Goal: Task Accomplishment & Management: Use online tool/utility

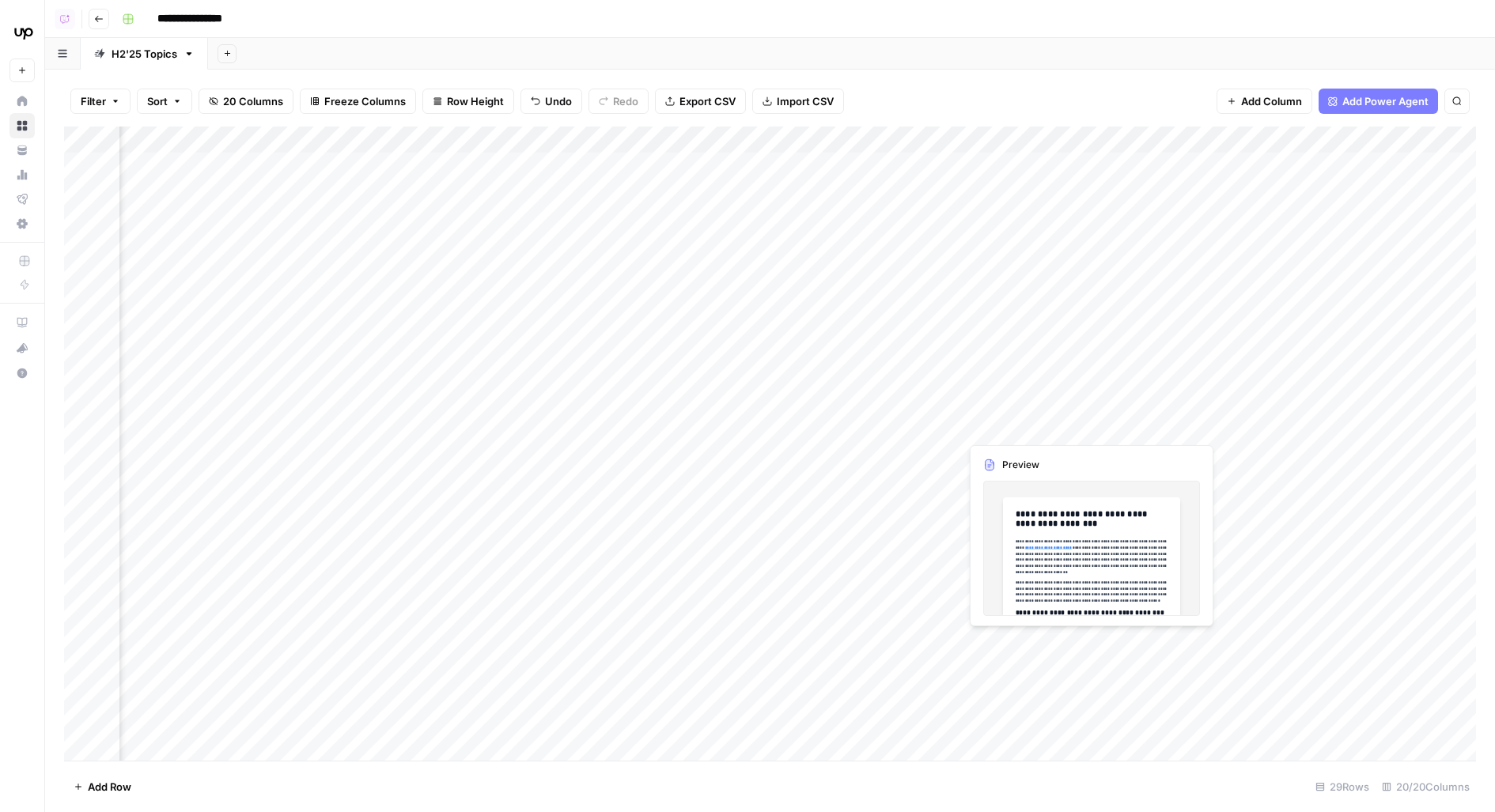
scroll to position [0, 1592]
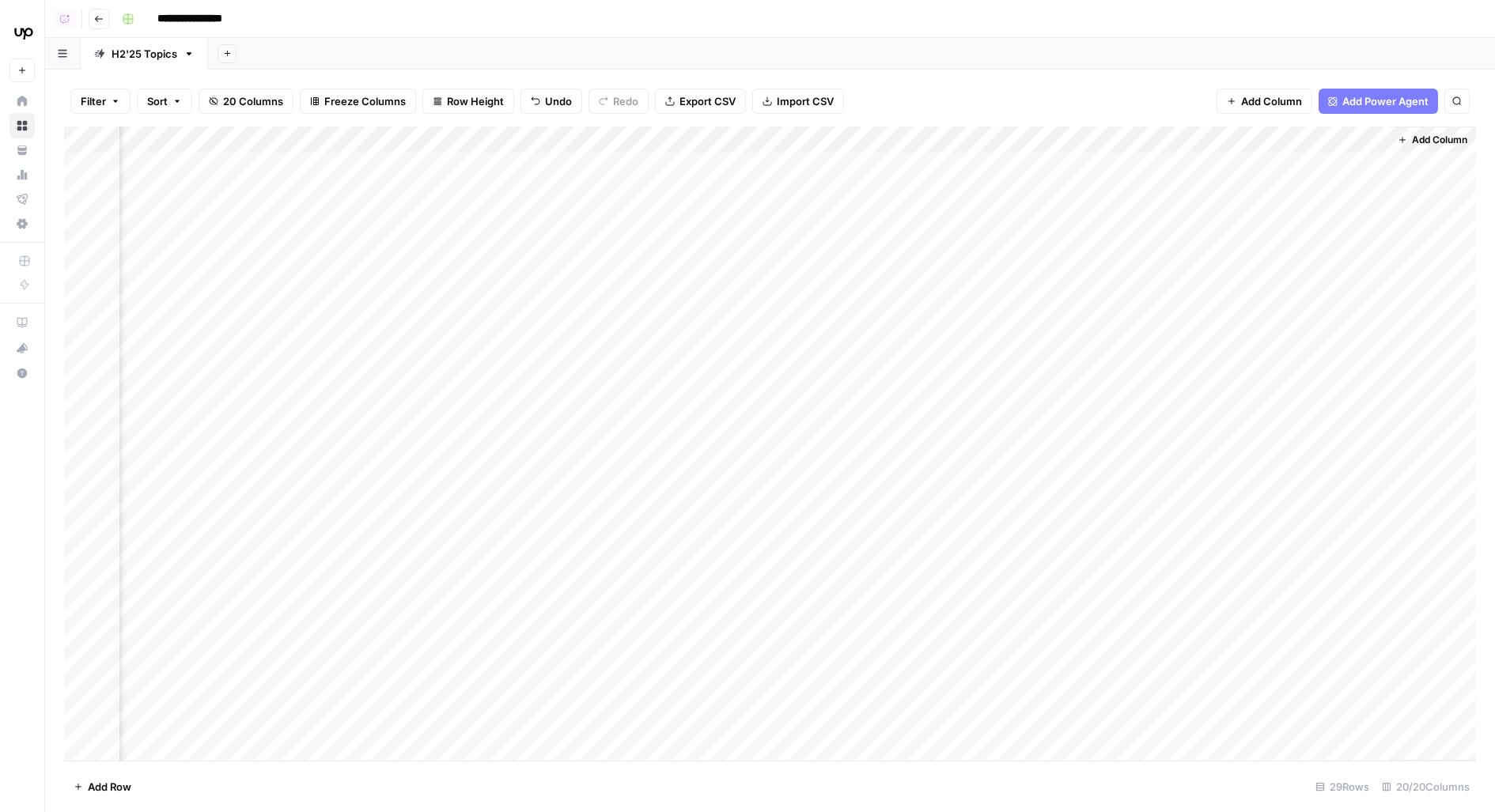
click at [1095, 208] on div "Add Column" at bounding box center [770, 444] width 1412 height 635
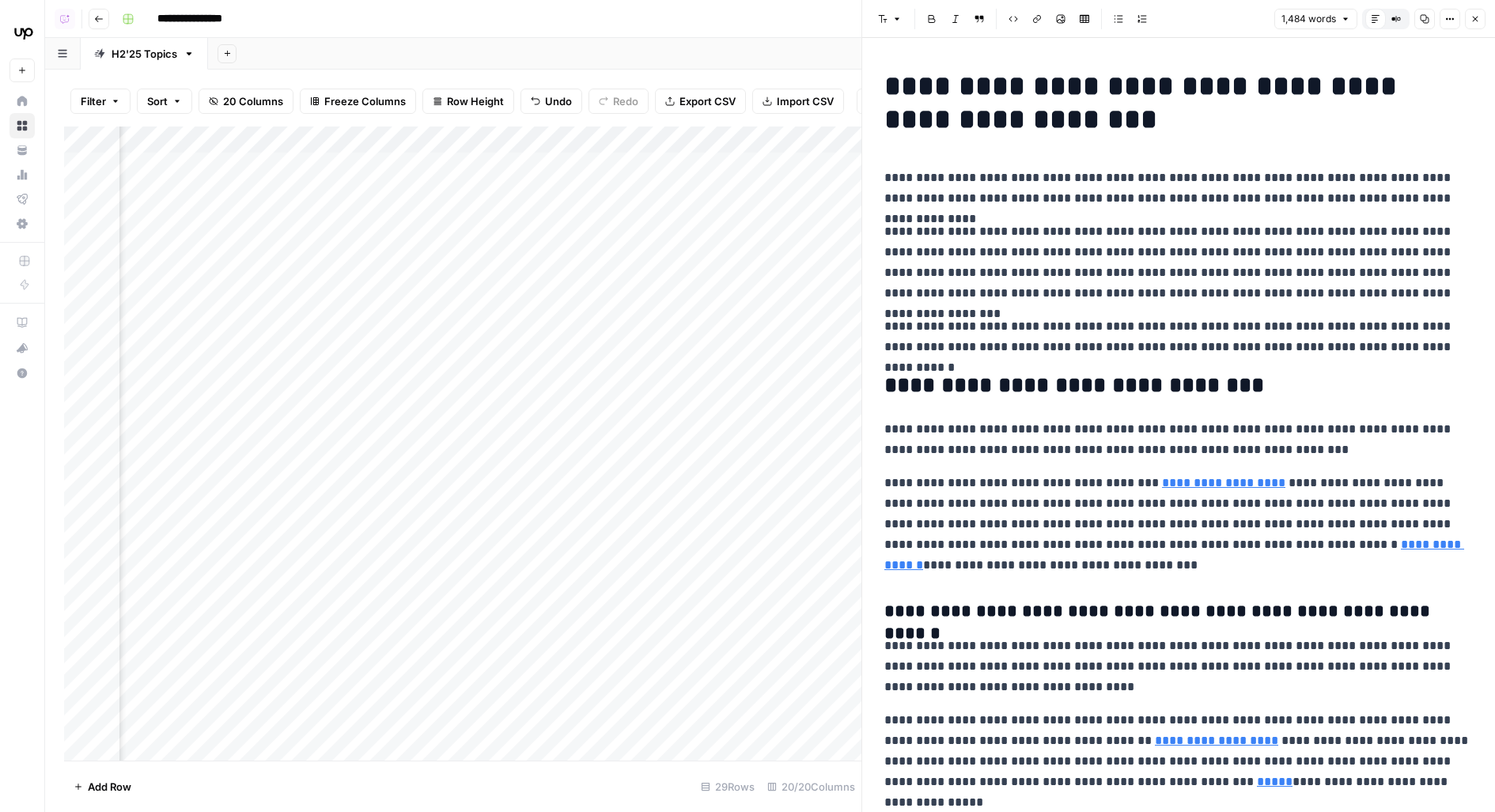
scroll to position [0, 2068]
click at [305, 202] on div "Add Column" at bounding box center [463, 444] width 798 height 635
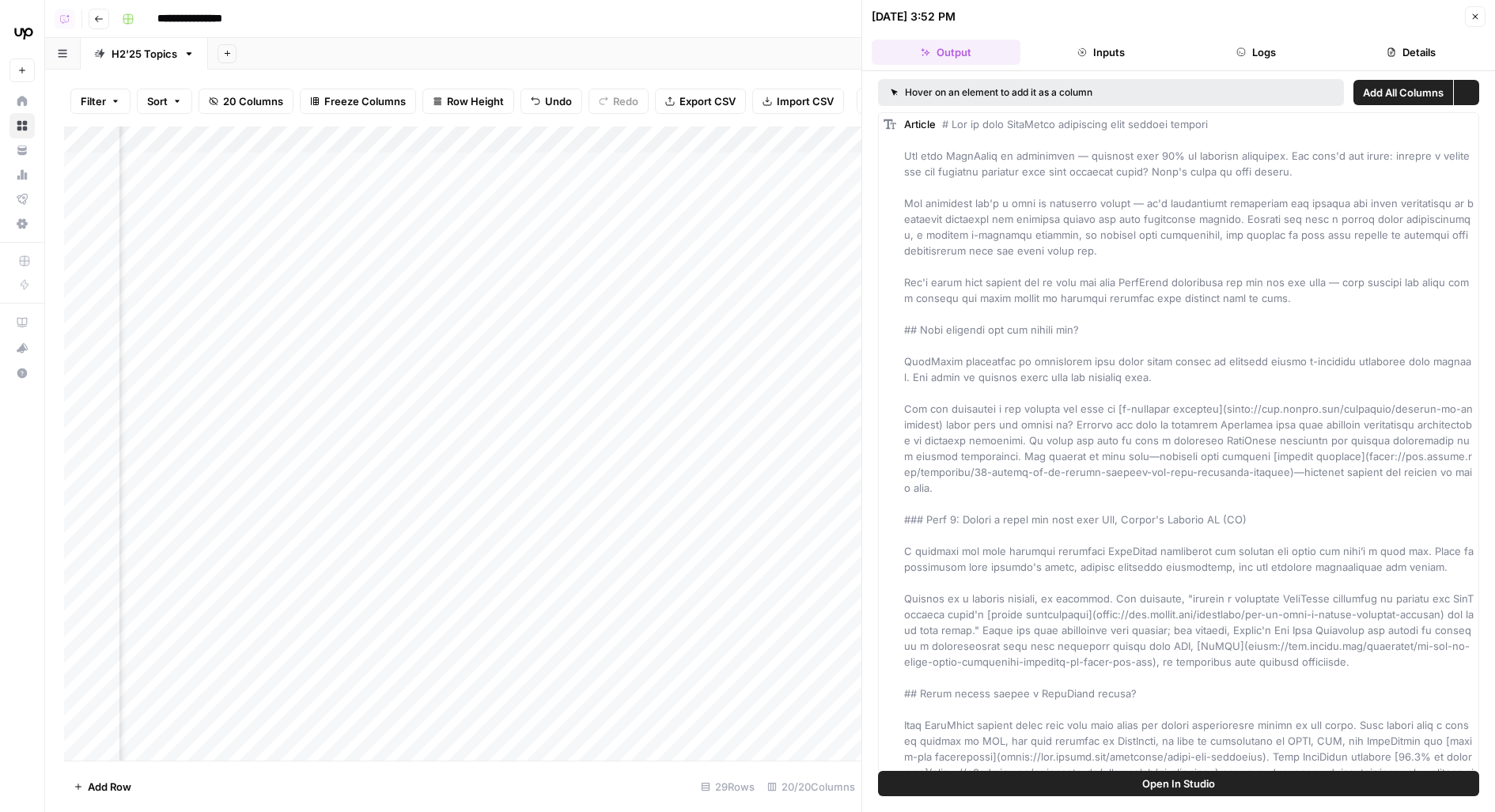
click at [1253, 44] on button "Logs" at bounding box center [1256, 52] width 149 height 25
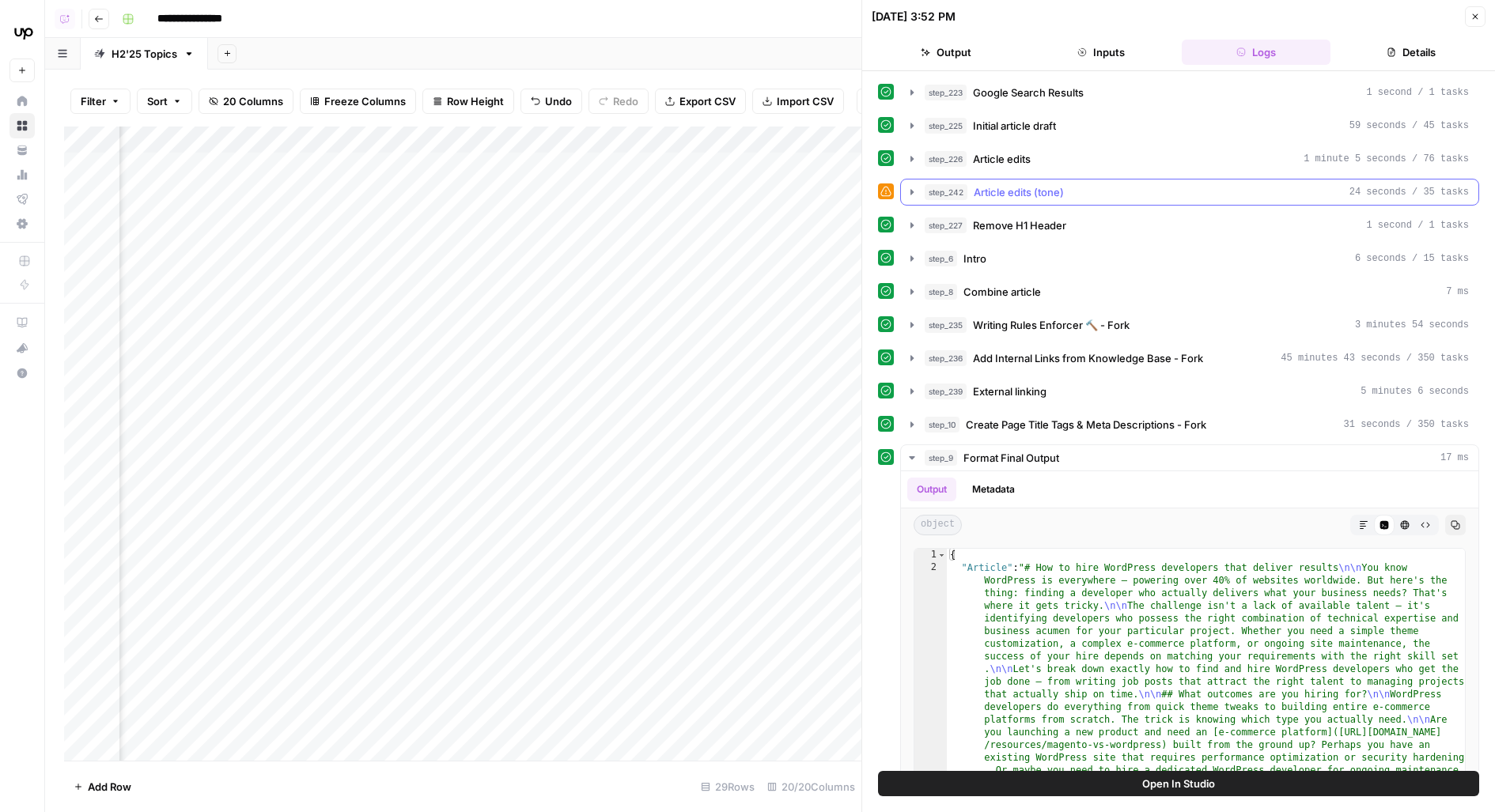
click at [1137, 189] on div "step_242 Article edits (tone) 24 seconds / 35 tasks" at bounding box center [1196, 192] width 544 height 16
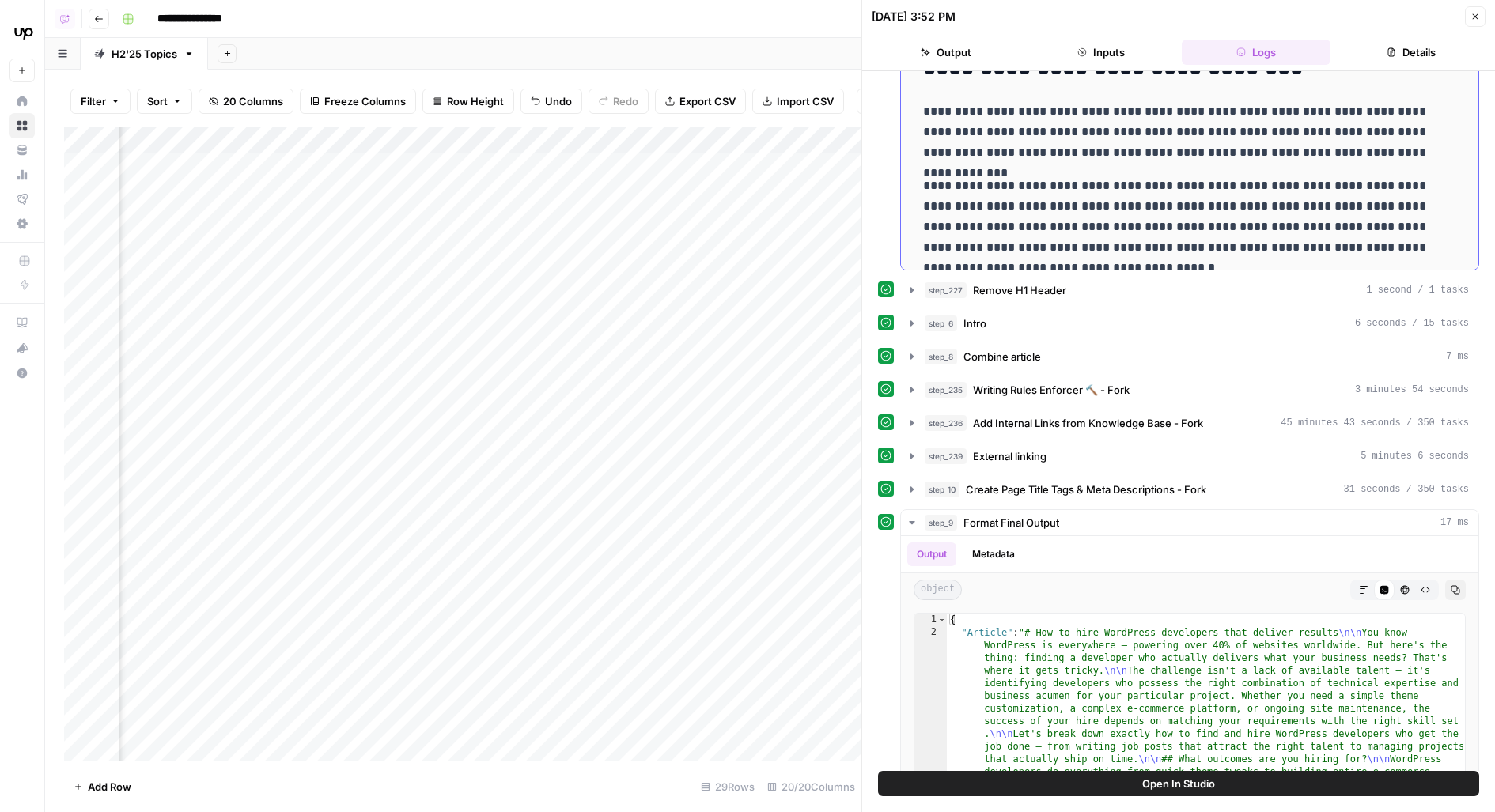
scroll to position [401, 0]
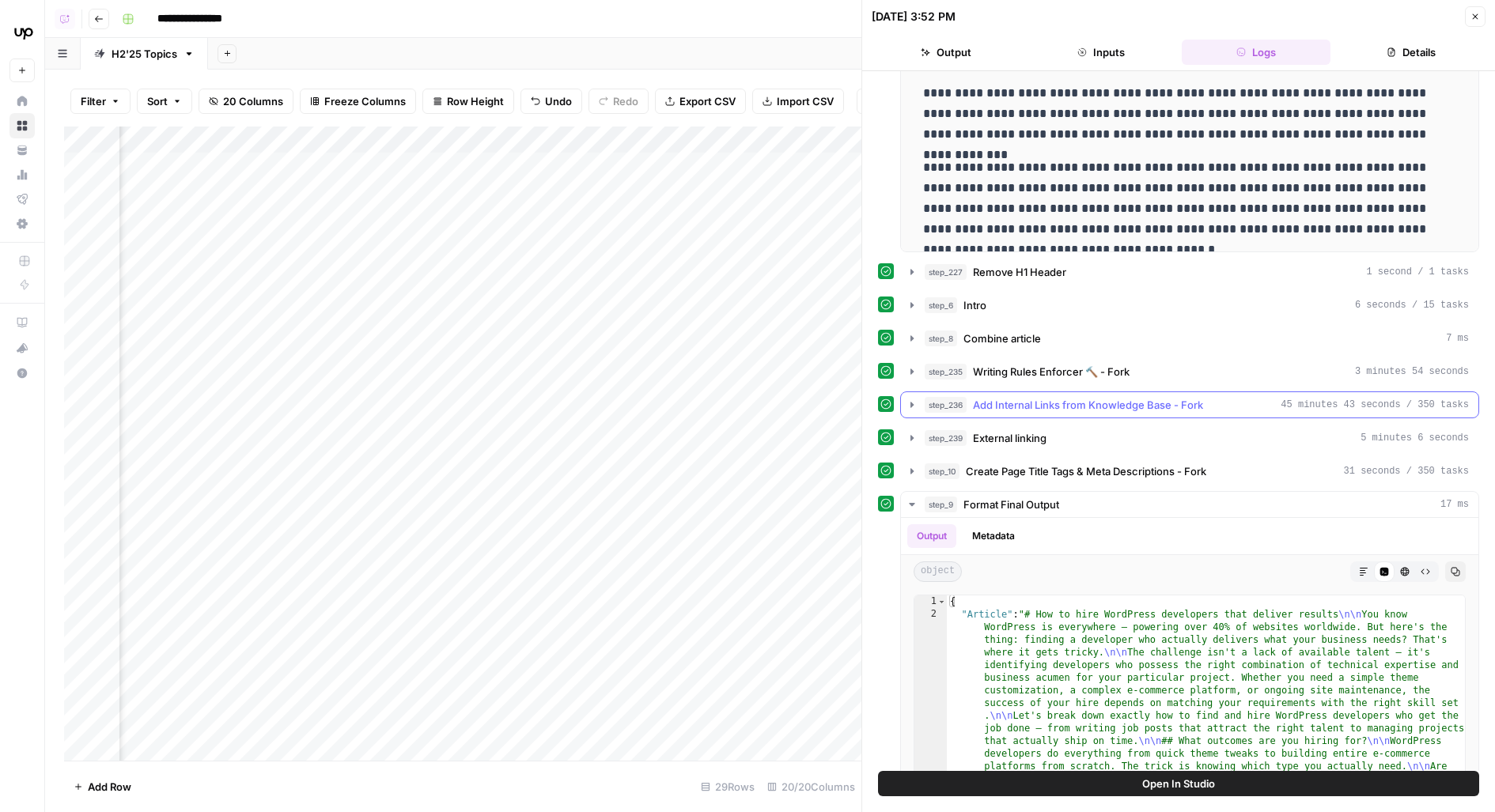
click at [1089, 398] on span "Add Internal Links from Knowledge Base - Fork" at bounding box center [1087, 405] width 230 height 16
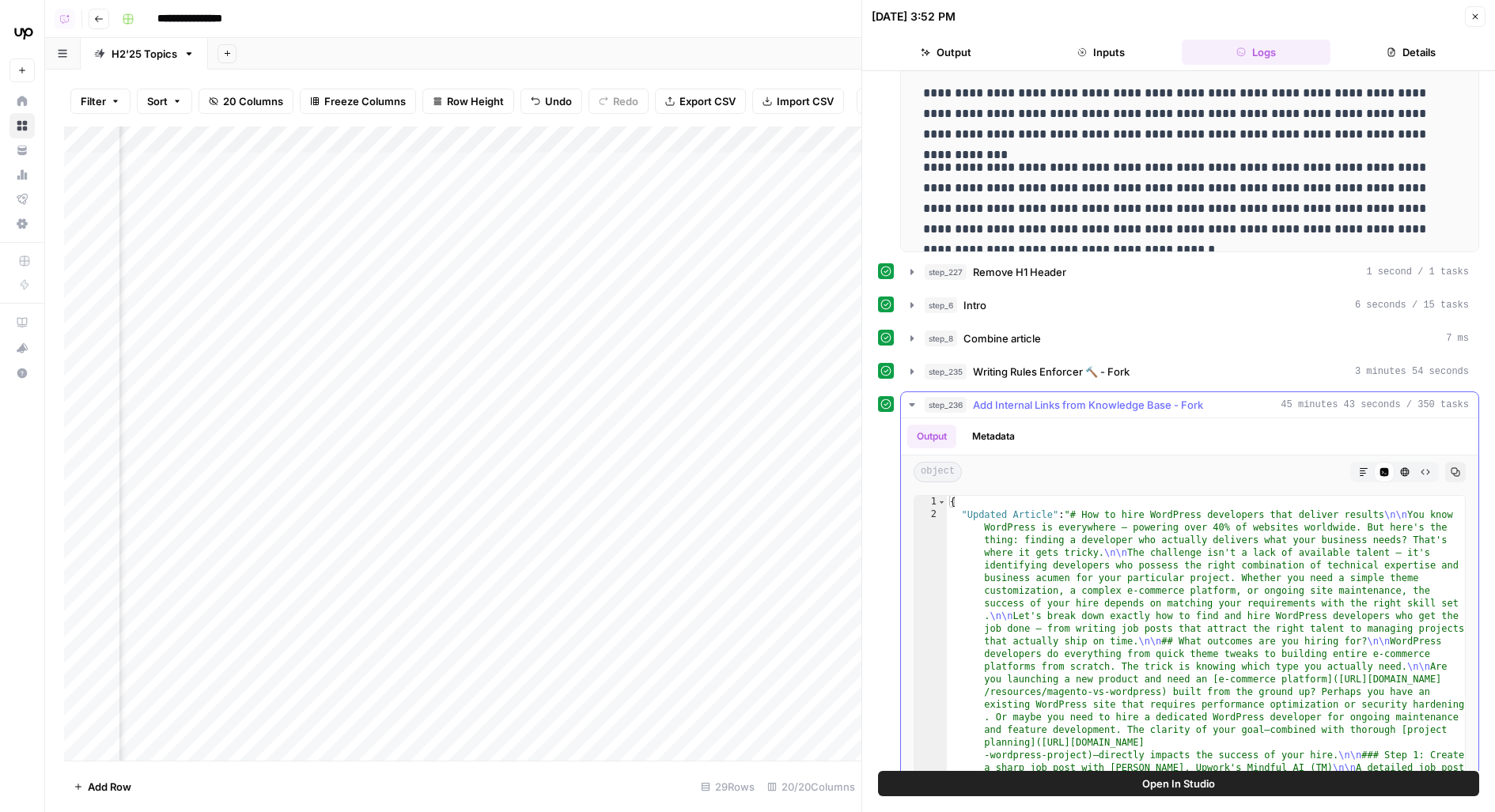
click at [1361, 467] on icon "button" at bounding box center [1363, 472] width 10 height 10
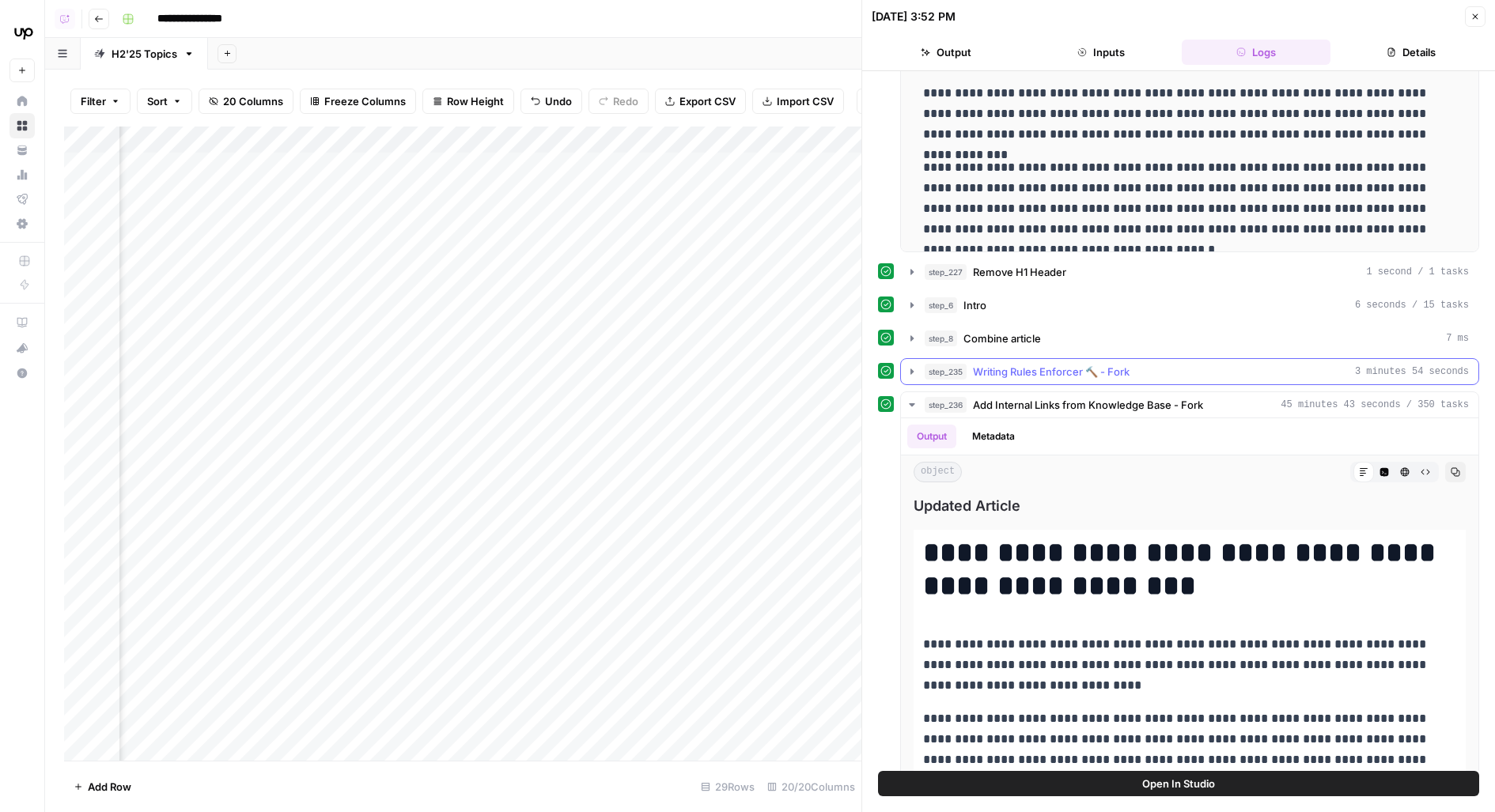
click at [1176, 366] on div "step_235 Writing Rules Enforcer 🔨 - Fork 3 minutes 54 seconds" at bounding box center [1196, 372] width 544 height 16
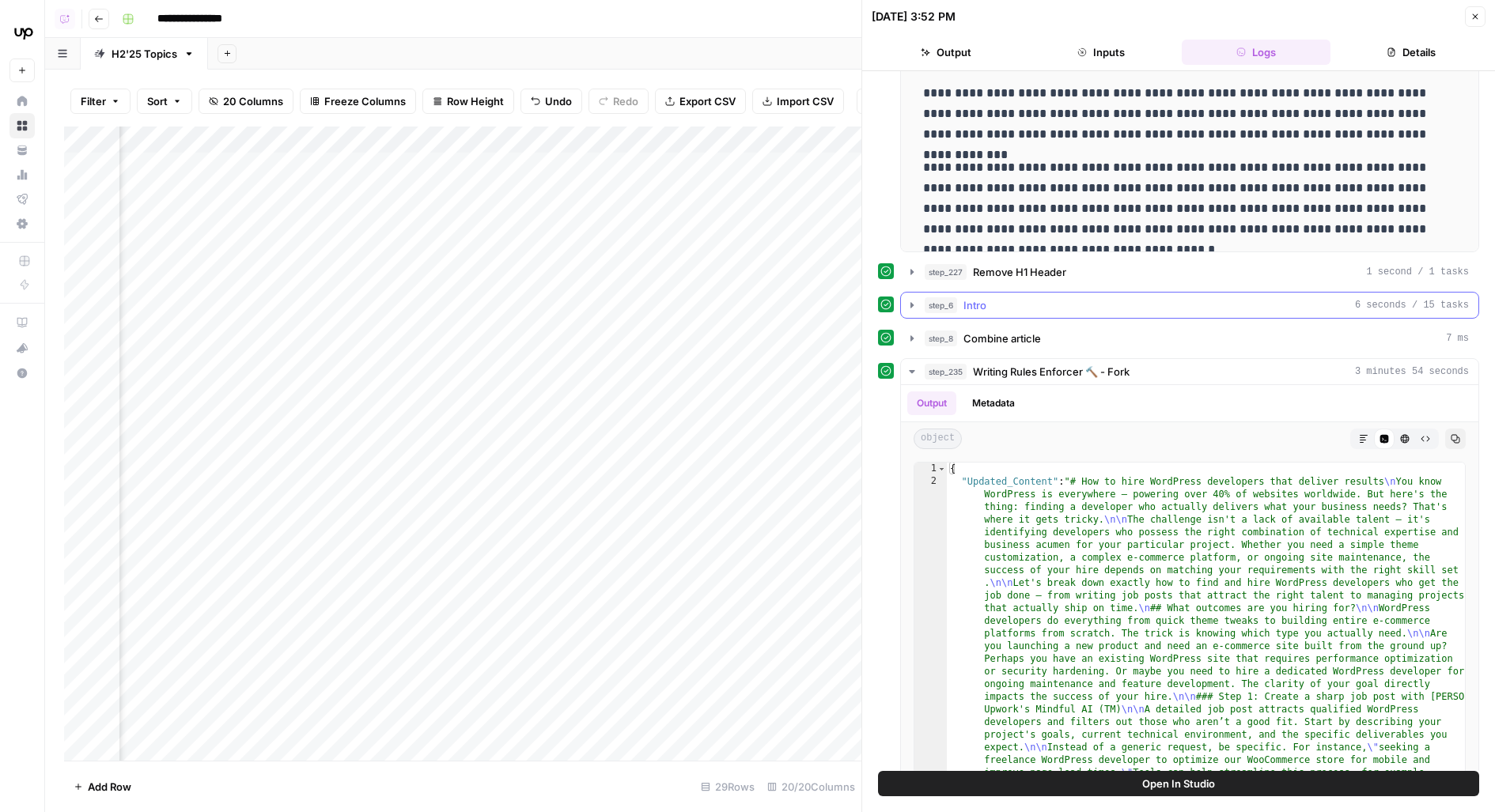
click at [1268, 309] on button "step_6 Intro 6 seconds / 15 tasks" at bounding box center [1189, 305] width 577 height 25
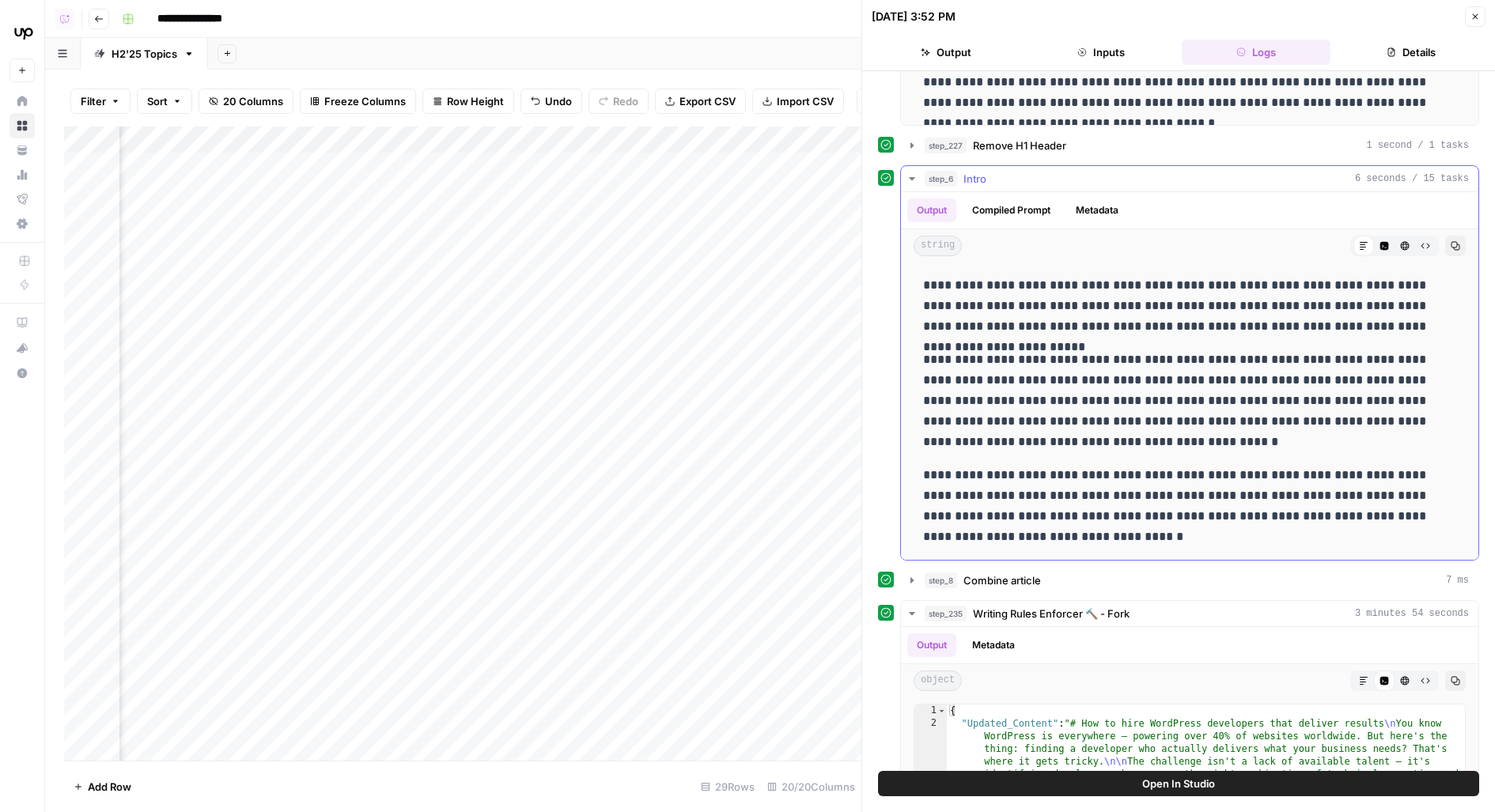
scroll to position [528, 0]
click at [946, 783] on button "Open In Studio" at bounding box center [1178, 784] width 601 height 25
click at [1452, 59] on button "Details" at bounding box center [1410, 52] width 149 height 25
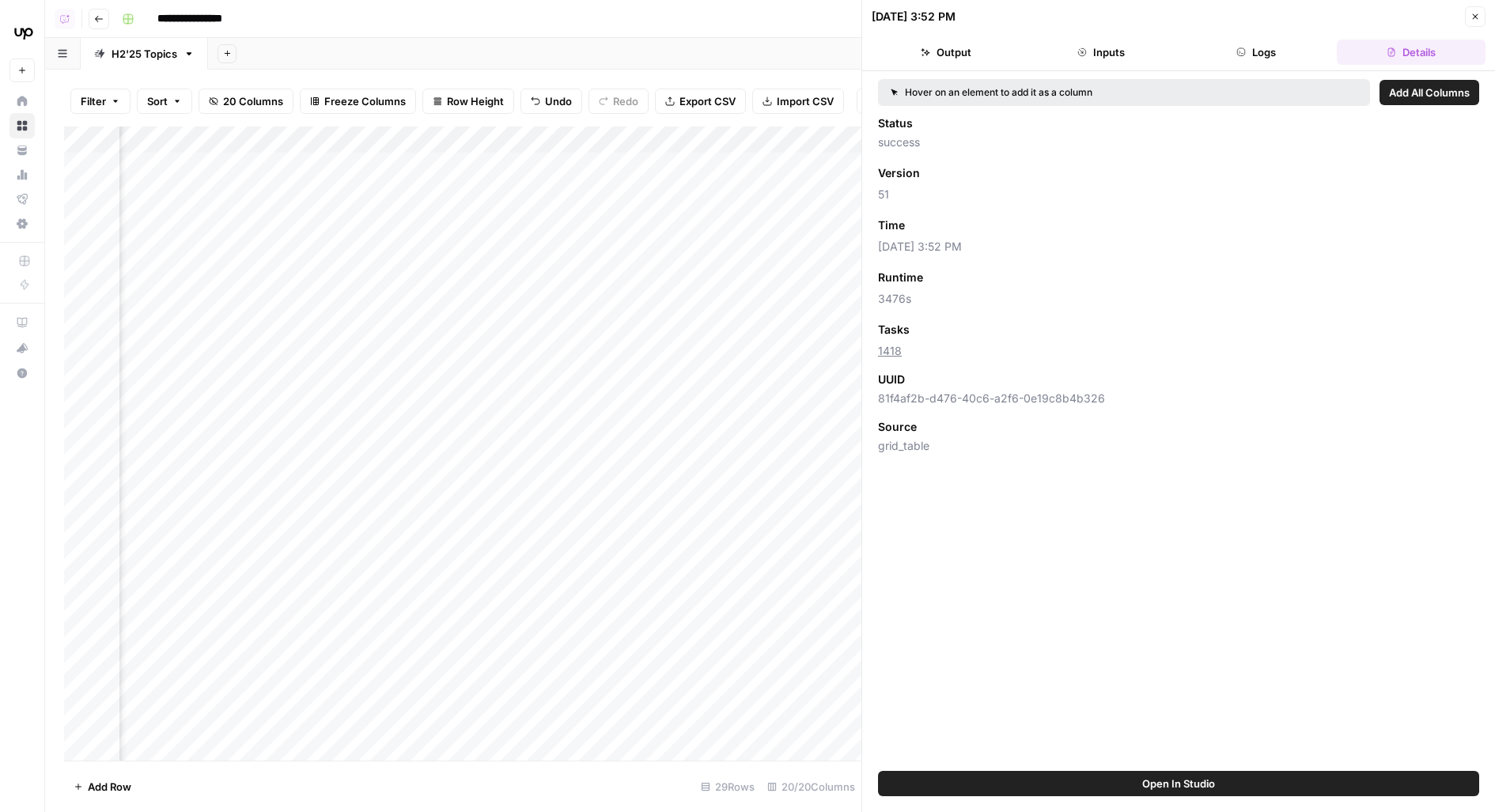
scroll to position [0, 0]
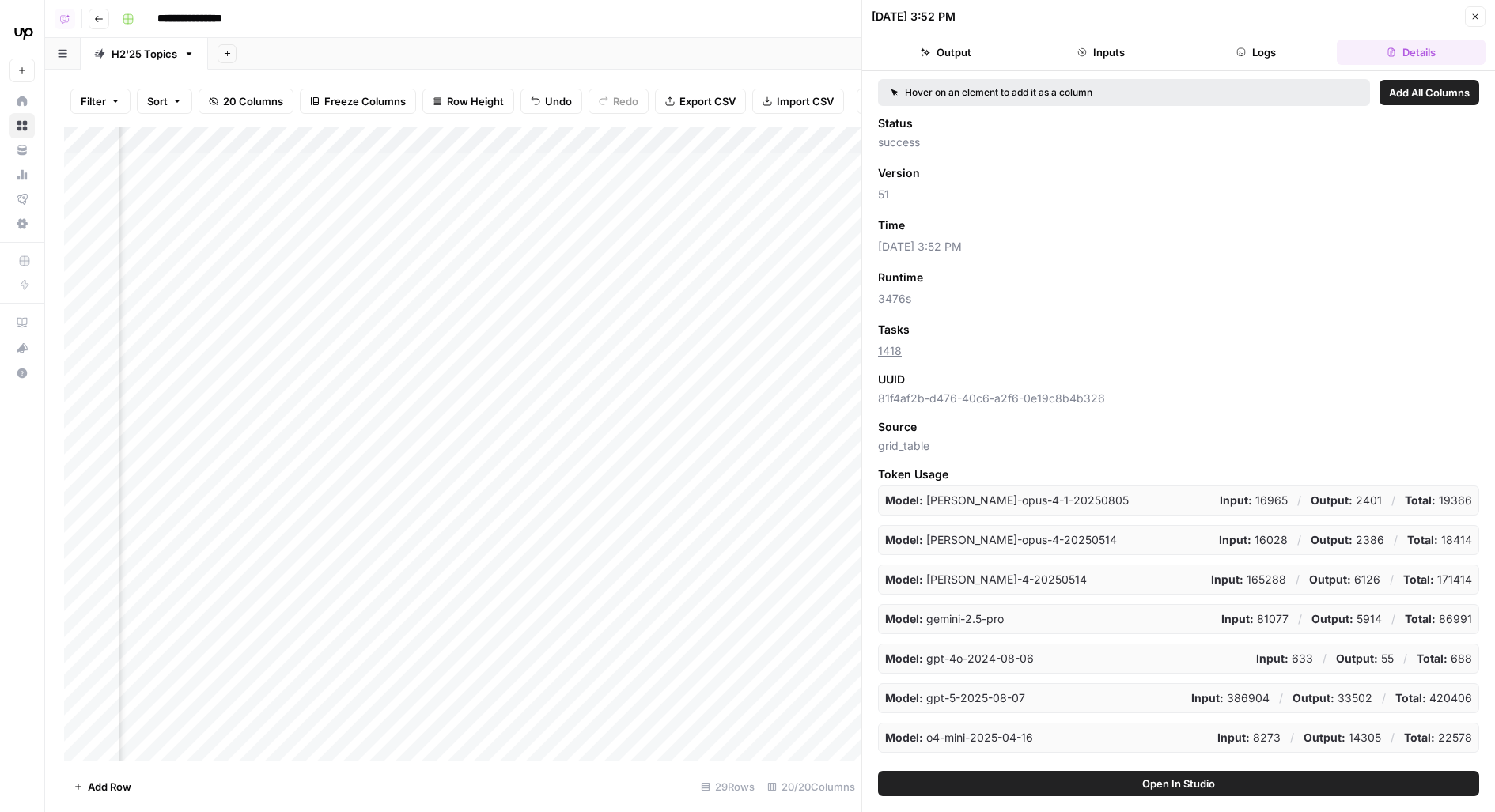
click at [1280, 62] on button "Logs" at bounding box center [1256, 52] width 149 height 25
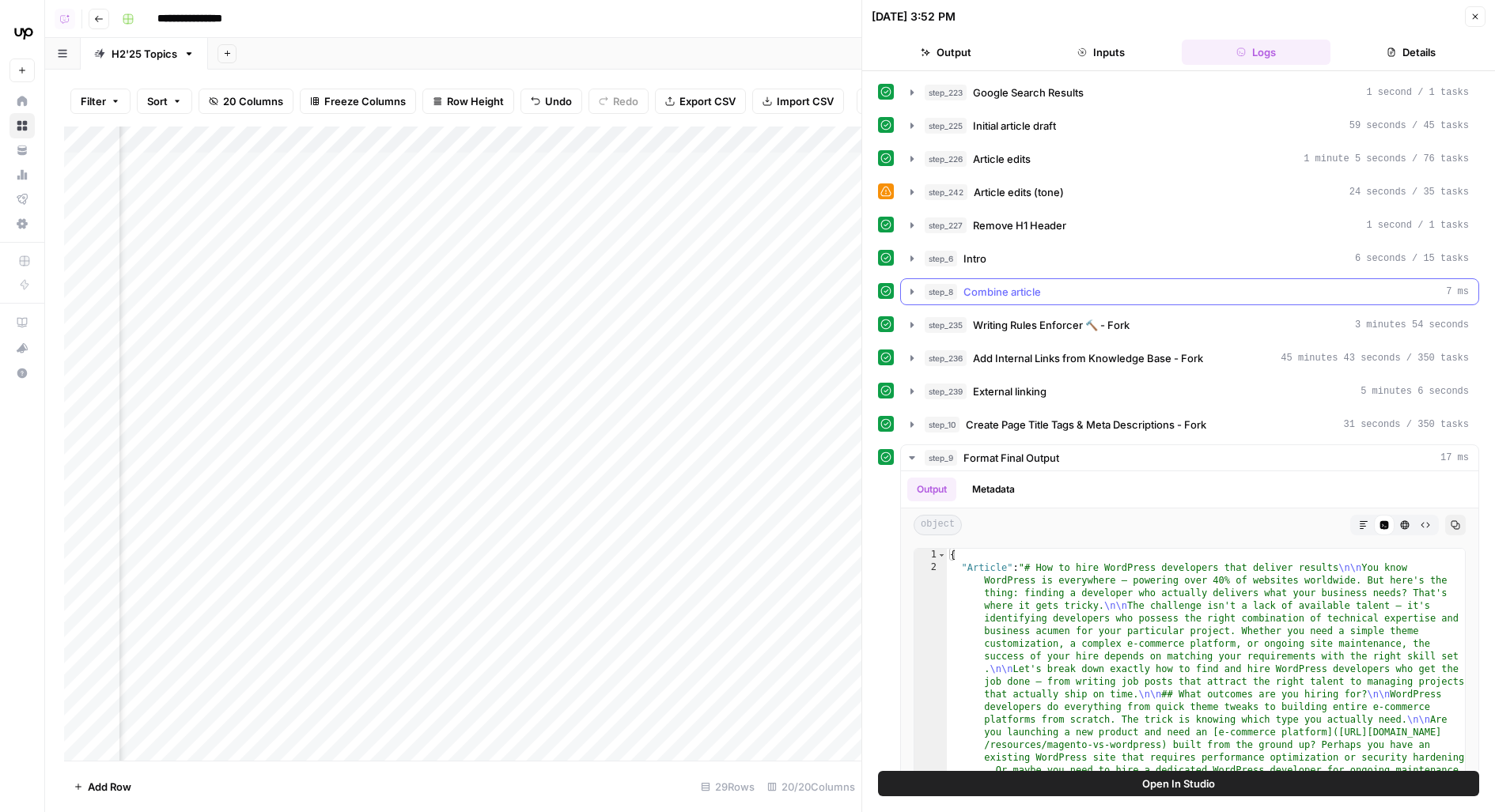
scroll to position [96, 0]
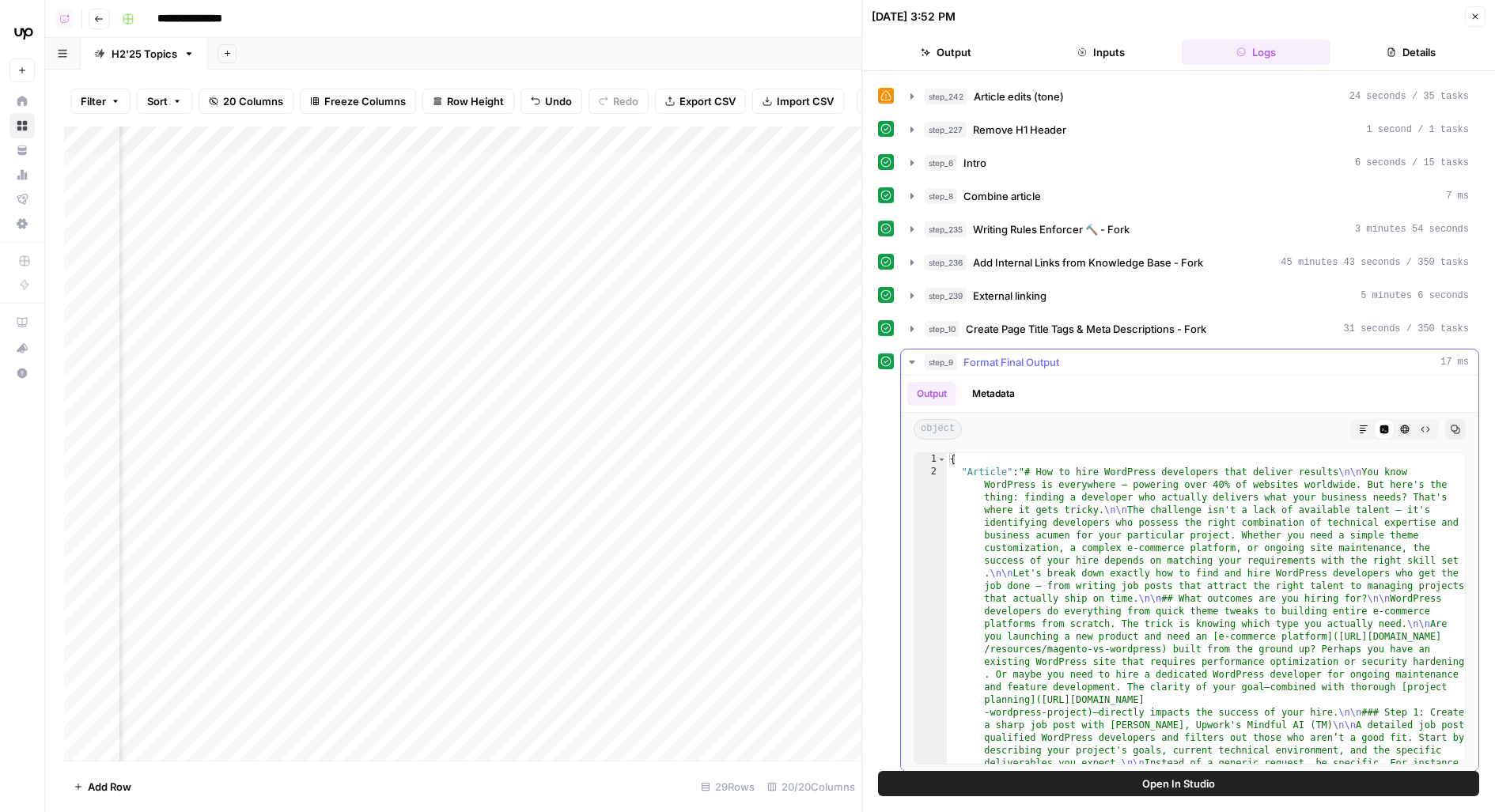
click at [1361, 426] on icon "button" at bounding box center [1363, 429] width 8 height 8
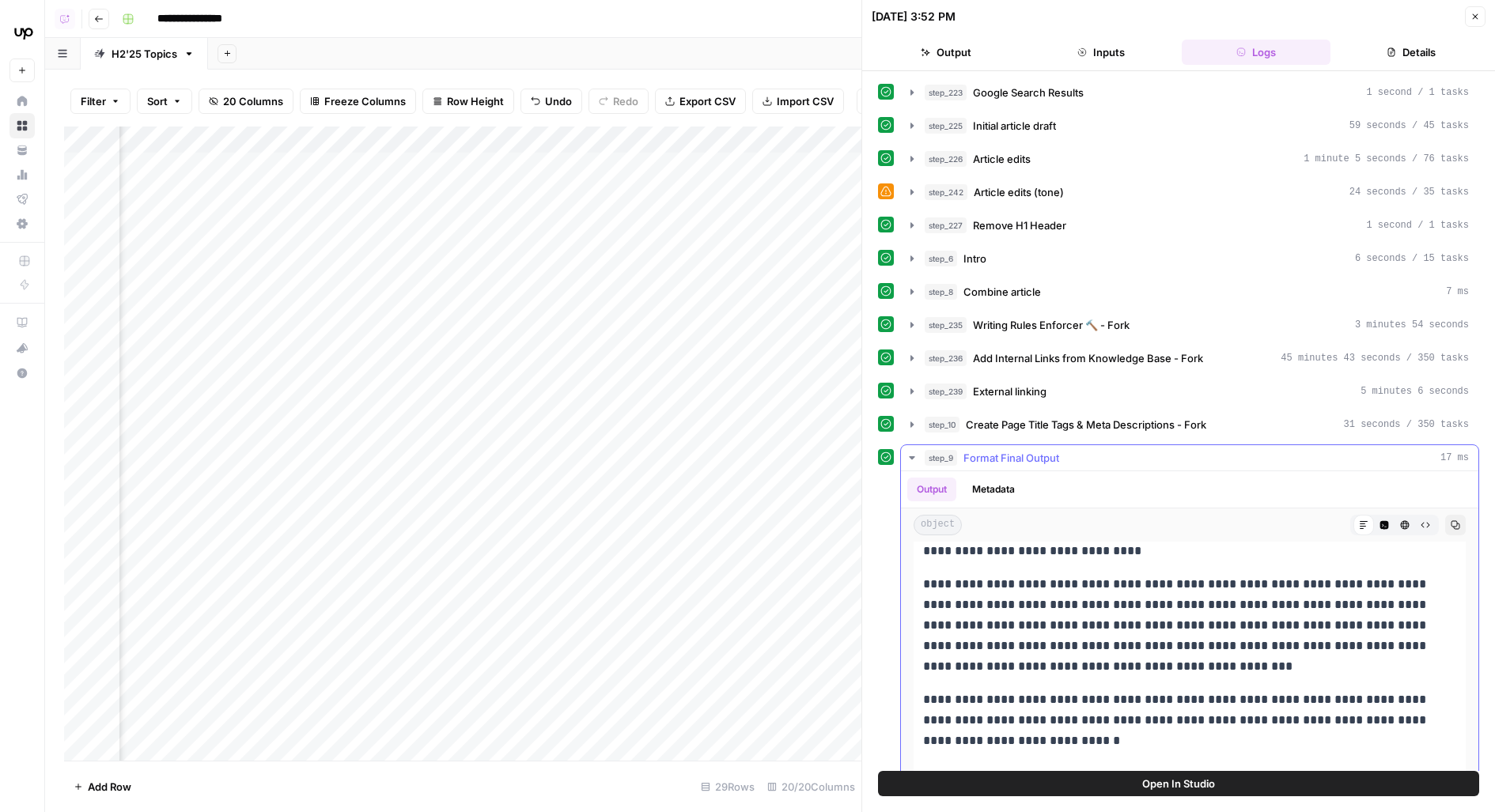
scroll to position [189, 0]
click at [1477, 17] on icon "button" at bounding box center [1475, 16] width 10 height 10
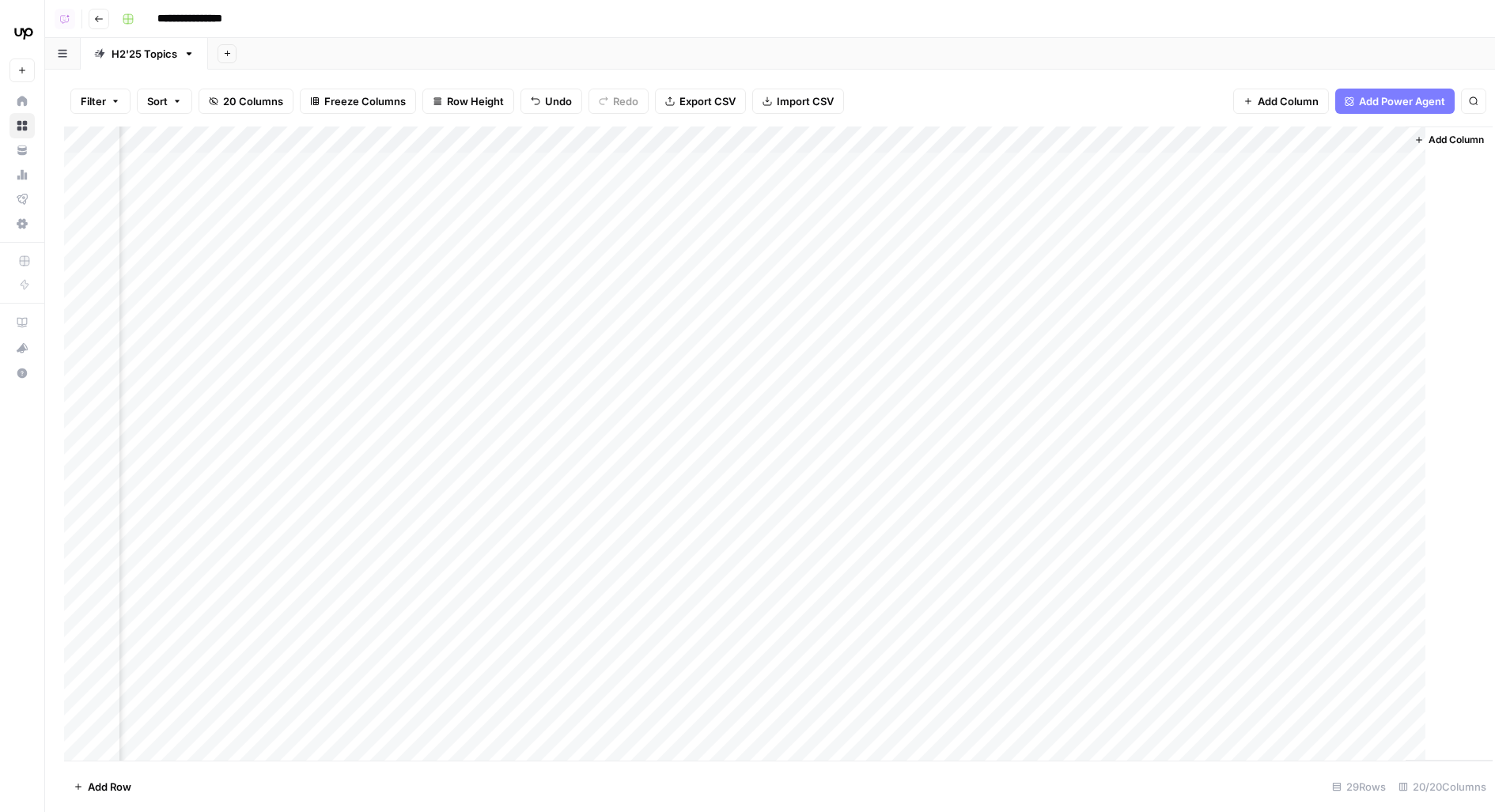
scroll to position [0, 1573]
click at [1115, 208] on div "Add Column" at bounding box center [770, 444] width 1412 height 635
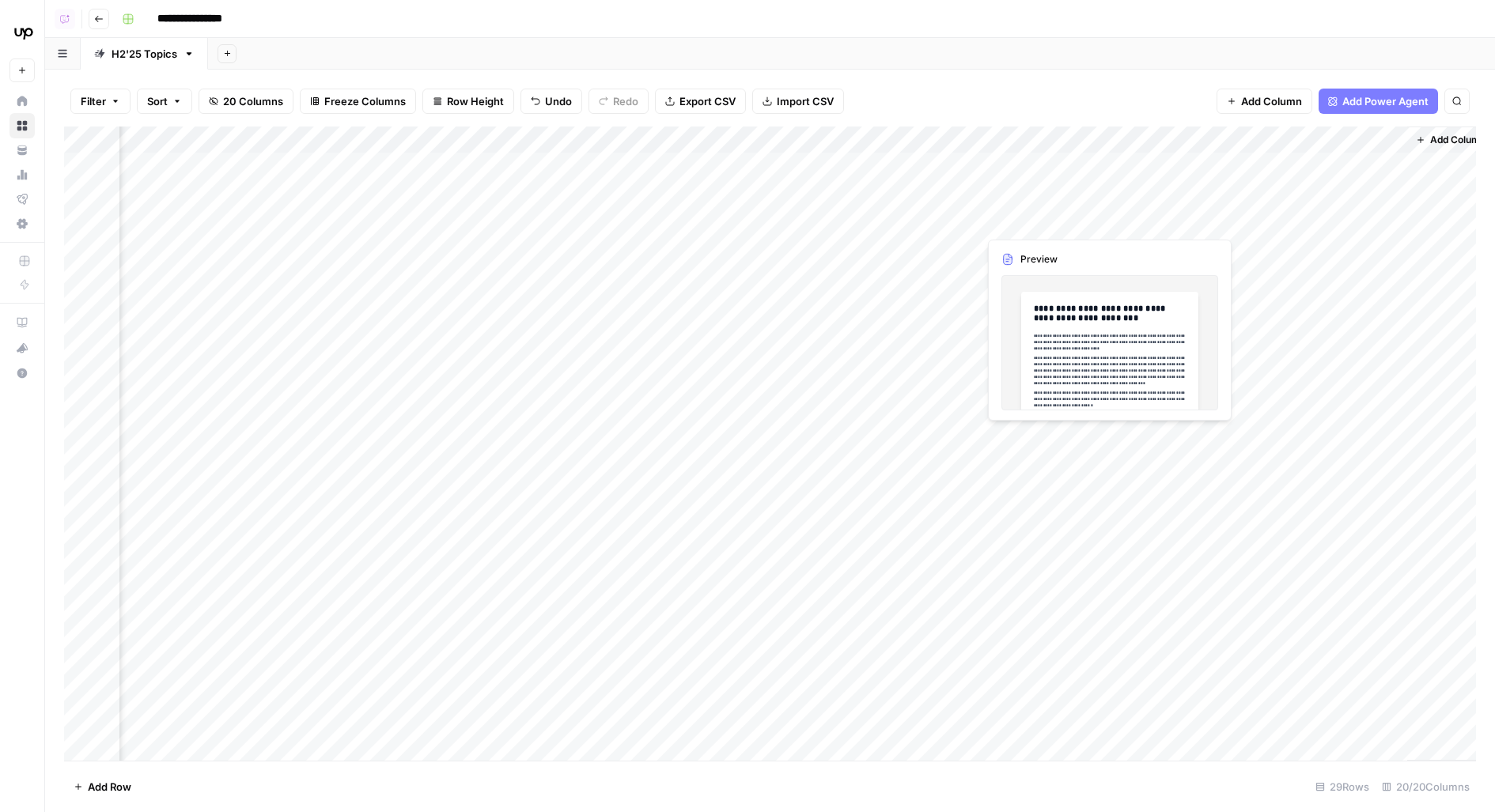
click at [1110, 207] on div "Add Column" at bounding box center [770, 444] width 1412 height 635
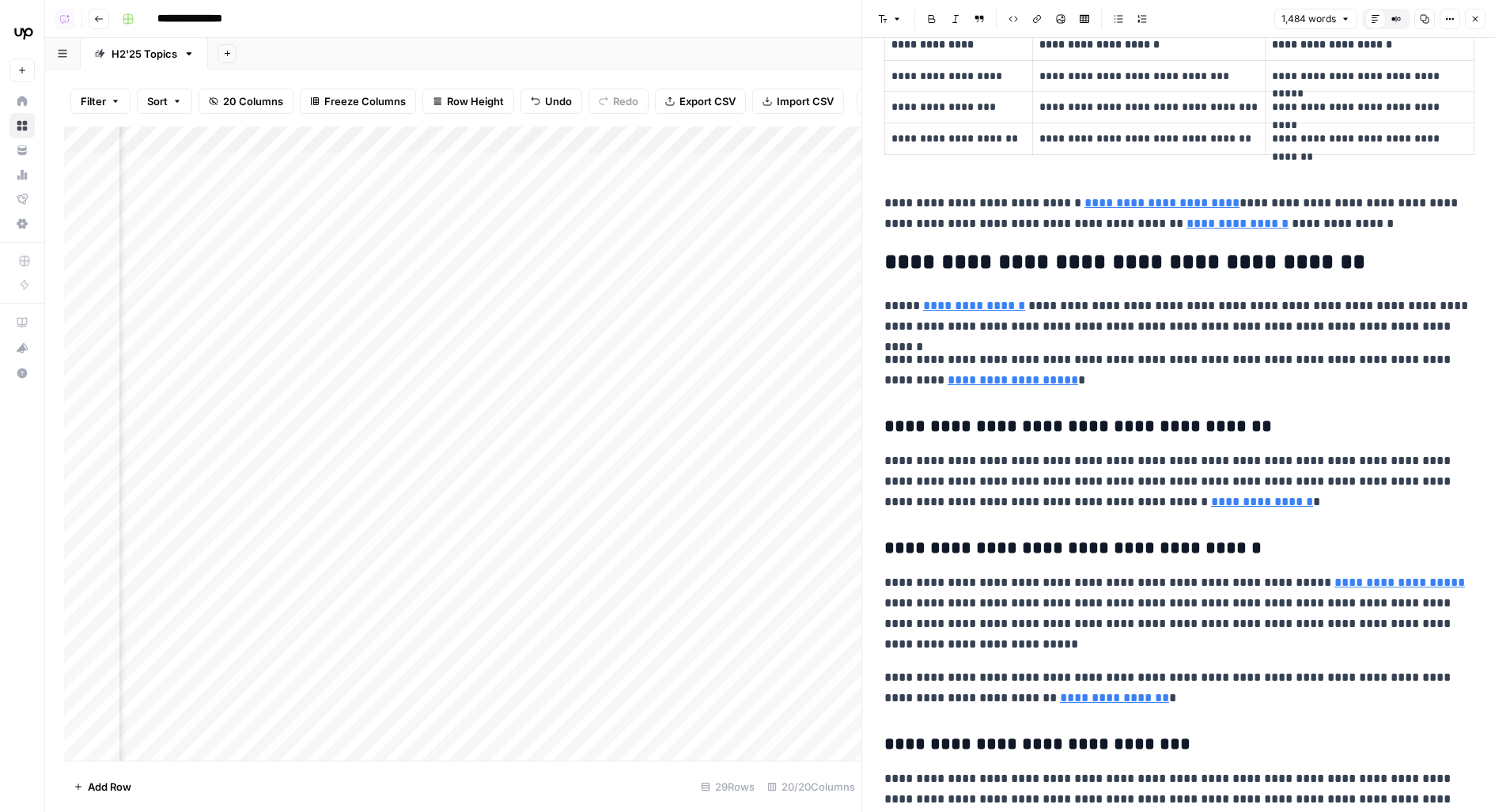
scroll to position [1489, 0]
click at [463, 206] on div "Add Column" at bounding box center [463, 444] width 798 height 635
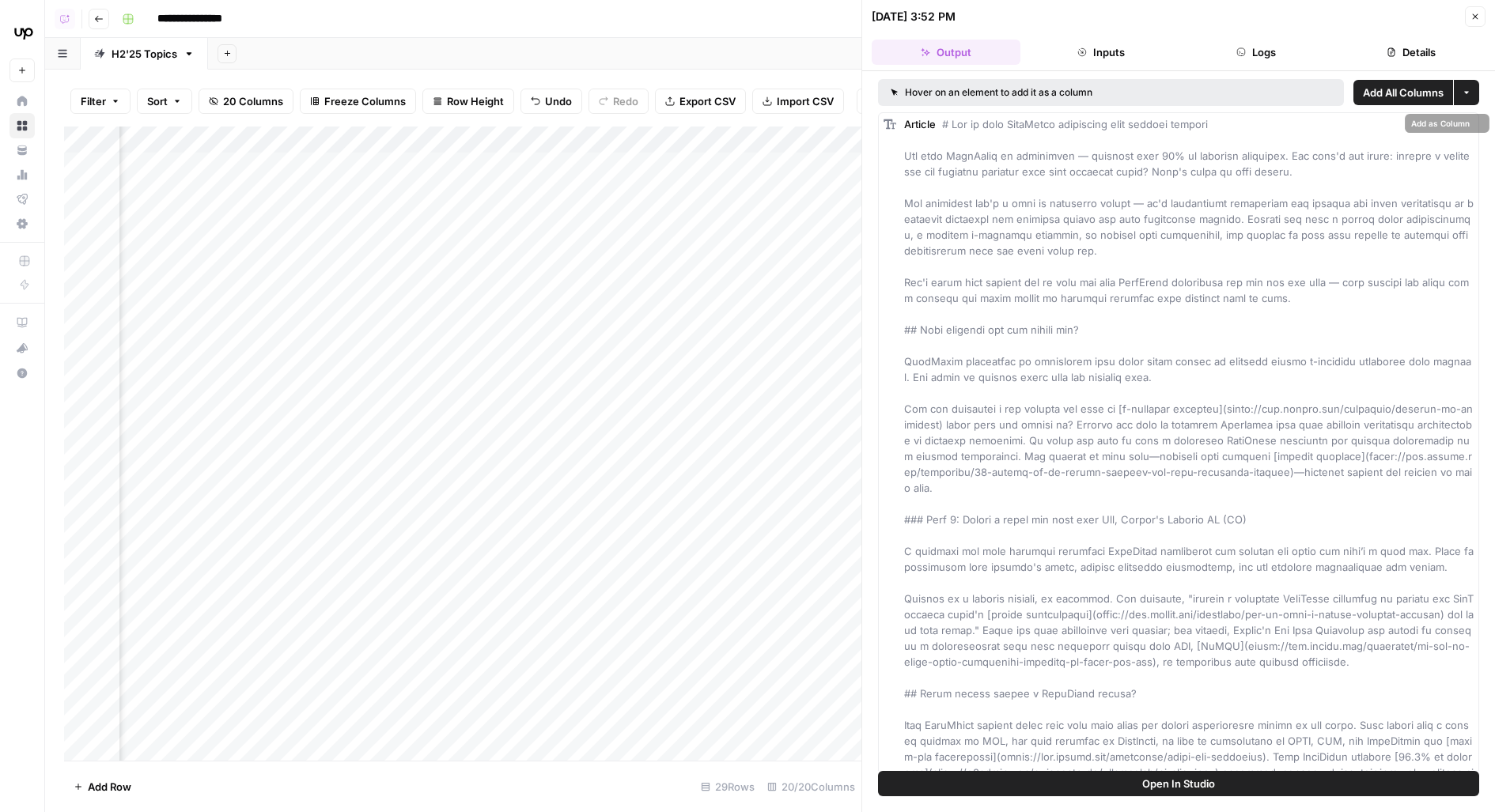
click at [1272, 49] on button "Logs" at bounding box center [1256, 52] width 149 height 25
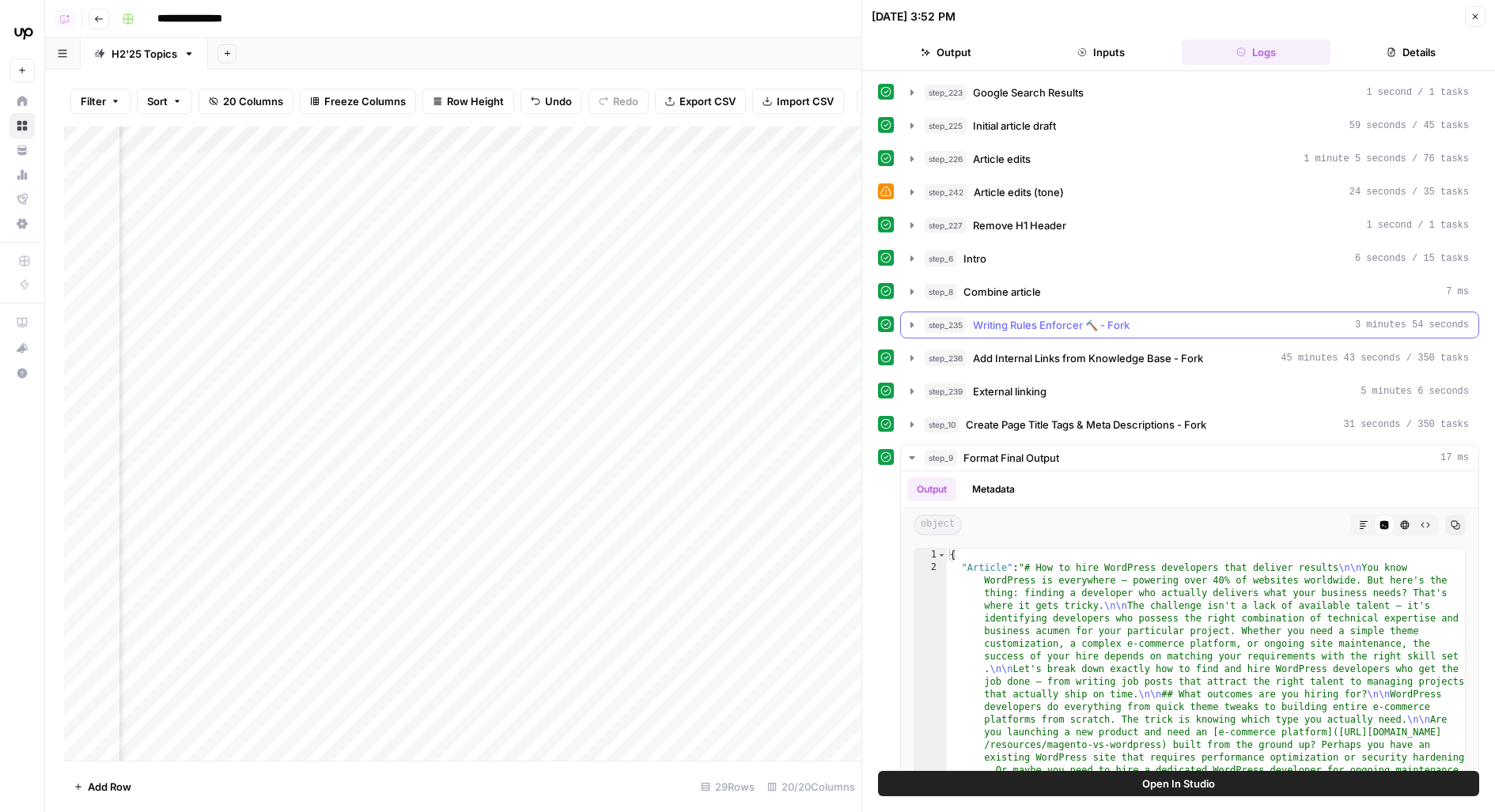
click at [1119, 324] on span "Writing Rules Enforcer 🔨 - Fork" at bounding box center [1051, 326] width 157 height 16
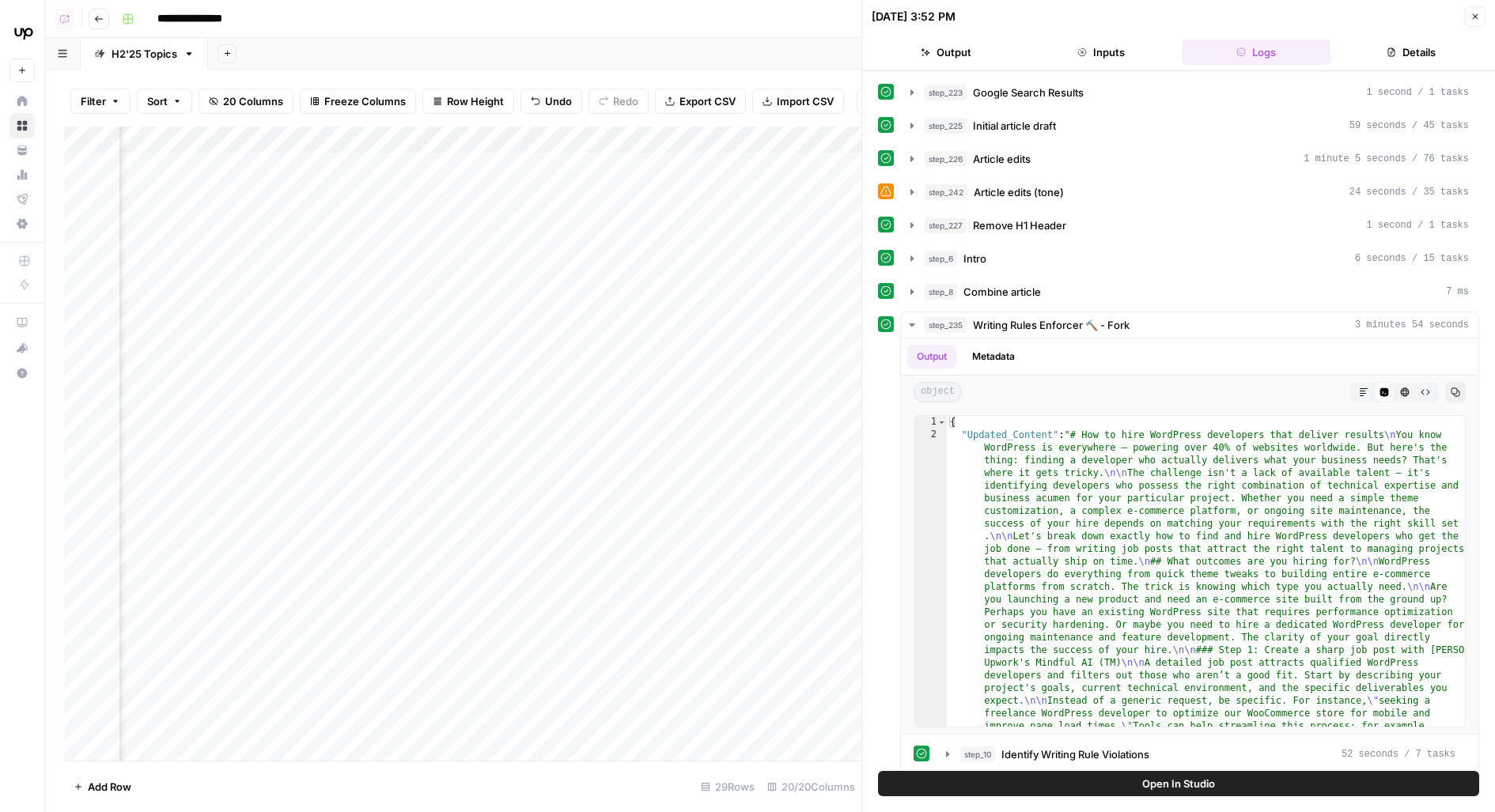
click at [1070, 279] on button "step_8 Combine article 7 ms" at bounding box center [1189, 291] width 577 height 25
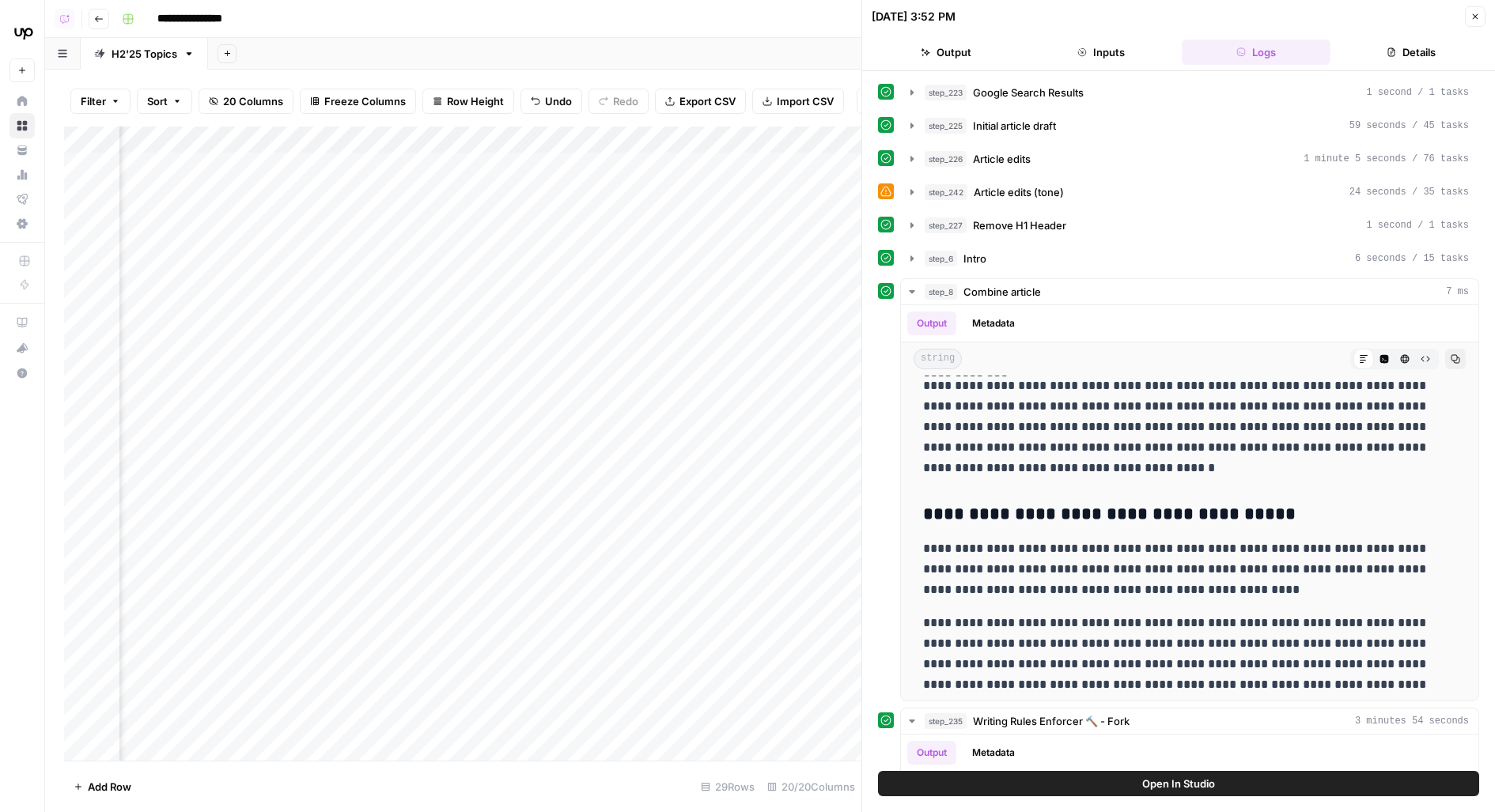
scroll to position [0, 1228]
click at [741, 200] on div "Add Column" at bounding box center [463, 444] width 798 height 635
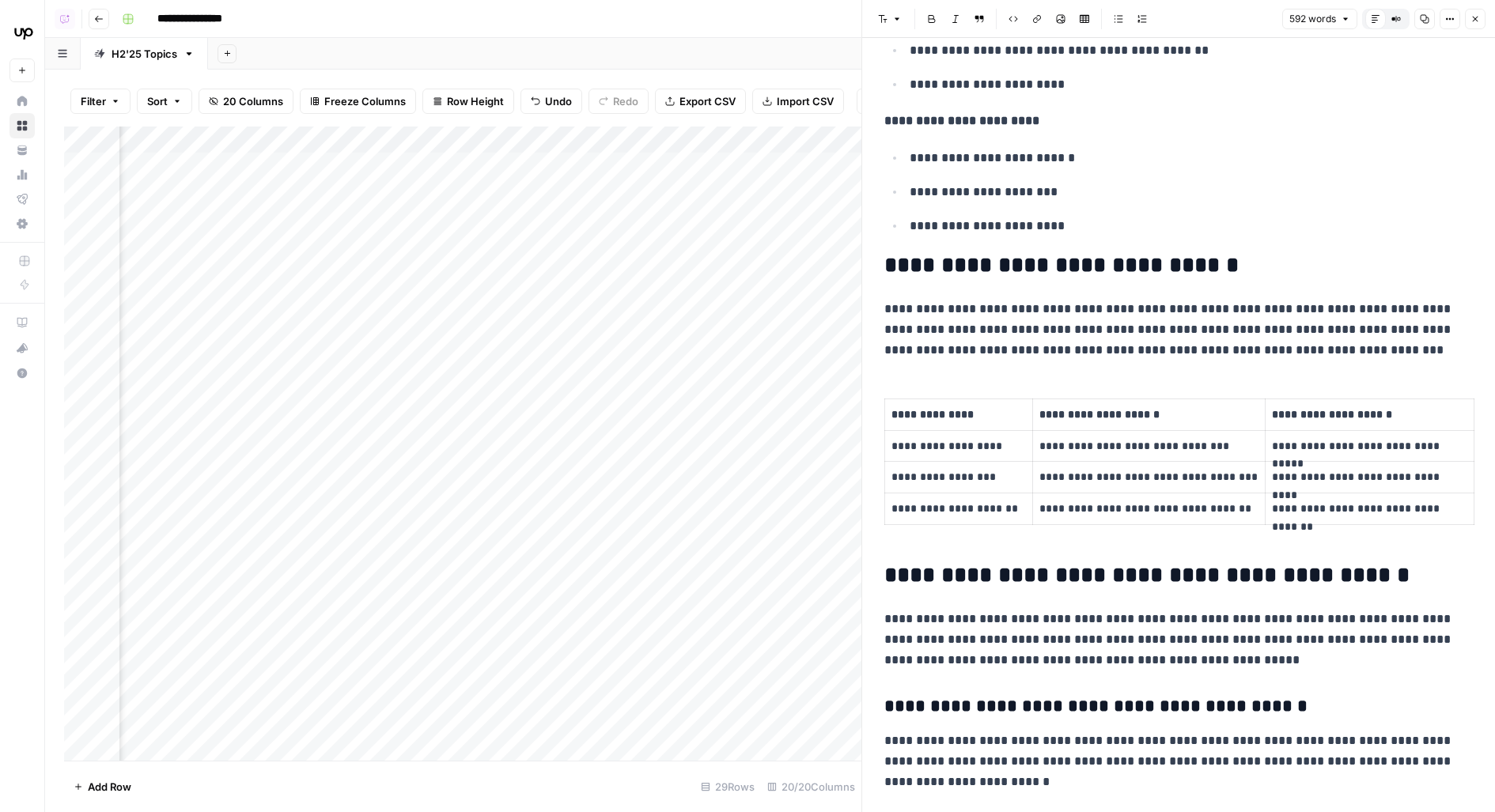
scroll to position [0, 1110]
click at [715, 203] on div "Add Column" at bounding box center [463, 444] width 798 height 635
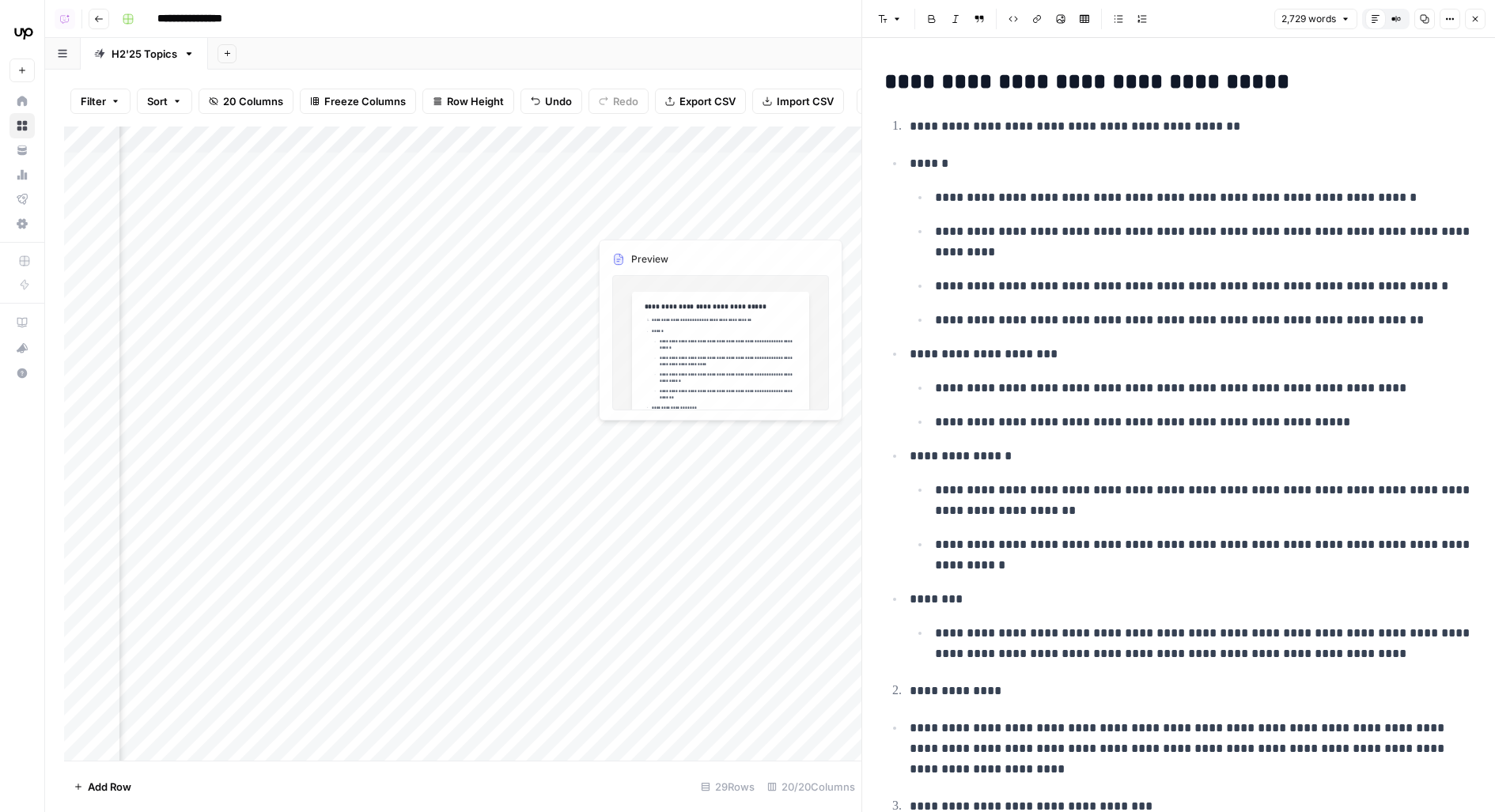
scroll to position [0, 792]
click at [608, 208] on div "Add Column" at bounding box center [463, 444] width 798 height 635
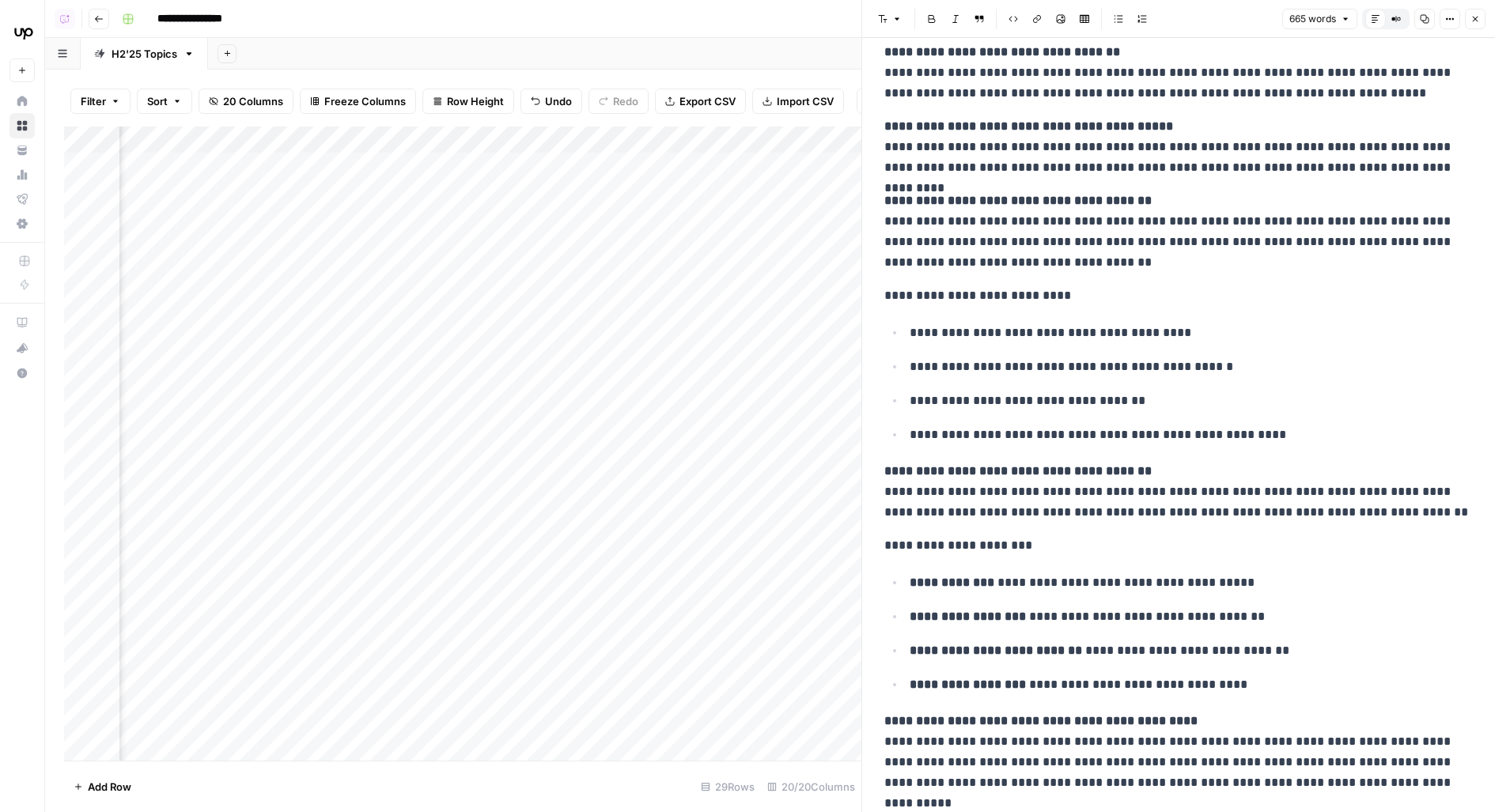
scroll to position [1943, 0]
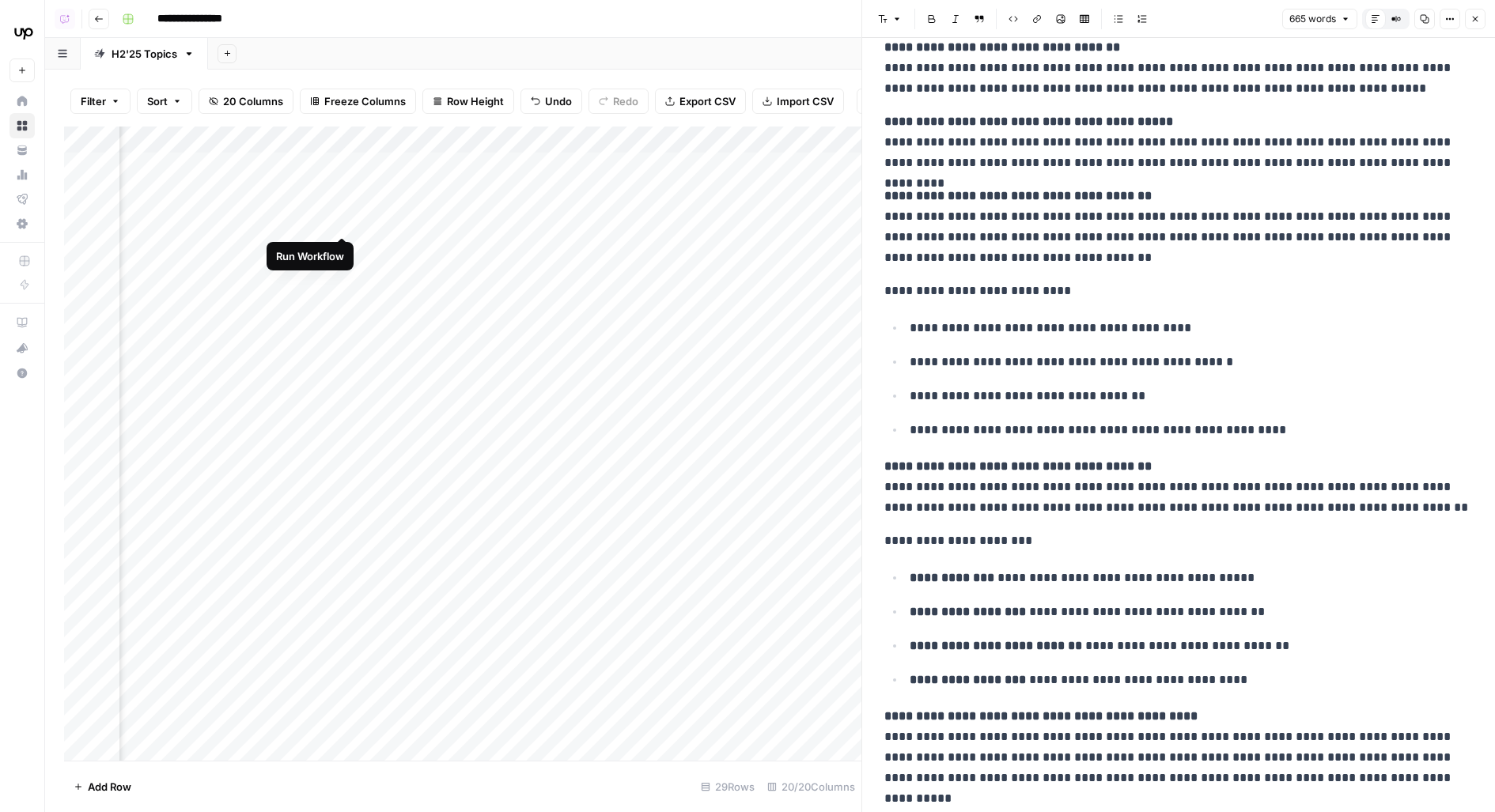
click at [341, 207] on div "Add Column" at bounding box center [463, 444] width 798 height 635
click at [1482, 20] on button "Close" at bounding box center [1475, 19] width 21 height 21
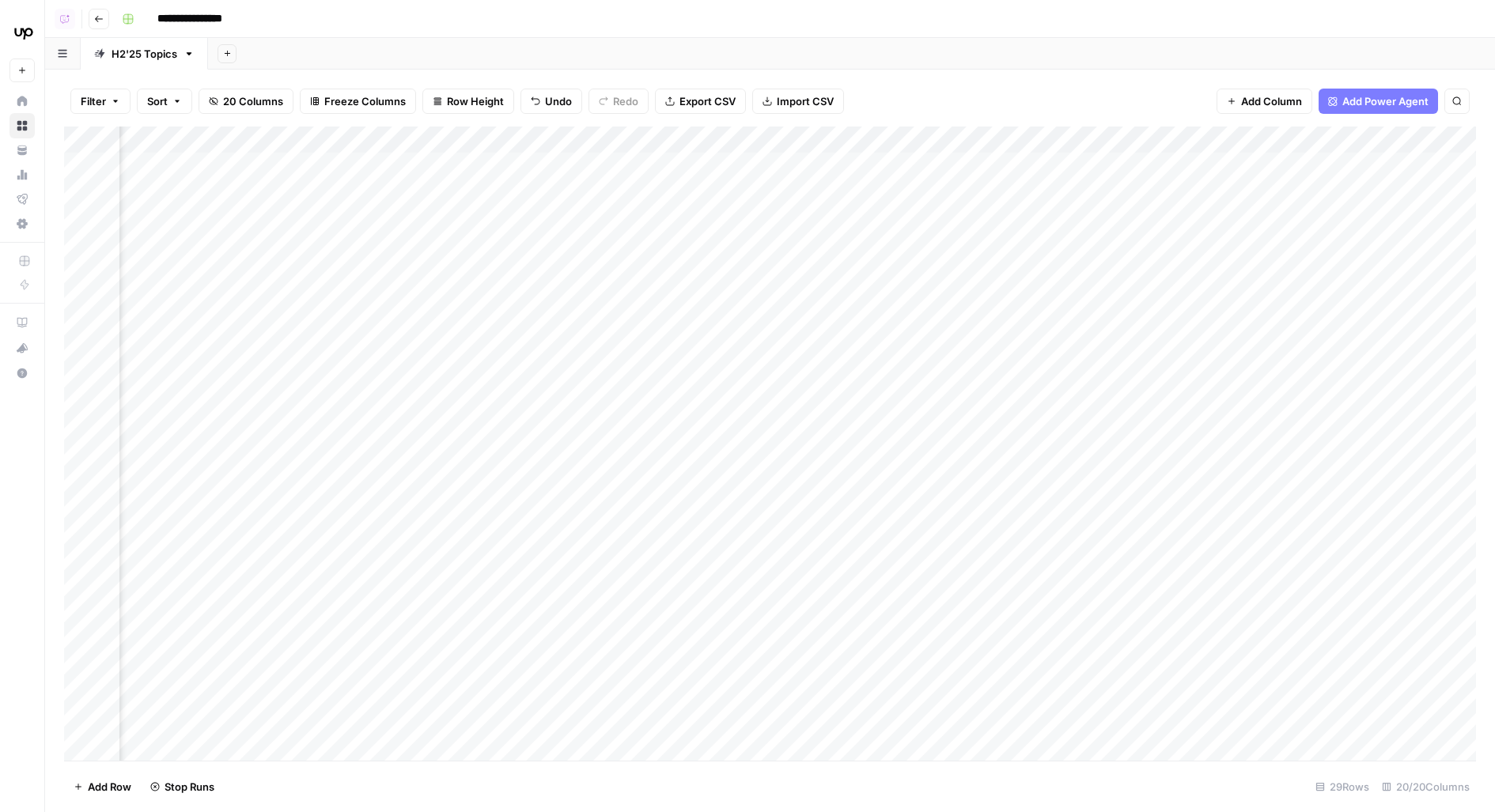
scroll to position [0, 1150]
click at [826, 163] on div "Add Column" at bounding box center [770, 444] width 1412 height 635
click at [820, 162] on div "Add Column" at bounding box center [770, 444] width 1412 height 635
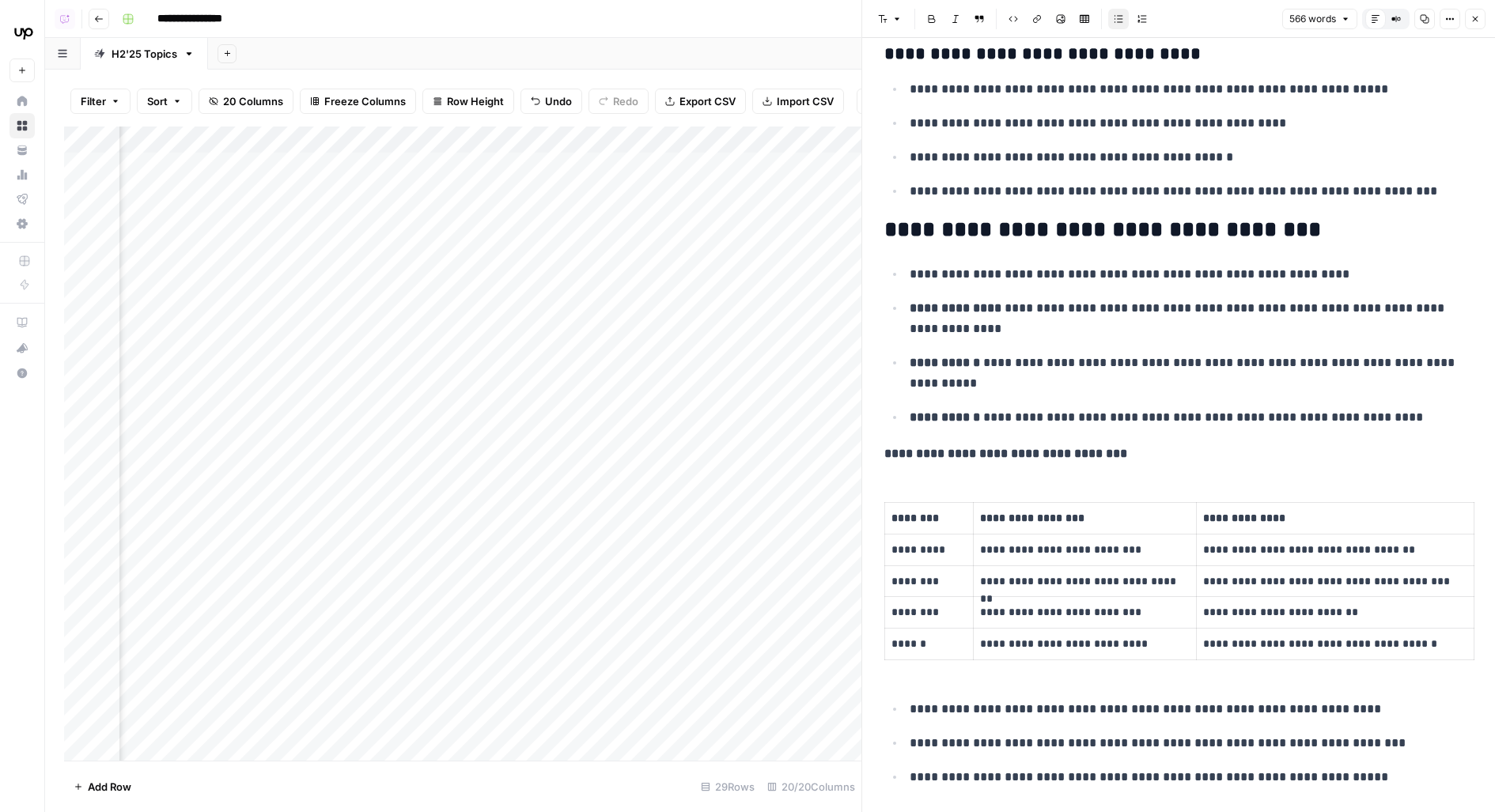
scroll to position [1753, 0]
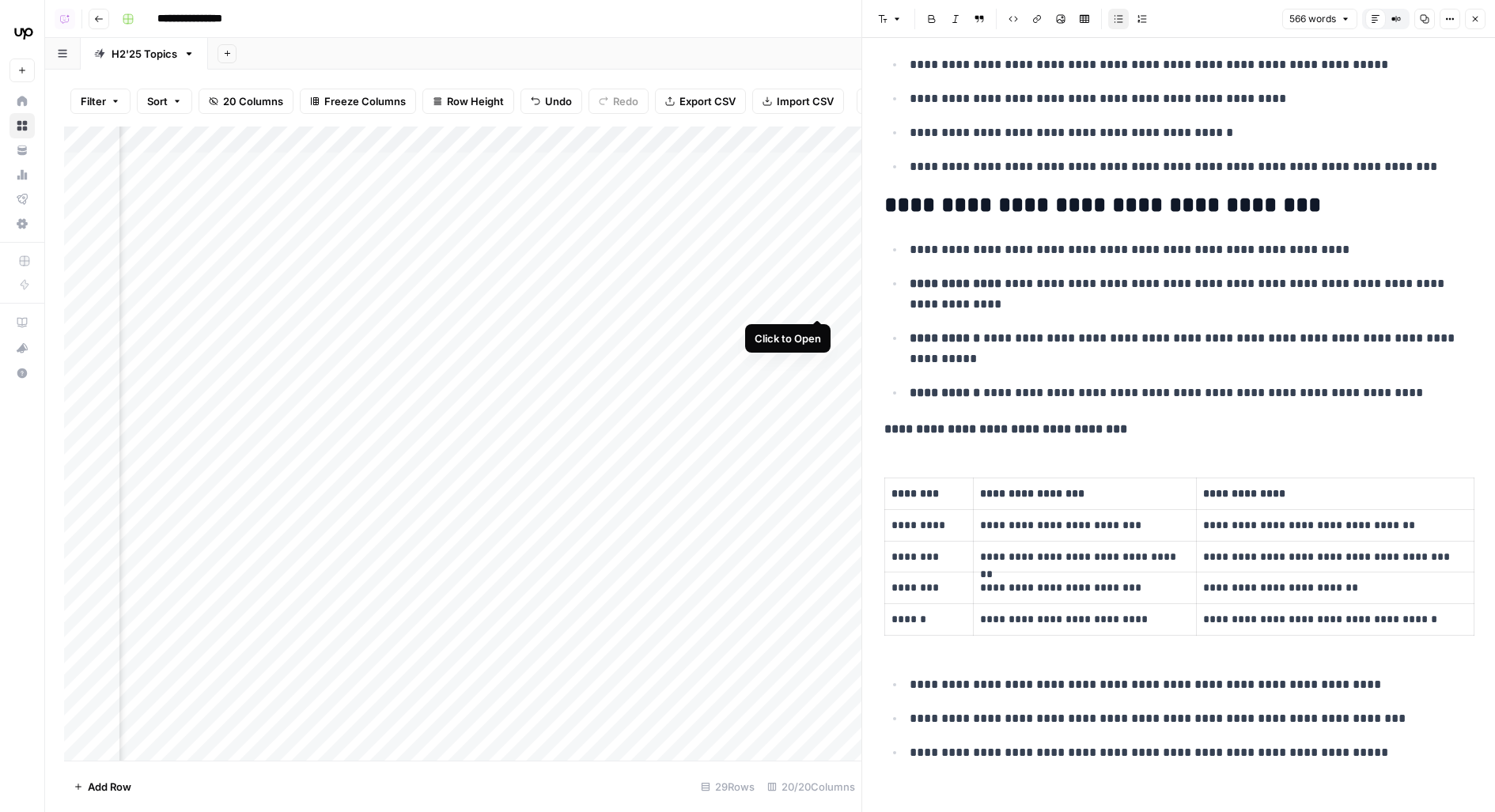
click at [822, 285] on div "Add Column" at bounding box center [463, 444] width 798 height 635
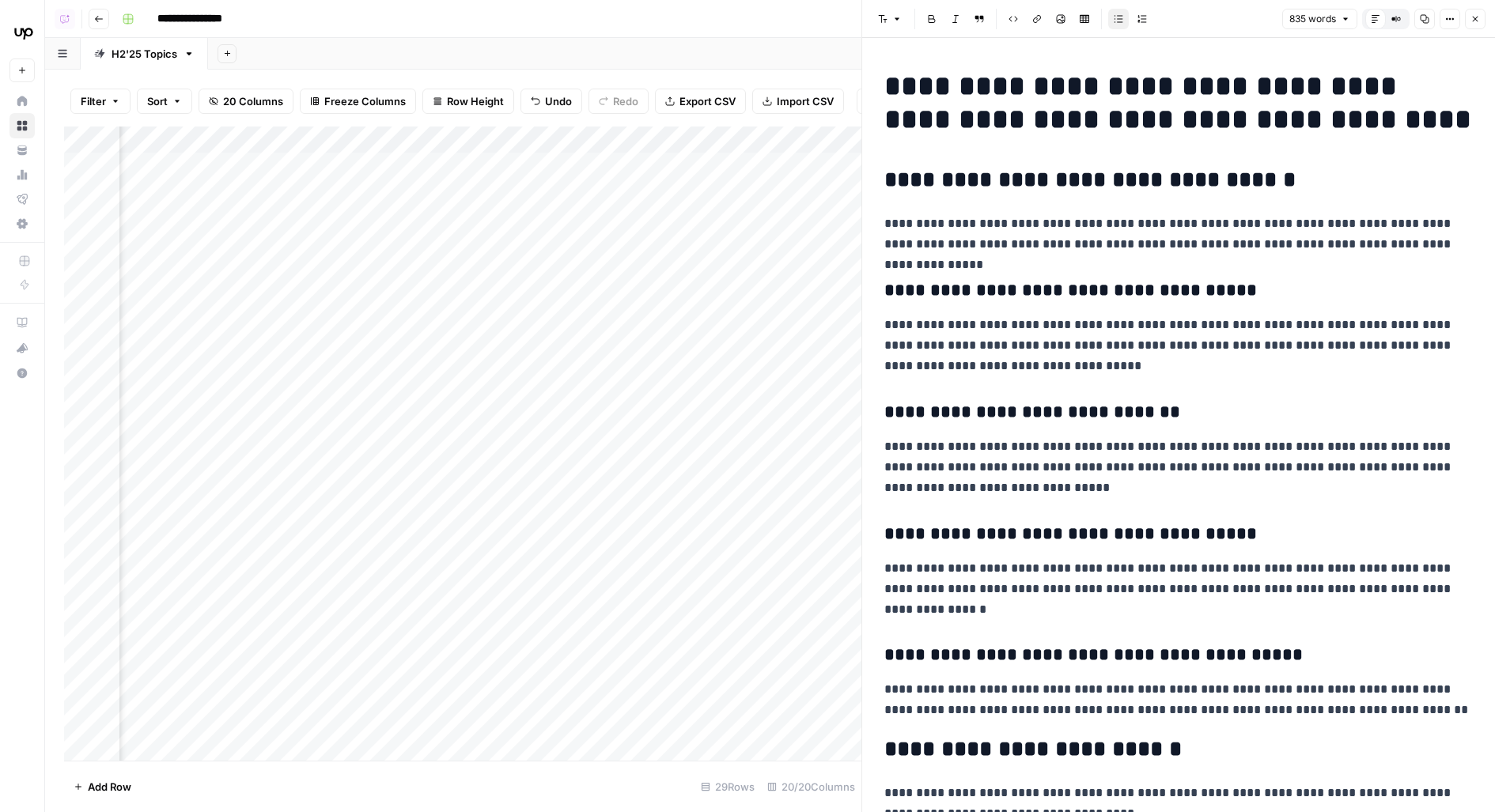
click at [819, 248] on div "Add Column" at bounding box center [463, 444] width 798 height 635
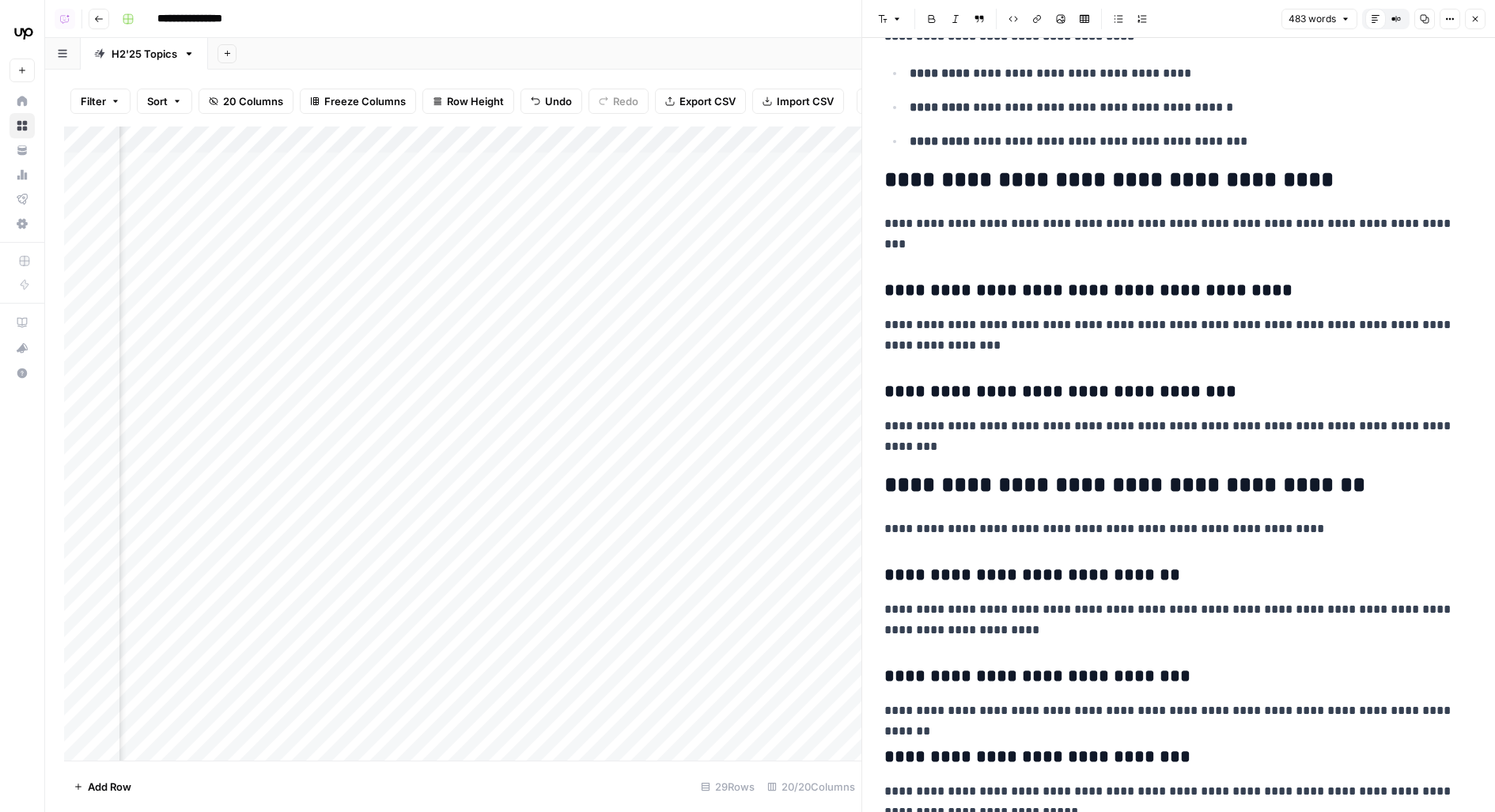
scroll to position [1892, 0]
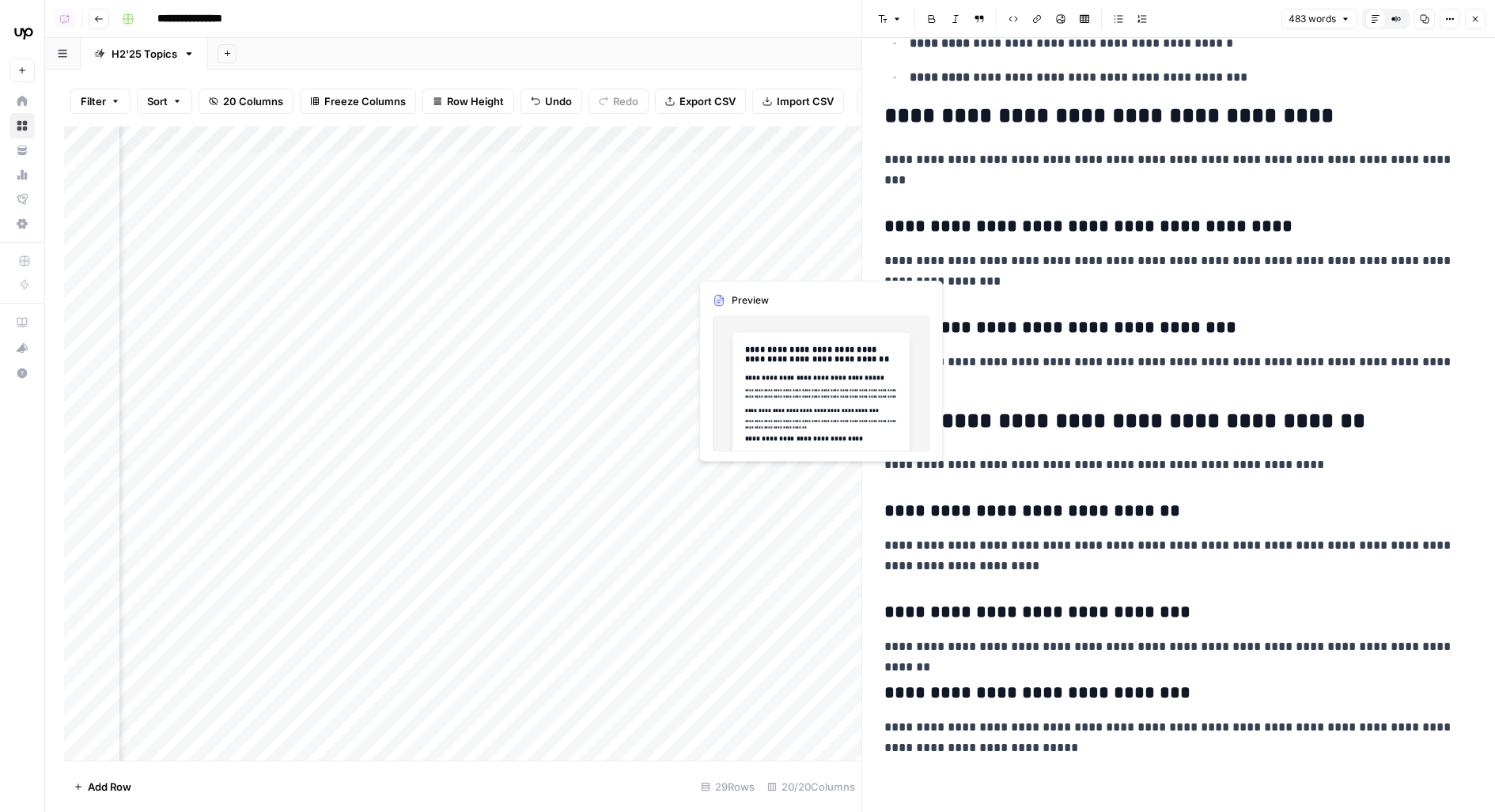
click at [817, 291] on div "Add Column" at bounding box center [463, 444] width 798 height 635
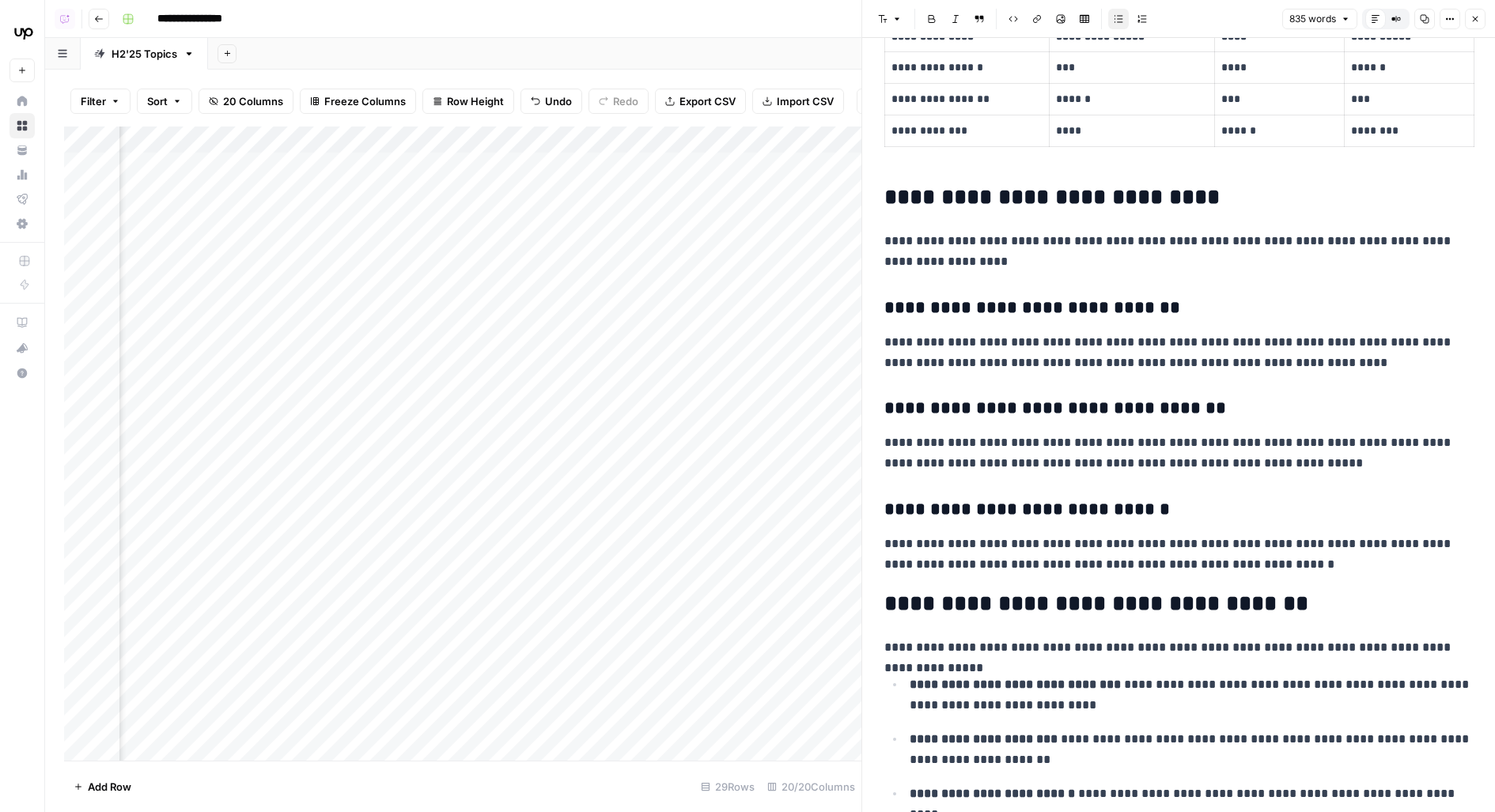
scroll to position [2642, 0]
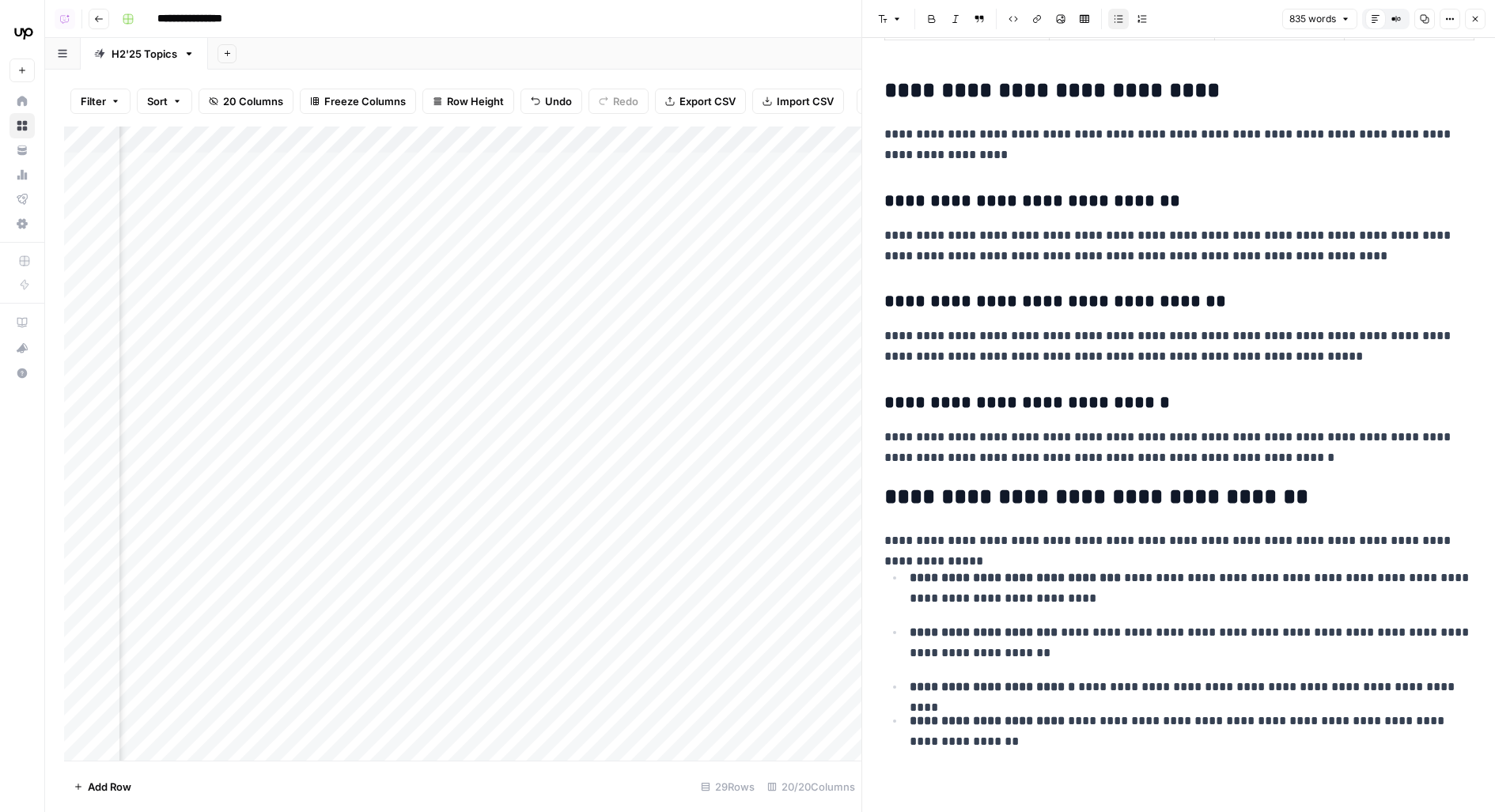
click at [815, 328] on div "Add Column" at bounding box center [463, 444] width 798 height 635
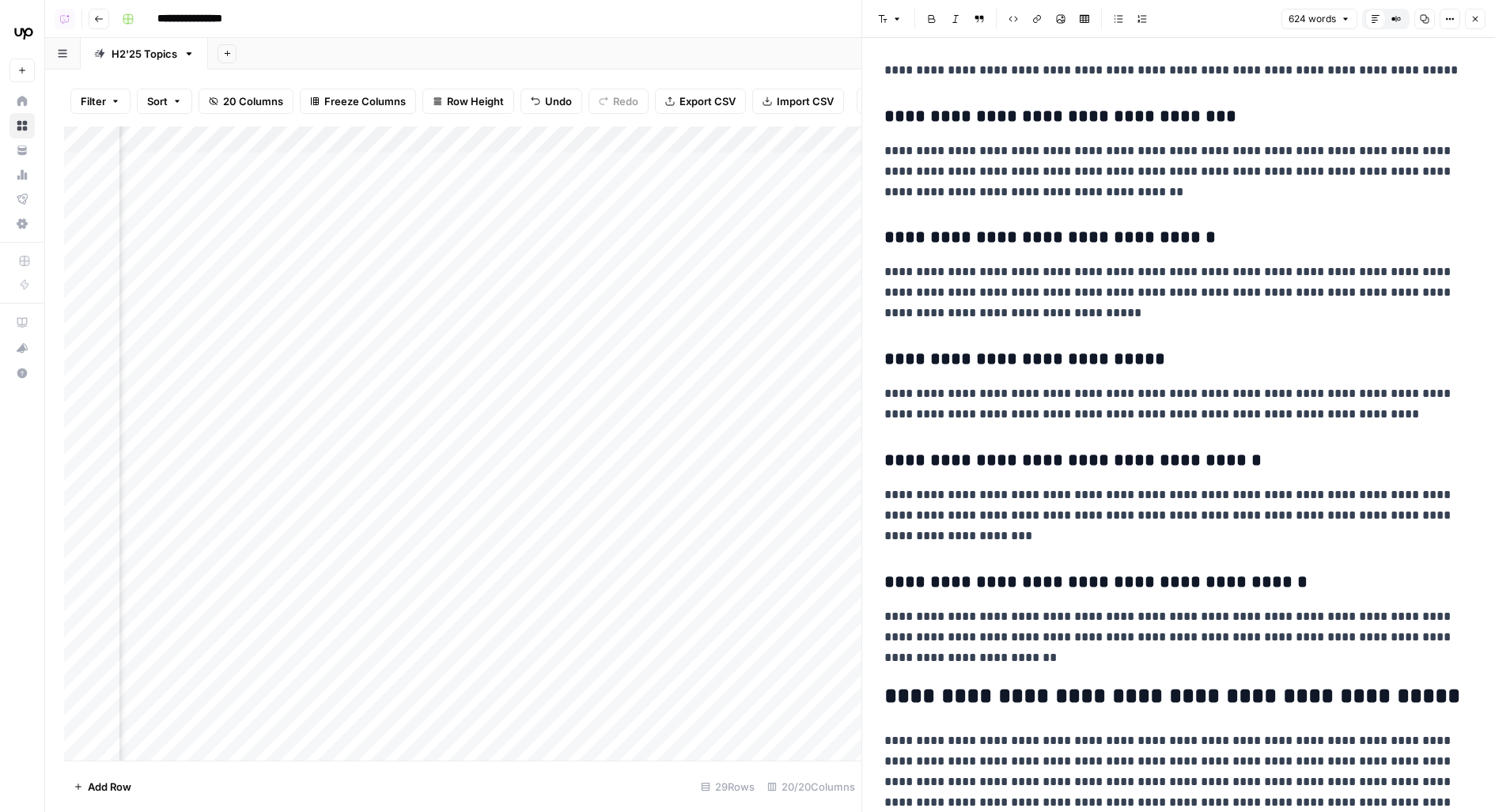
scroll to position [1823, 0]
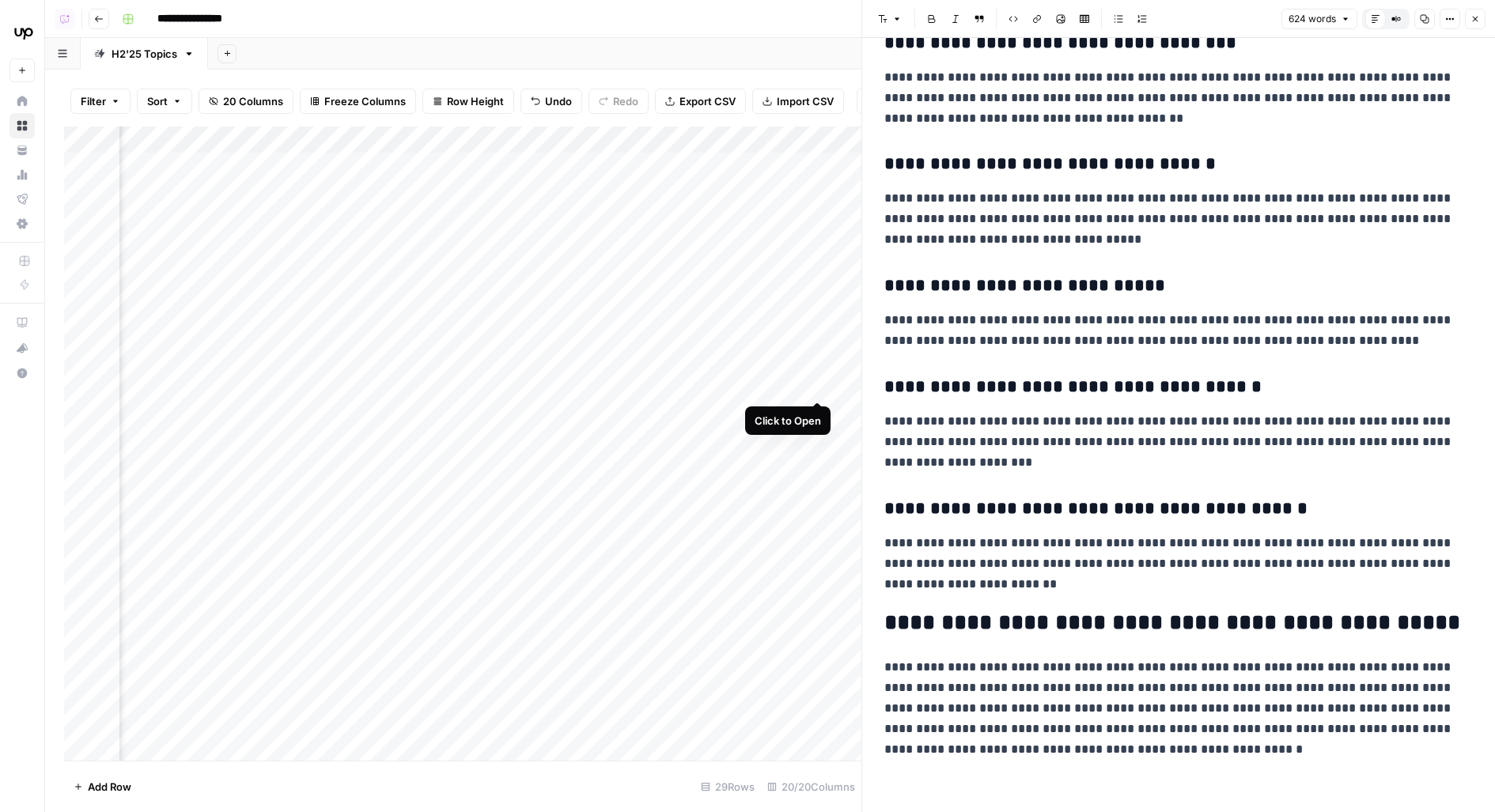
click at [820, 371] on div "Add Column" at bounding box center [463, 444] width 798 height 635
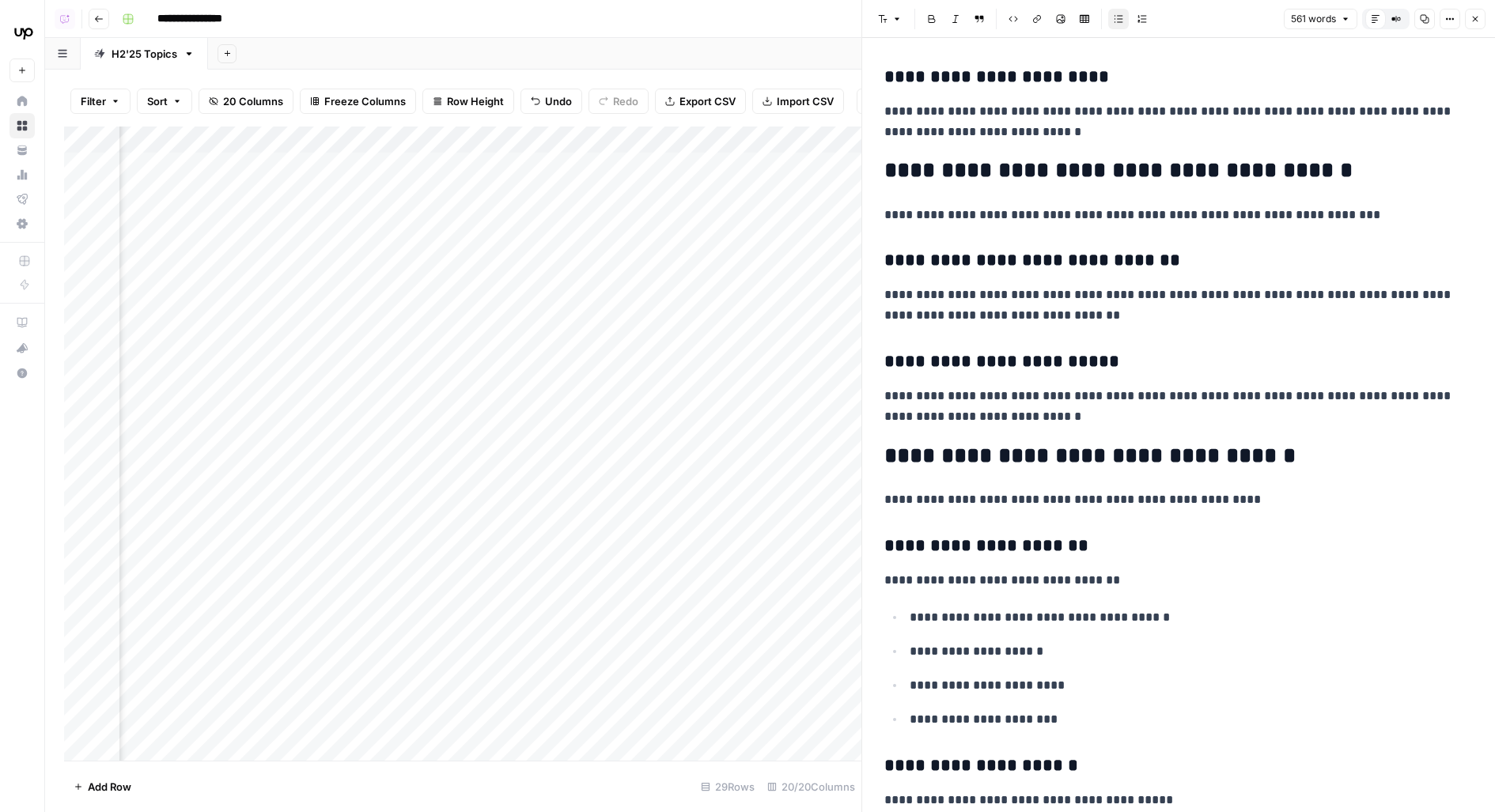
scroll to position [2373, 0]
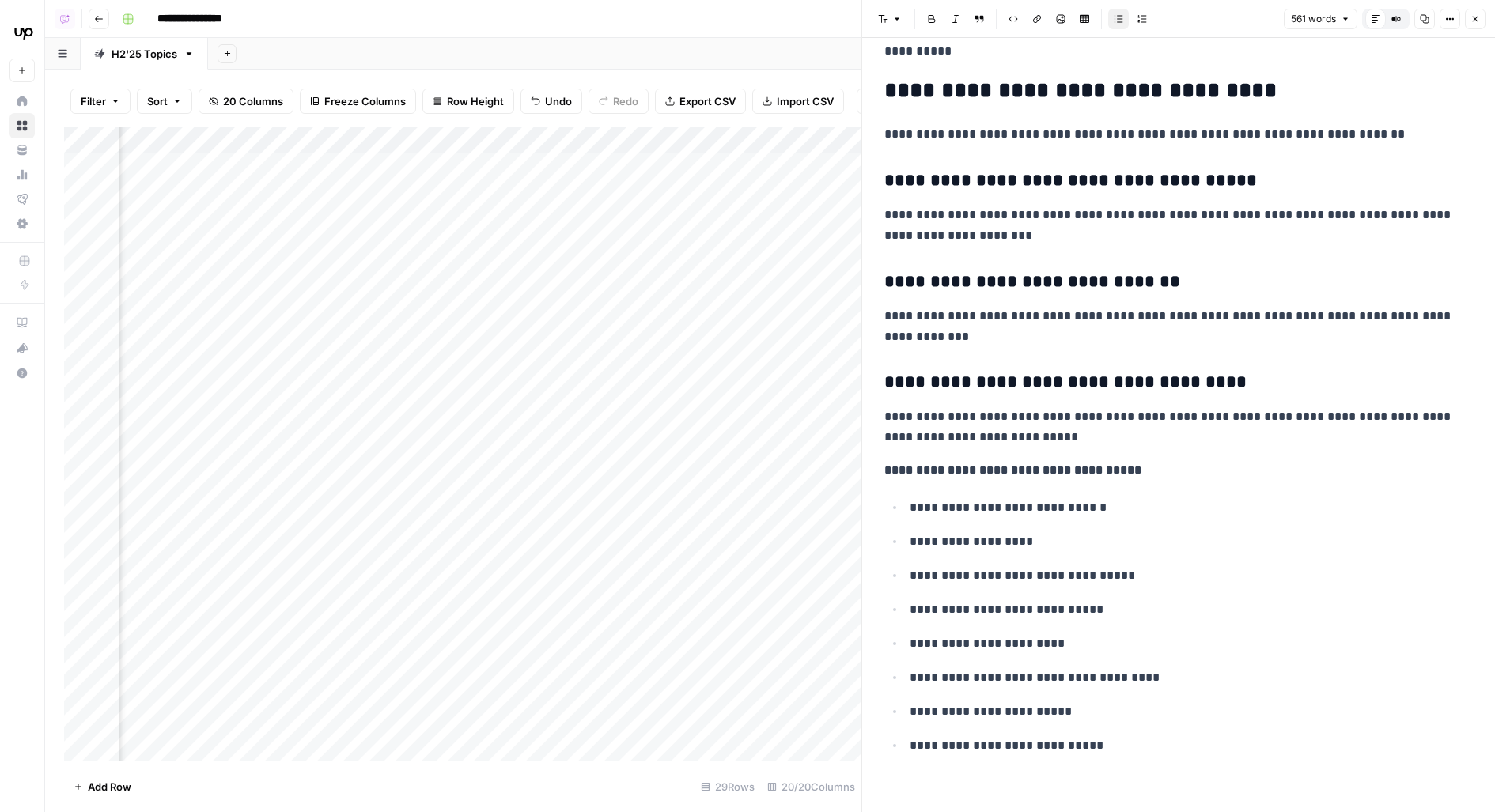
click at [1474, 20] on icon "button" at bounding box center [1475, 19] width 5 height 5
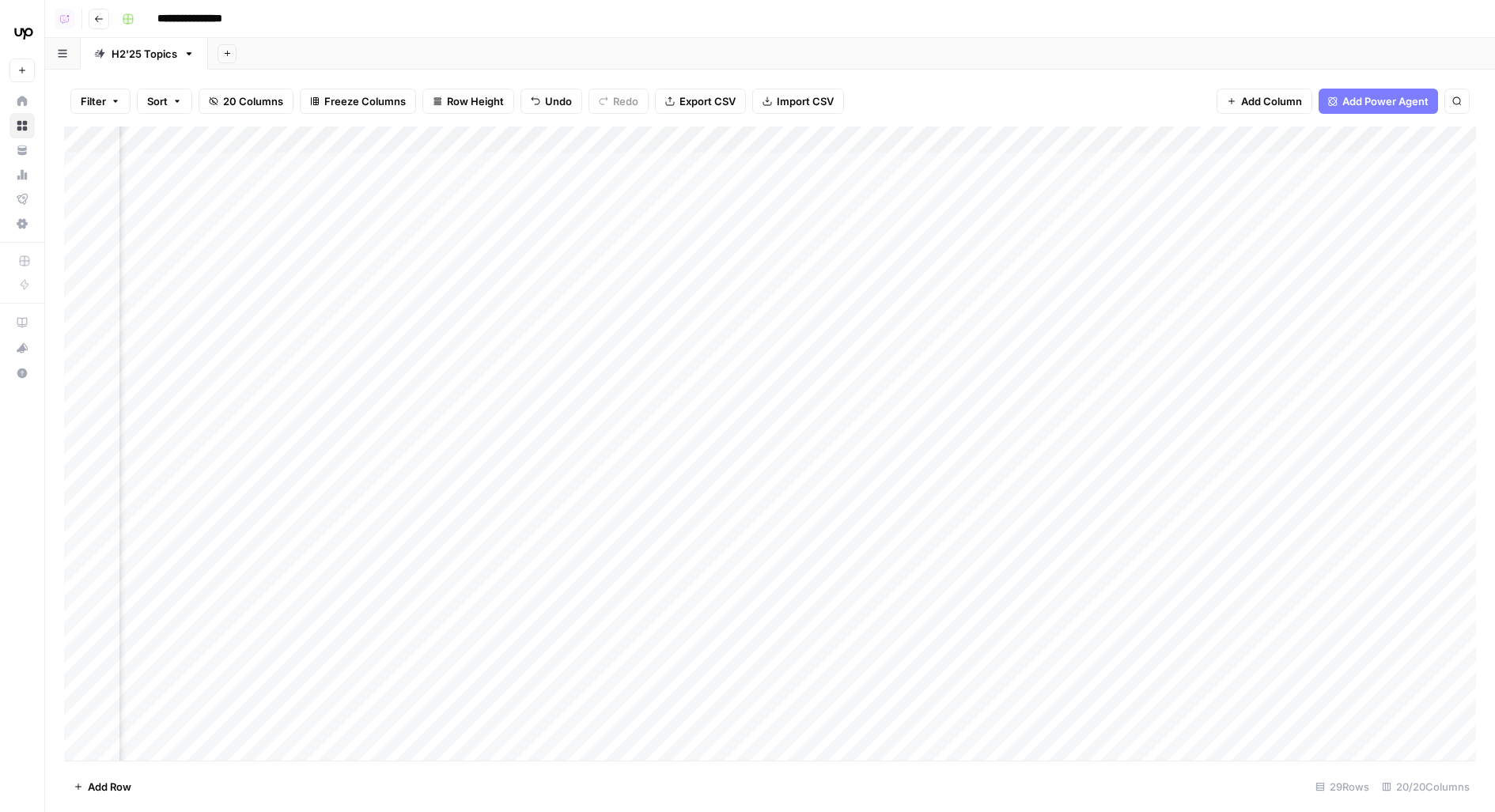
scroll to position [0, 1335]
click at [1350, 325] on div "Add Column" at bounding box center [770, 444] width 1412 height 635
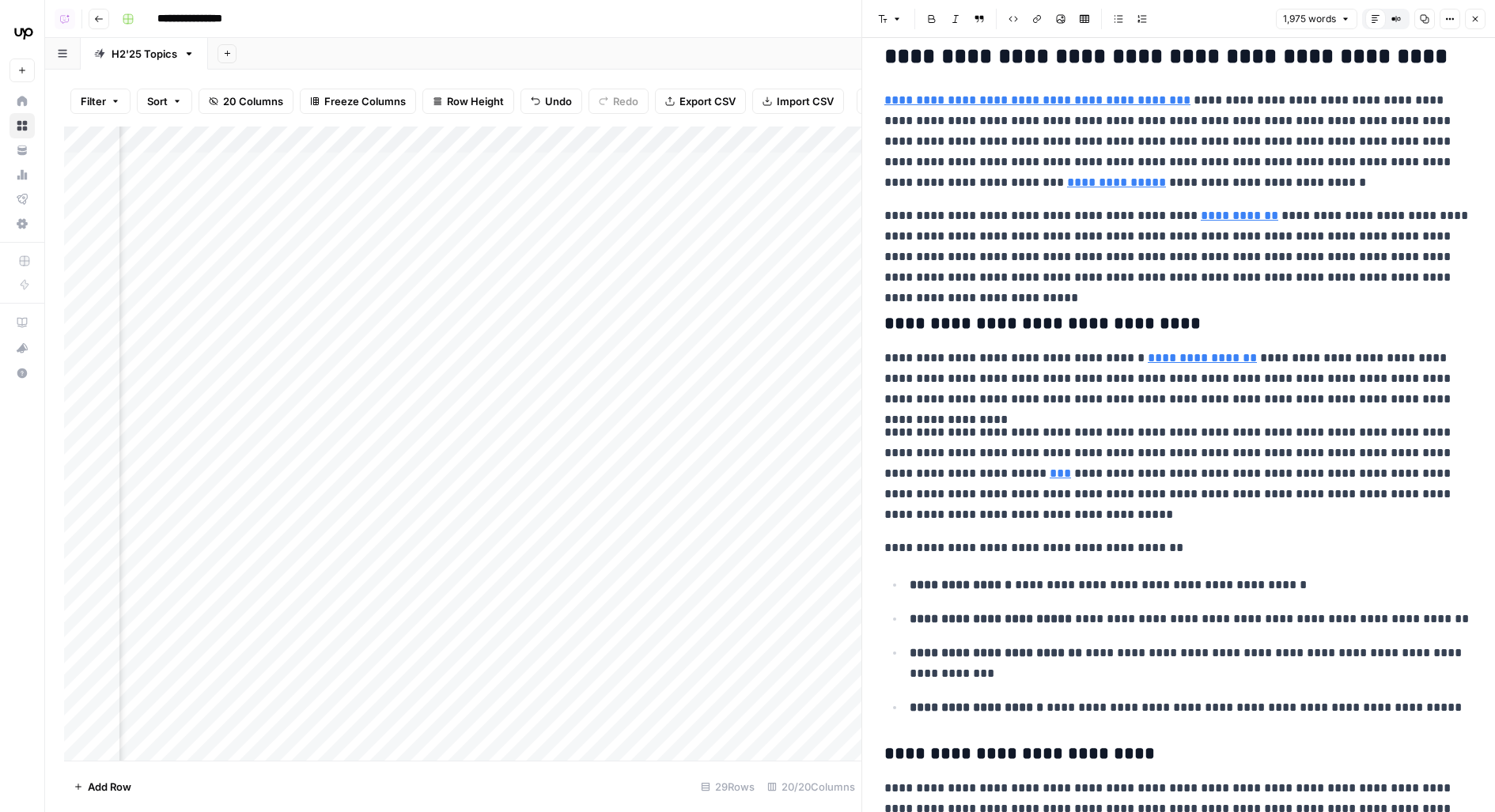
scroll to position [433, 0]
click at [1049, 469] on link "***" at bounding box center [1060, 472] width 22 height 12
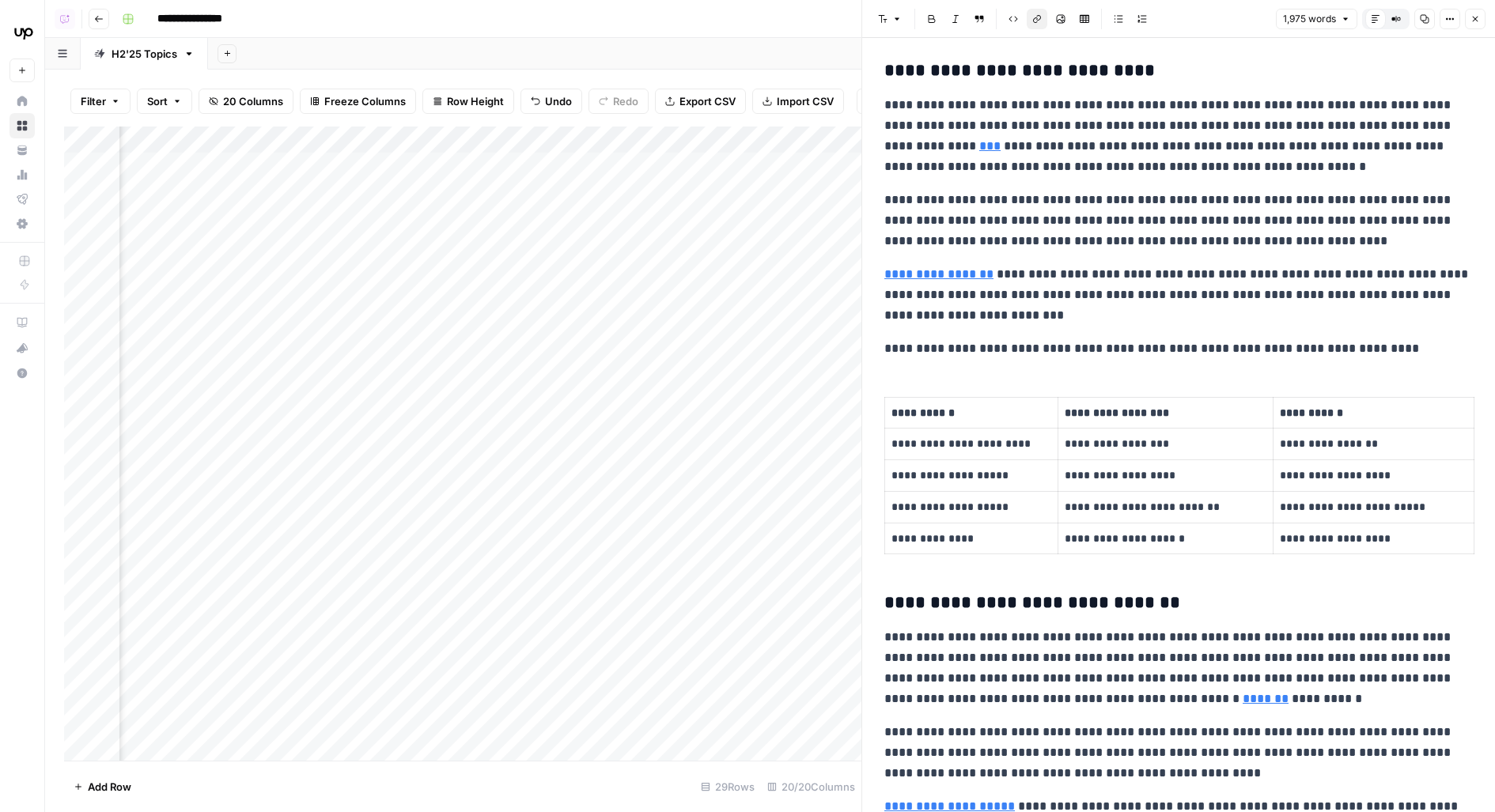
scroll to position [1116, 0]
type input "https://www.veracode.com/blog/genai-code-security-report/"
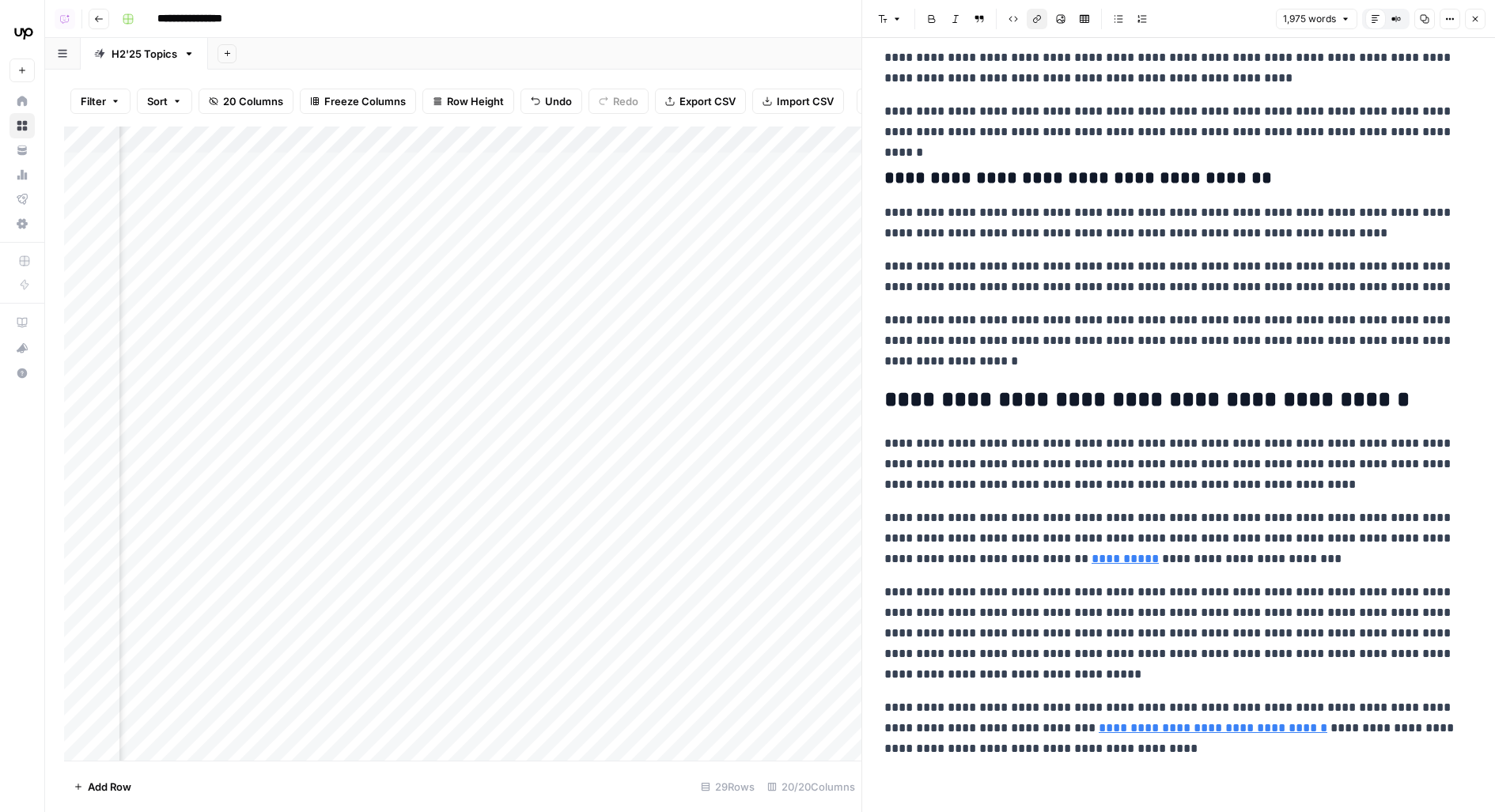
scroll to position [0, 536]
click at [598, 208] on div "Add Column" at bounding box center [463, 444] width 798 height 635
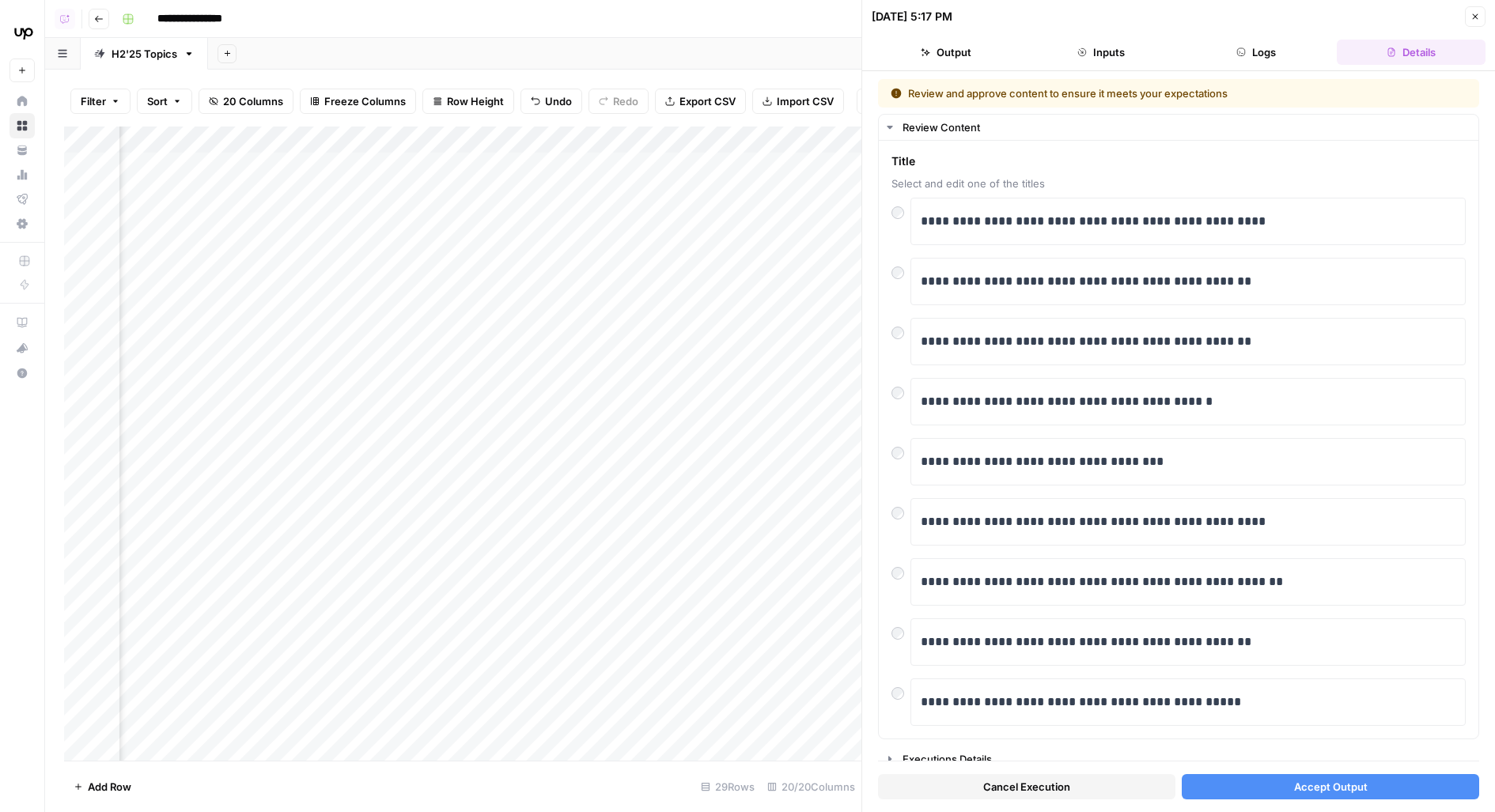
click at [1292, 798] on button "Accept Output" at bounding box center [1331, 787] width 298 height 25
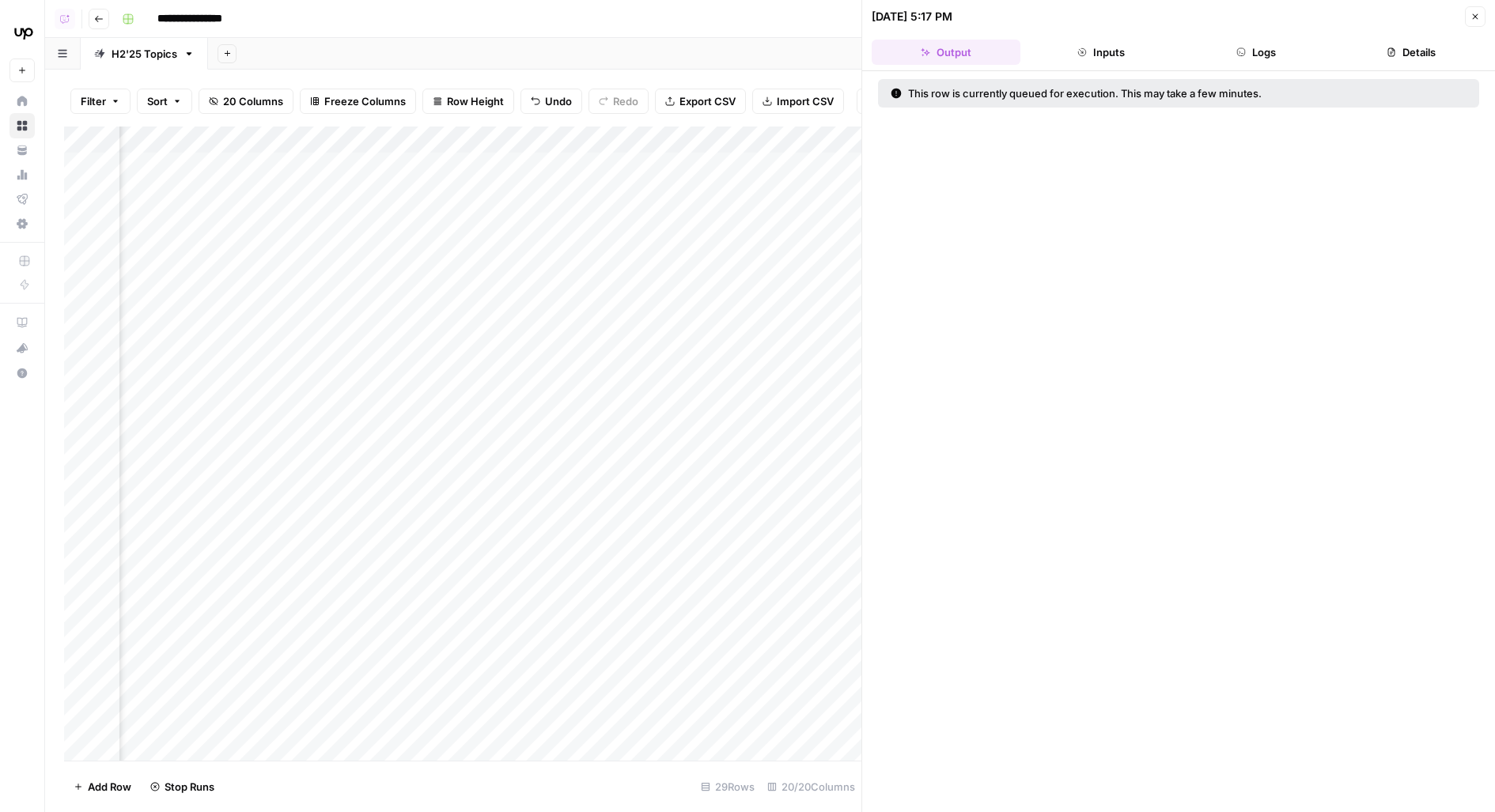
click at [1476, 18] on icon "button" at bounding box center [1475, 16] width 10 height 10
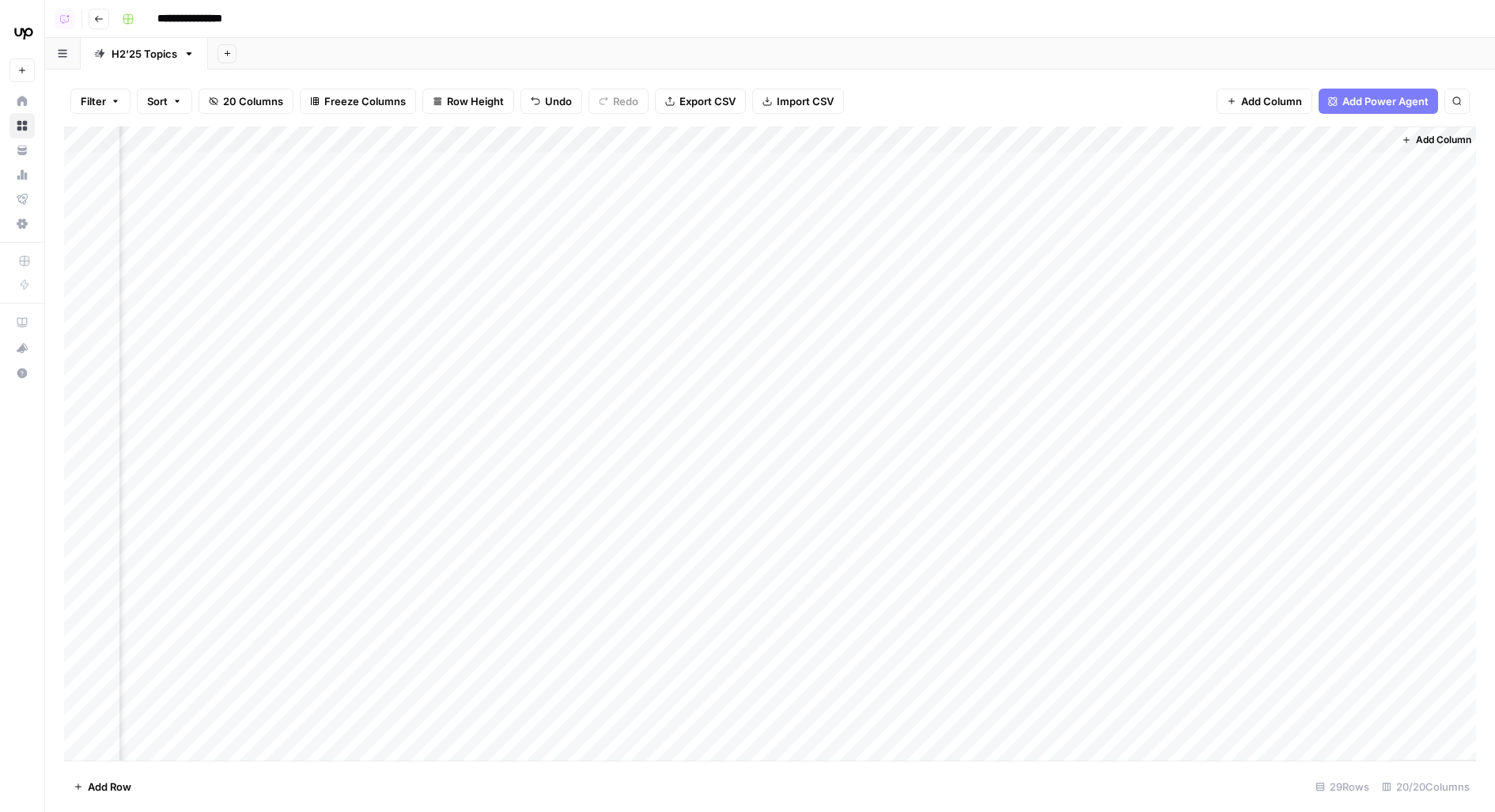
scroll to position [0, 1592]
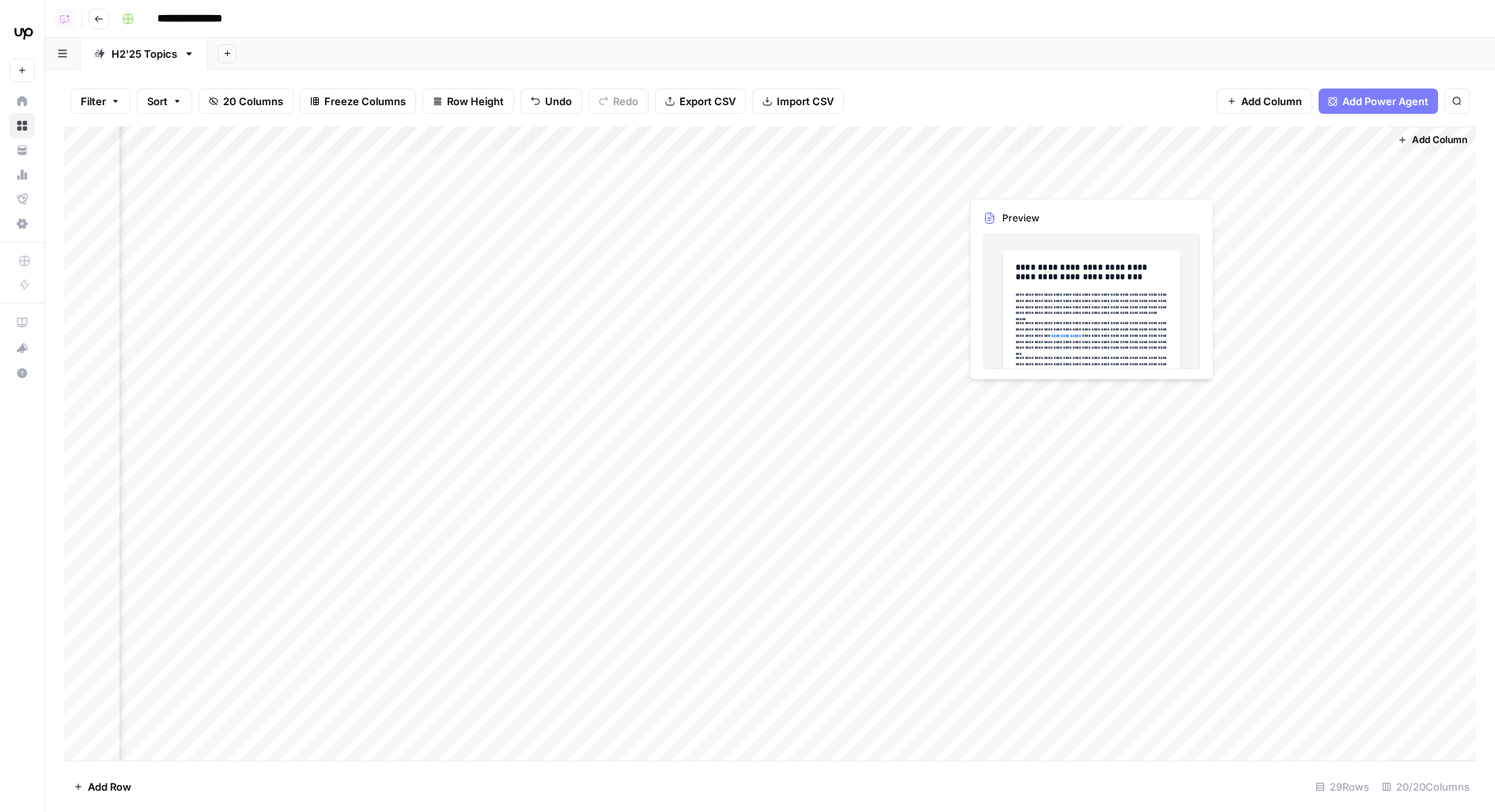
click at [1098, 165] on div "Add Column" at bounding box center [770, 444] width 1412 height 635
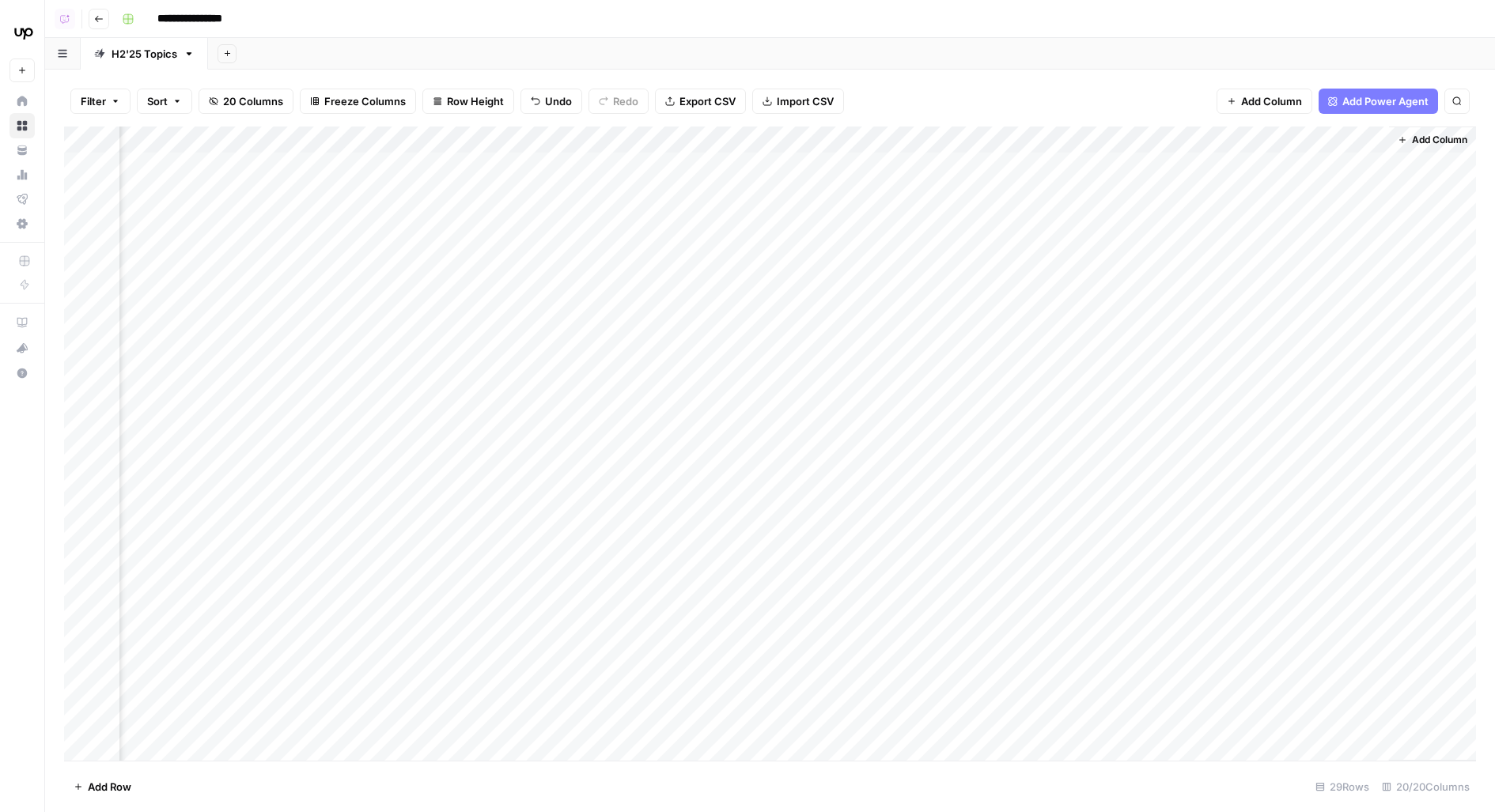
click at [1093, 165] on div "Add Column" at bounding box center [770, 444] width 1412 height 635
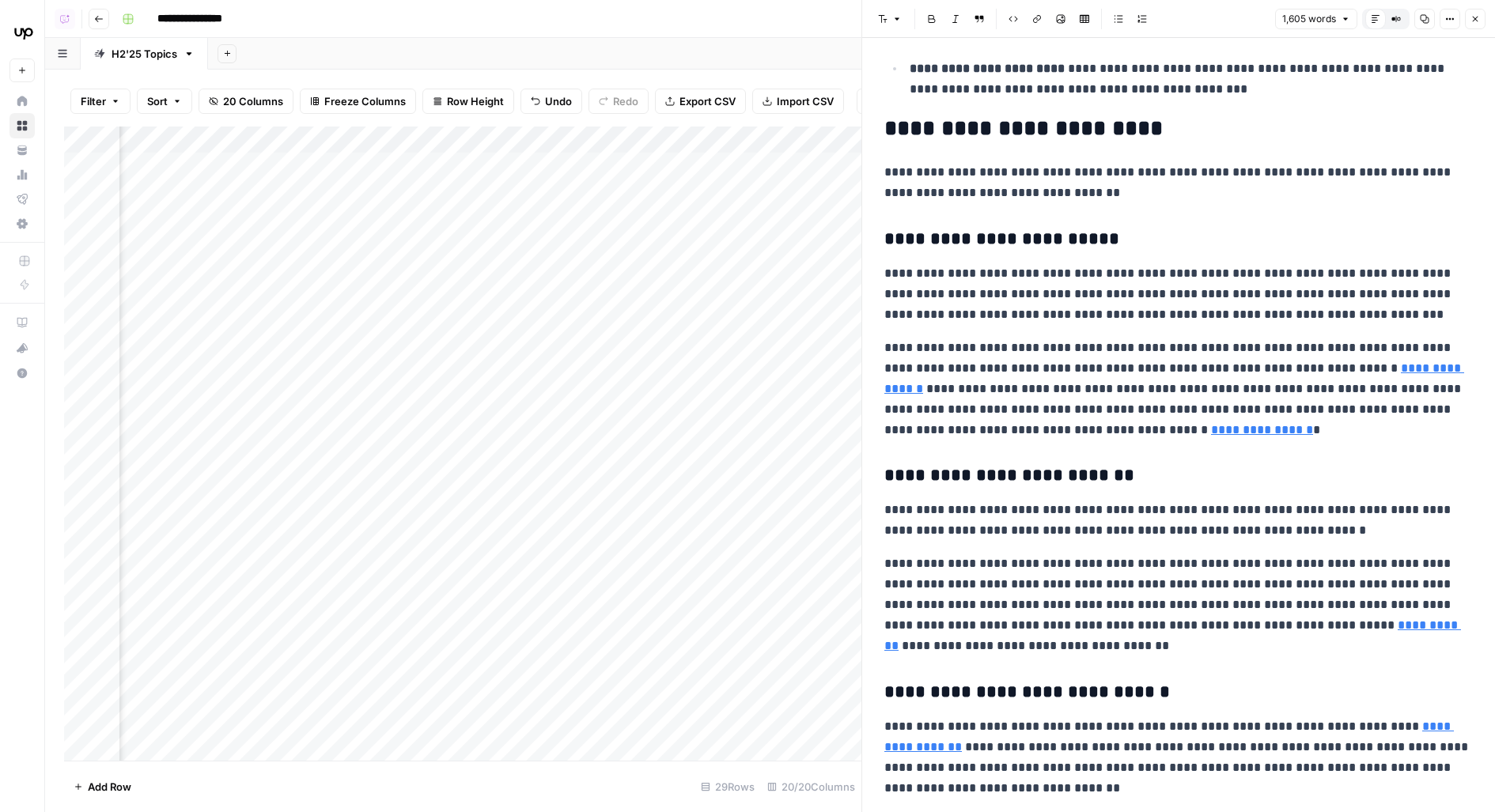
scroll to position [1595, 0]
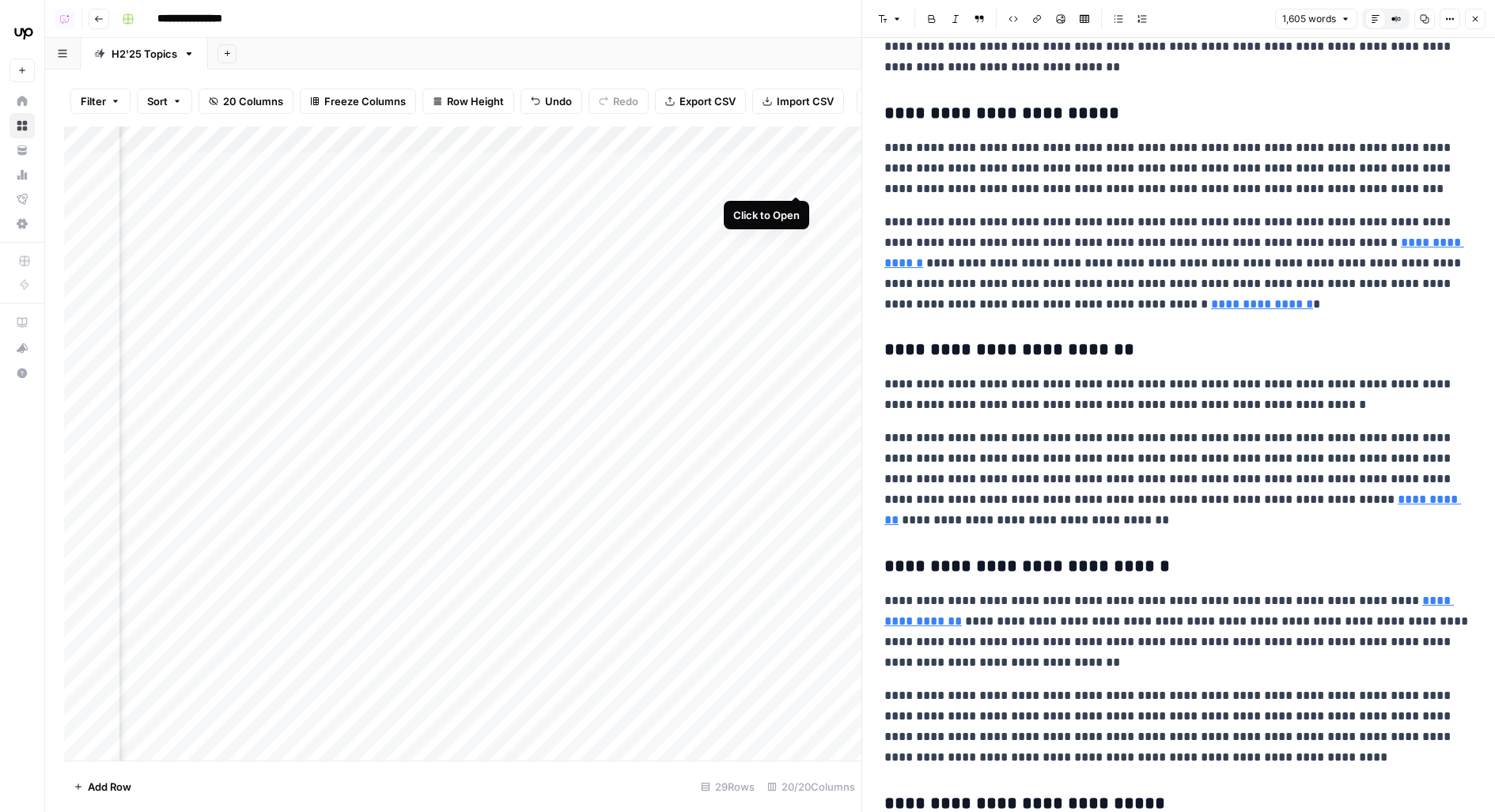
click at [796, 164] on div "Add Column" at bounding box center [463, 444] width 798 height 635
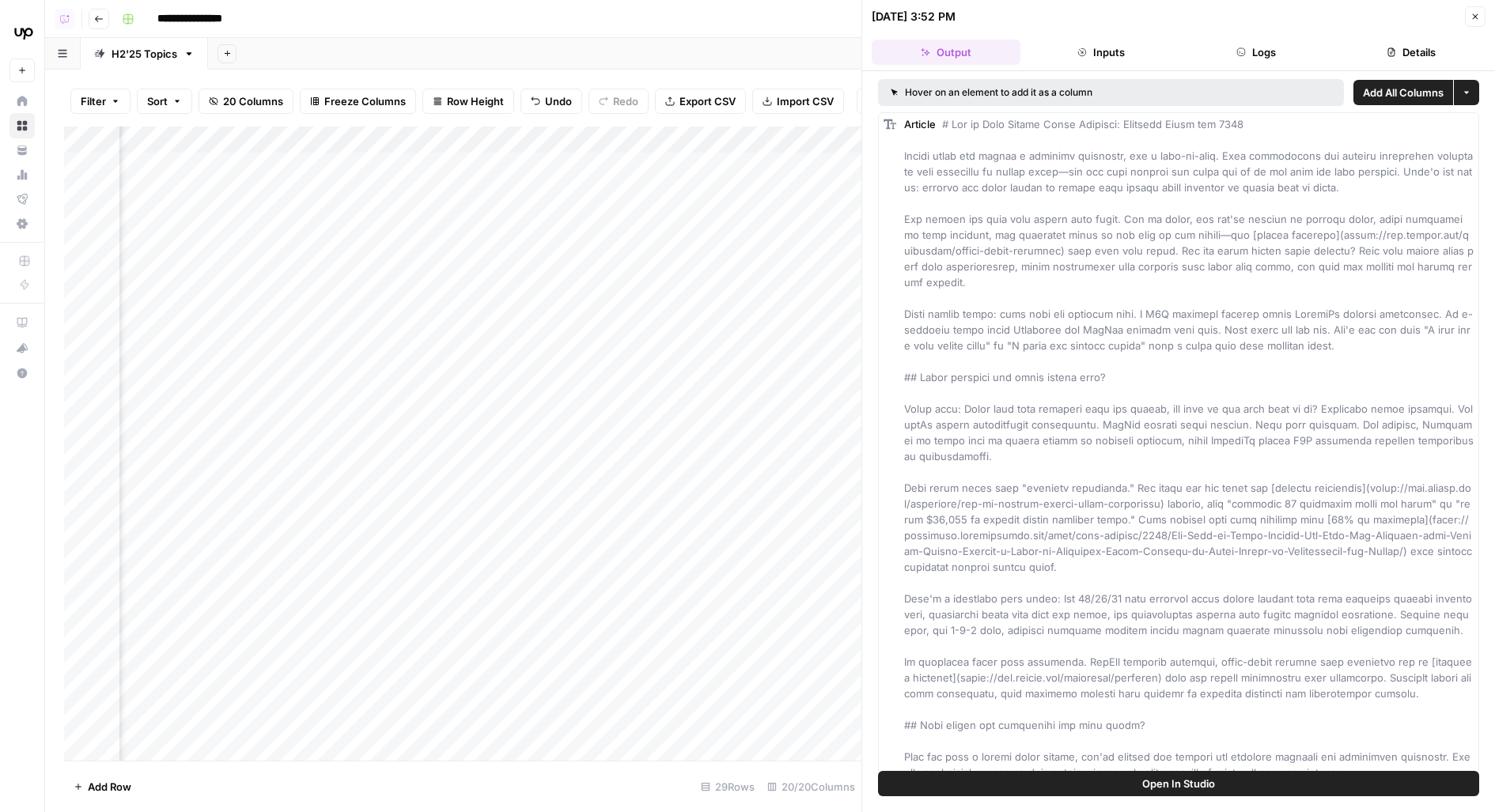
click at [1003, 785] on button "Open In Studio" at bounding box center [1178, 784] width 601 height 25
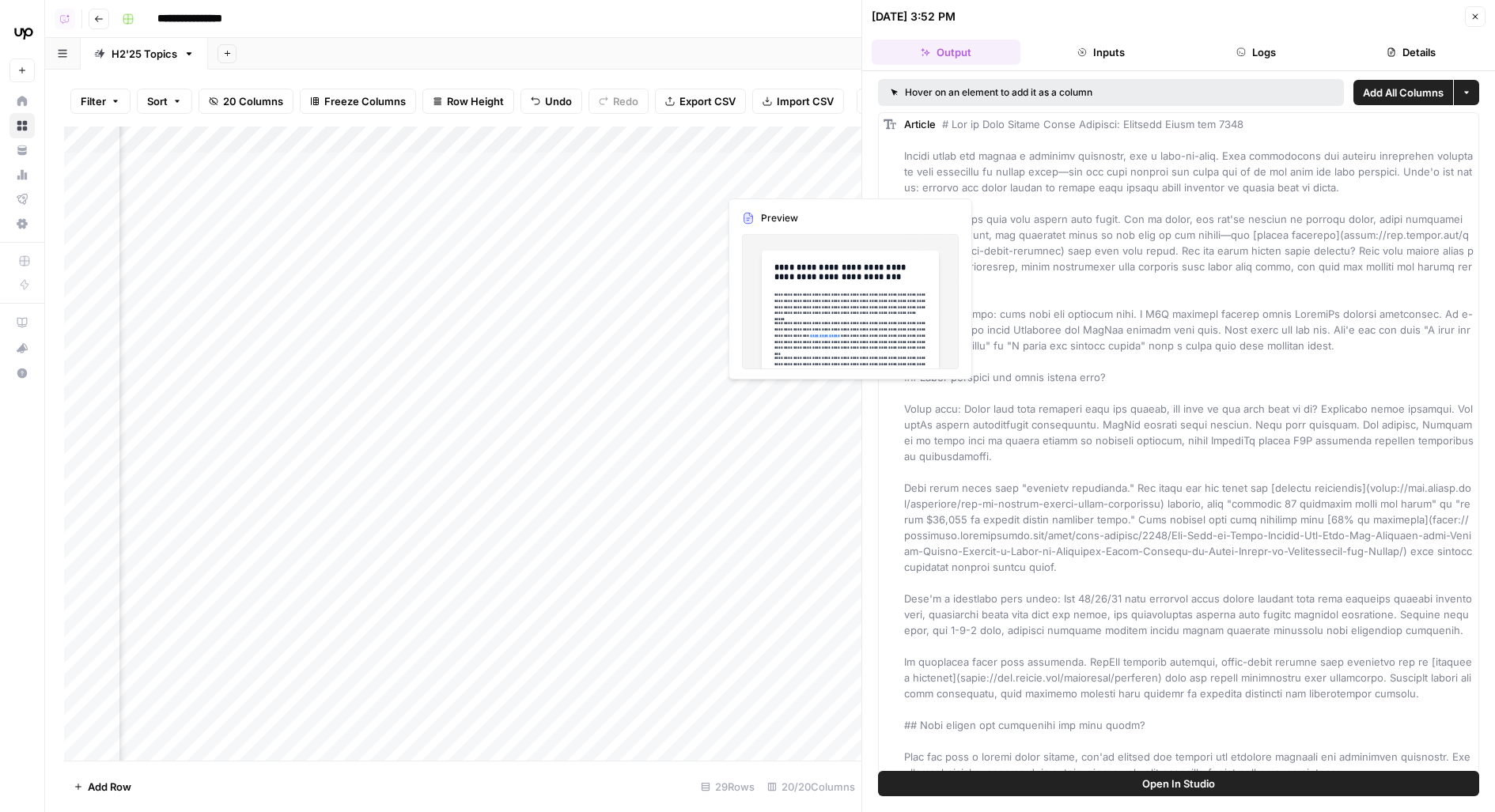
scroll to position [0, 2043]
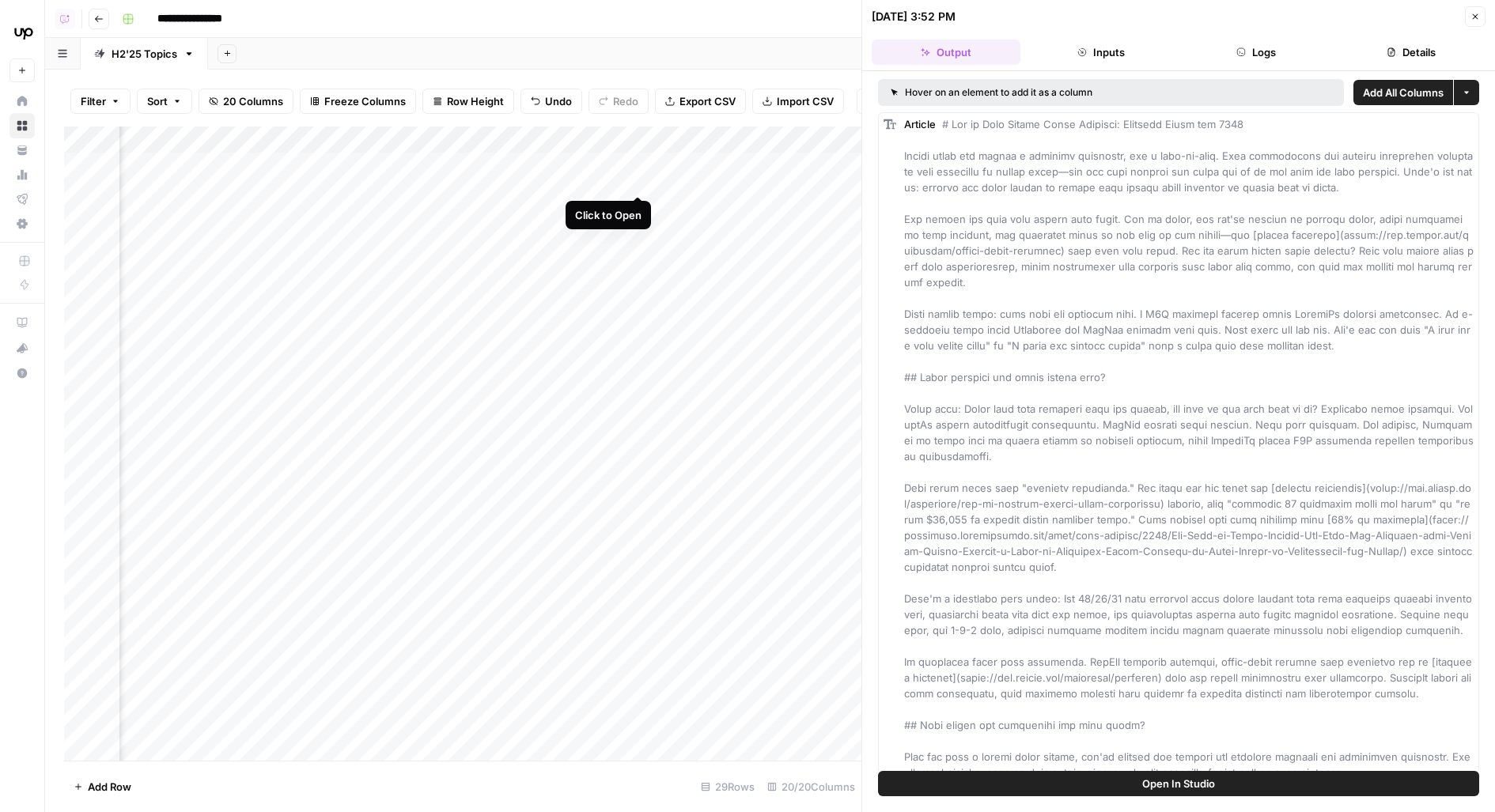
click at [632, 159] on div "Add Column" at bounding box center [463, 444] width 798 height 635
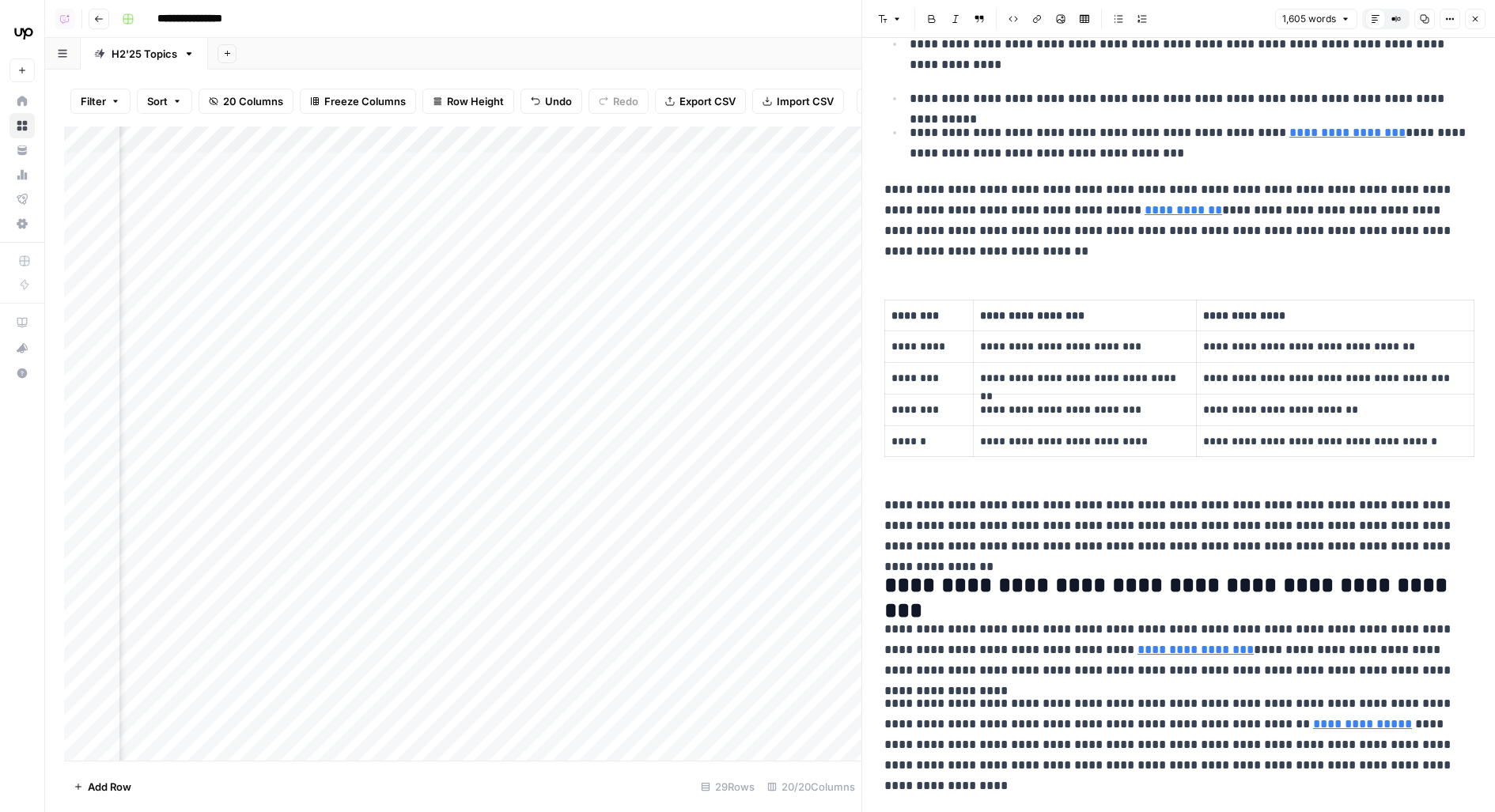
scroll to position [3519, 0]
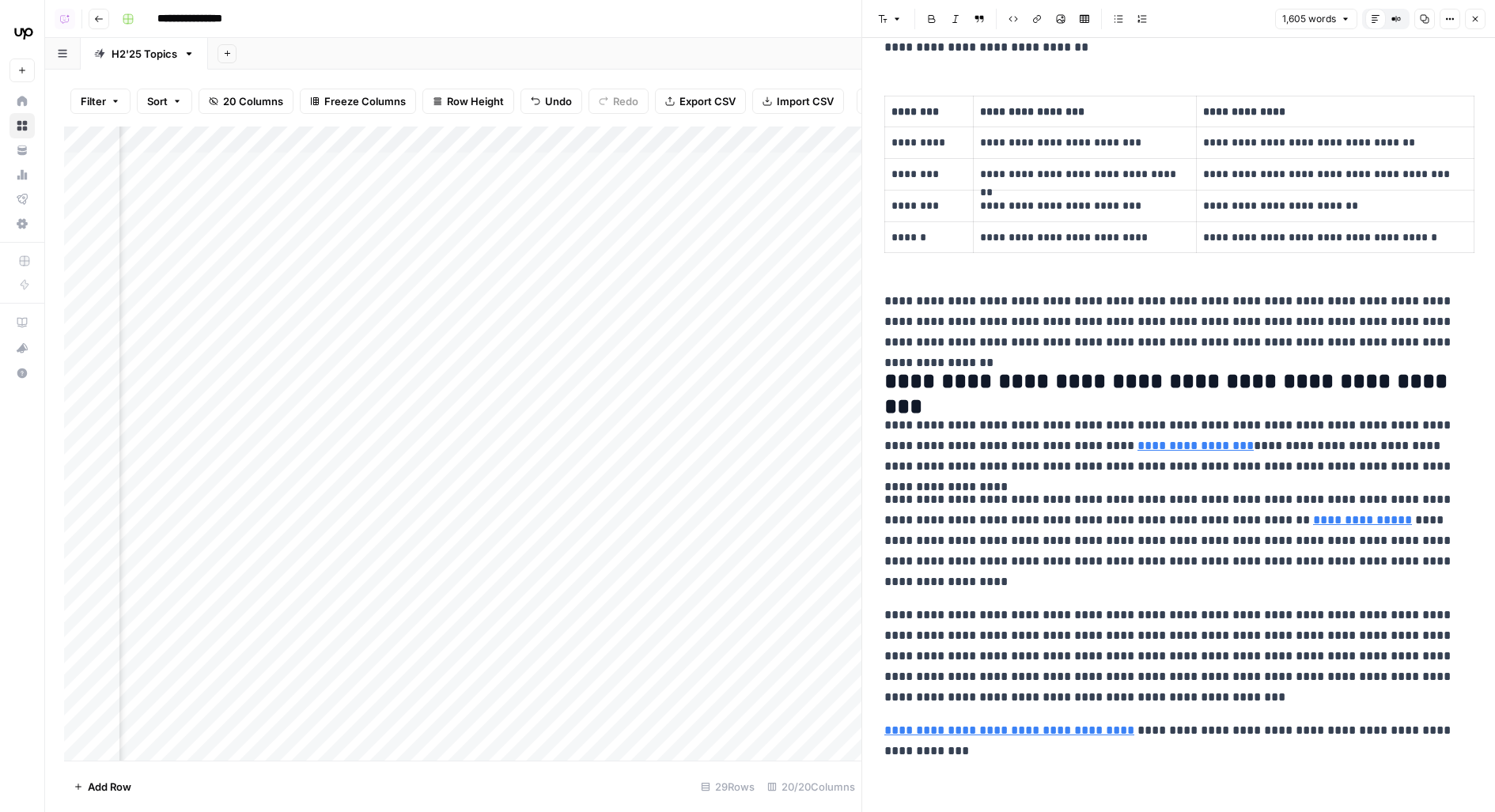
click at [355, 163] on div "Add Column" at bounding box center [463, 444] width 798 height 635
click at [355, 208] on div "Add Column" at bounding box center [463, 444] width 798 height 635
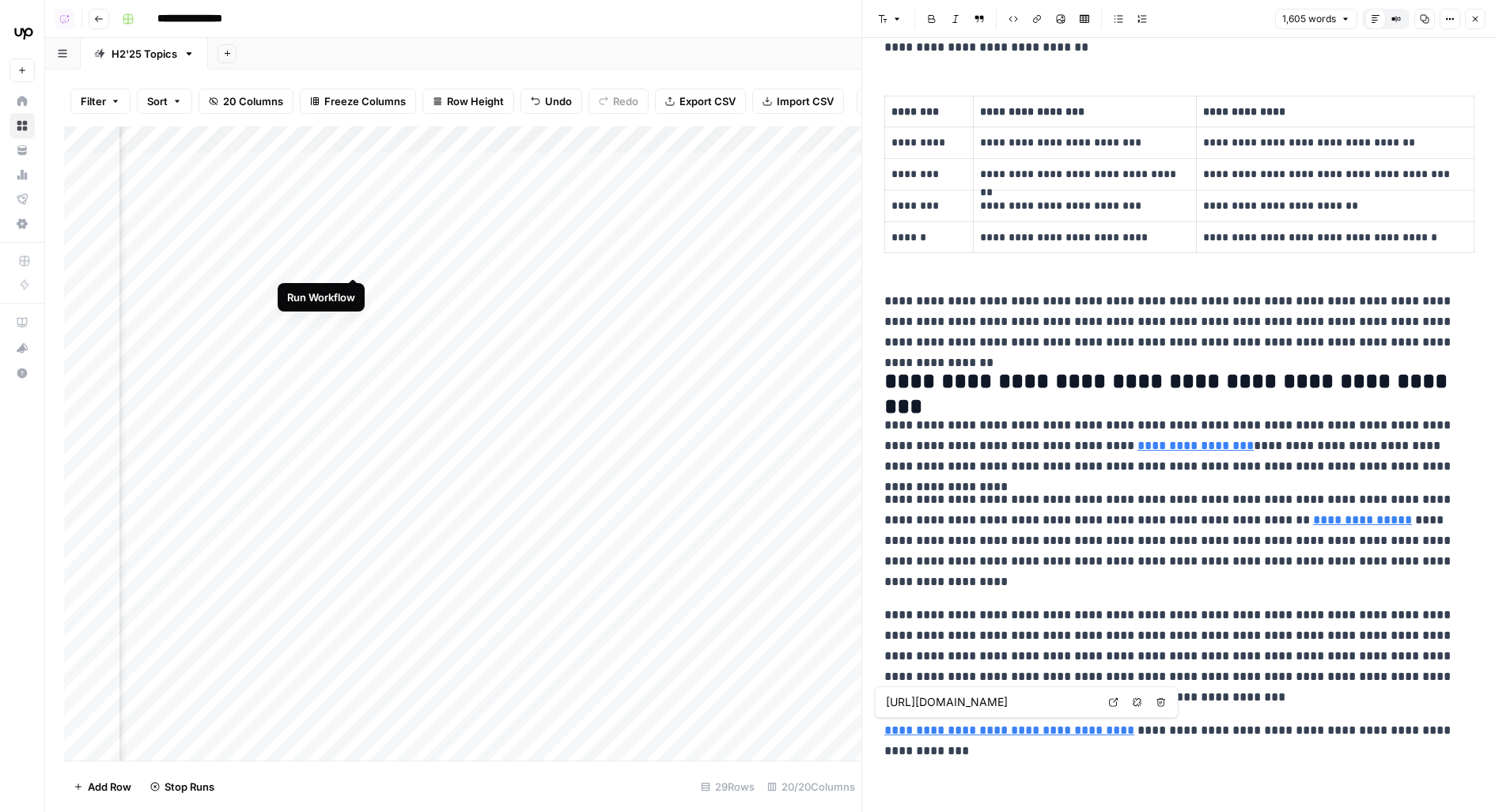
click at [353, 251] on div "Add Column" at bounding box center [463, 444] width 798 height 635
click at [355, 292] on div "Add Column" at bounding box center [463, 444] width 798 height 635
click at [355, 333] on div "Add Column" at bounding box center [463, 444] width 798 height 635
click at [355, 371] on div "Add Column" at bounding box center [463, 444] width 798 height 635
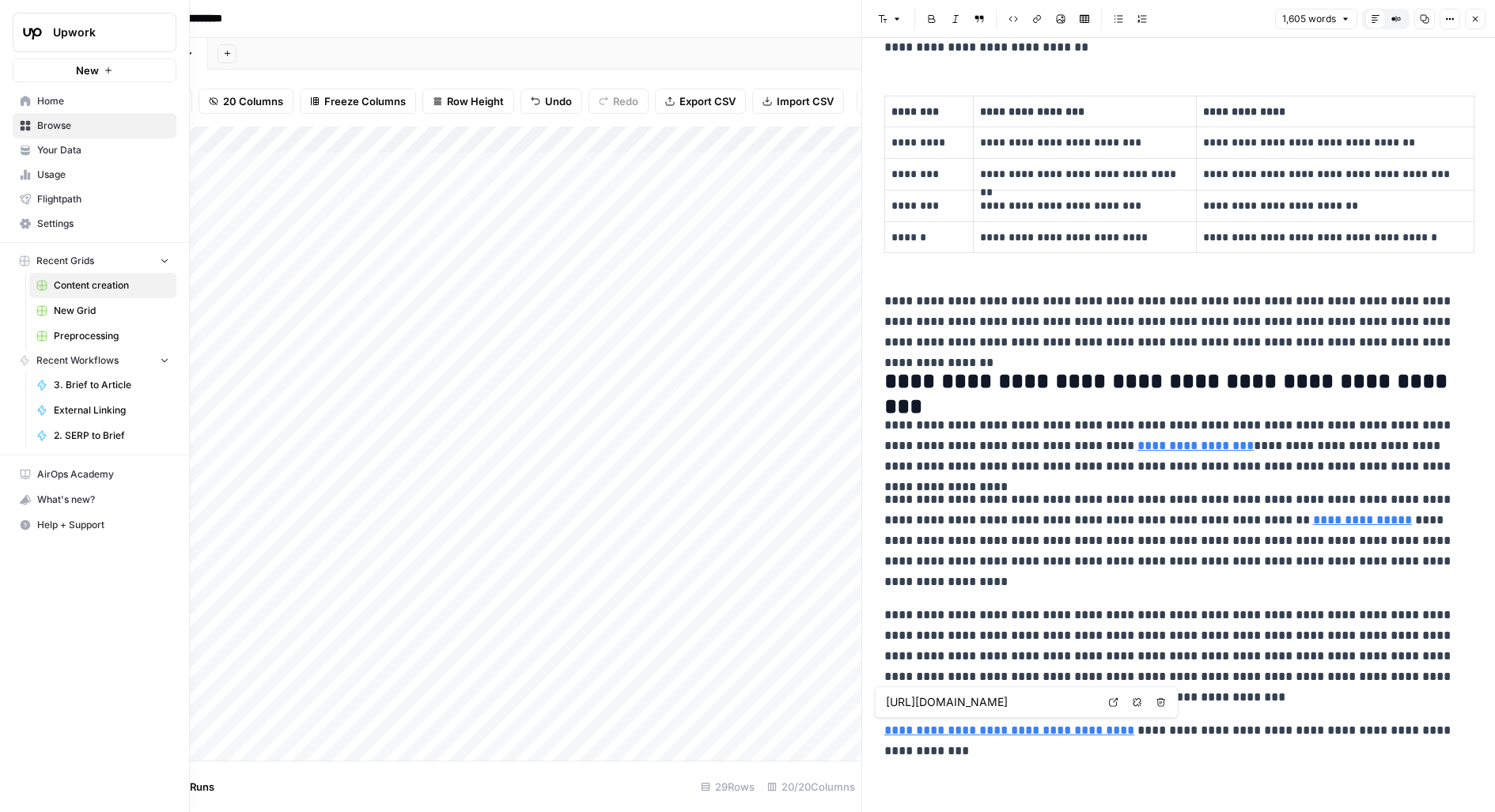
click at [82, 230] on link "Settings" at bounding box center [94, 224] width 163 height 25
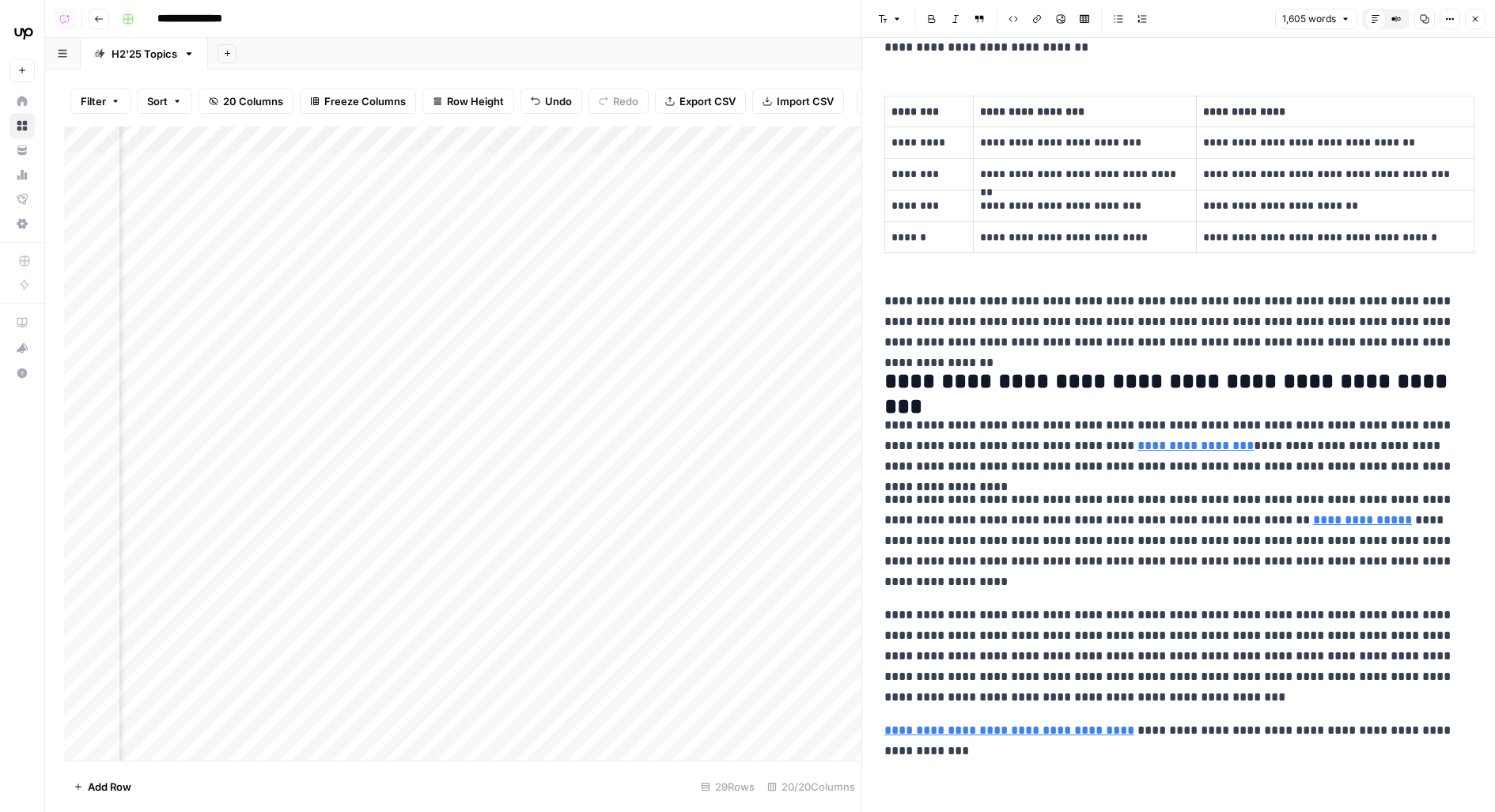
click at [1476, 23] on button "Close" at bounding box center [1475, 19] width 21 height 21
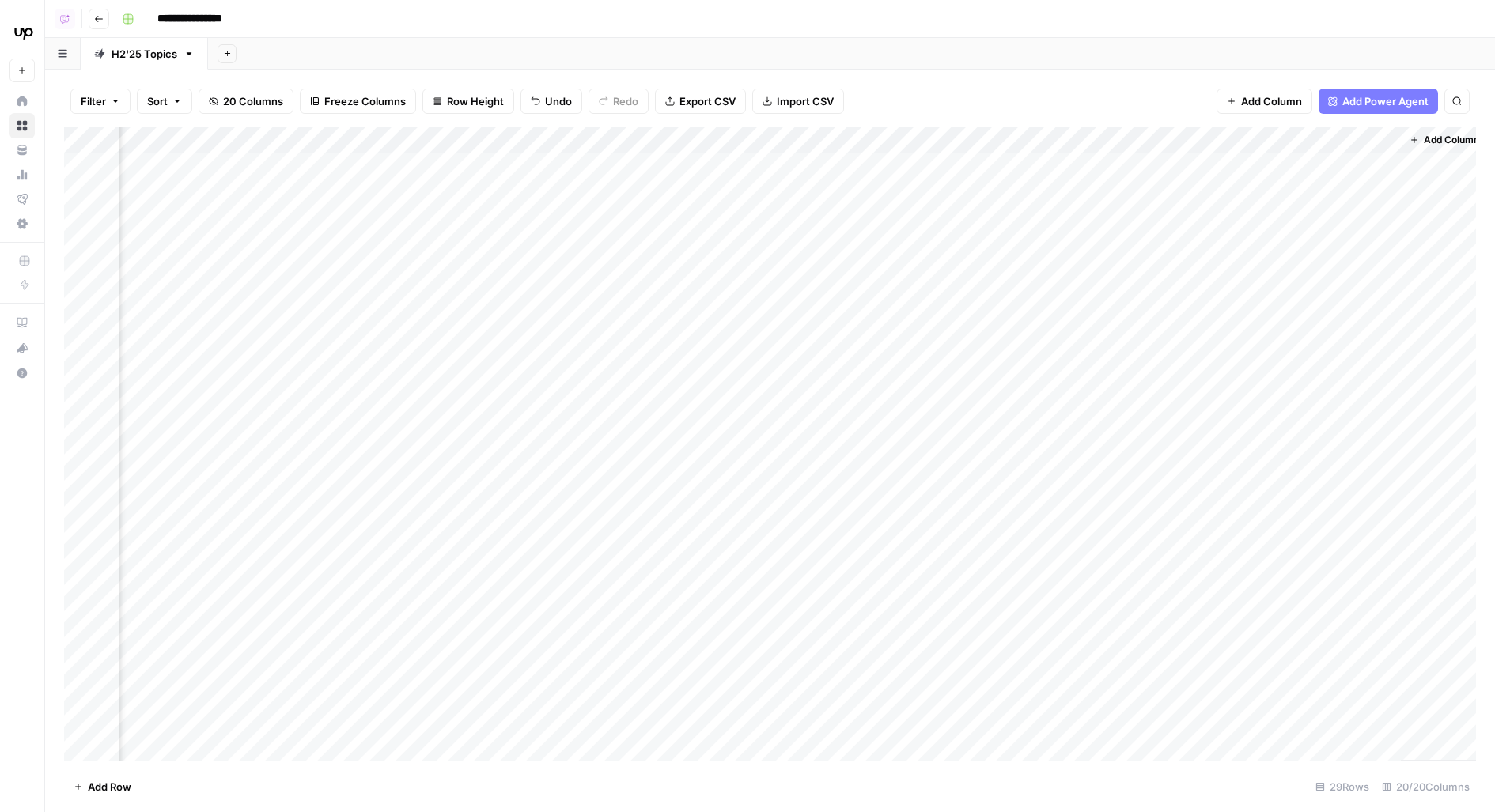
scroll to position [0, 1573]
click at [774, 143] on div "Add Column" at bounding box center [770, 444] width 1412 height 635
click at [740, 295] on span "Edit Workflow" at bounding box center [794, 295] width 138 height 16
click at [558, 207] on div "Add Column" at bounding box center [770, 444] width 1412 height 635
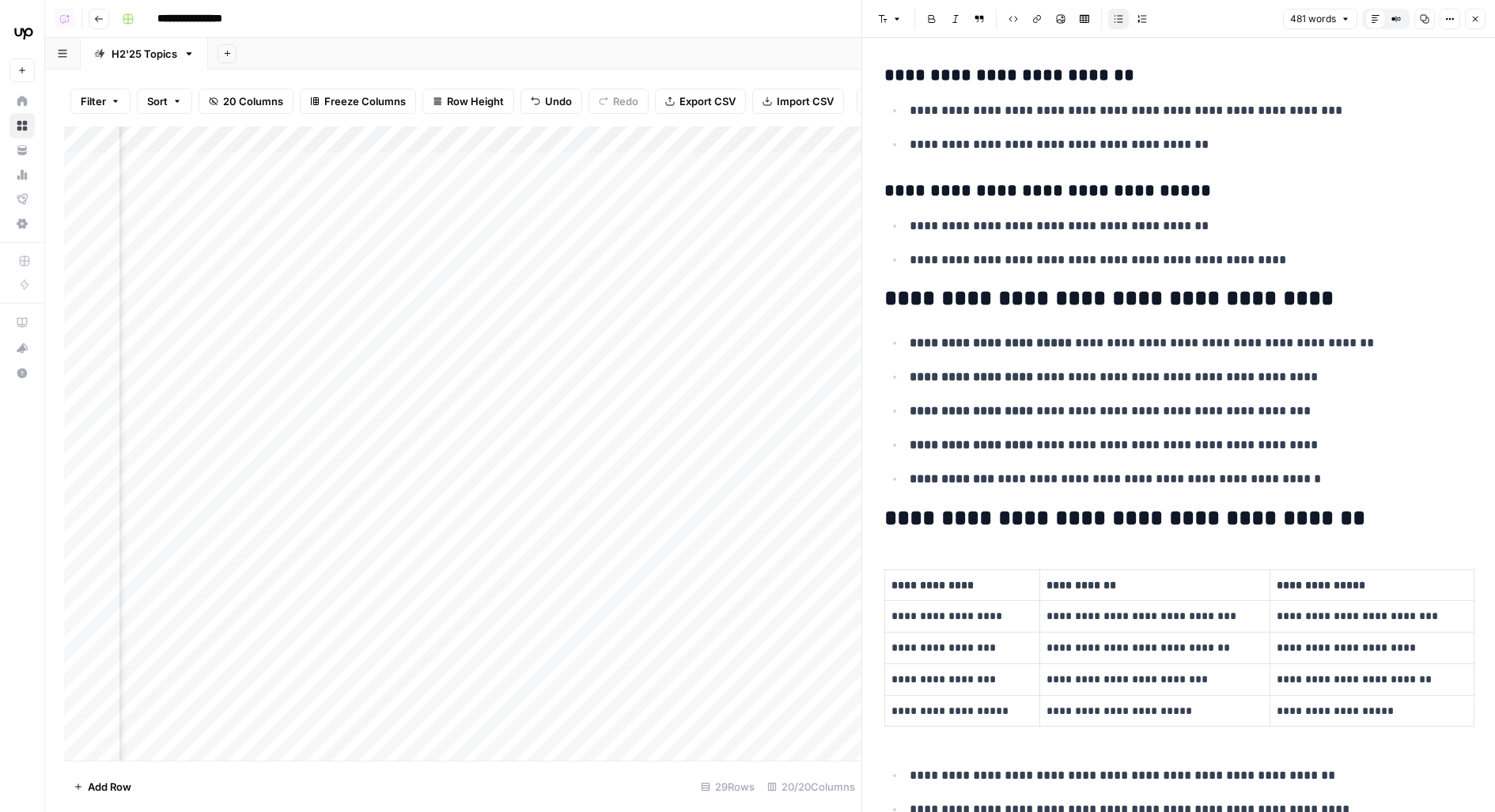
scroll to position [1766, 0]
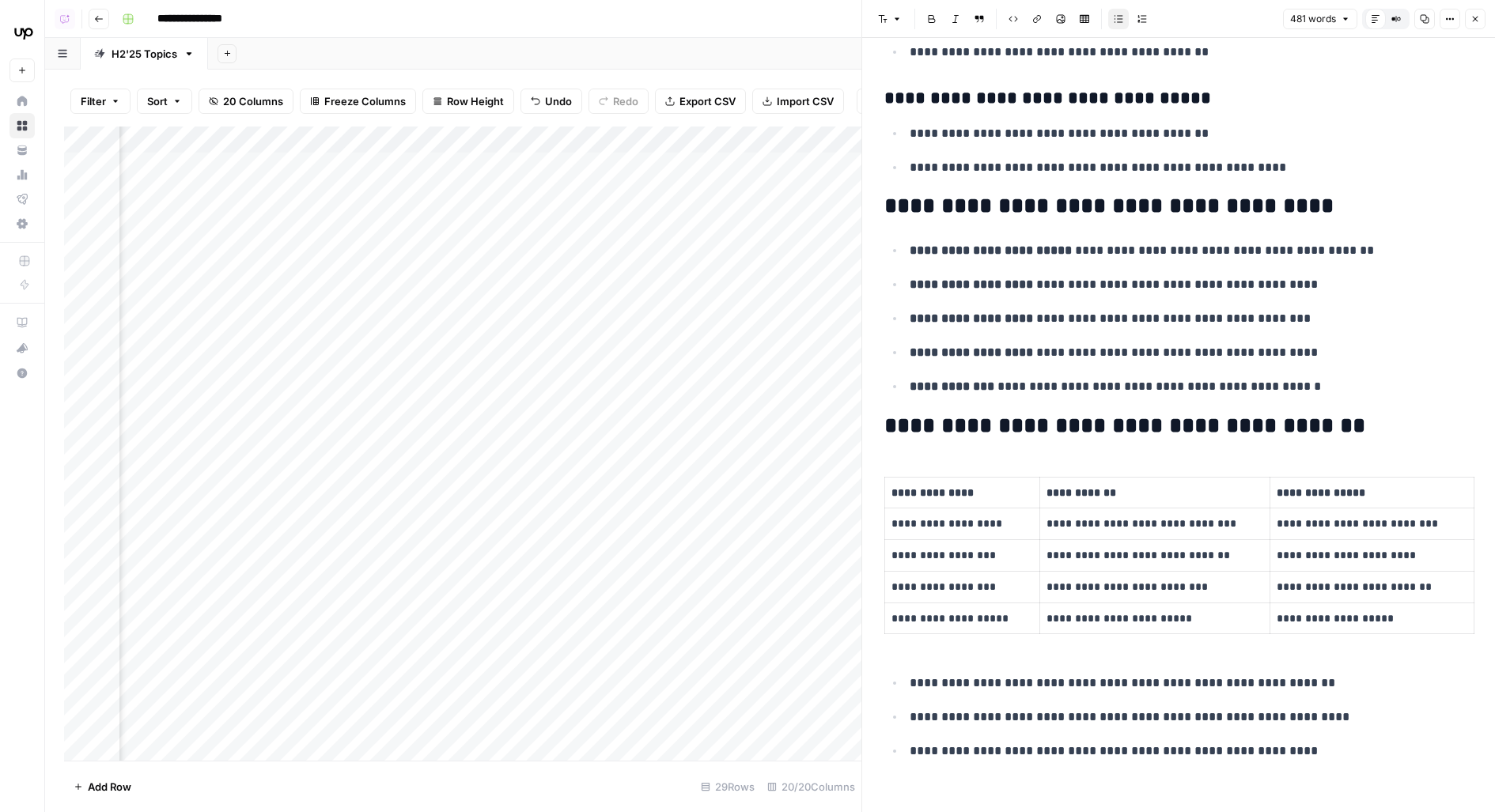
click at [558, 245] on div "Add Column" at bounding box center [463, 444] width 798 height 635
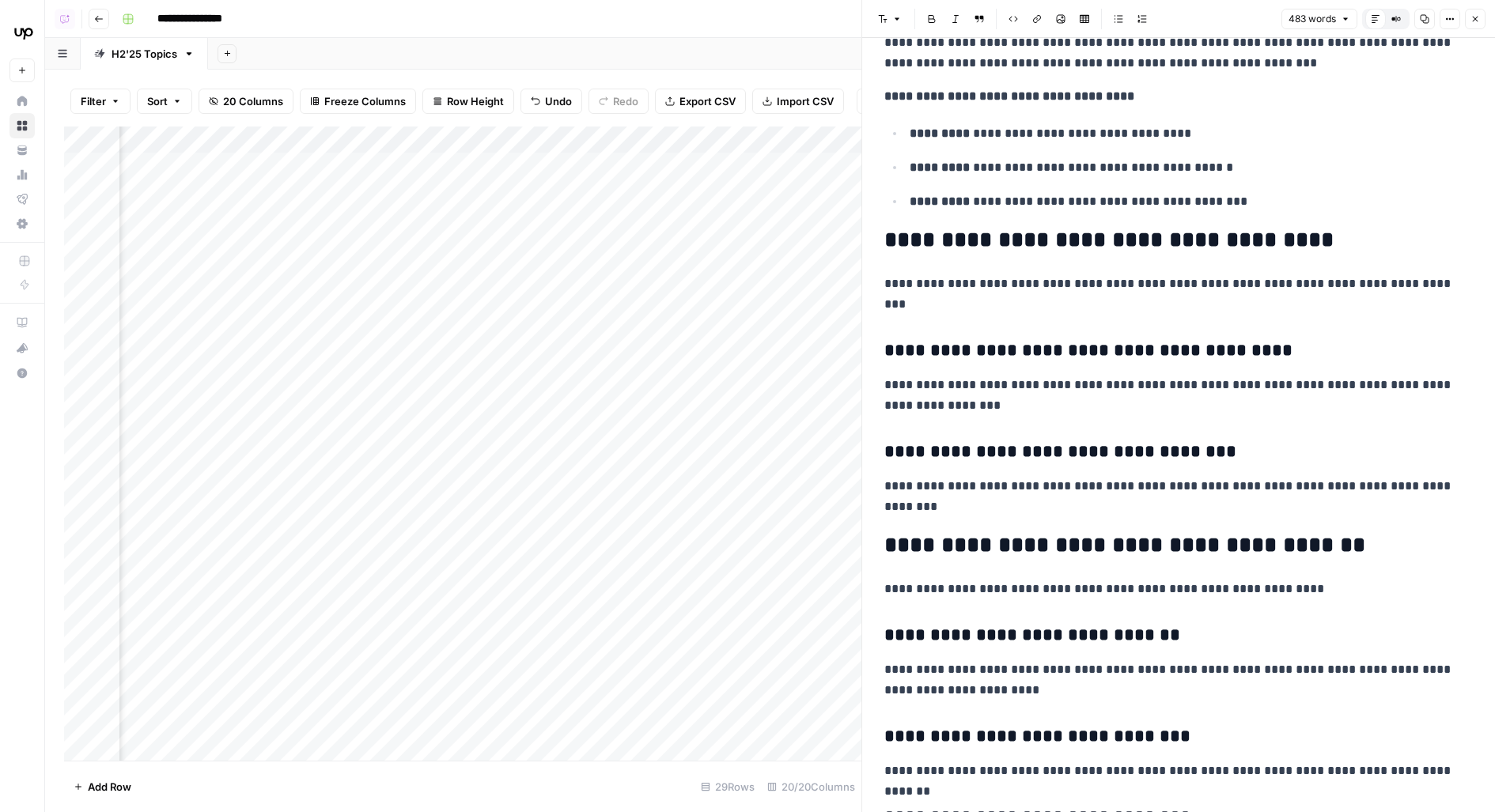
scroll to position [1892, 0]
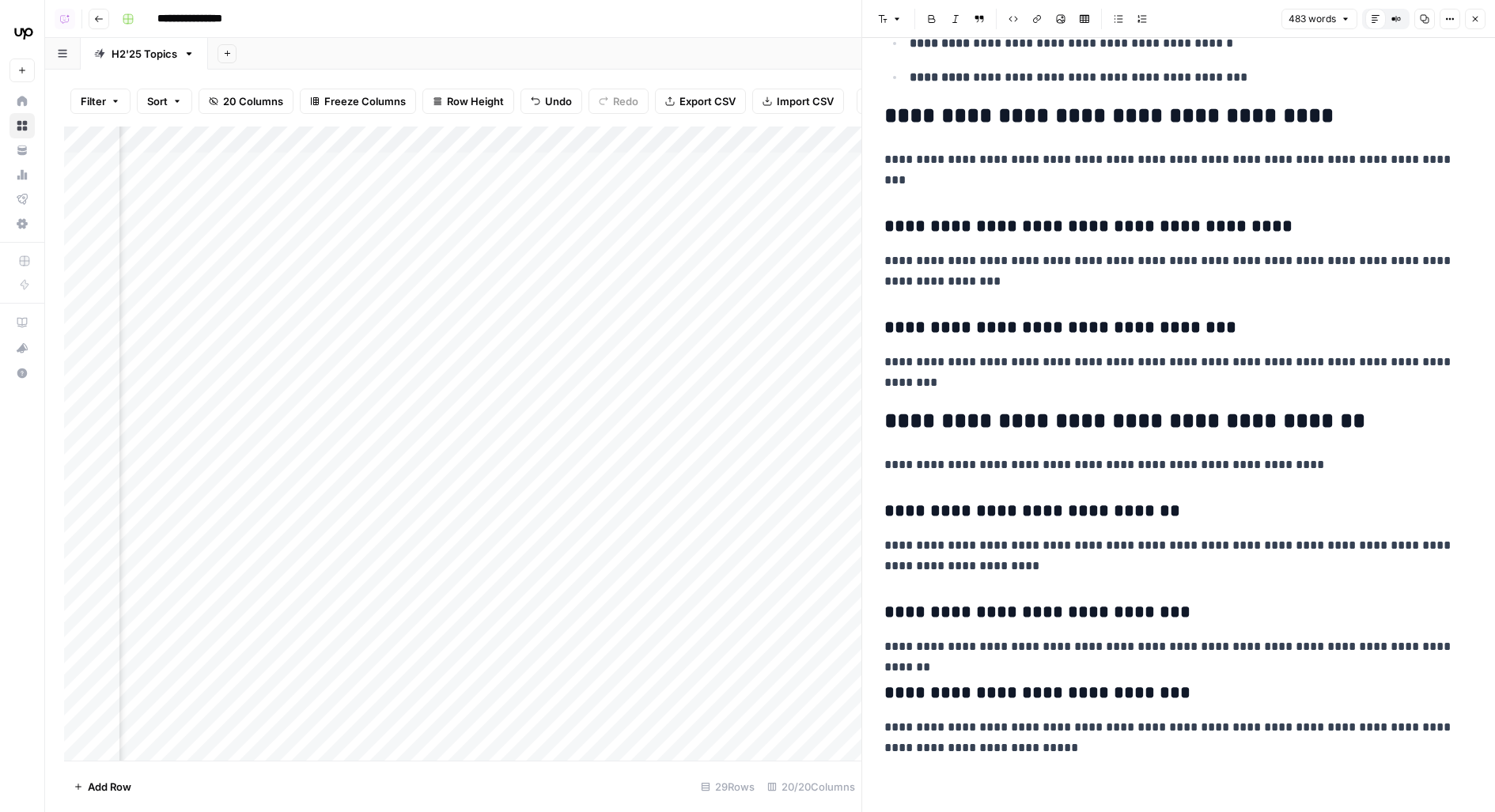
click at [1478, 14] on icon "button" at bounding box center [1475, 19] width 10 height 10
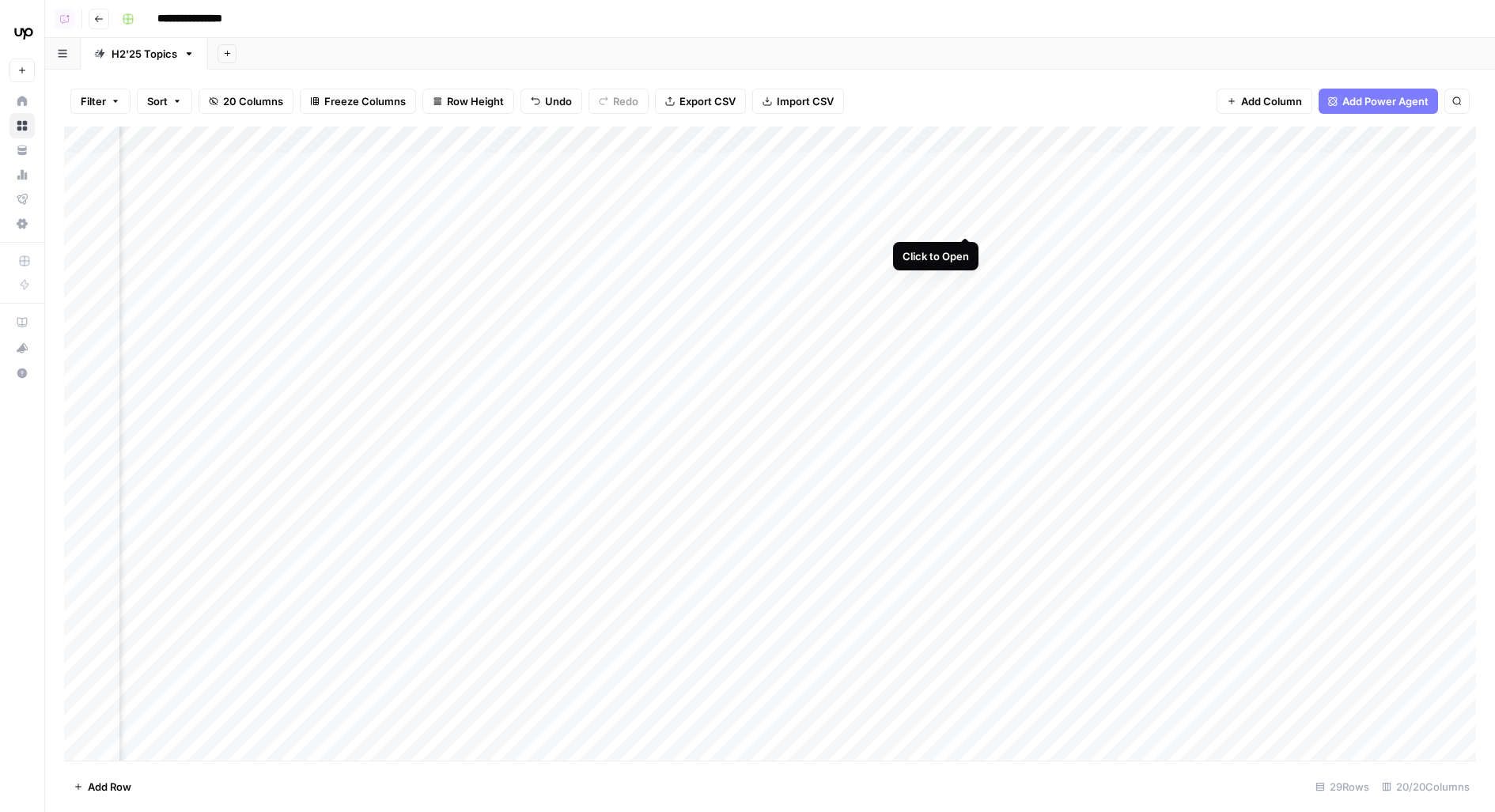
click at [961, 208] on div "Add Column" at bounding box center [770, 444] width 1412 height 635
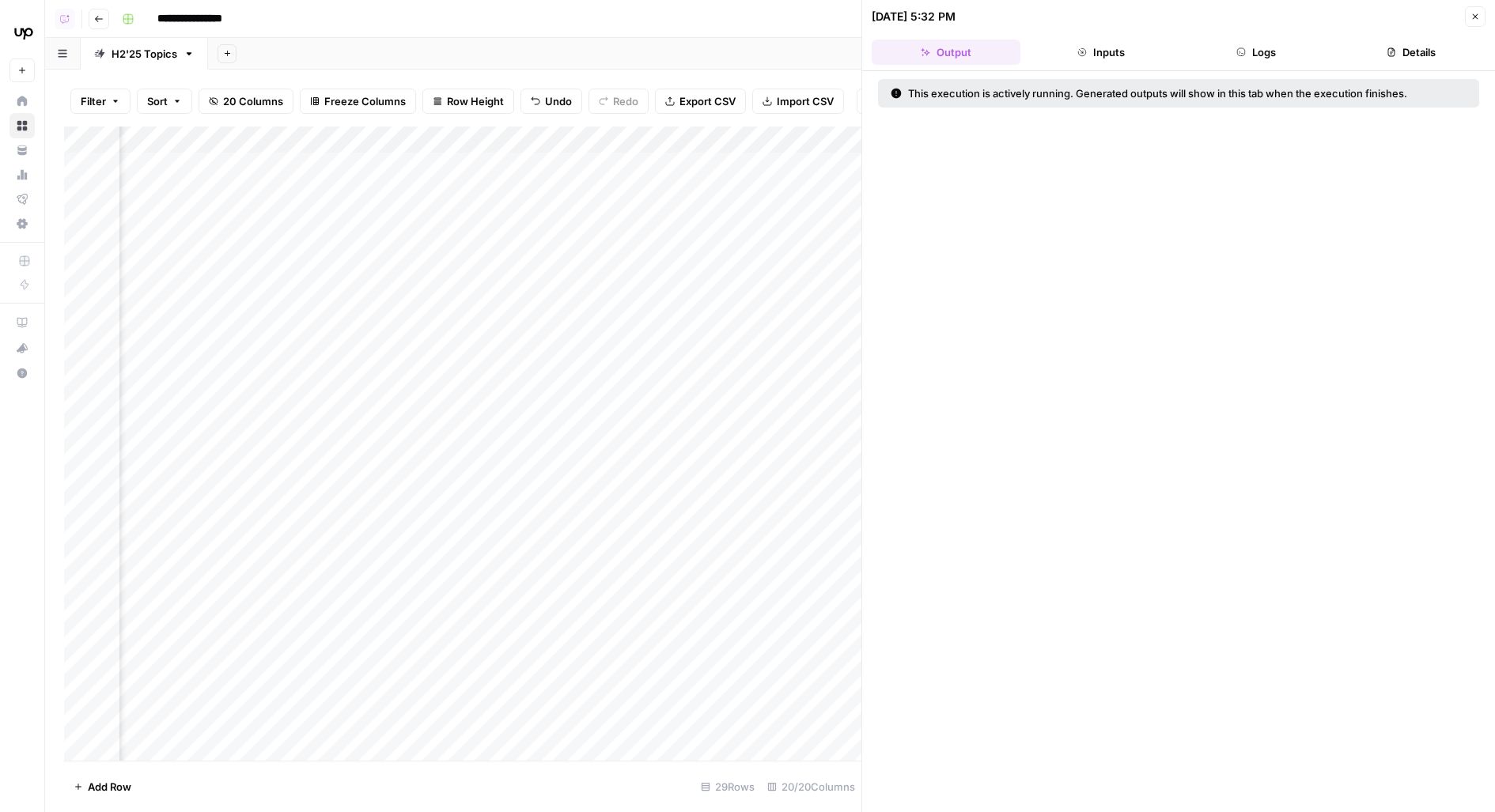
click at [1234, 61] on button "Logs" at bounding box center [1256, 52] width 149 height 25
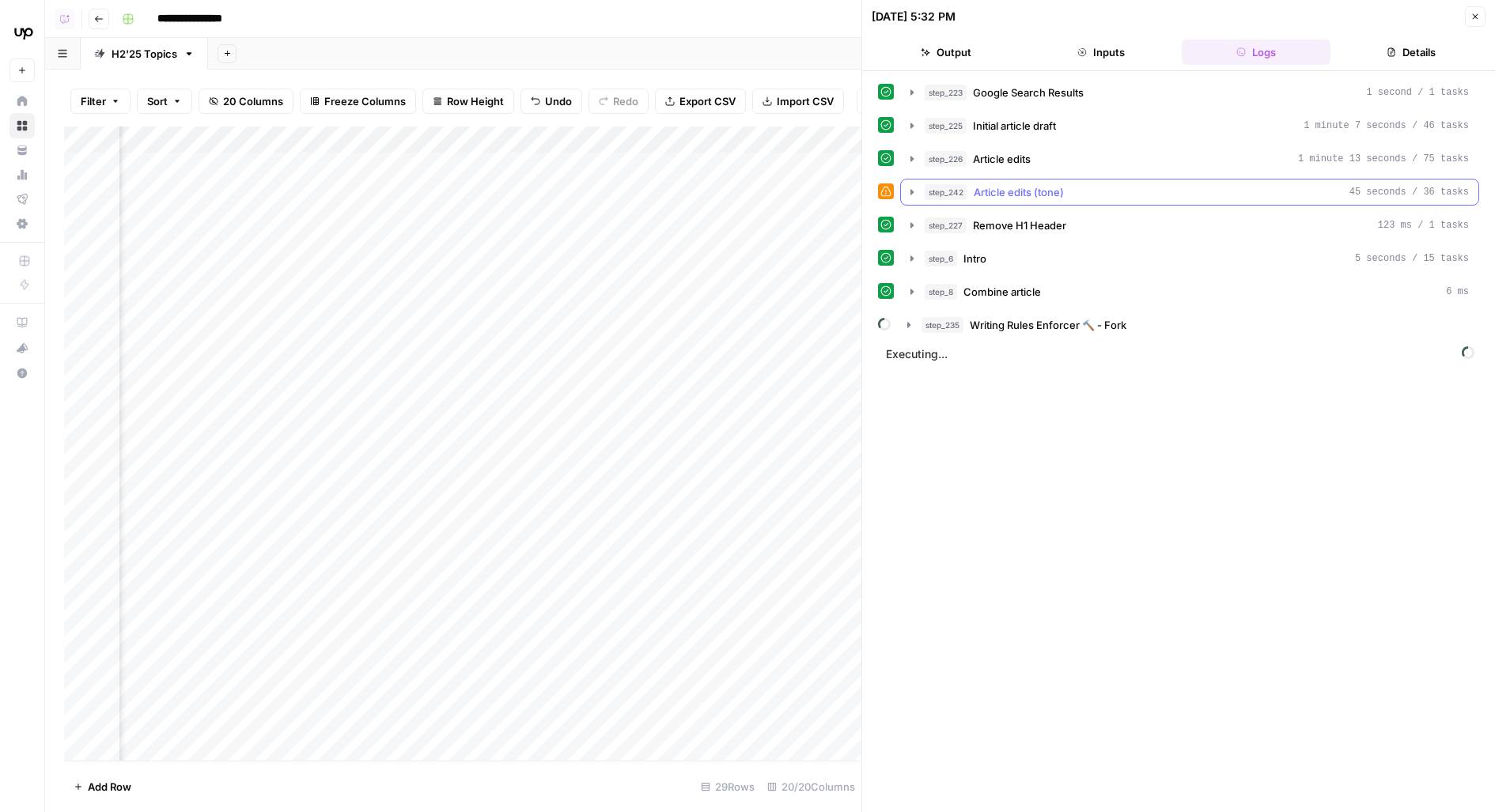
click at [1141, 193] on div "step_242 Article edits (tone) 45 seconds / 36 tasks" at bounding box center [1196, 192] width 544 height 16
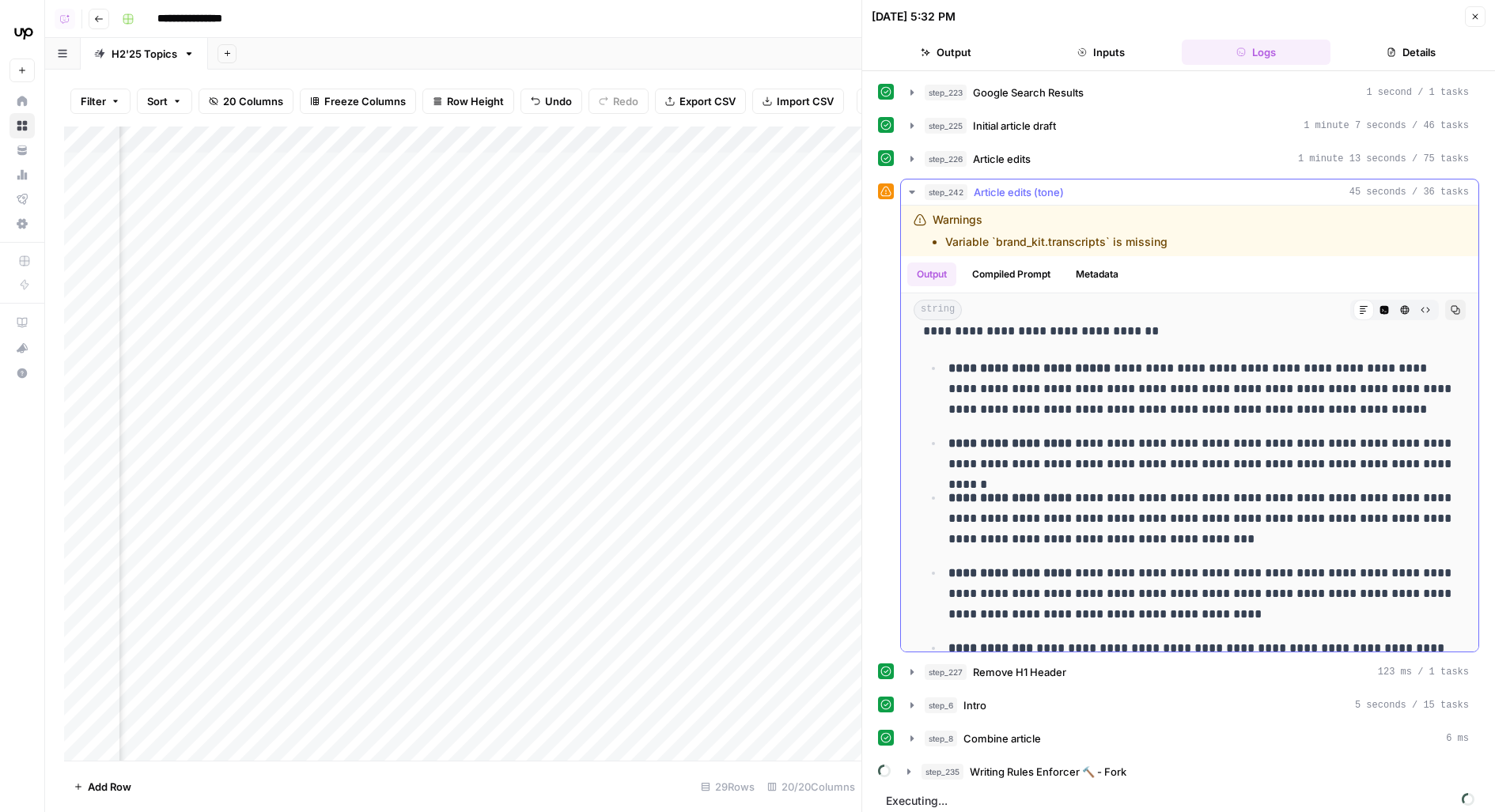
scroll to position [3617, 0]
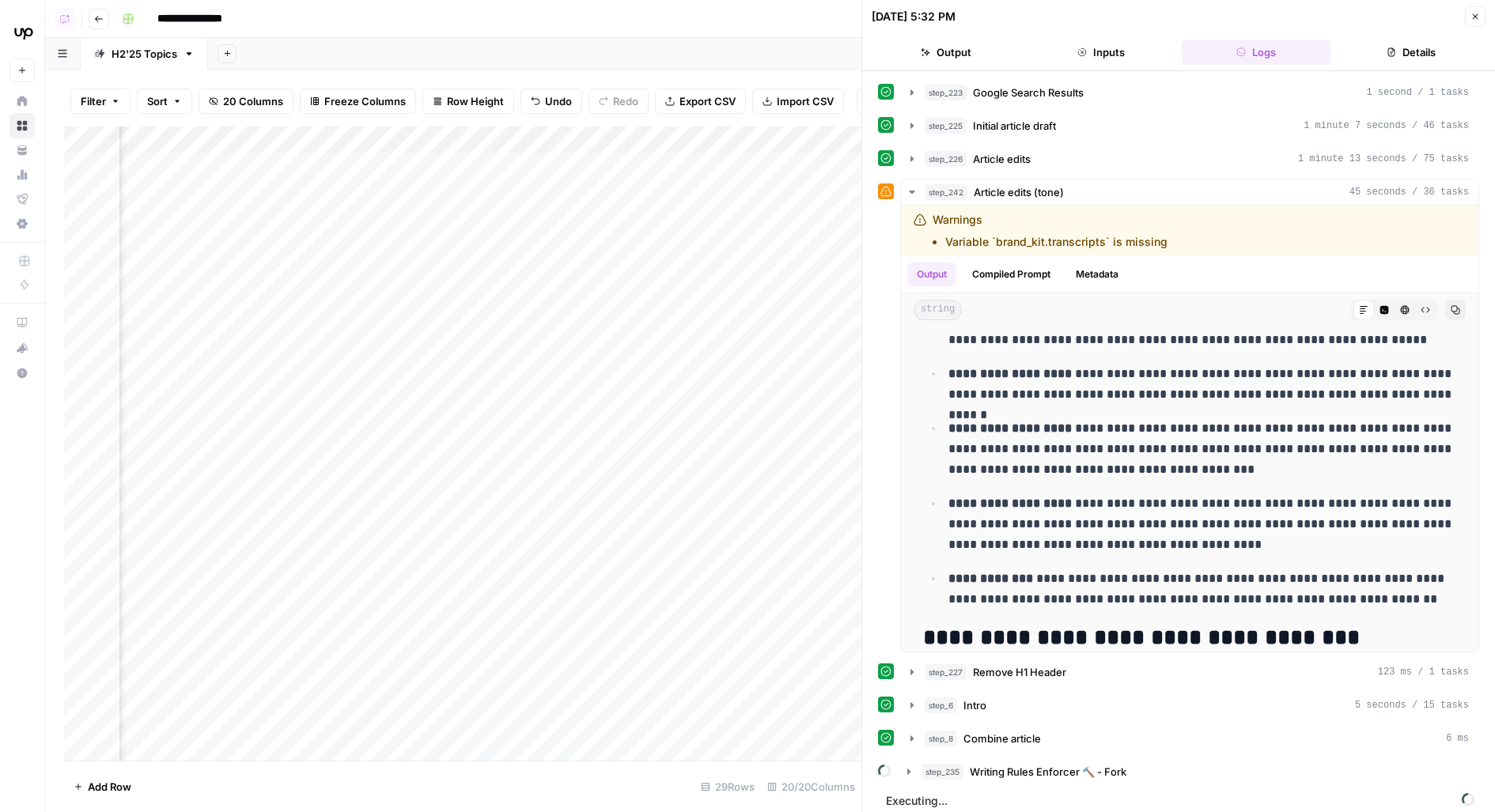
click at [1490, 19] on header "08/16/25 at 5:32 PM Close Output Inputs Logs Details" at bounding box center [1178, 35] width 632 height 71
click at [1472, 7] on button "Close" at bounding box center [1475, 16] width 21 height 21
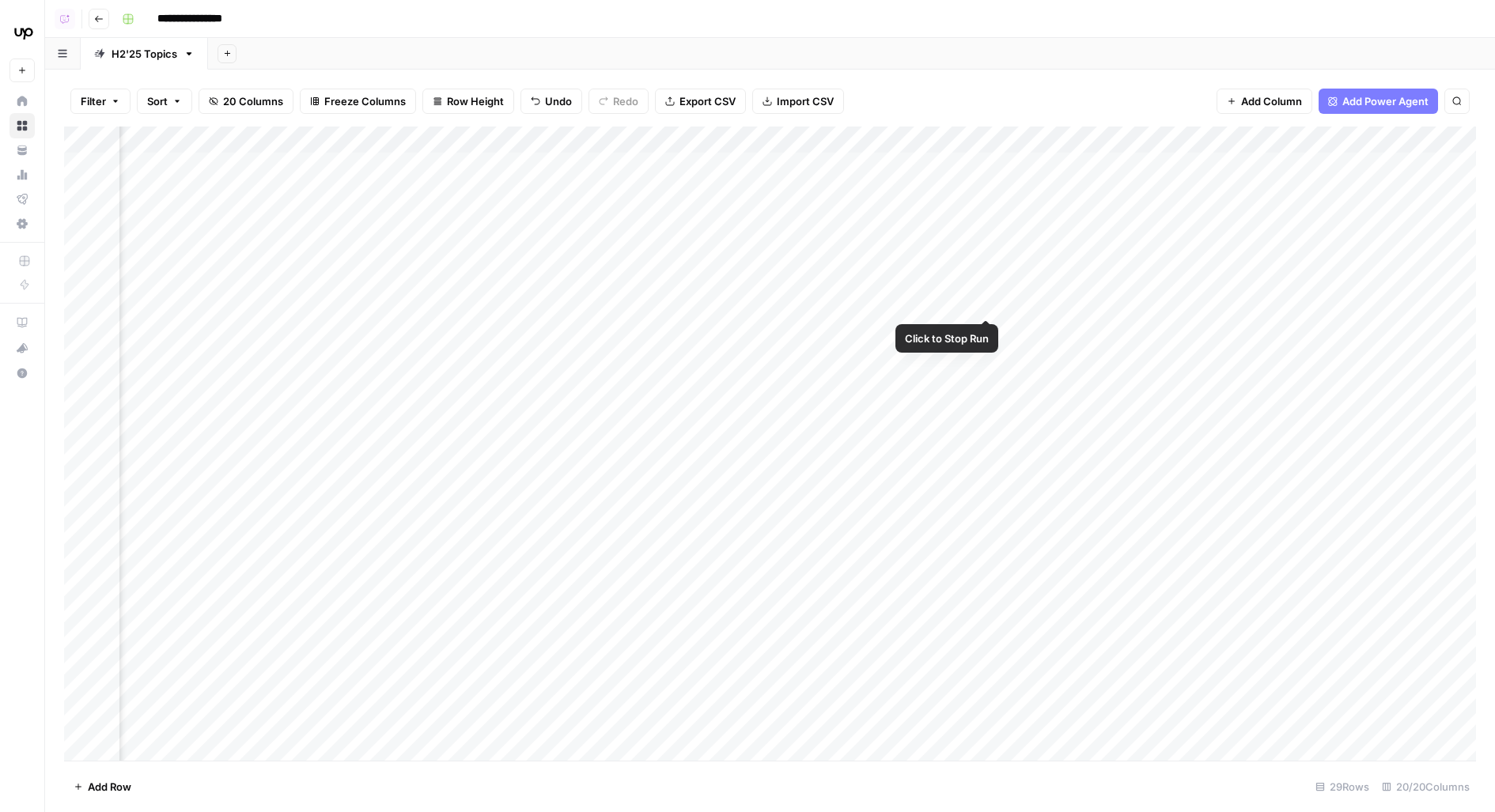
scroll to position [0, 1592]
click at [783, 206] on div "Add Column" at bounding box center [770, 444] width 1412 height 635
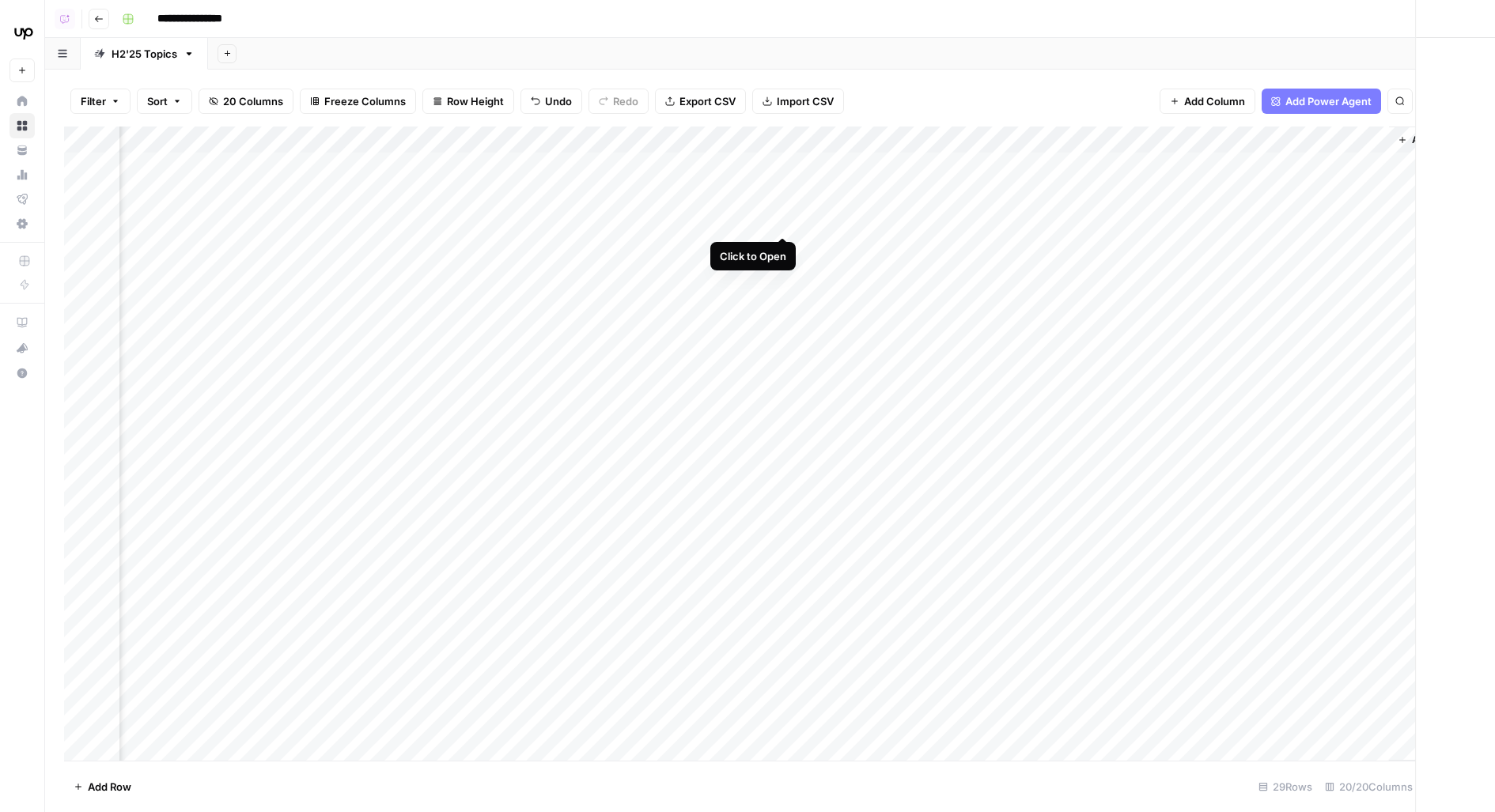
scroll to position [0, 1582]
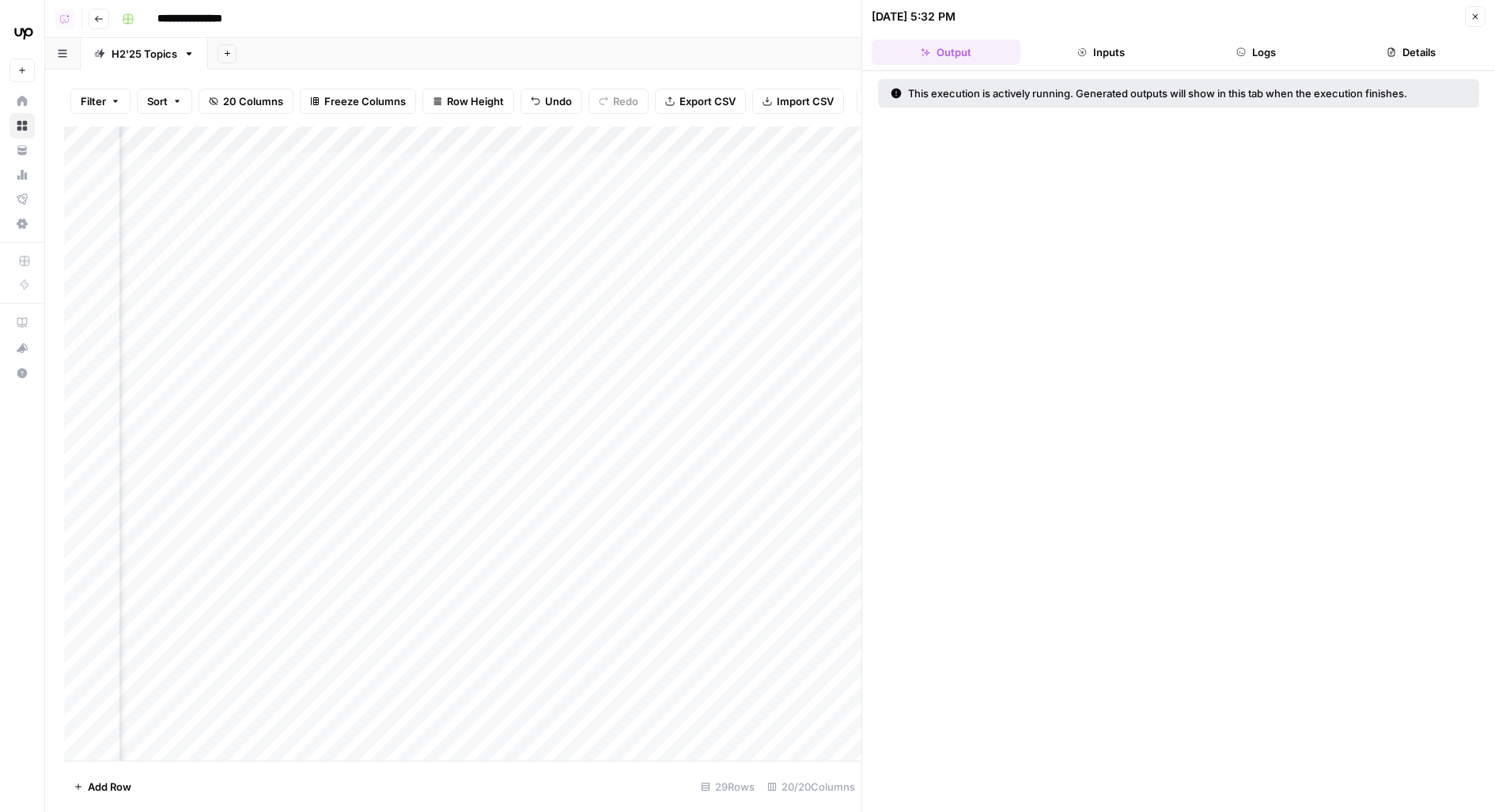
click at [1270, 58] on button "Logs" at bounding box center [1256, 52] width 149 height 25
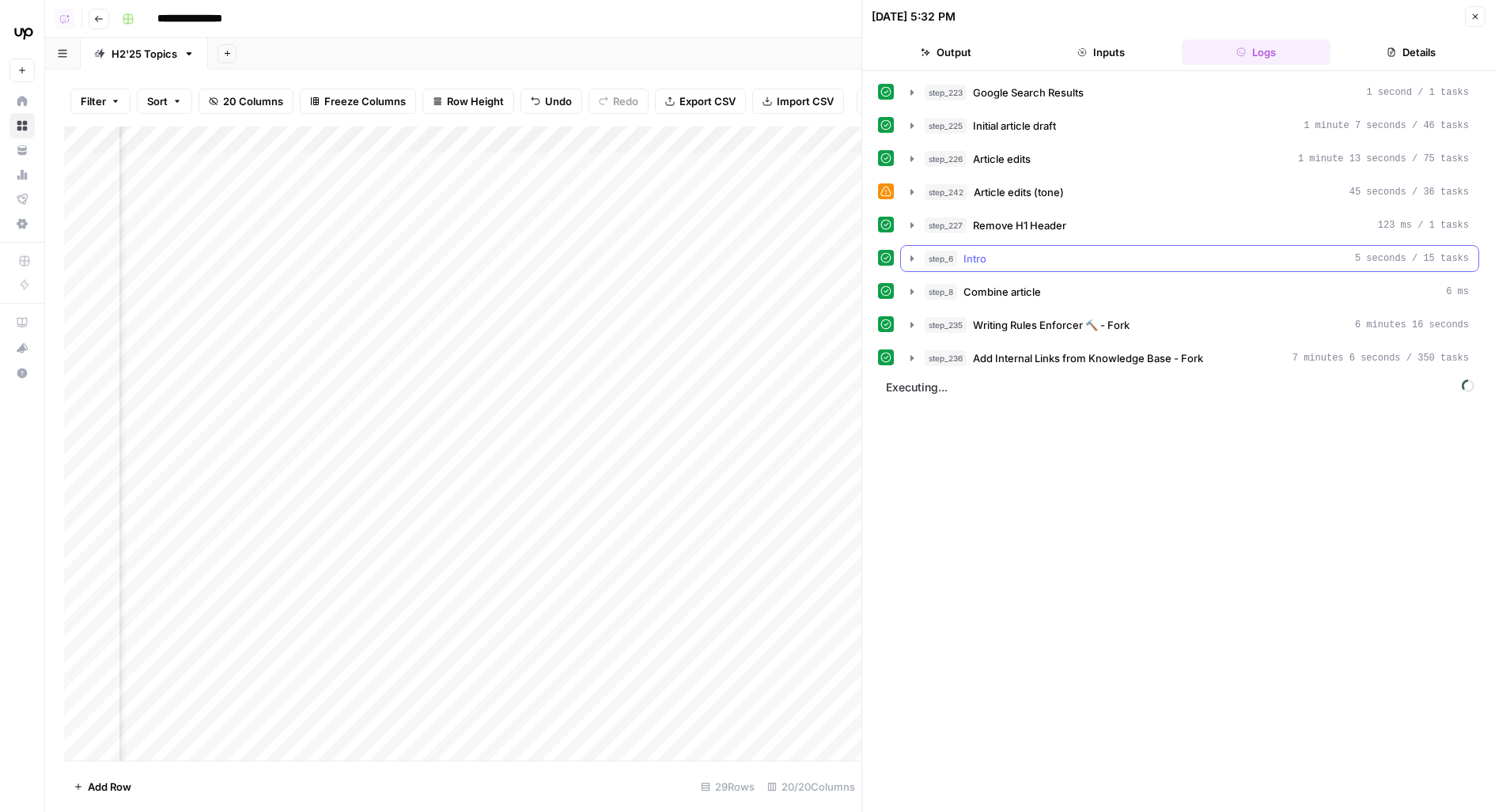
click at [1122, 263] on button "step_6 Intro 5 seconds / 15 tasks" at bounding box center [1189, 259] width 577 height 25
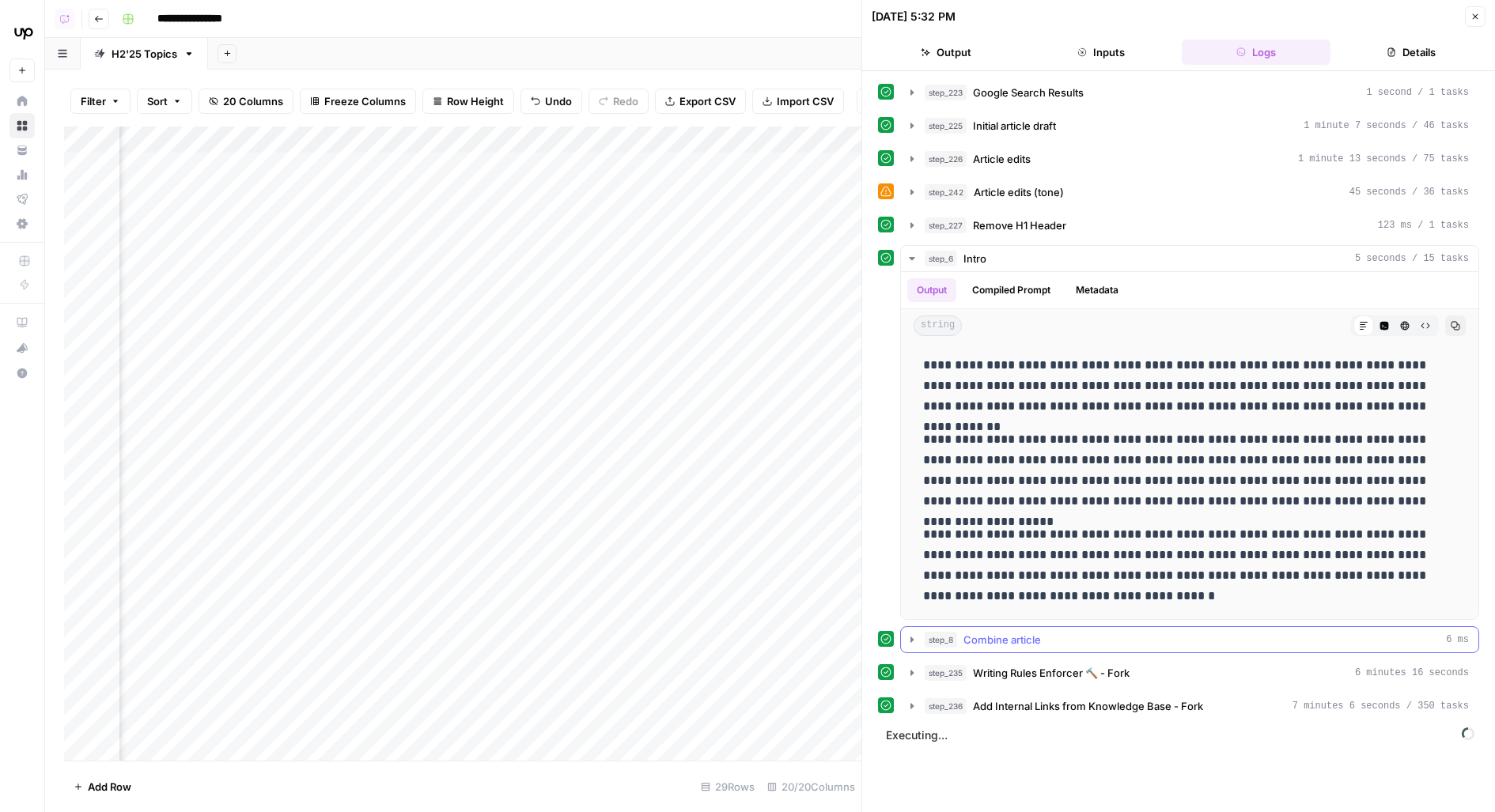
click at [964, 632] on span "Combine article" at bounding box center [1002, 640] width 78 height 16
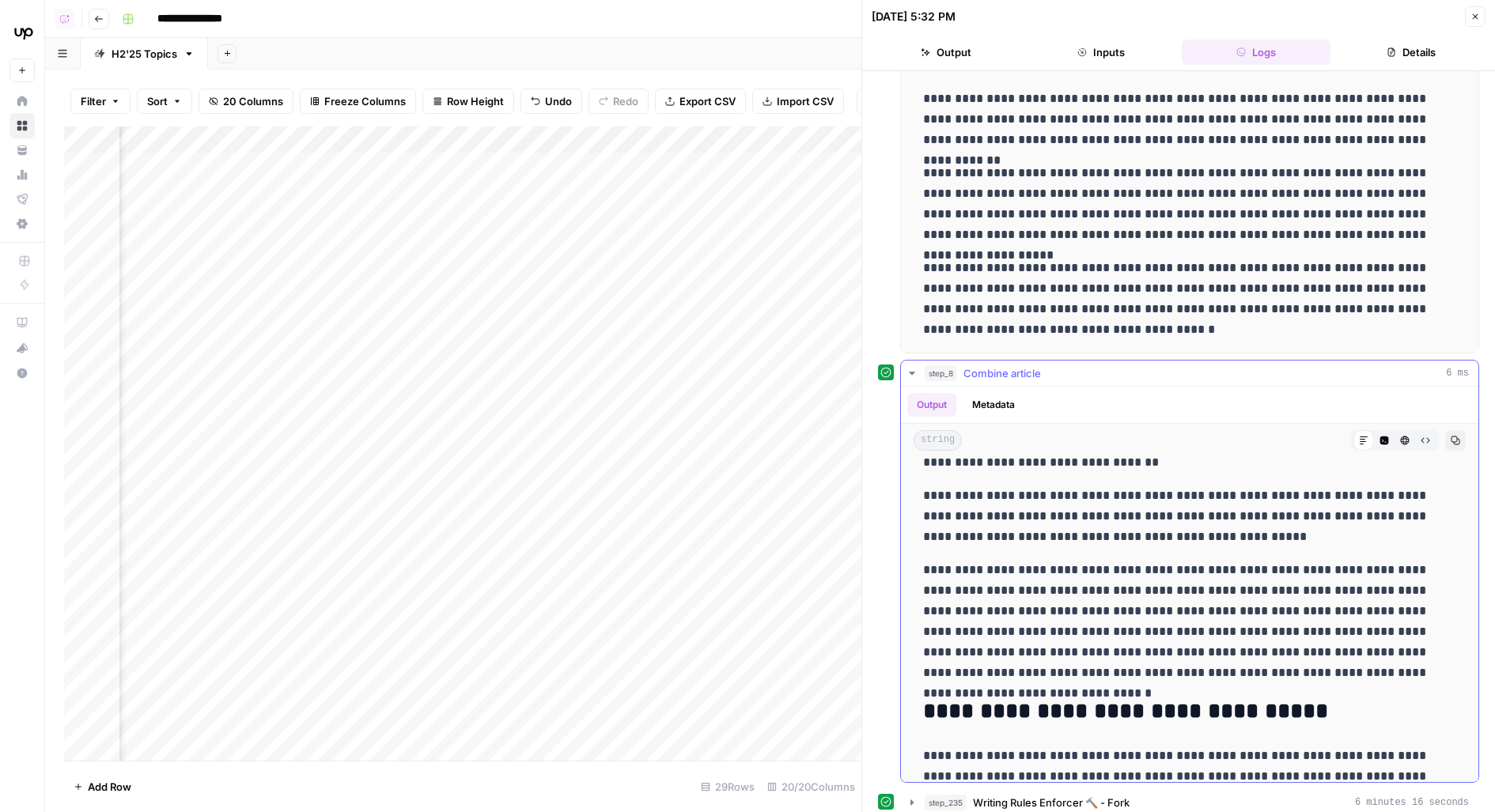
scroll to position [496, 0]
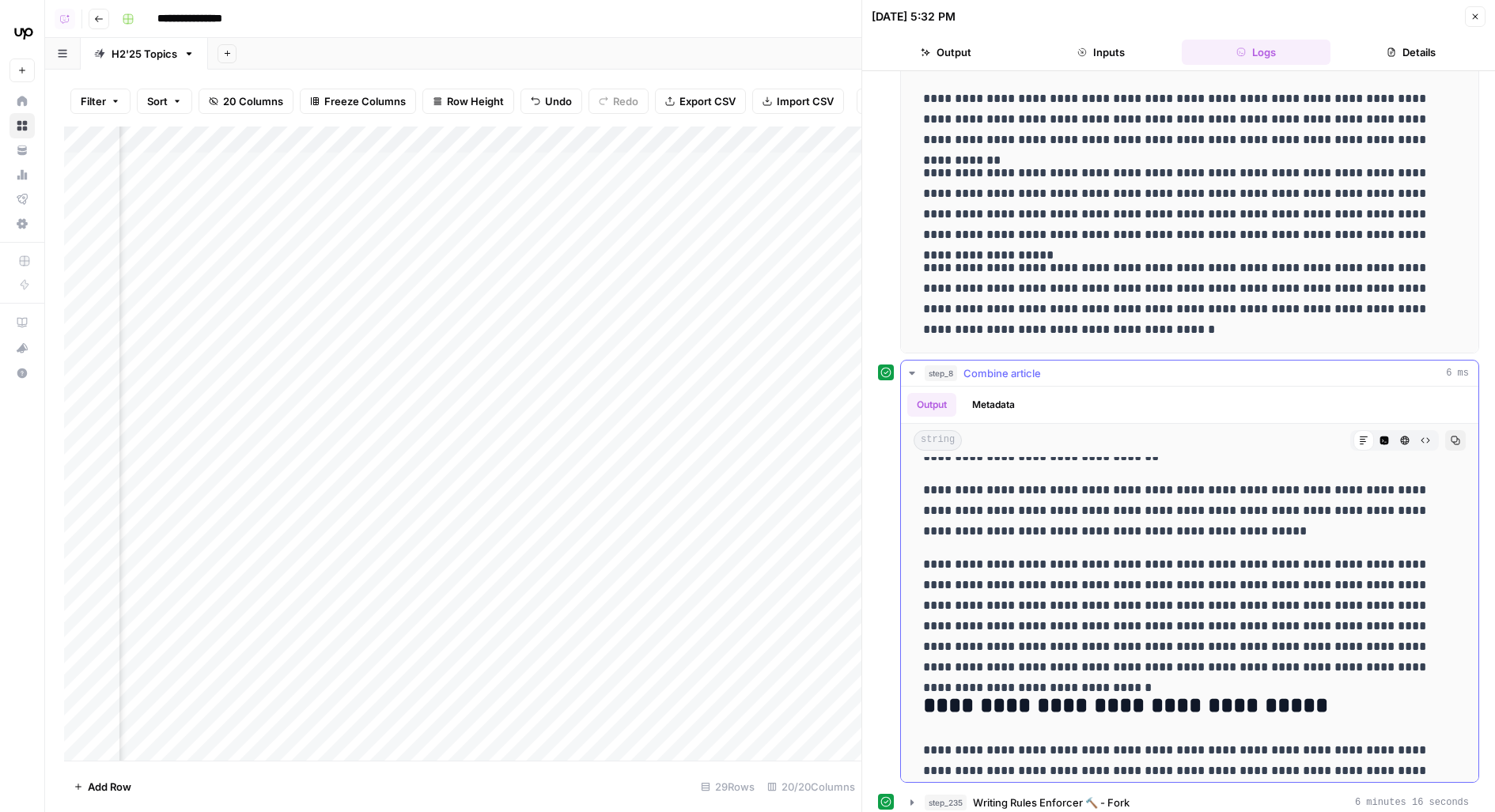
click at [1001, 374] on span "Combine article" at bounding box center [1002, 374] width 78 height 16
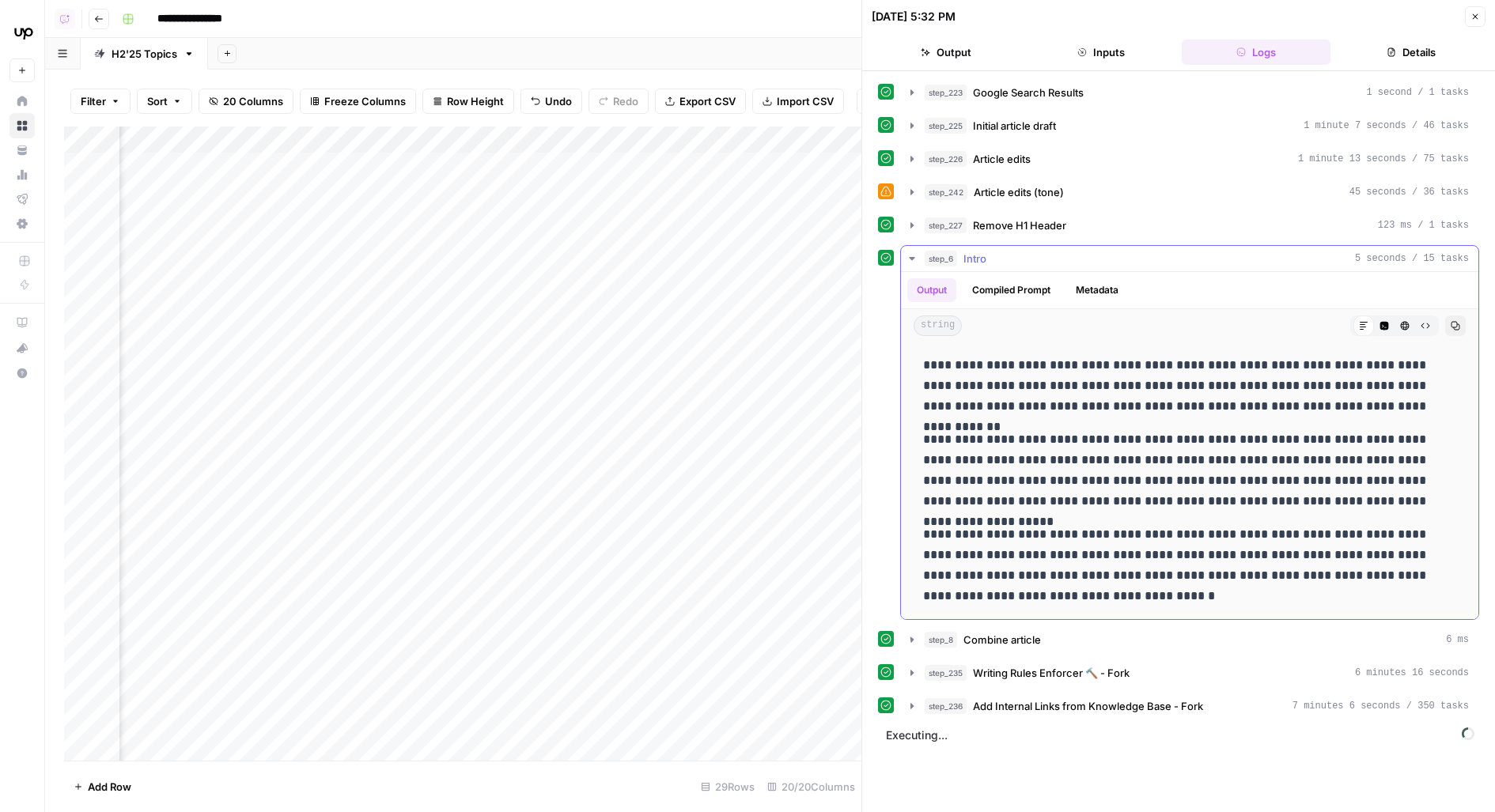
scroll to position [0, 0]
click at [962, 668] on span "step_235" at bounding box center [946, 673] width 42 height 16
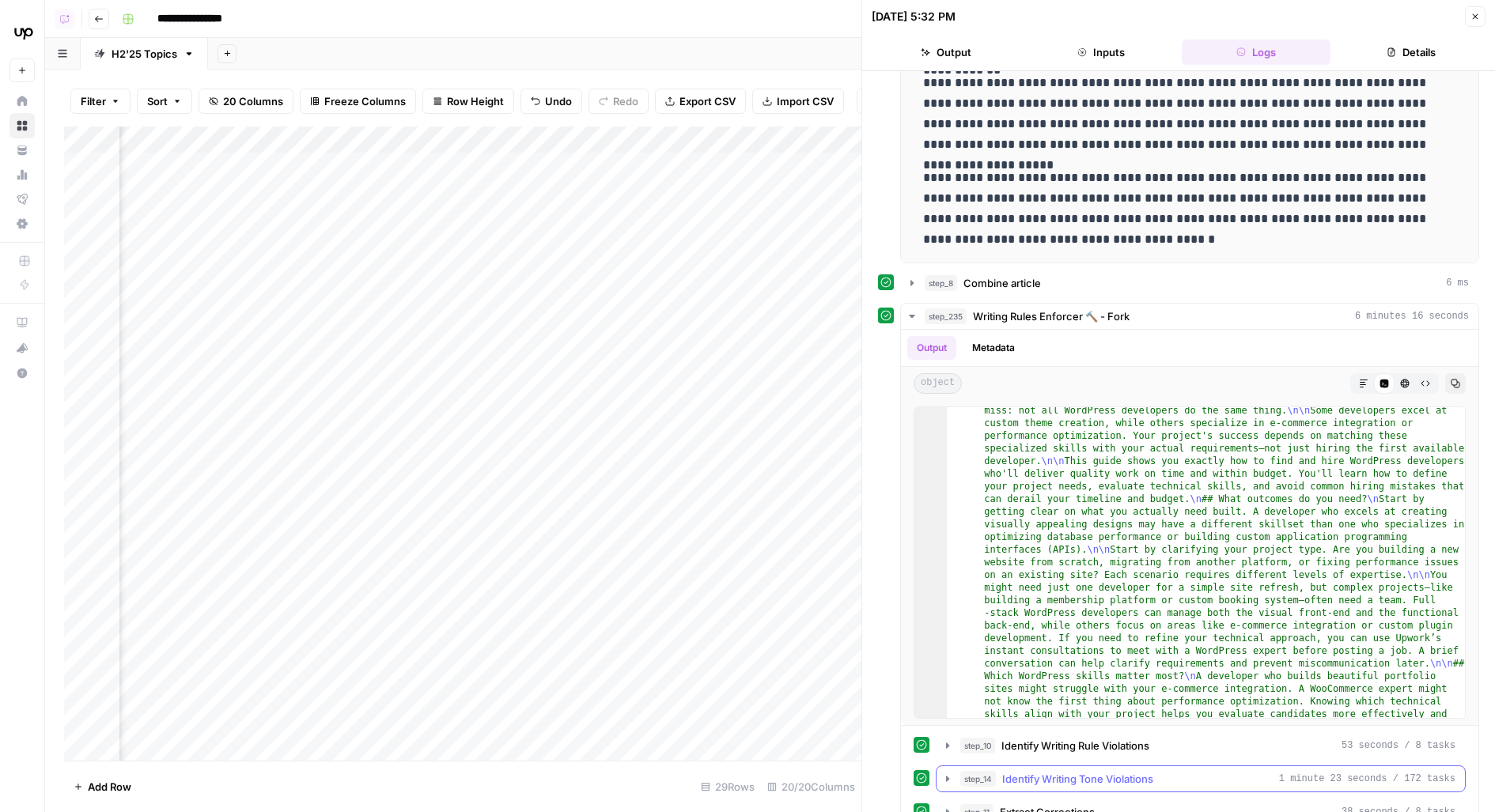
scroll to position [503, 0]
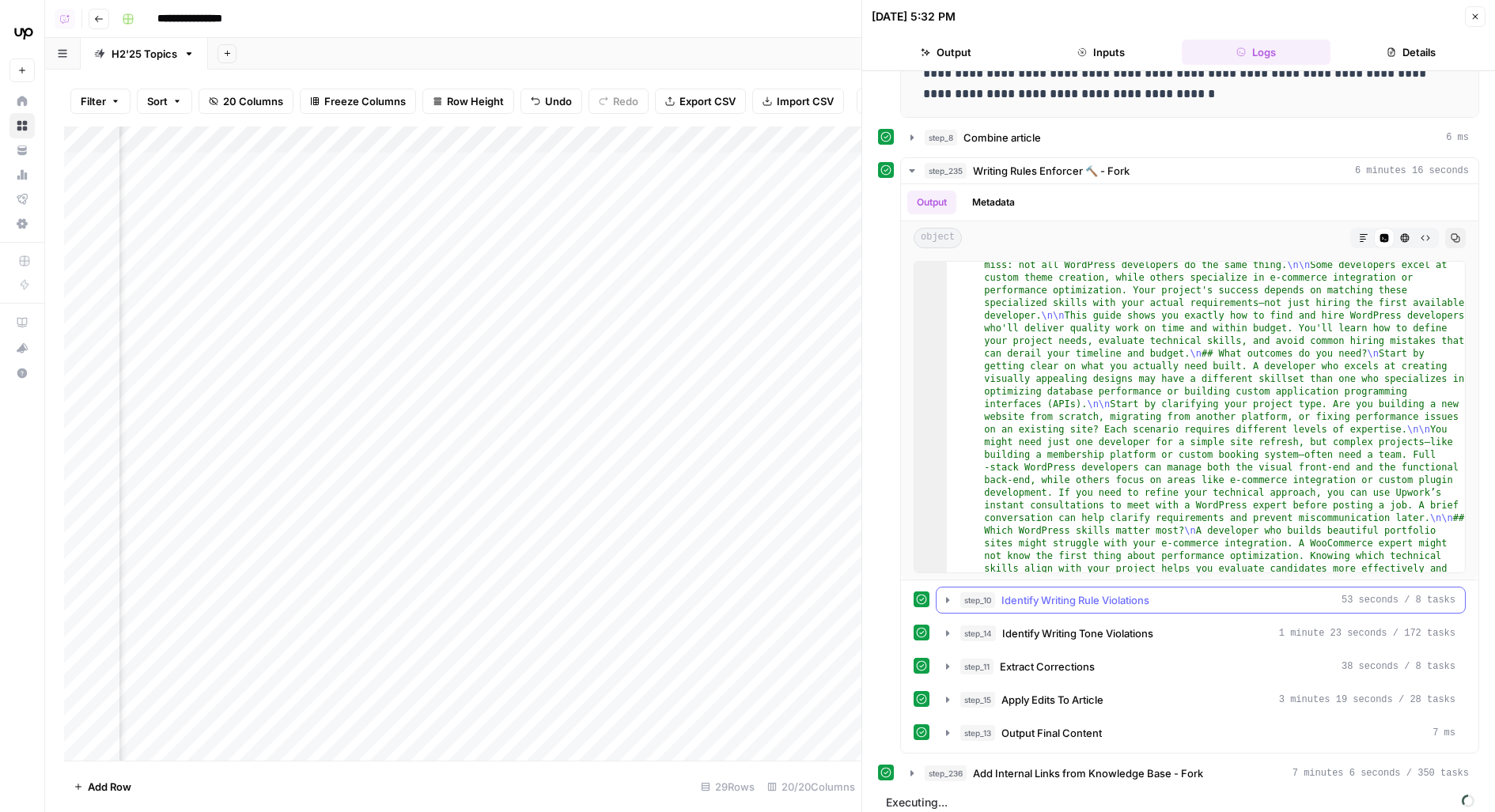
click at [987, 596] on span "step_10" at bounding box center [977, 601] width 35 height 16
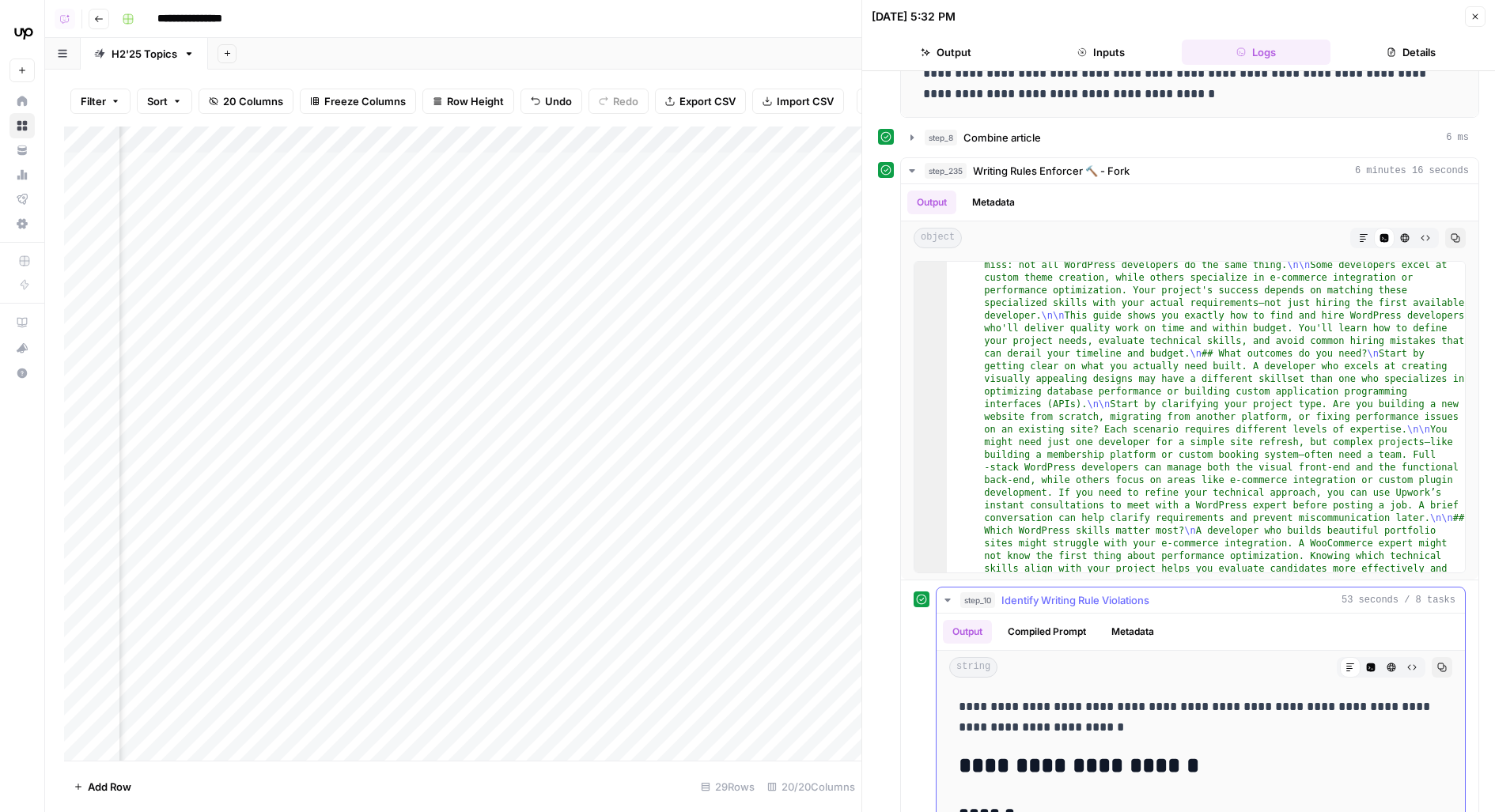
click at [987, 596] on span "step_10" at bounding box center [977, 601] width 35 height 16
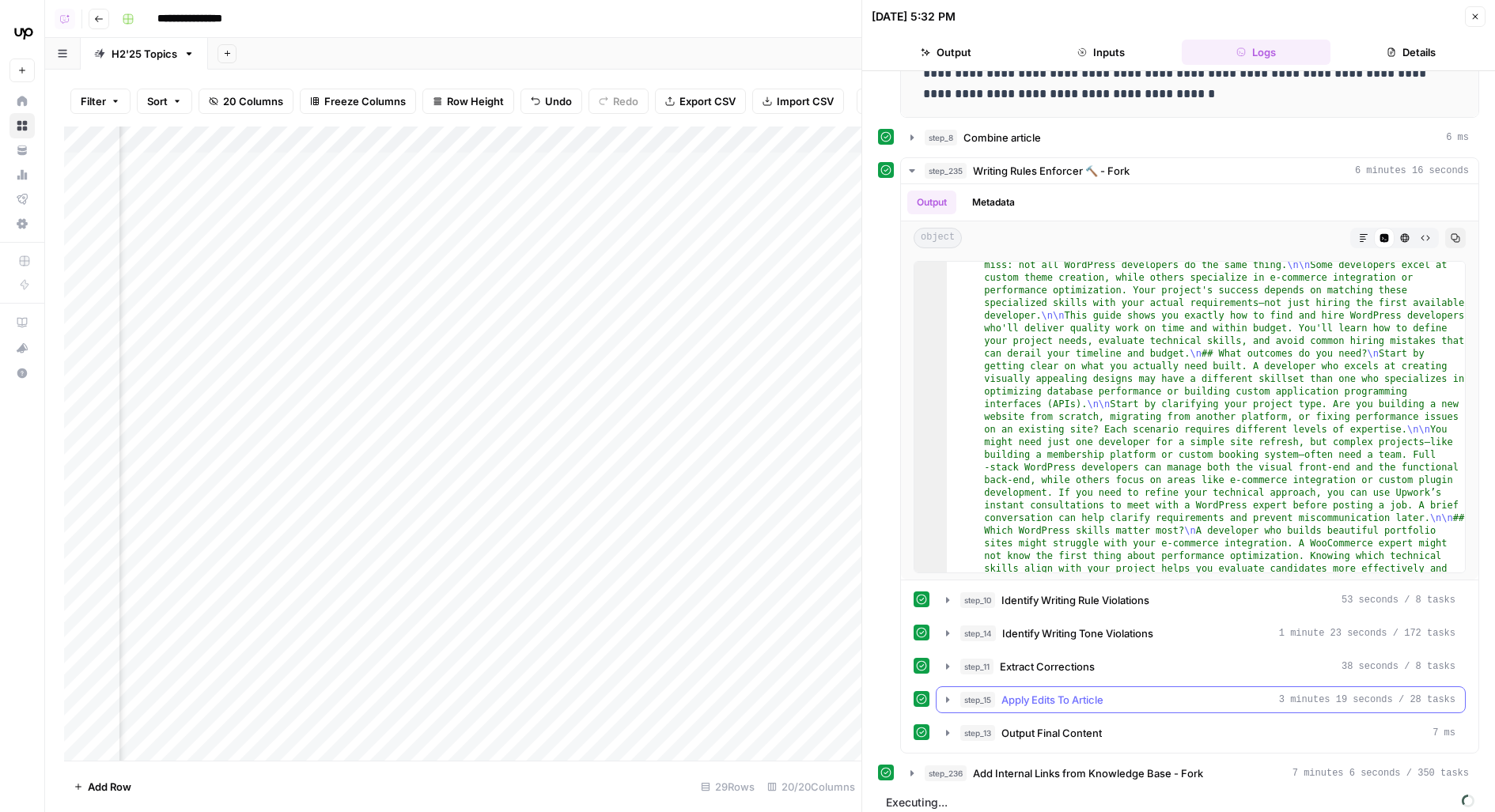
click at [1014, 692] on span "Apply Edits To Article" at bounding box center [1052, 700] width 102 height 16
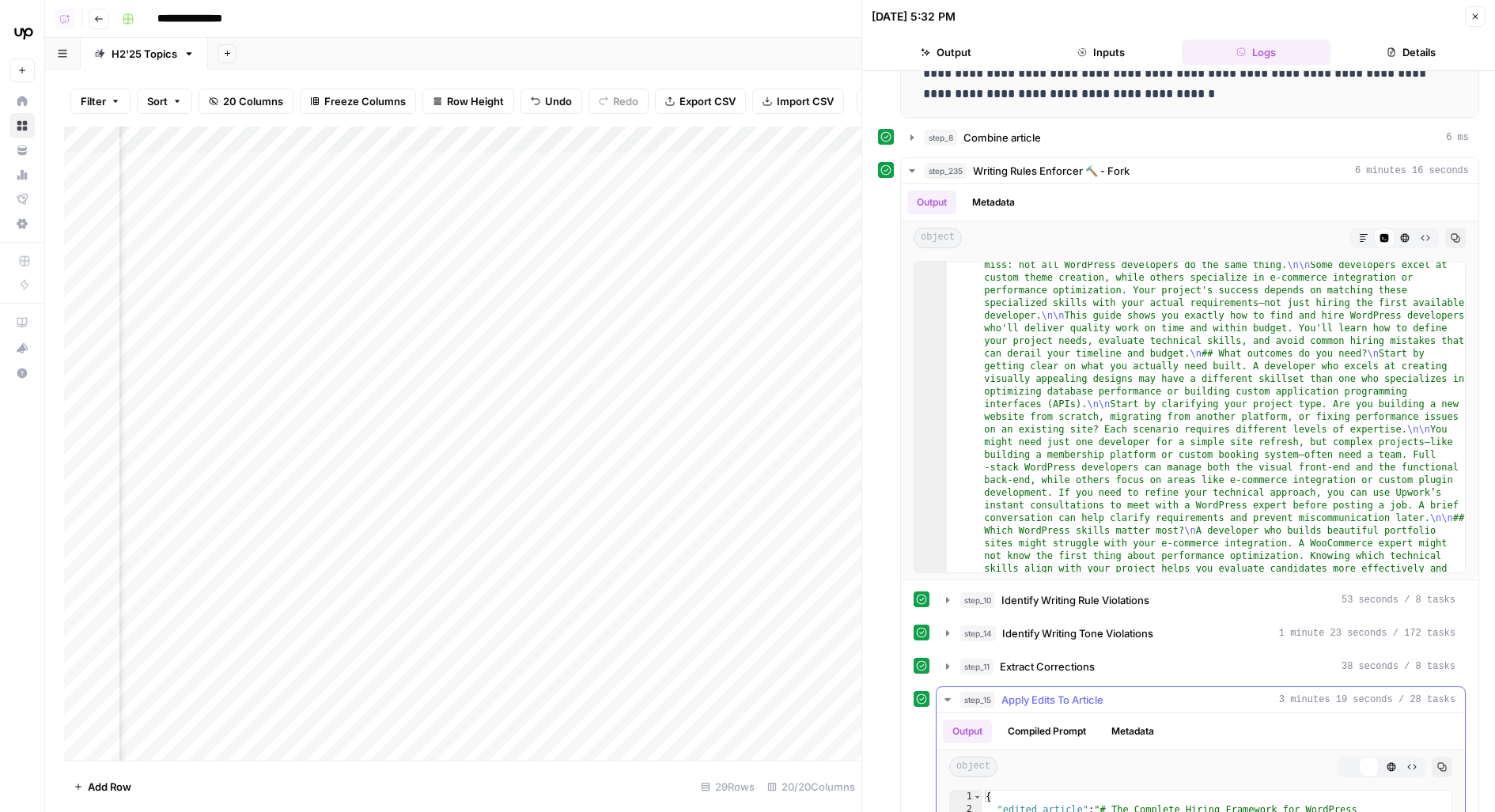
scroll to position [899, 0]
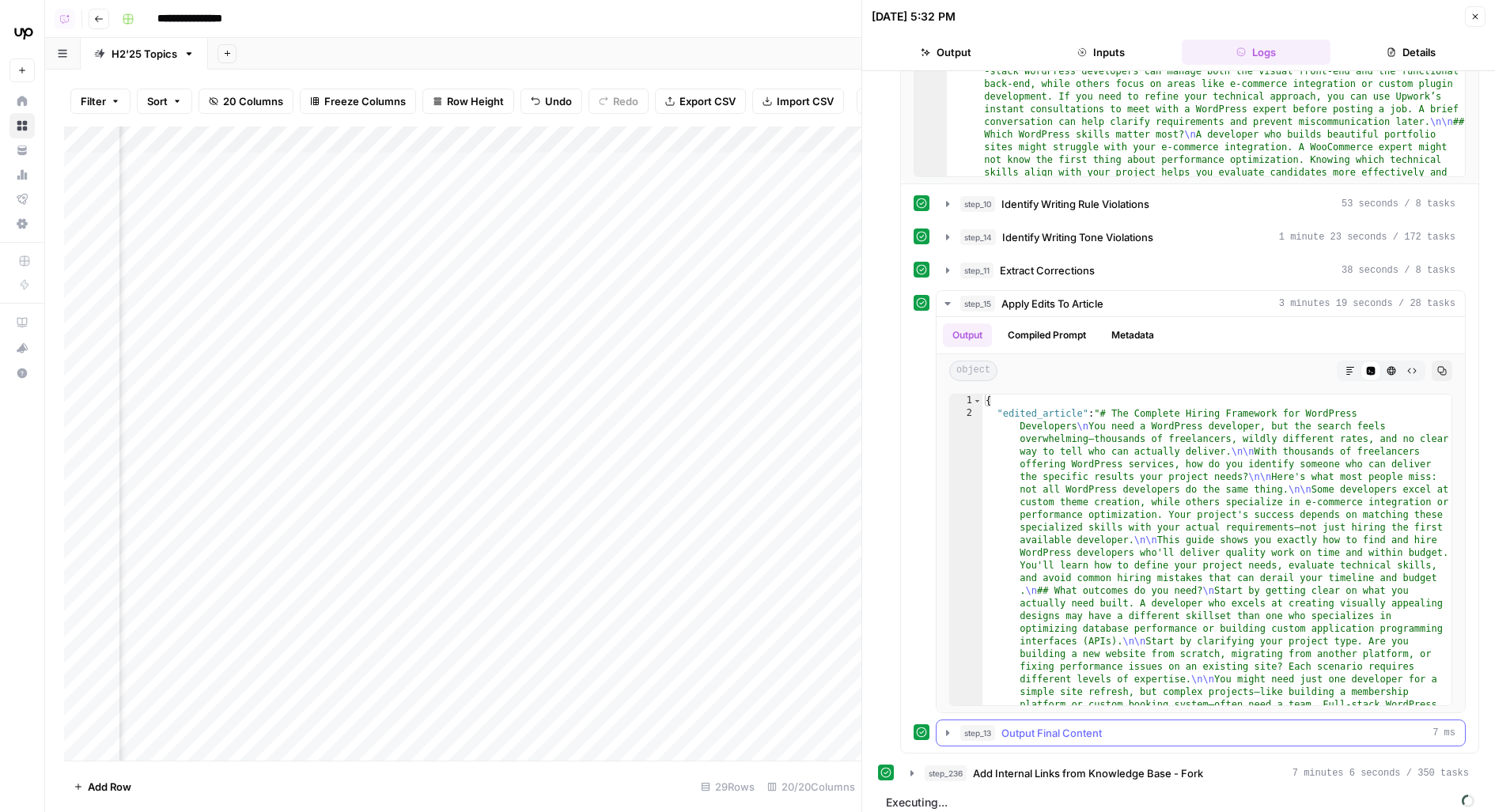
click at [1044, 733] on button "step_13 Output Final Content 7 ms" at bounding box center [1201, 734] width 529 height 25
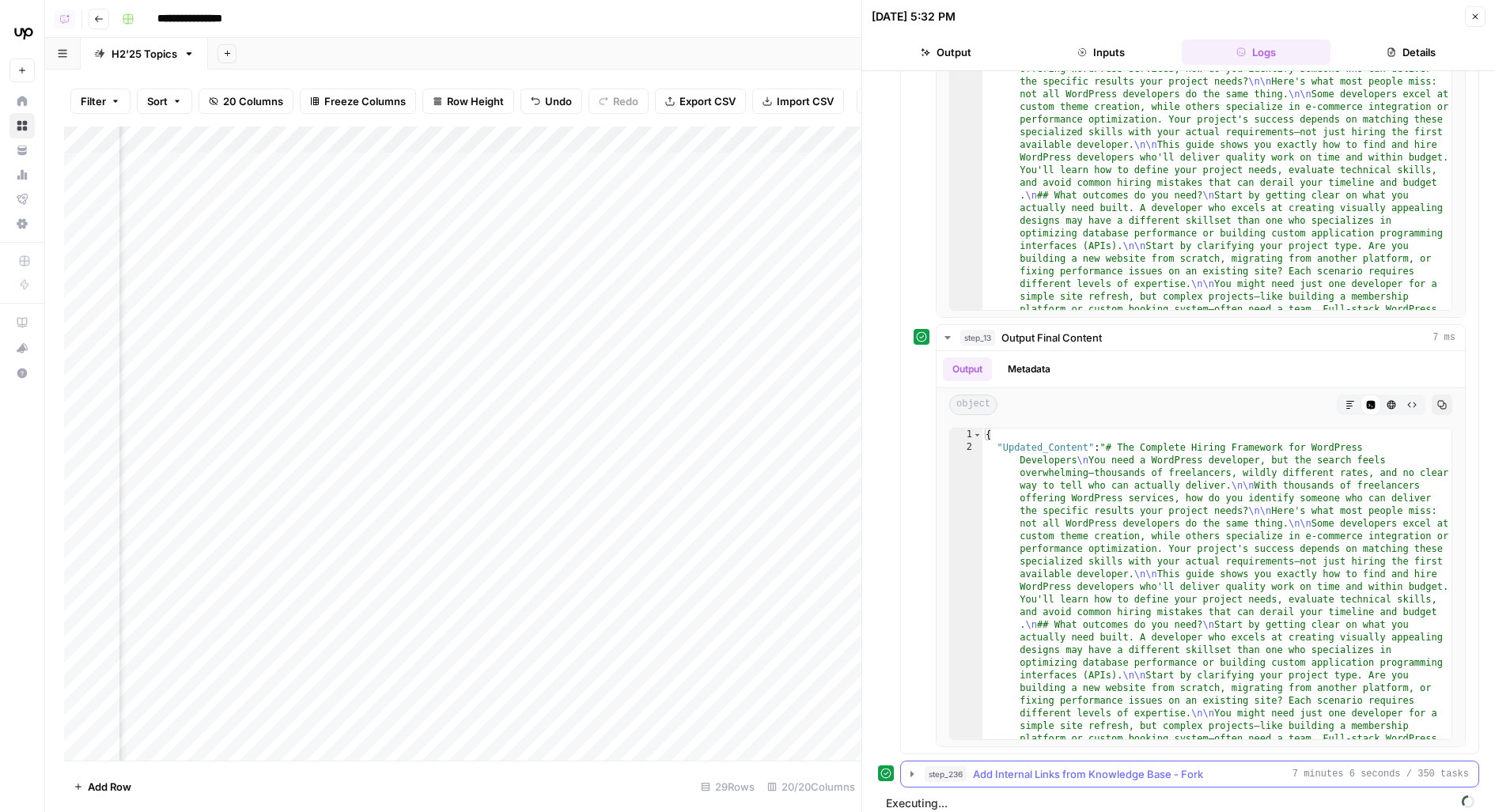
click at [1074, 766] on span "Add Internal Links from Knowledge Base - Fork" at bounding box center [1087, 774] width 230 height 16
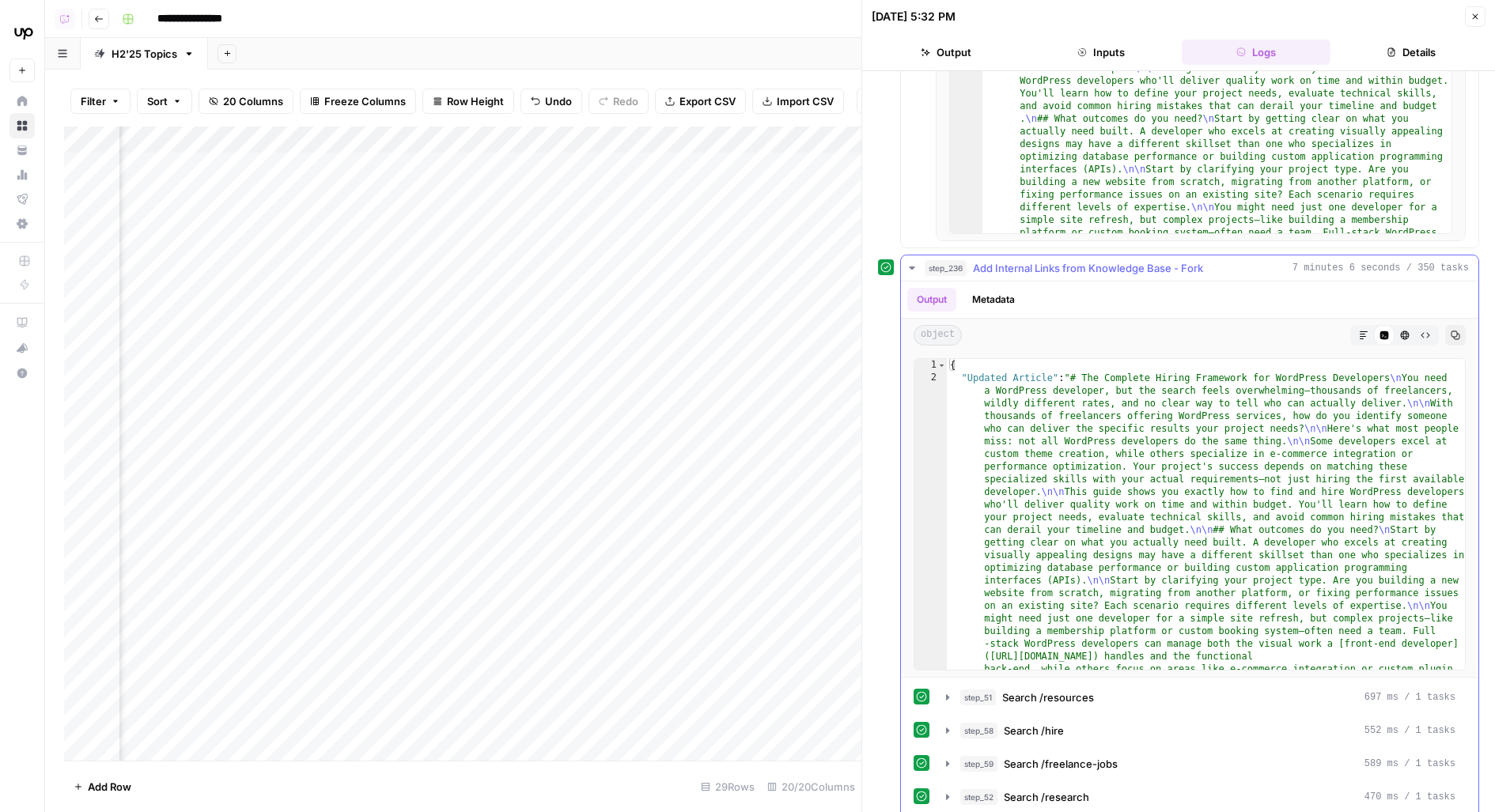
scroll to position [1990, 0]
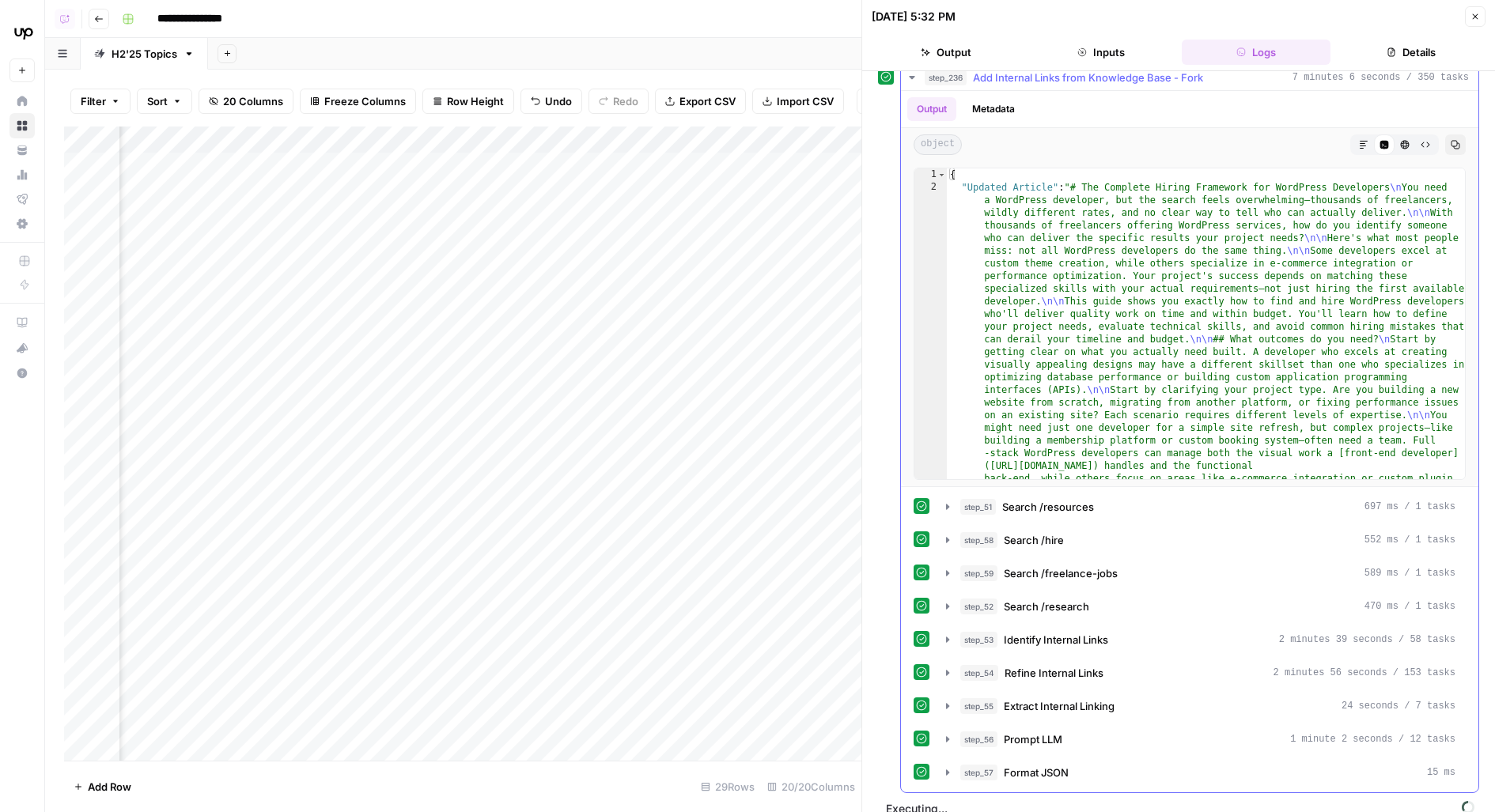
click at [1361, 140] on icon "button" at bounding box center [1363, 144] width 10 height 10
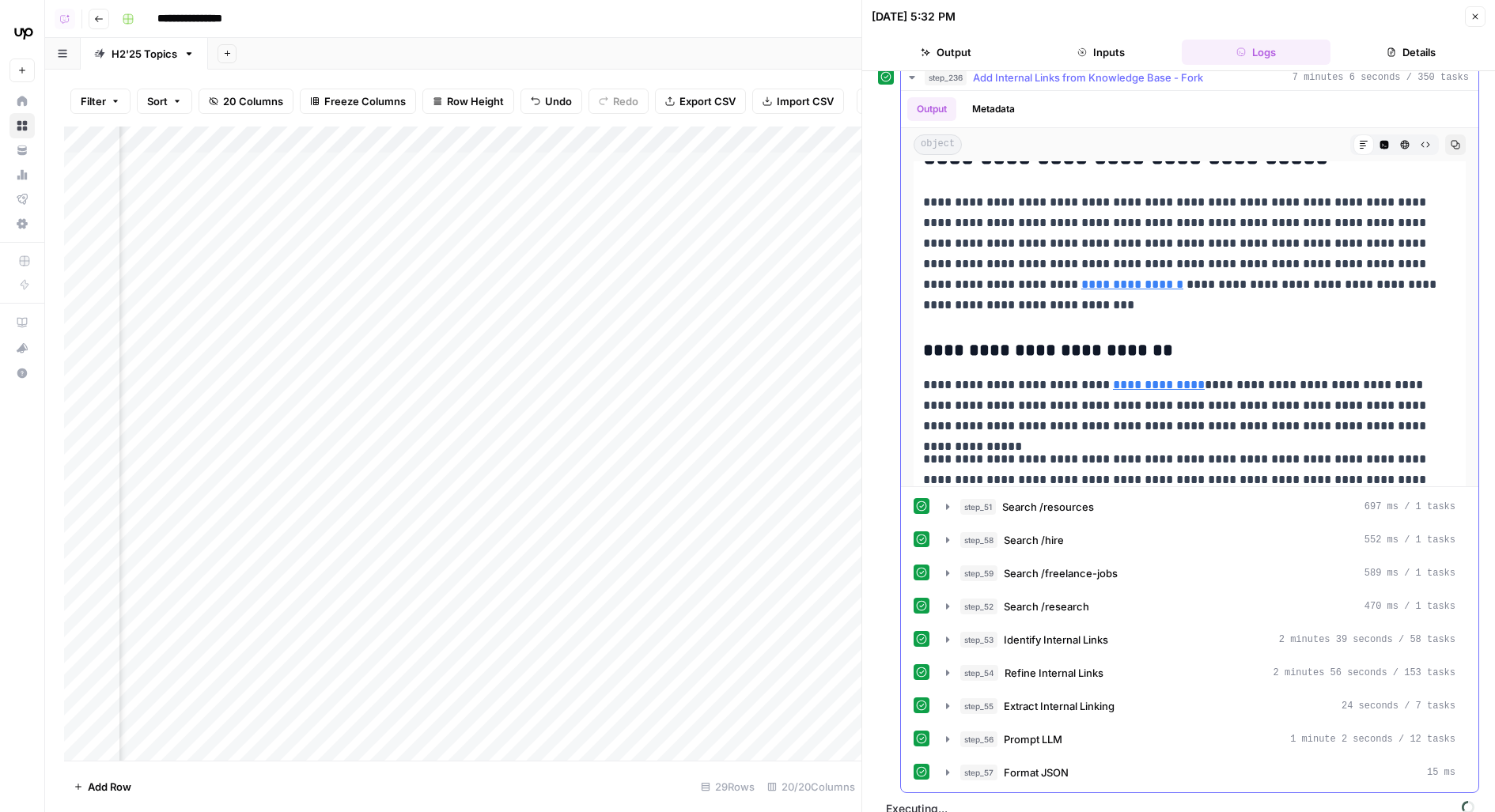
scroll to position [869, 0]
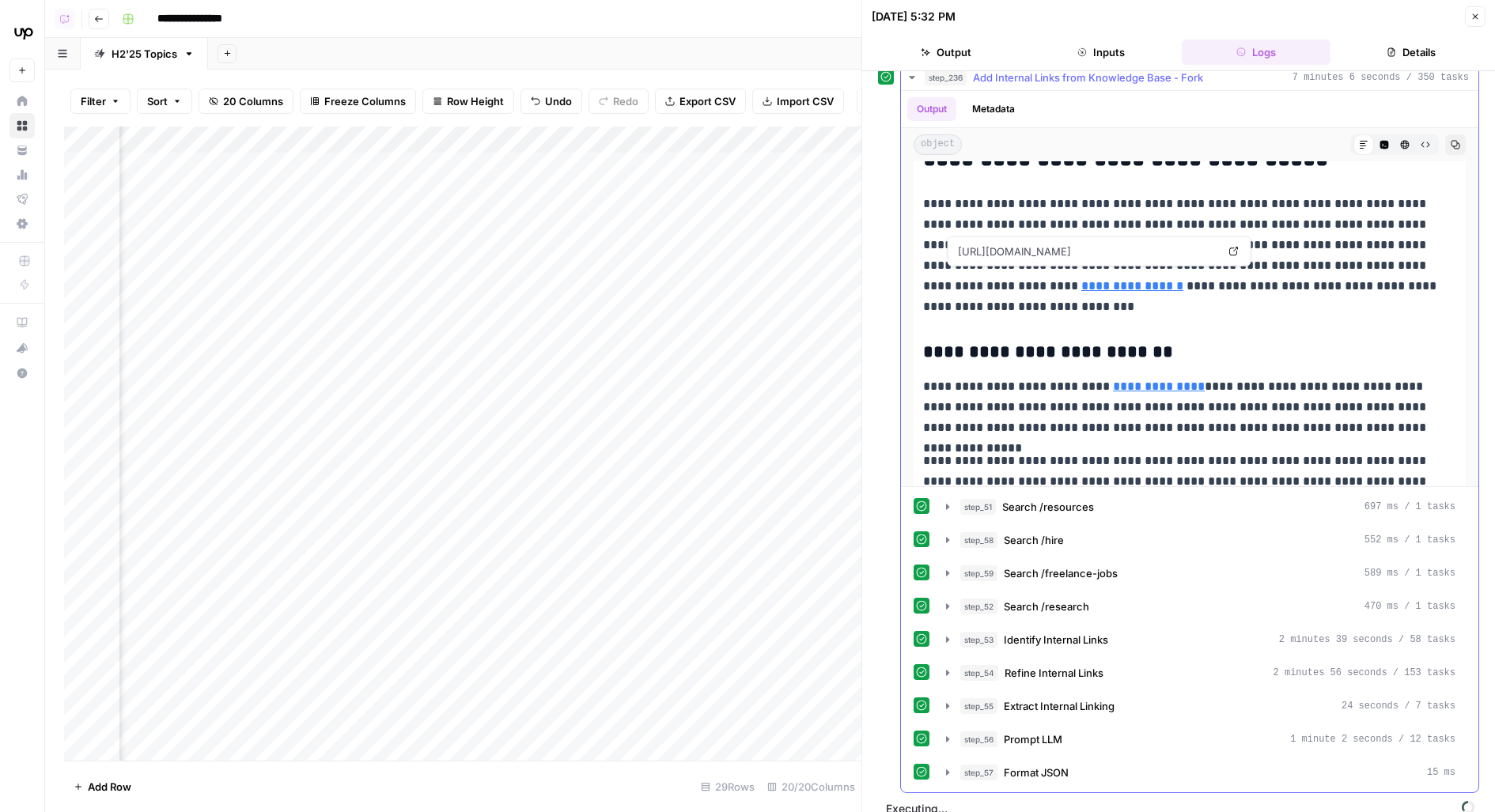
click at [1081, 280] on link "**********" at bounding box center [1131, 285] width 102 height 12
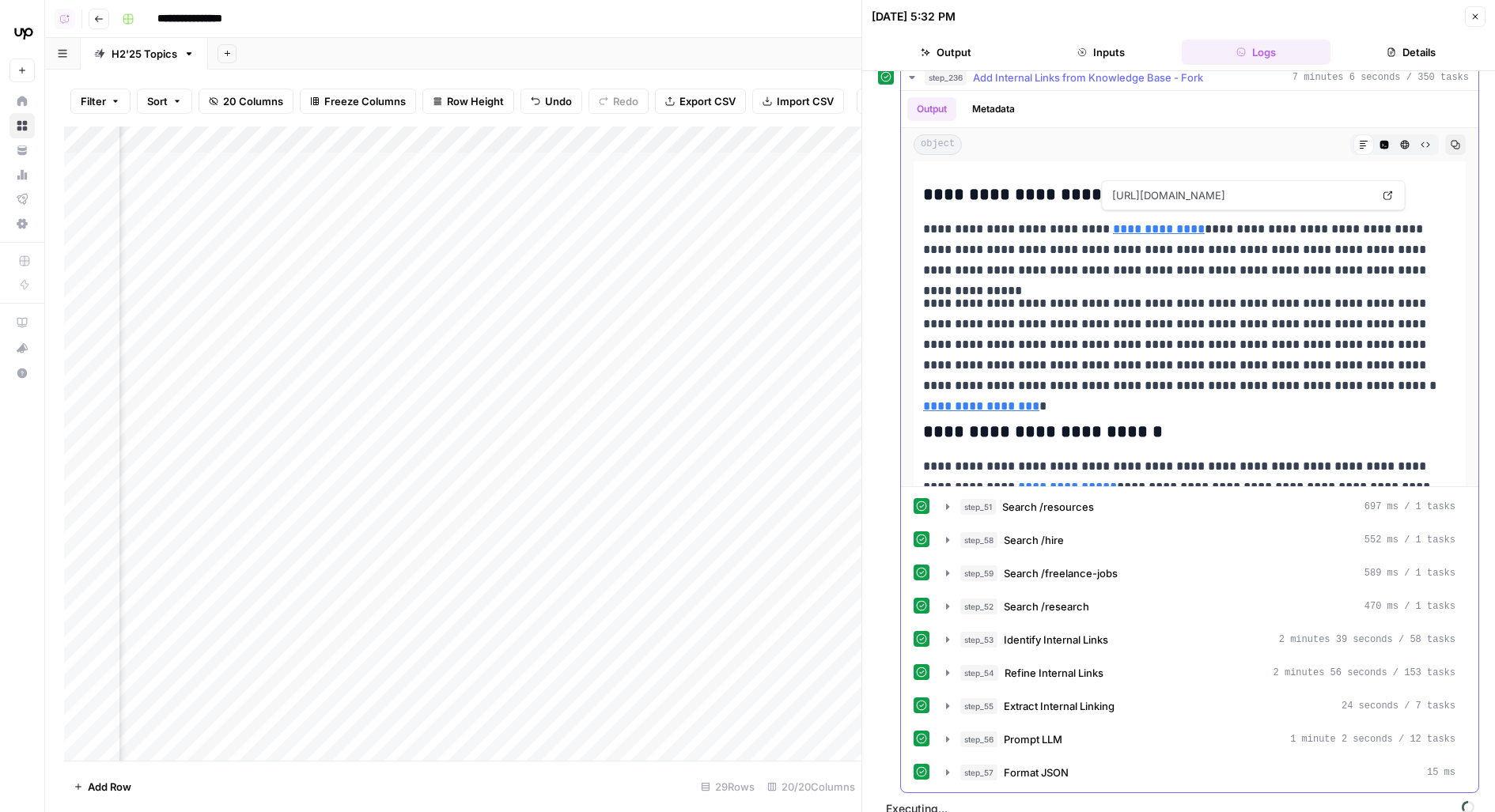
scroll to position [1024, 0]
click at [1160, 225] on link "**********" at bounding box center [1158, 230] width 92 height 12
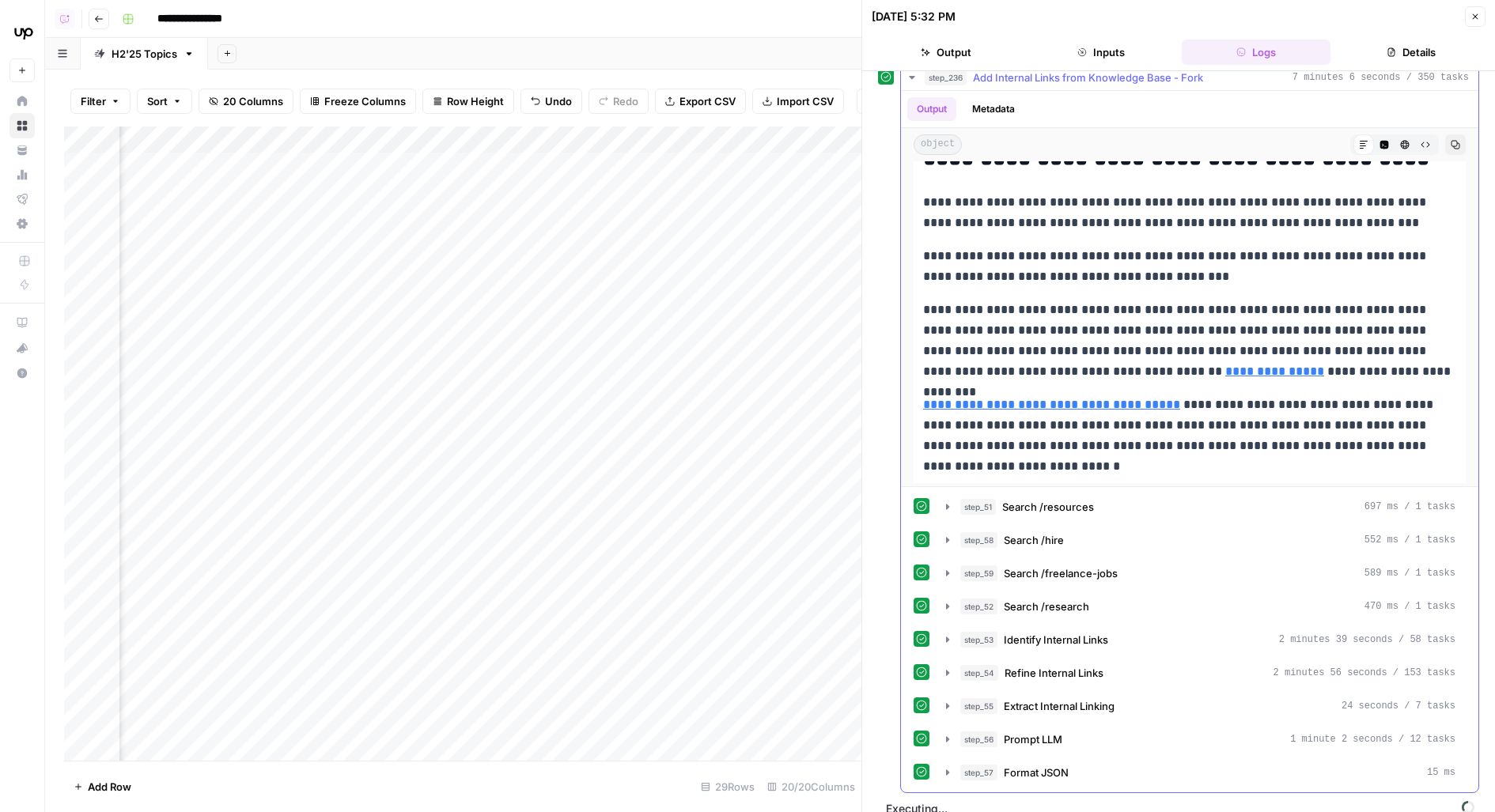
scroll to position [5089, 0]
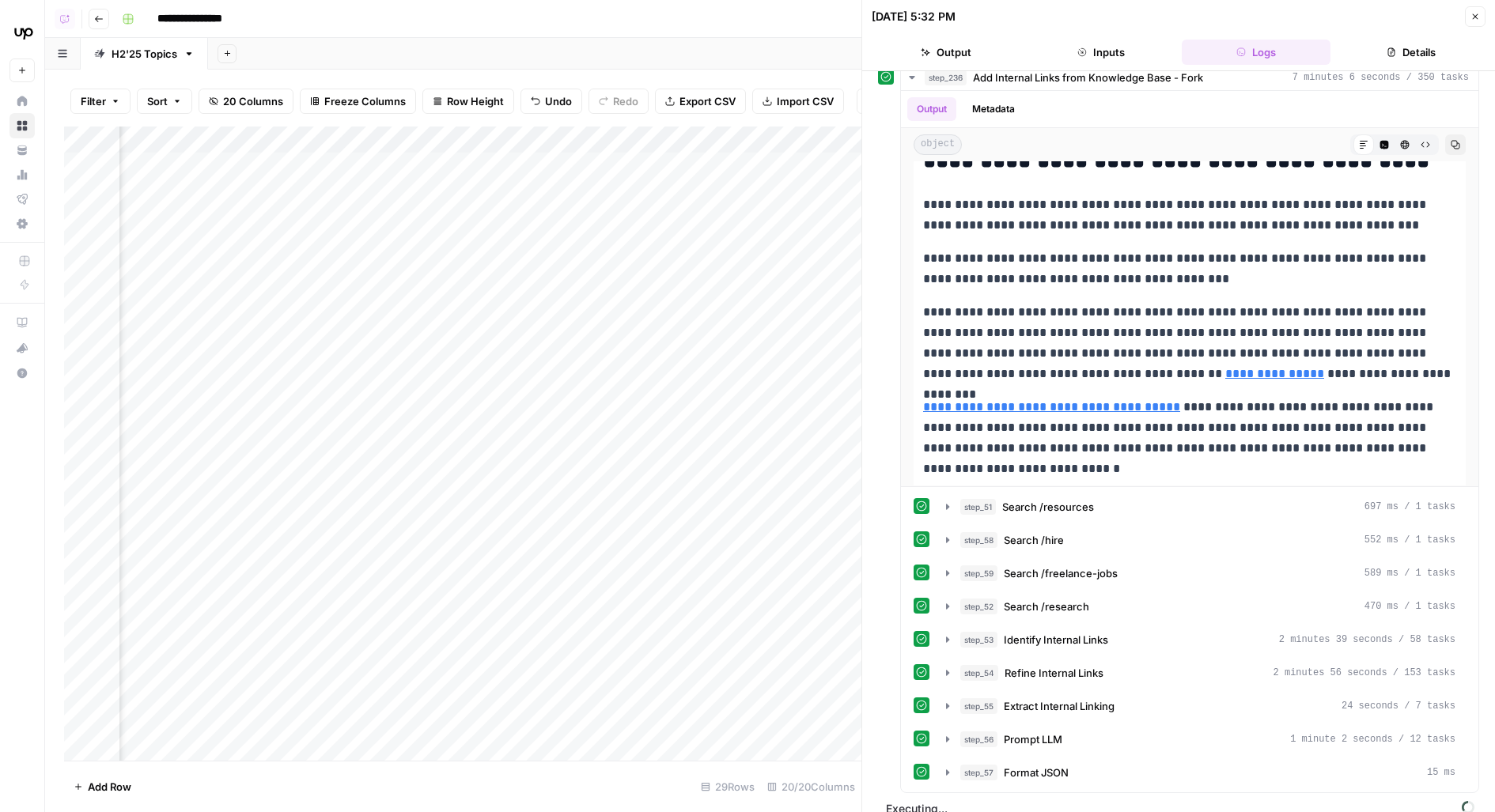
click at [1484, 23] on button "Close" at bounding box center [1475, 16] width 21 height 21
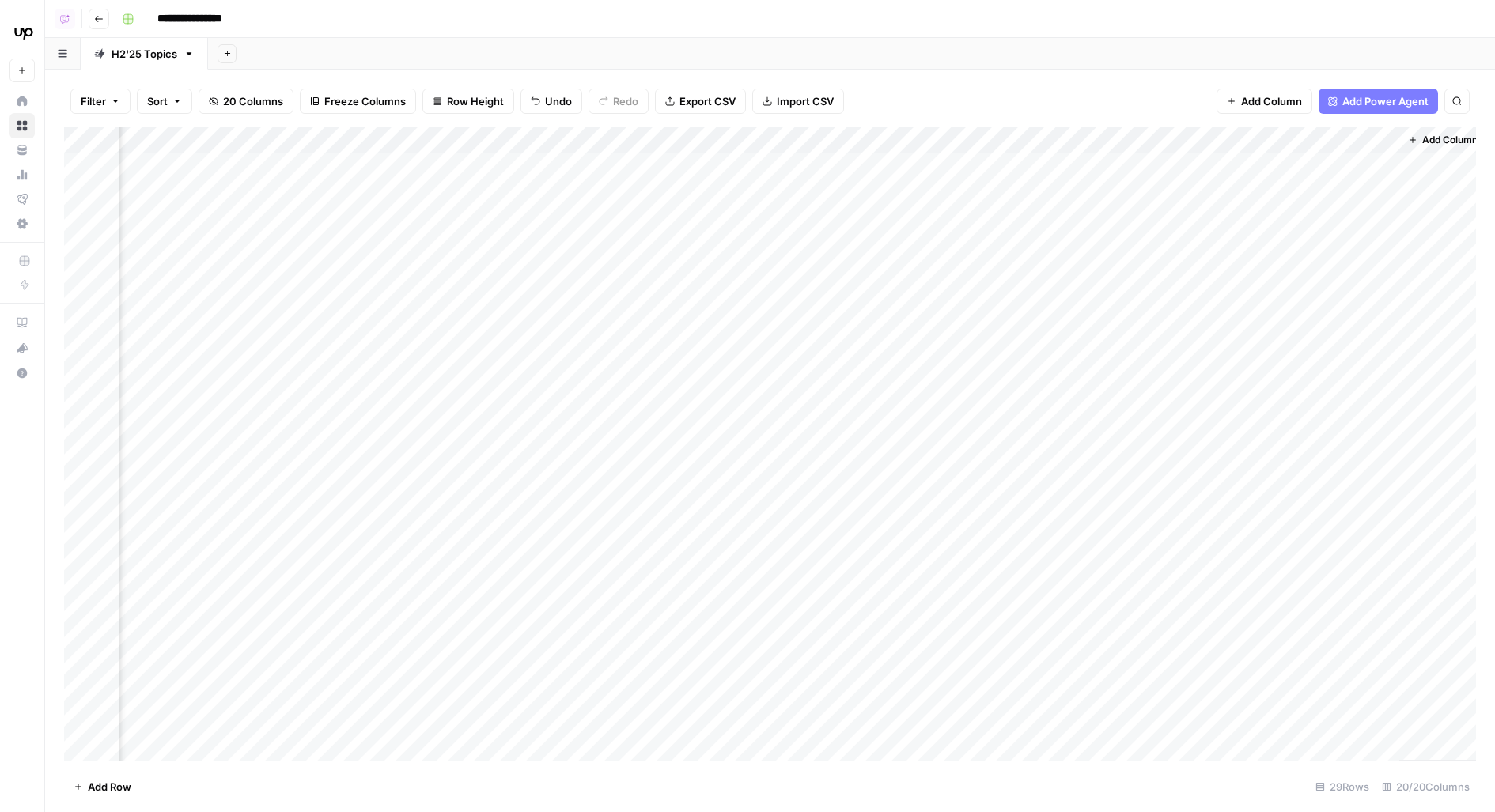
scroll to position [0, 1573]
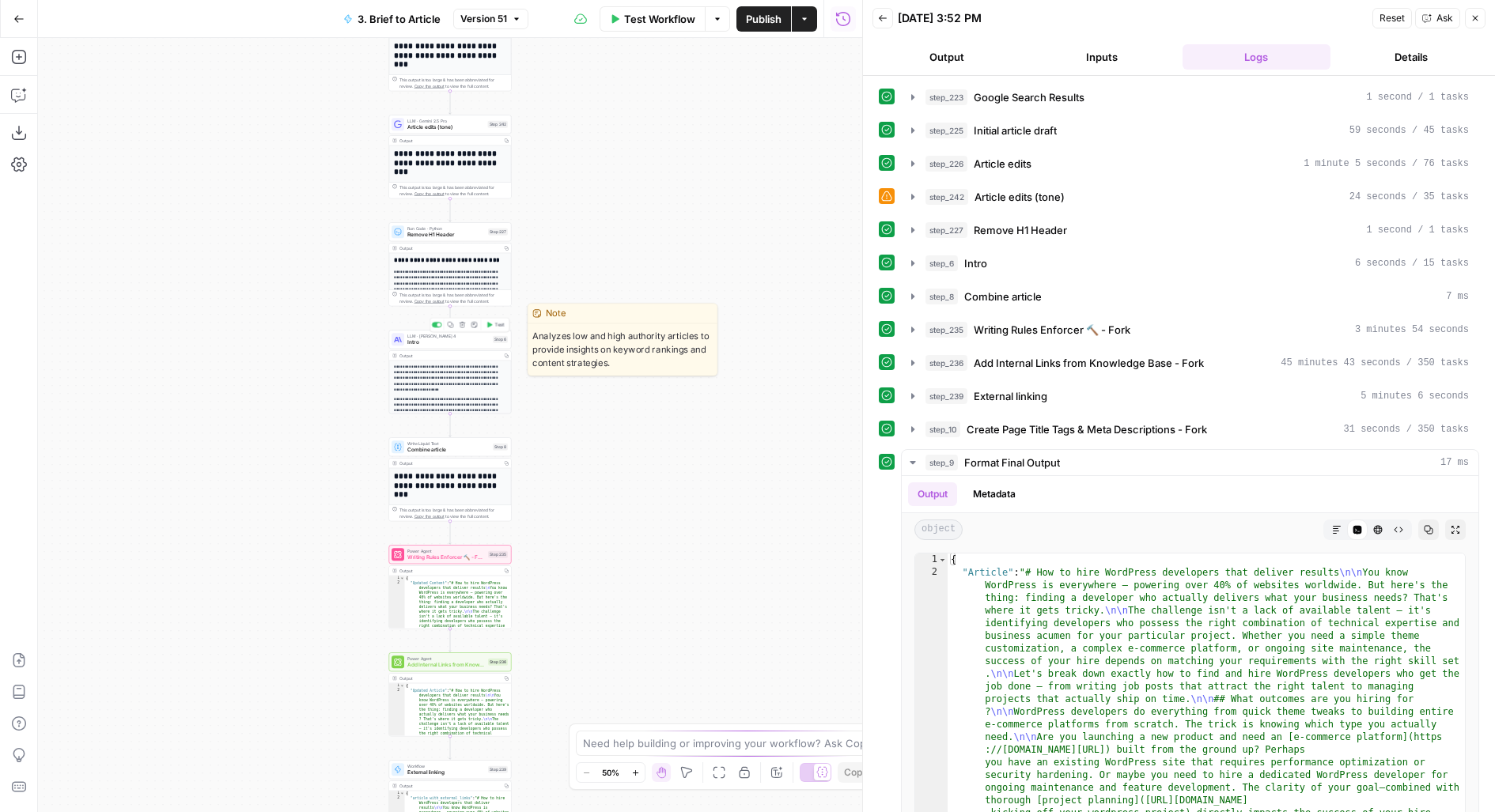
click at [465, 340] on span "Intro" at bounding box center [448, 342] width 82 height 8
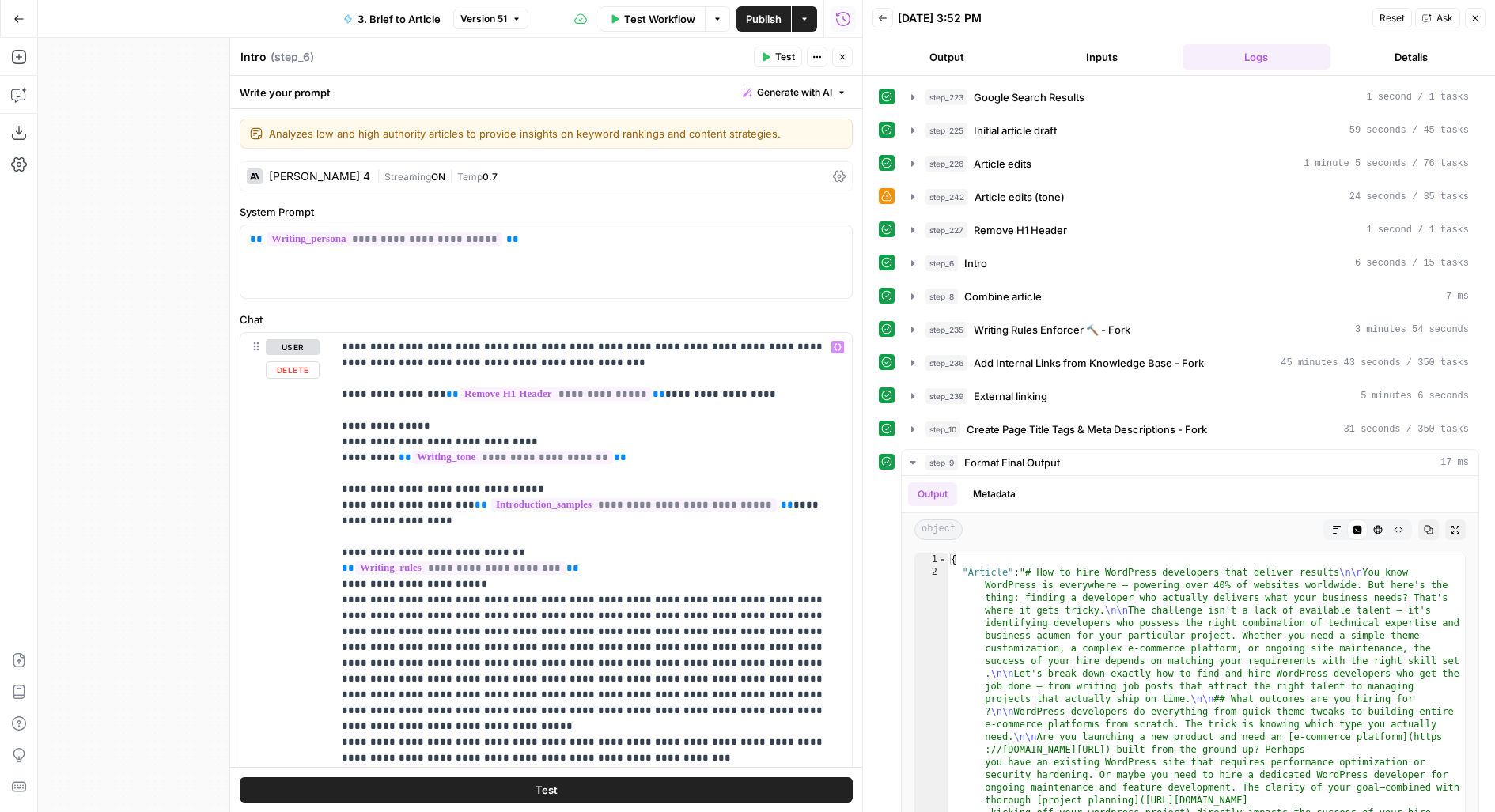
scroll to position [182, 0]
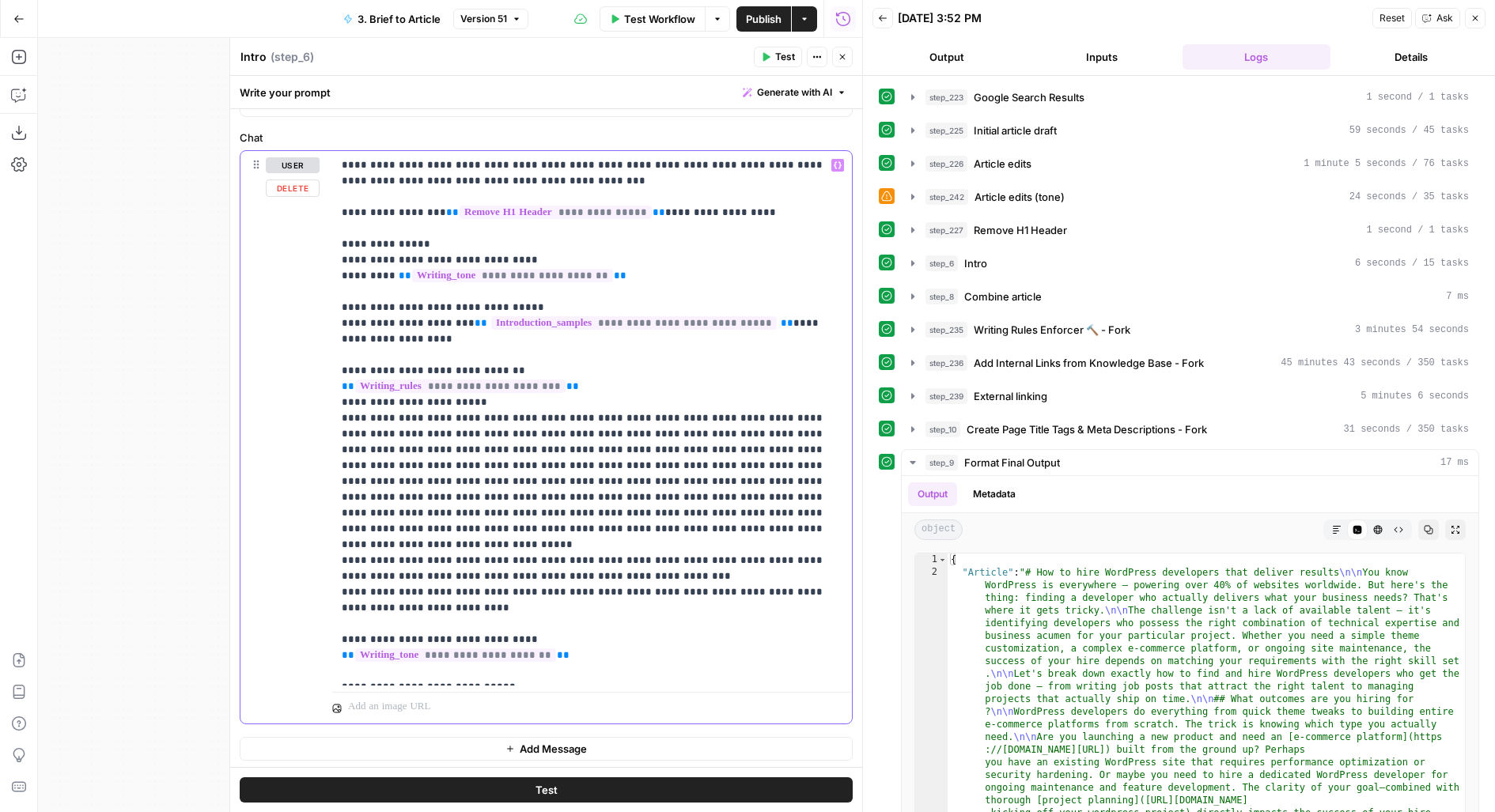
click at [501, 588] on p "**********" at bounding box center [593, 418] width 502 height 522
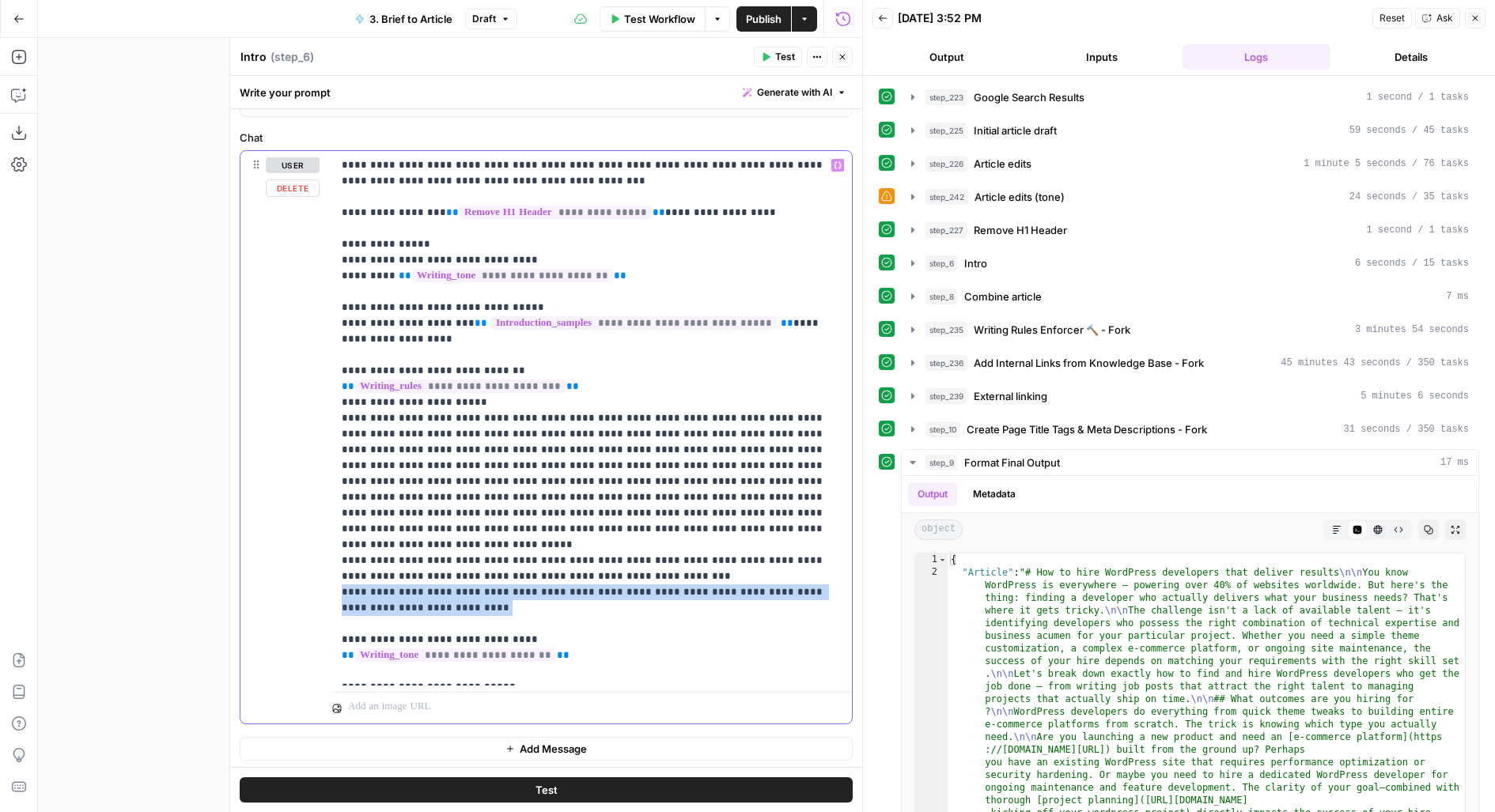
drag, startPoint x: 457, startPoint y: 590, endPoint x: 288, endPoint y: 572, distance: 170.0
click at [288, 572] on div "**********" at bounding box center [546, 437] width 612 height 573
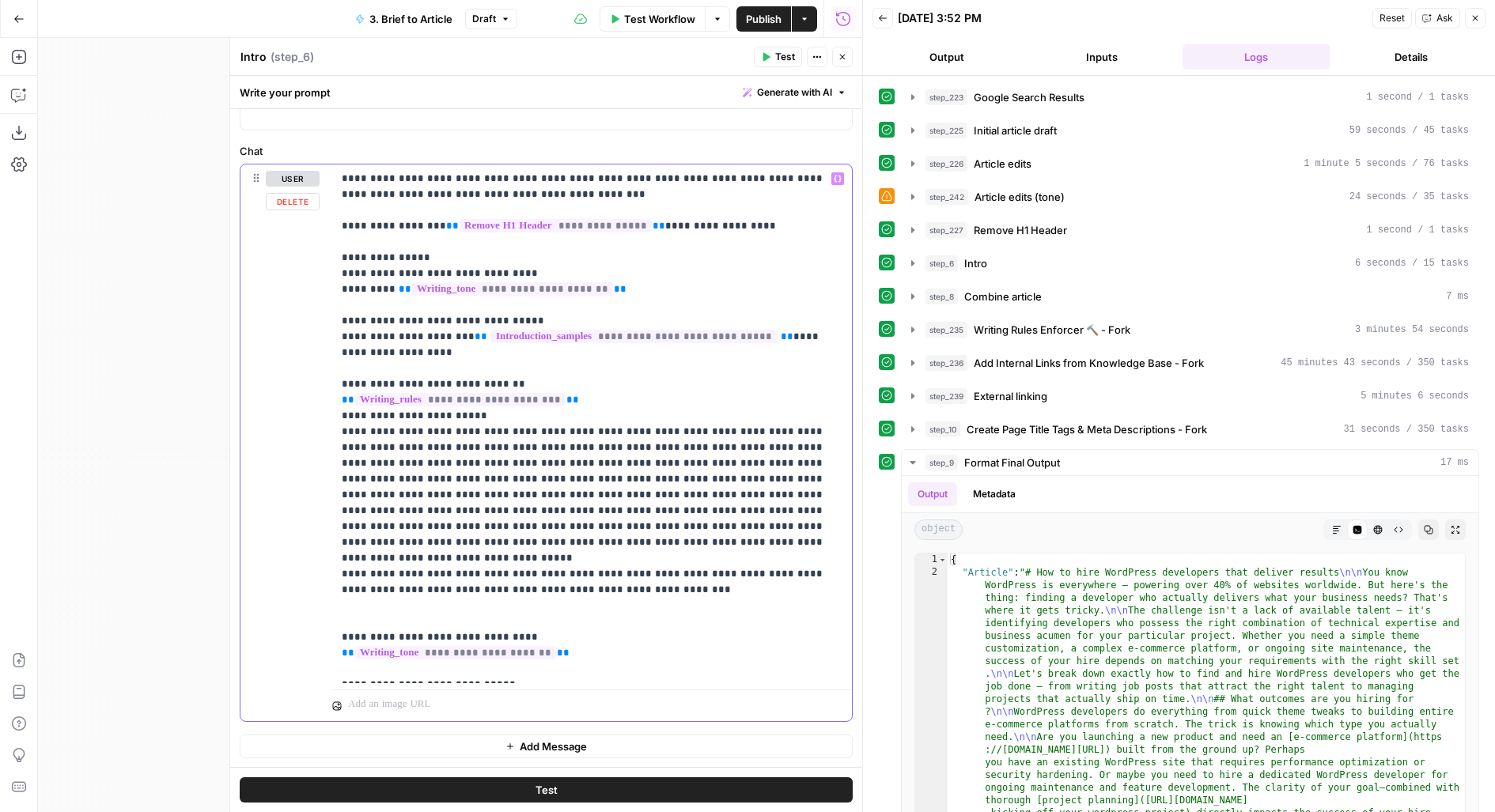
scroll to position [166, 0]
click at [555, 792] on span "Test" at bounding box center [546, 791] width 23 height 16
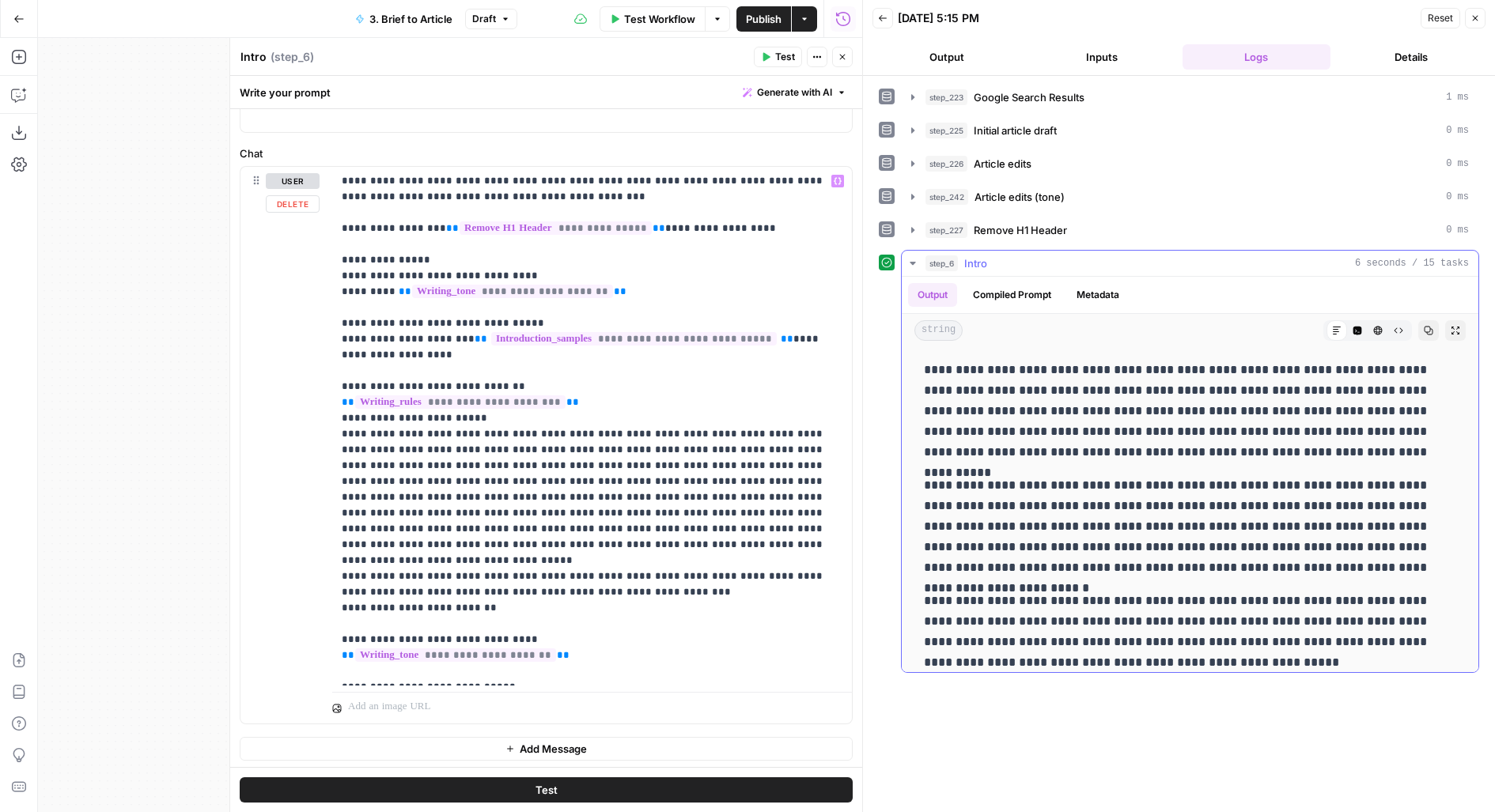
scroll to position [13, 0]
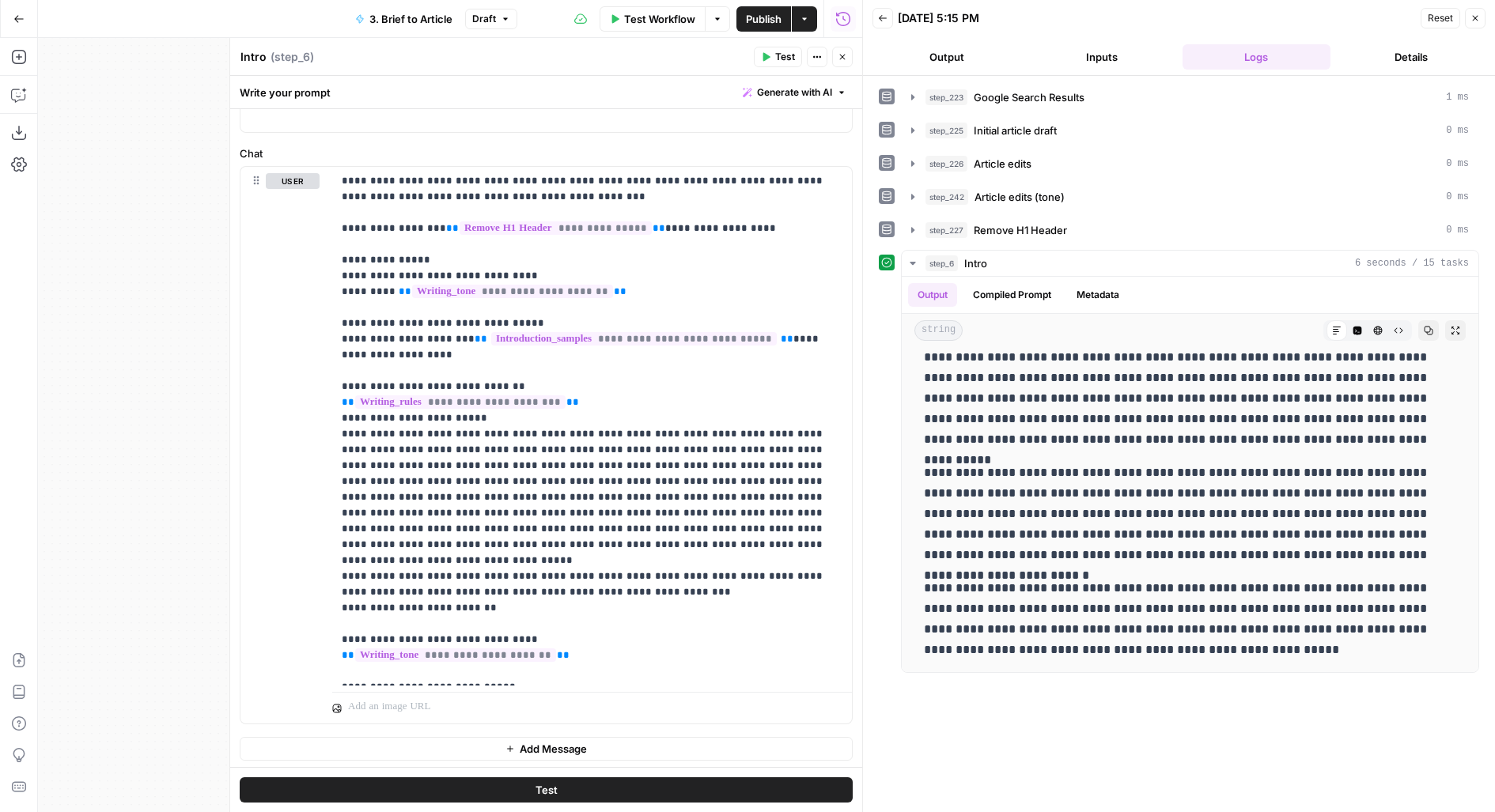
click at [764, 15] on span "Publish" at bounding box center [763, 19] width 35 height 16
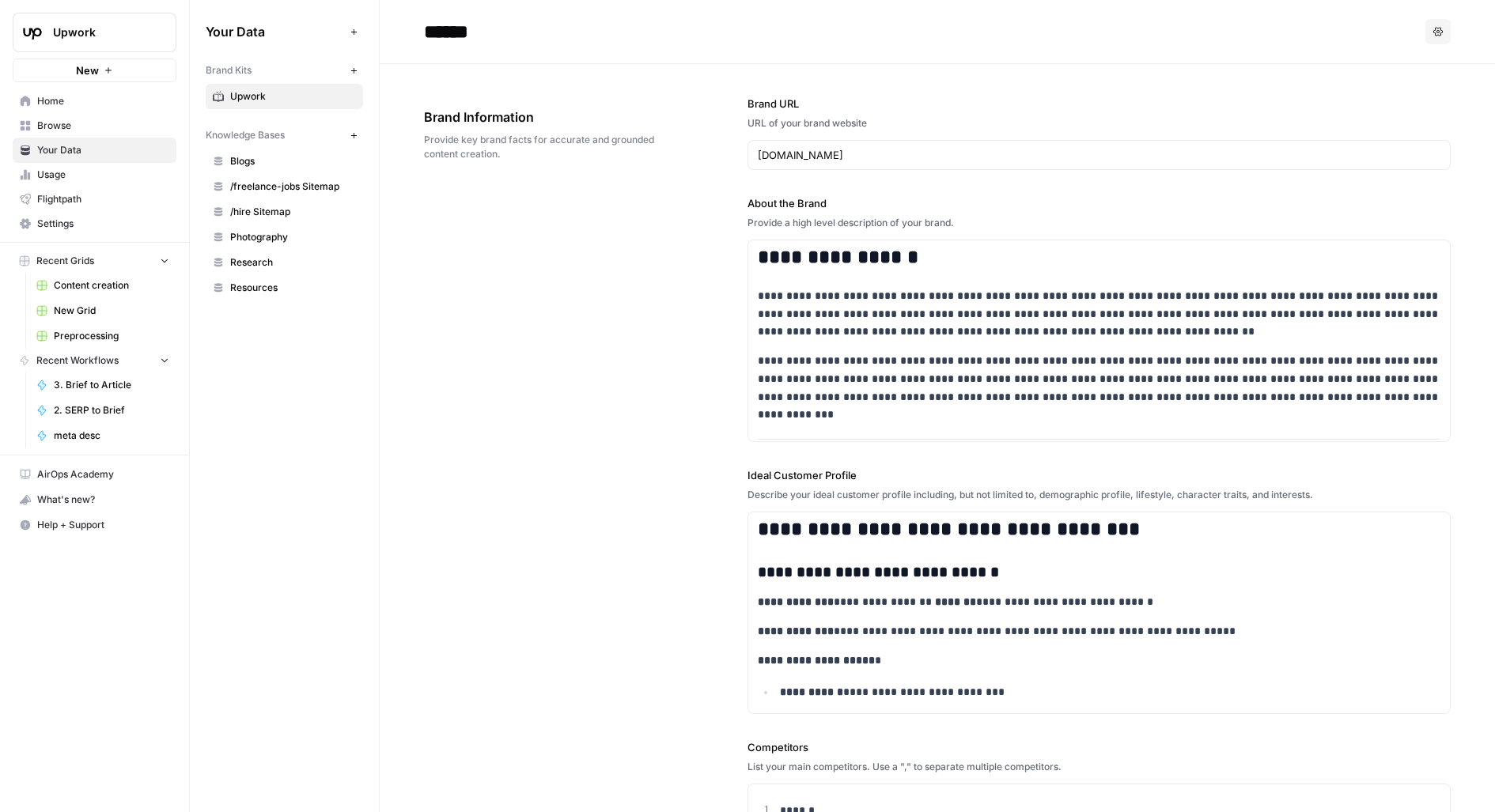
scroll to position [19474, 0]
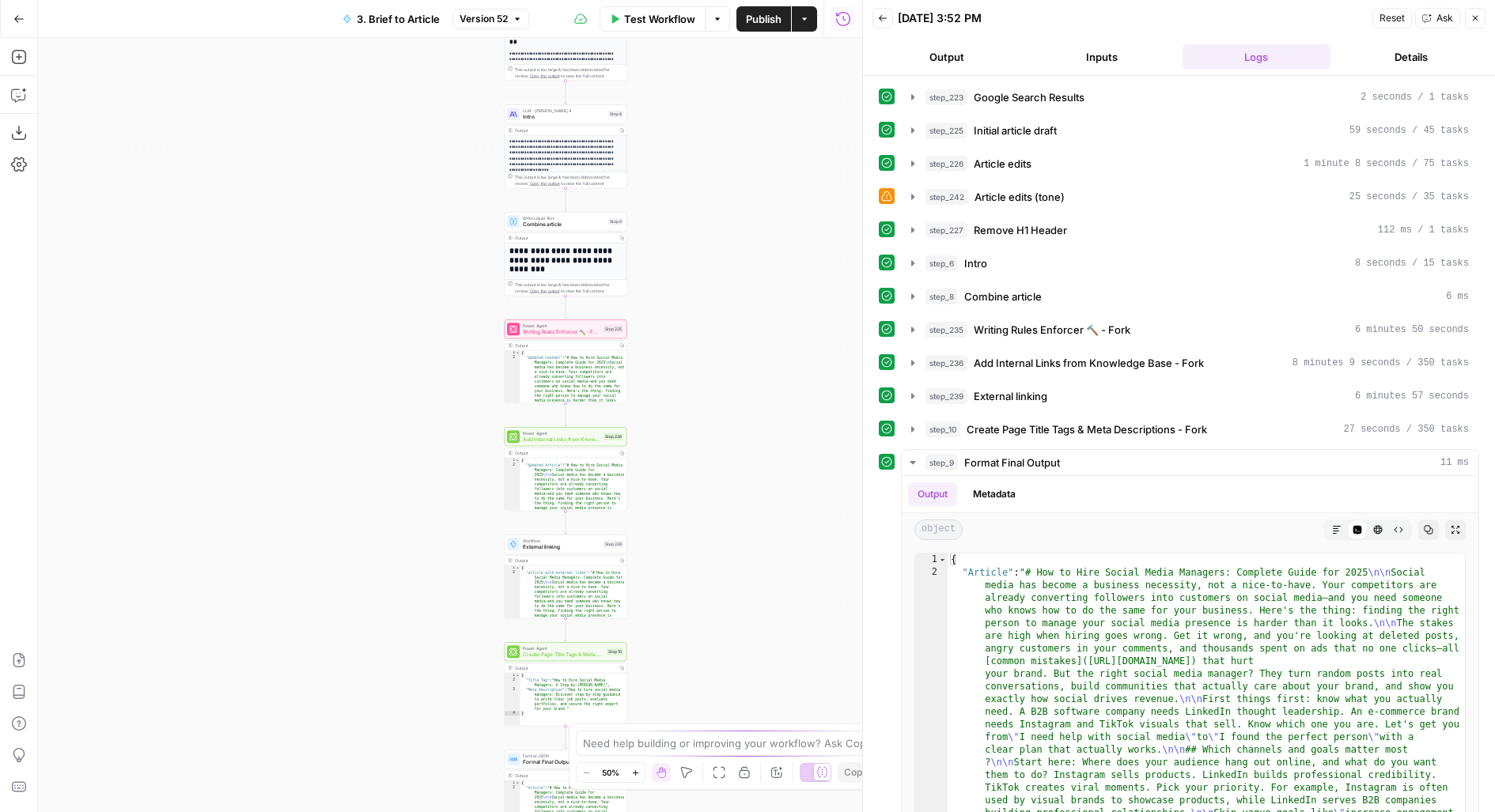
click at [844, 328] on div "**********" at bounding box center [449, 425] width 824 height 774
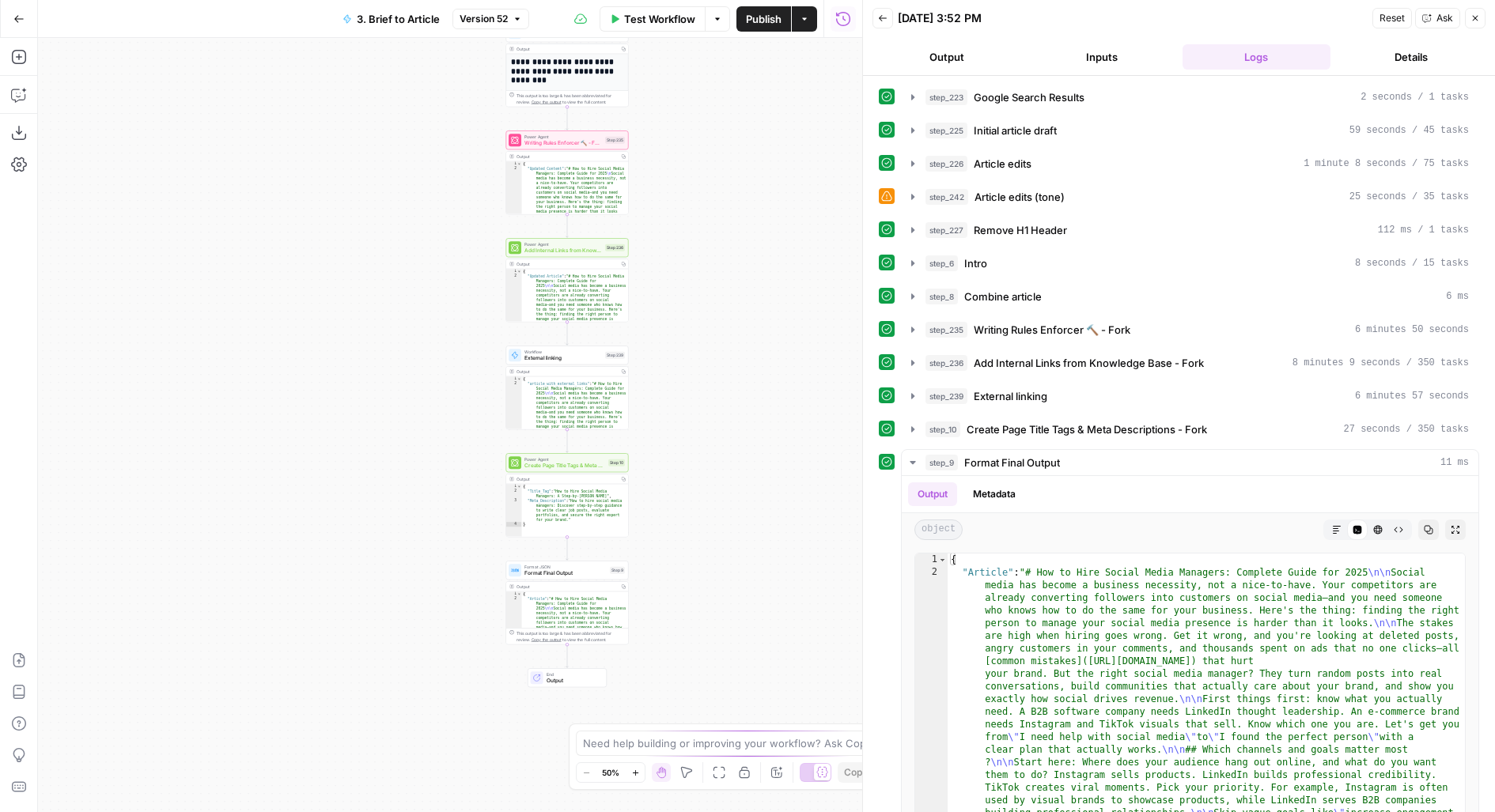
drag, startPoint x: 687, startPoint y: 555, endPoint x: 687, endPoint y: 380, distance: 175.0
click at [687, 380] on div "**********" at bounding box center [449, 425] width 824 height 774
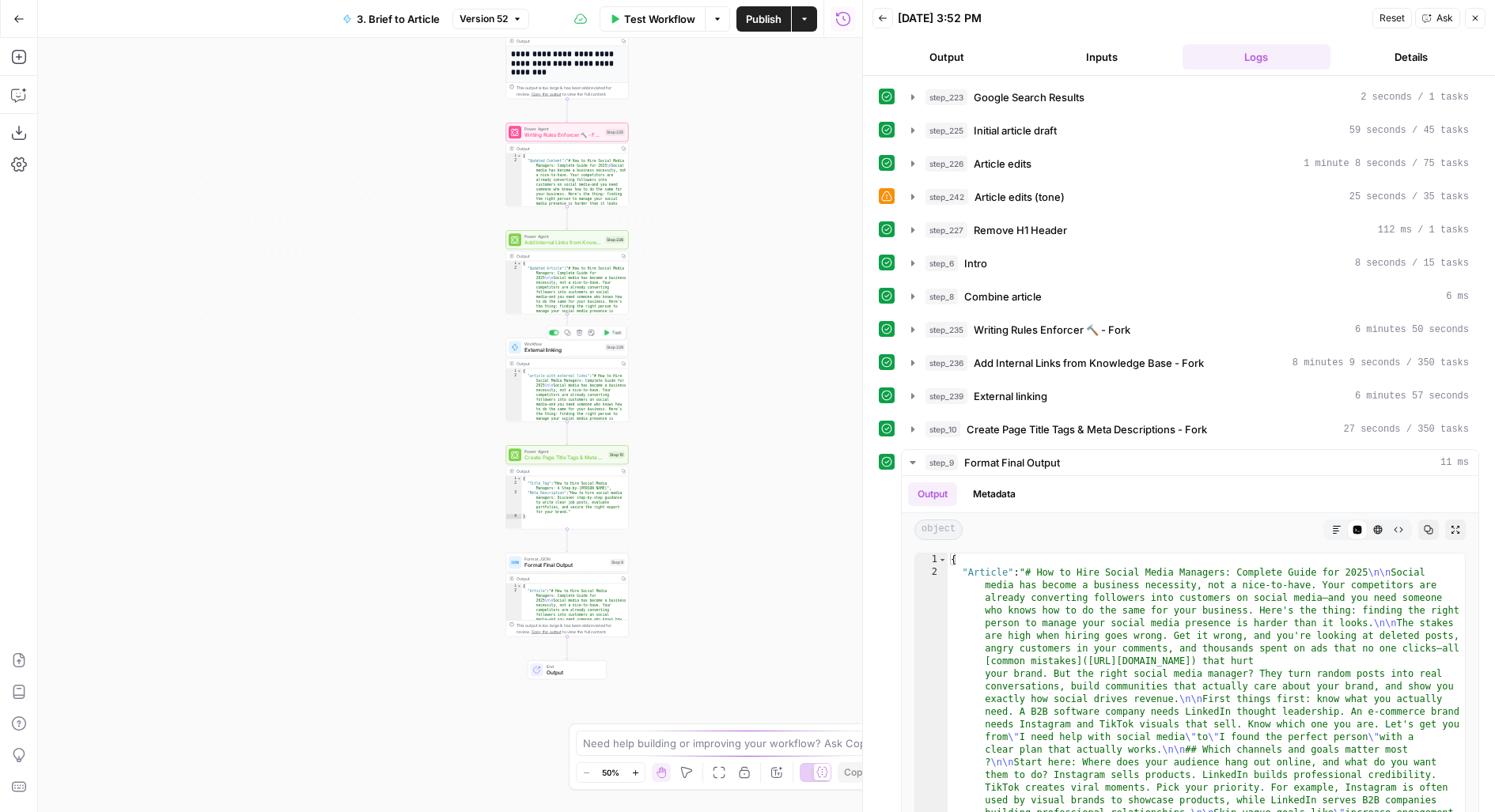
click at [605, 351] on div "Workflow External linking Step 239 Copy step Delete step Add Note Test" at bounding box center [567, 347] width 116 height 14
type input "External Linking"
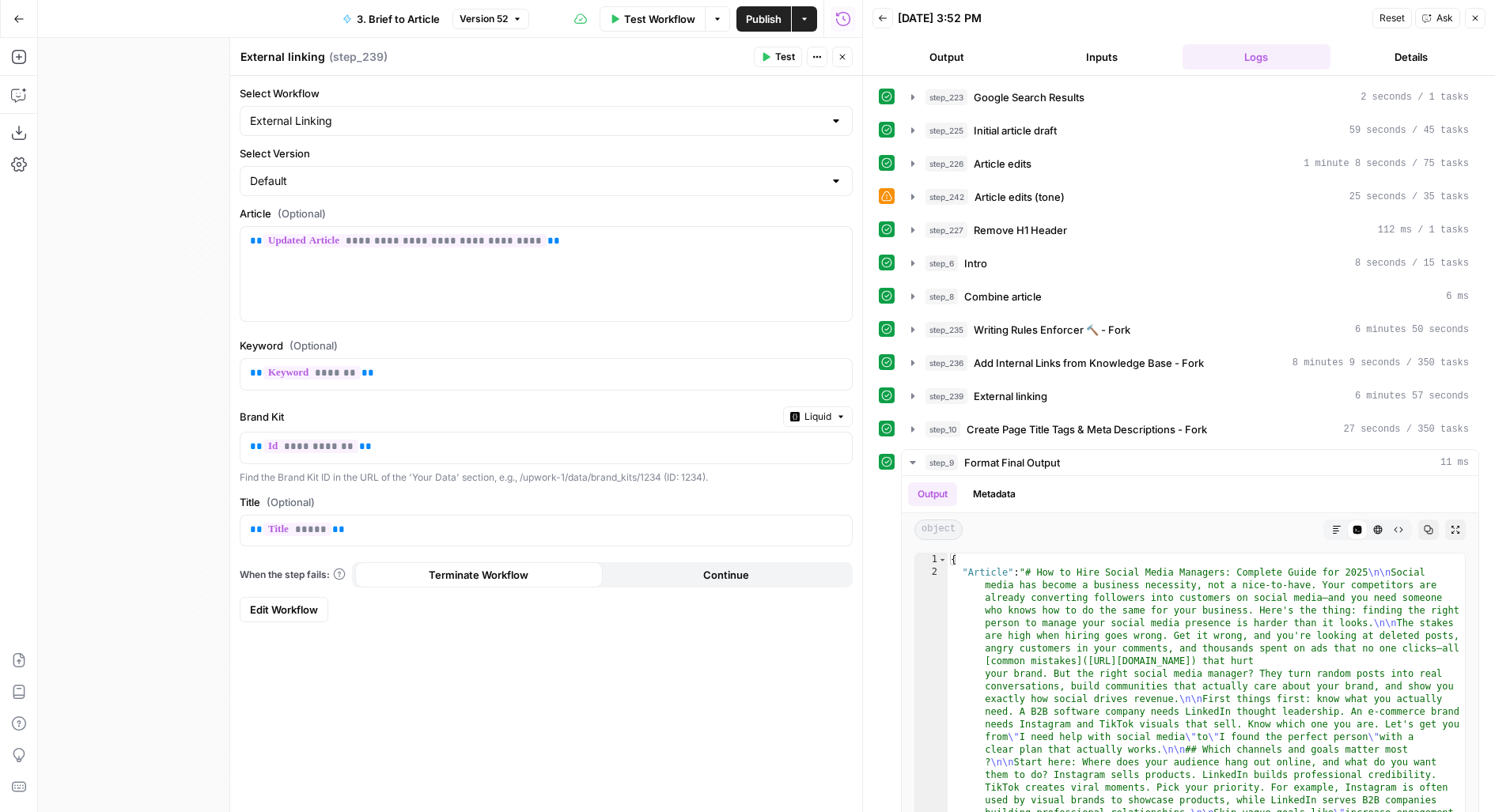
click at [303, 606] on span "Edit Workflow" at bounding box center [283, 610] width 68 height 16
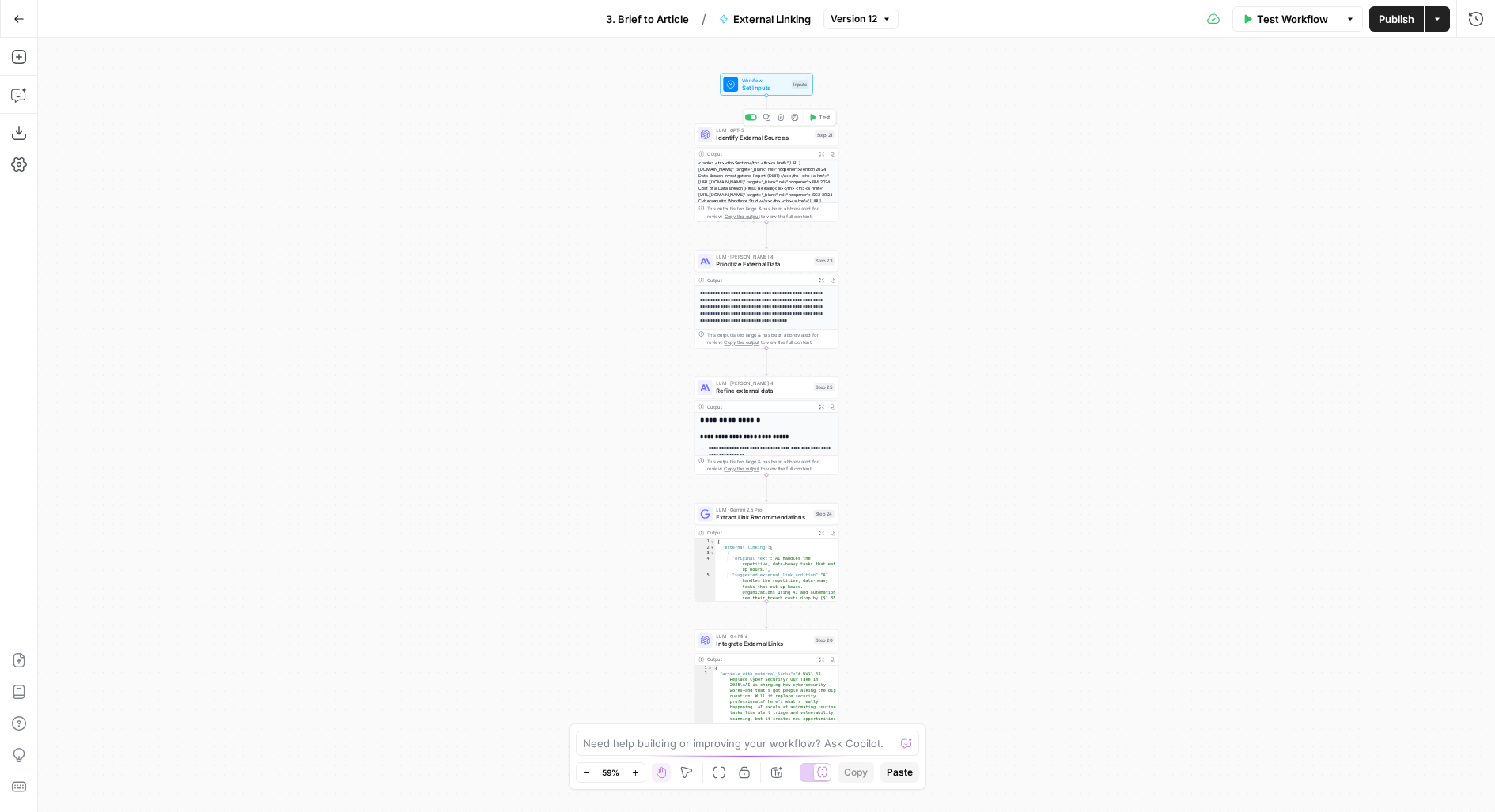
click at [821, 138] on div "Step 21" at bounding box center [825, 135] width 20 height 9
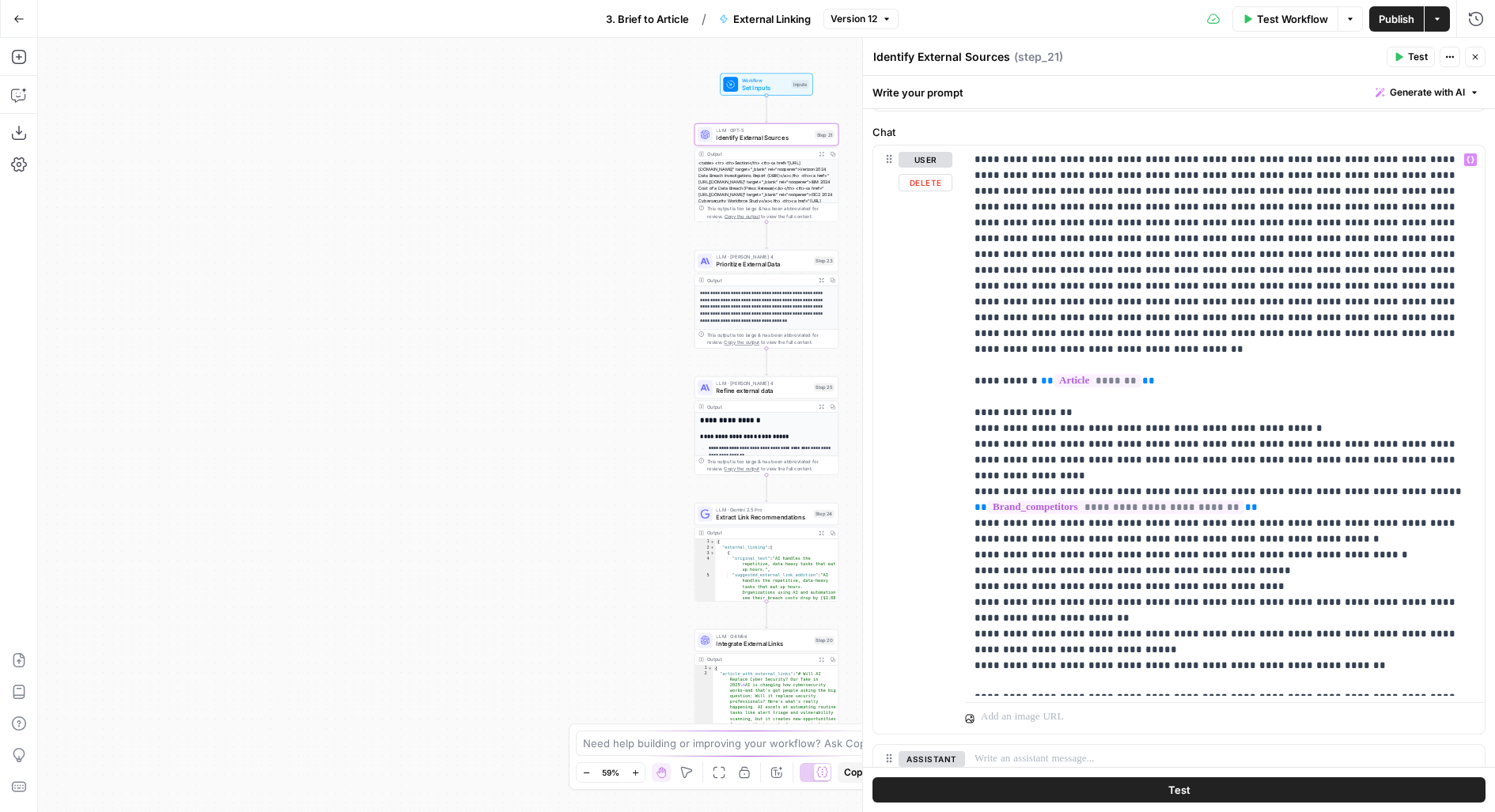
scroll to position [200, 0]
click at [1440, 427] on p "**********" at bounding box center [1225, 424] width 502 height 538
drag, startPoint x: 1114, startPoint y: 413, endPoint x: 1481, endPoint y: 429, distance: 367.3
click at [1481, 430] on div "**********" at bounding box center [1224, 424] width 520 height 550
click at [1463, 429] on p "**********" at bounding box center [1225, 424] width 502 height 538
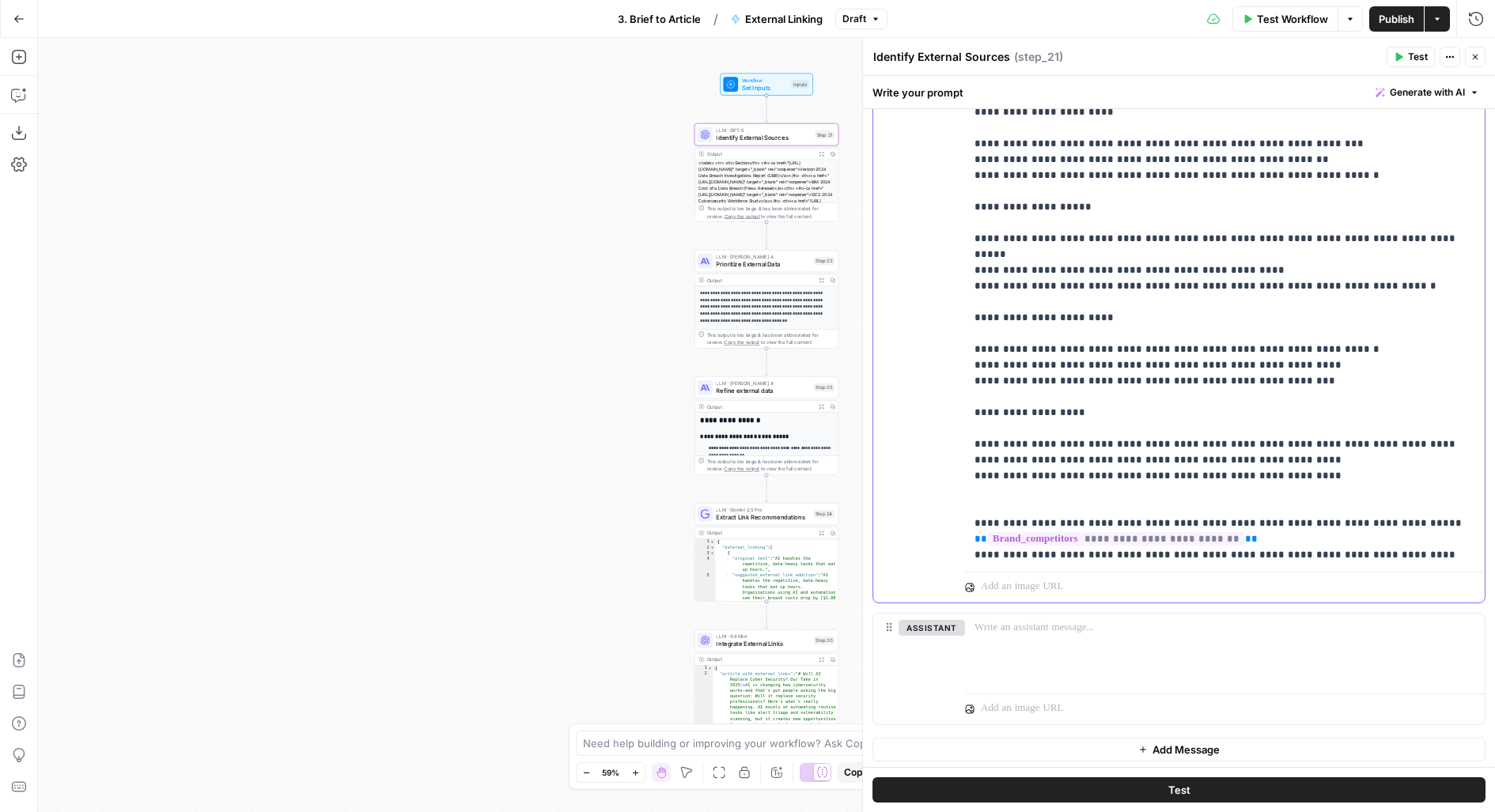
scroll to position [444, 0]
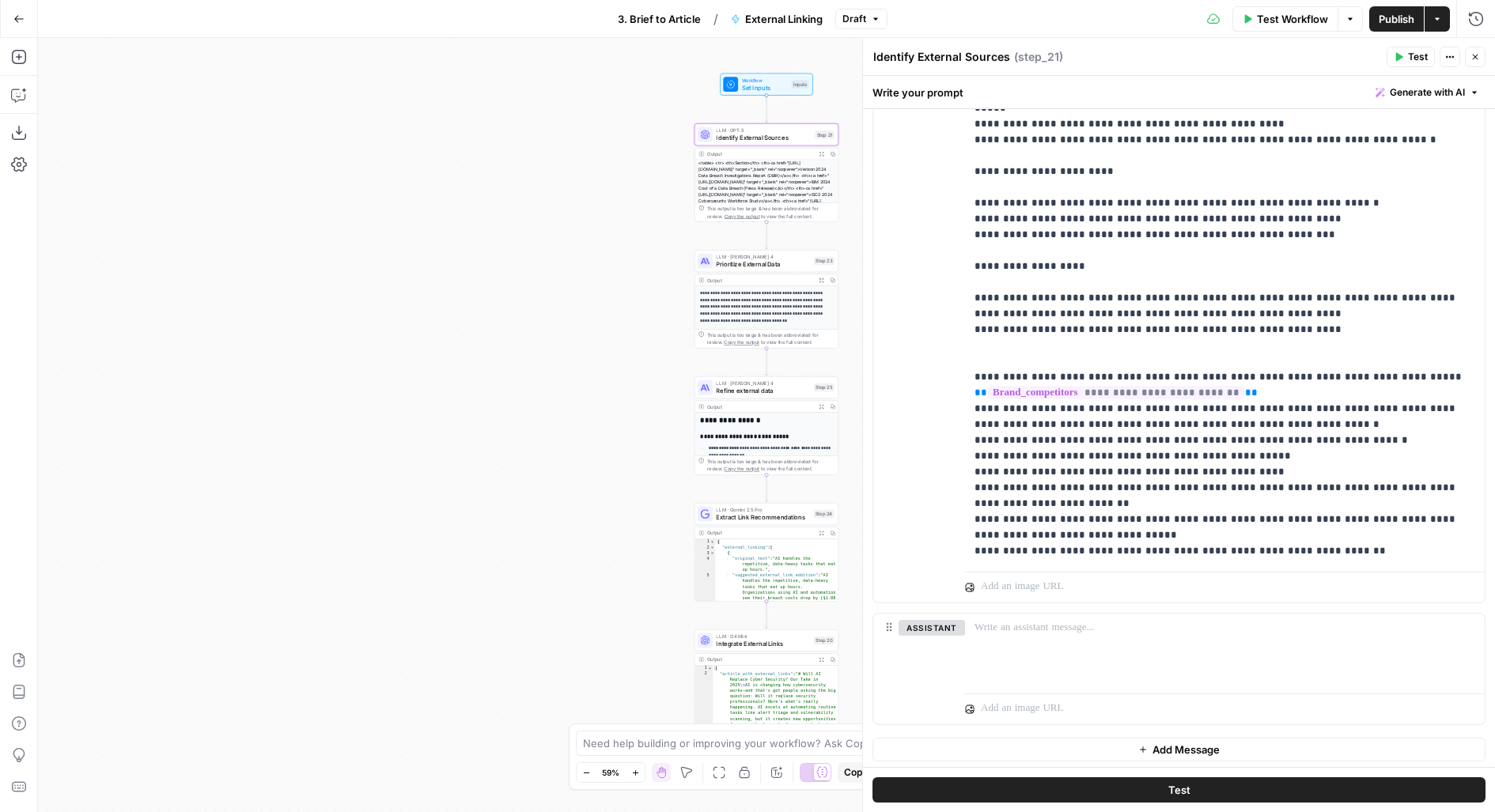
click at [1330, 789] on button "Test" at bounding box center [1178, 791] width 613 height 25
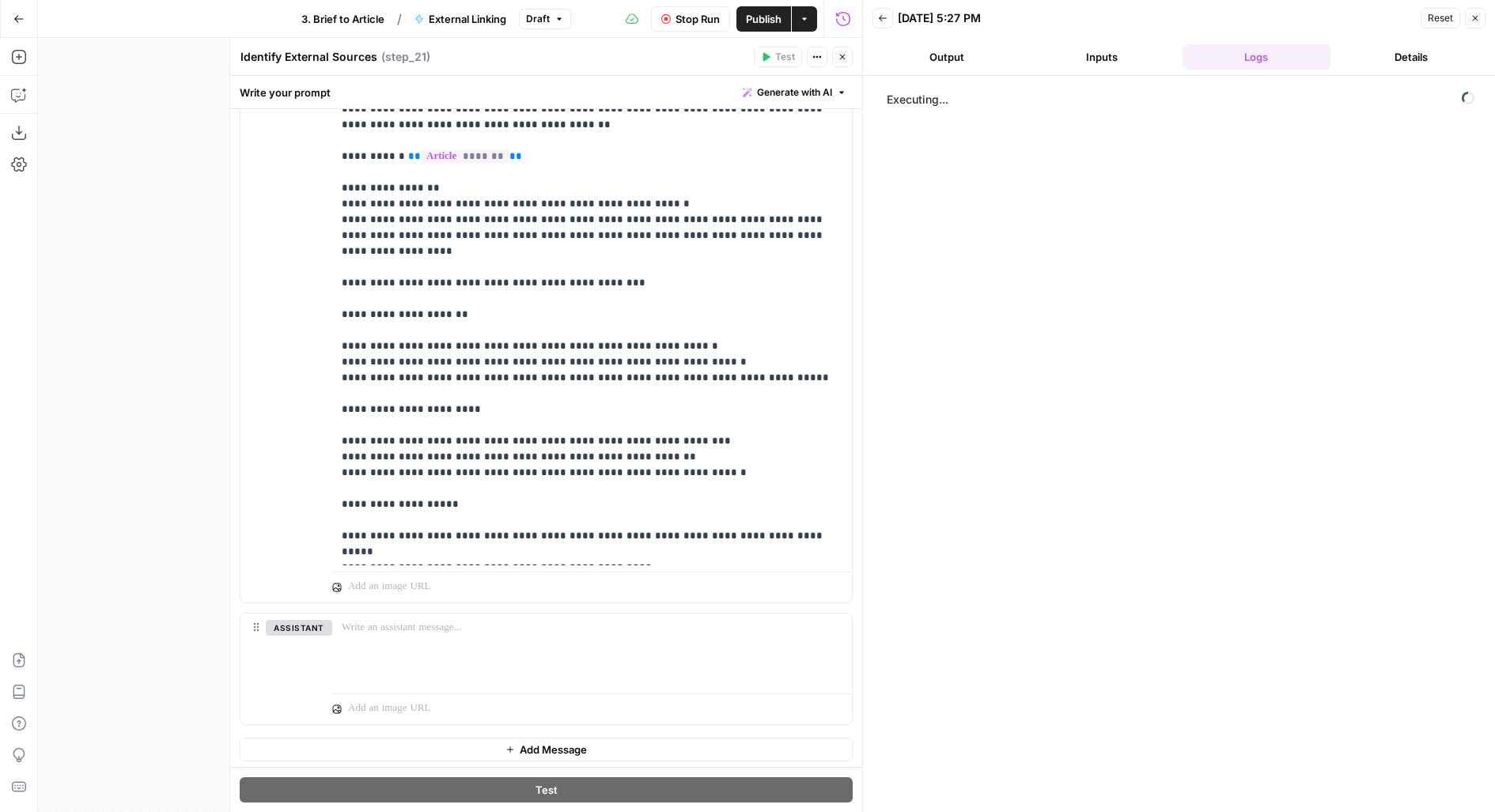
click at [839, 48] on button "Close" at bounding box center [842, 57] width 21 height 21
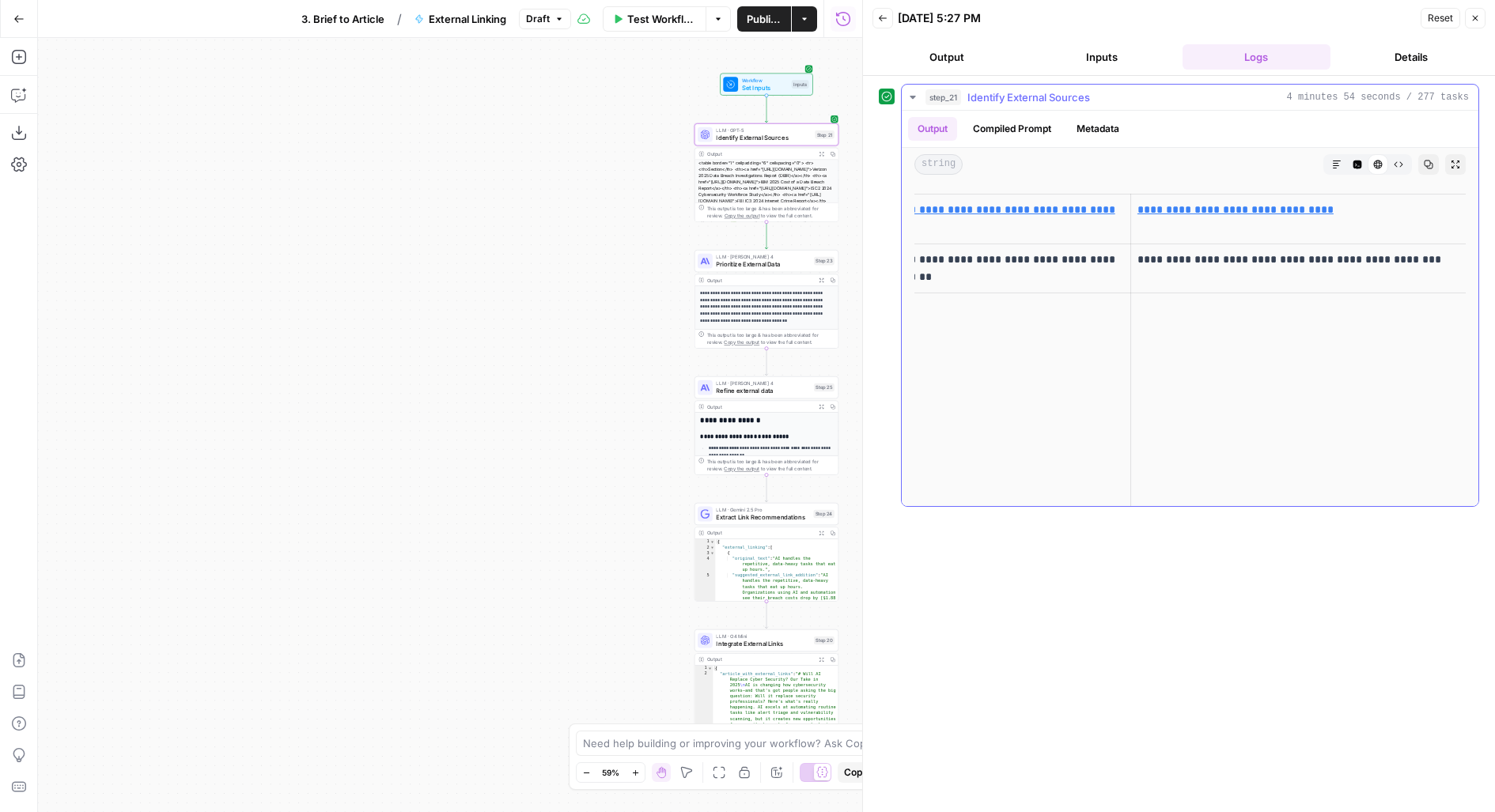
scroll to position [0, 555]
click at [774, 12] on span "Publish" at bounding box center [764, 19] width 35 height 16
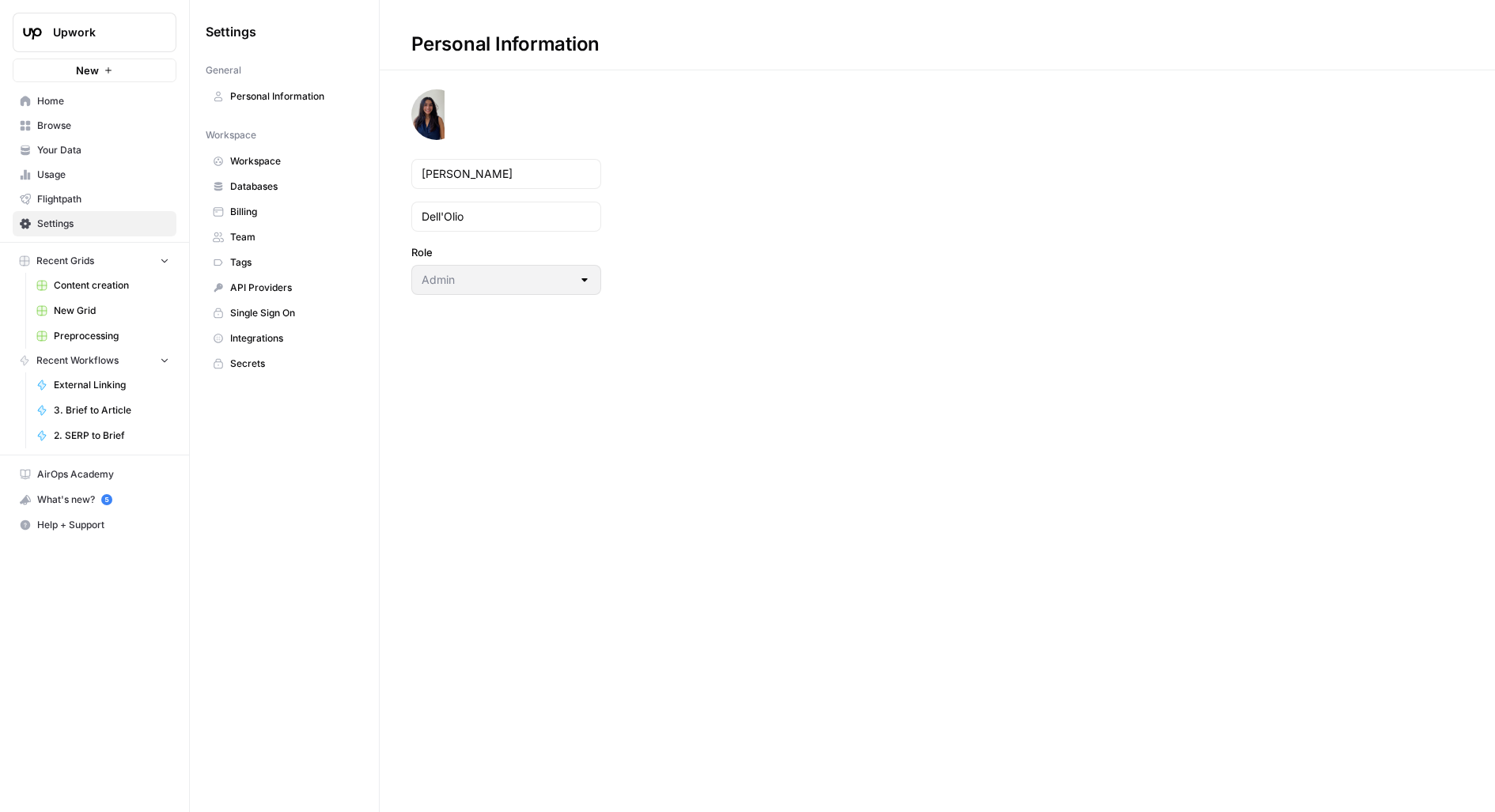
click at [261, 230] on span "Team" at bounding box center [292, 237] width 125 height 14
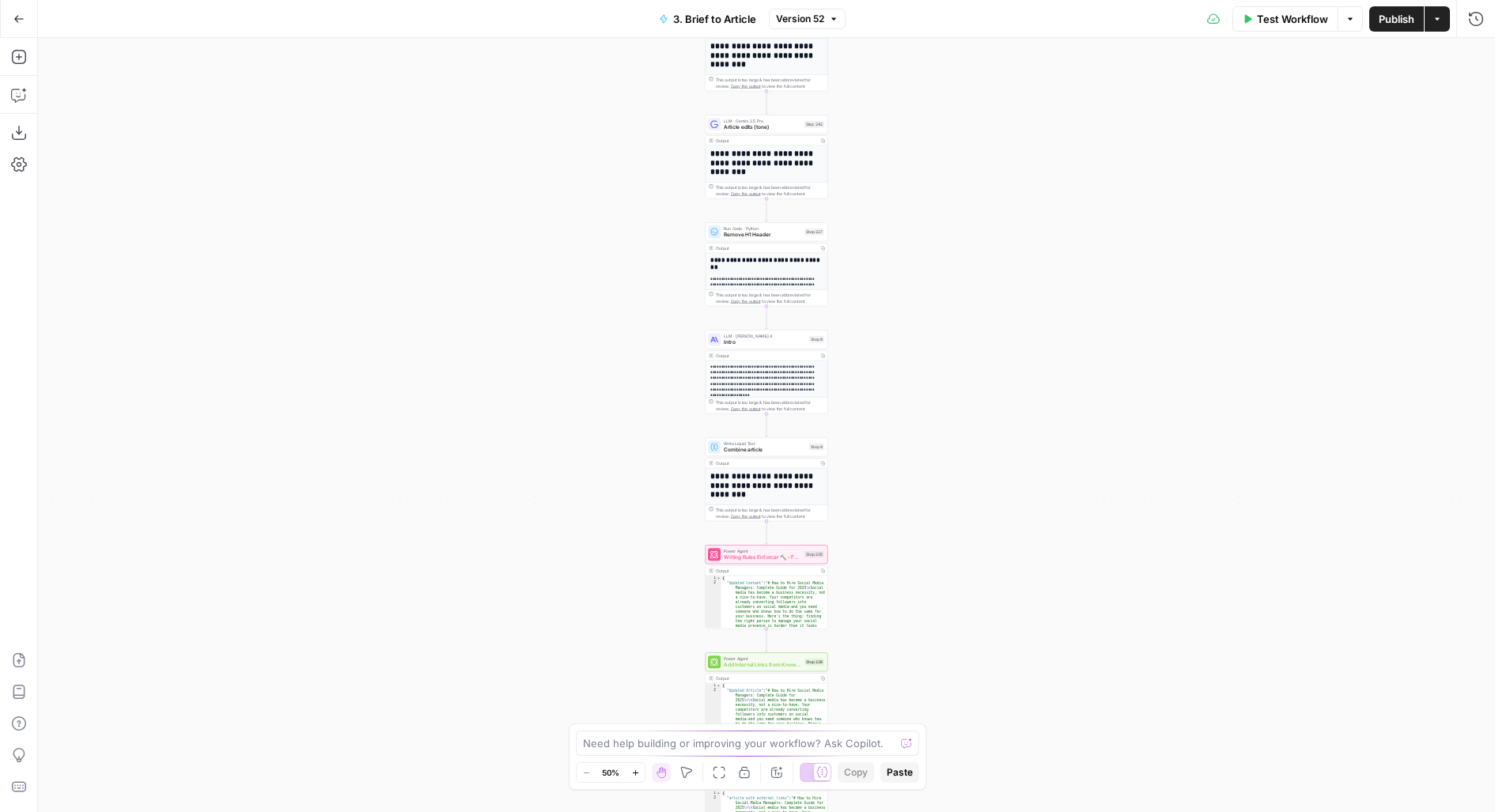
click at [1298, 23] on span "Test Workflow" at bounding box center [1292, 19] width 71 height 16
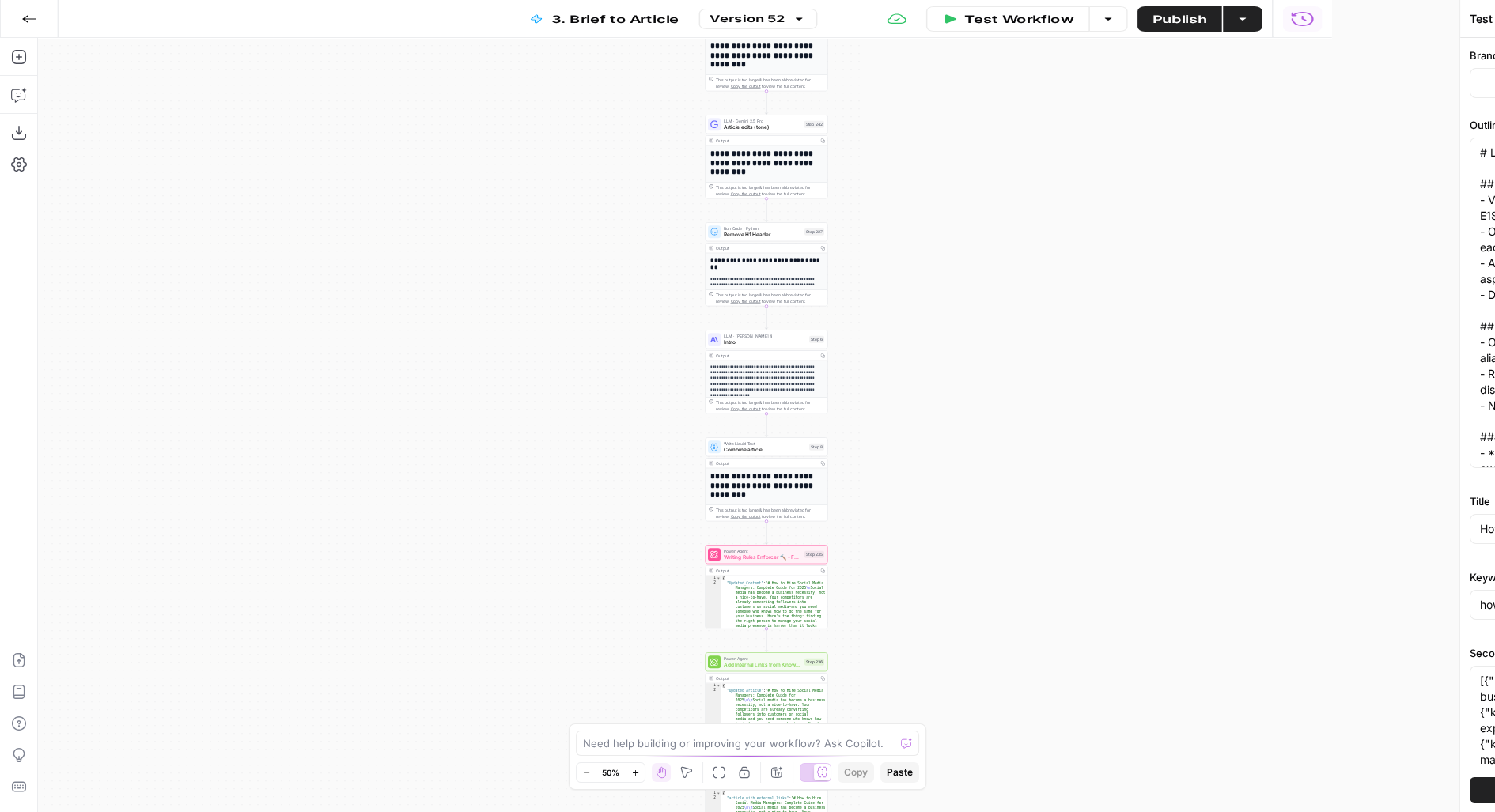
type input "Upwork"
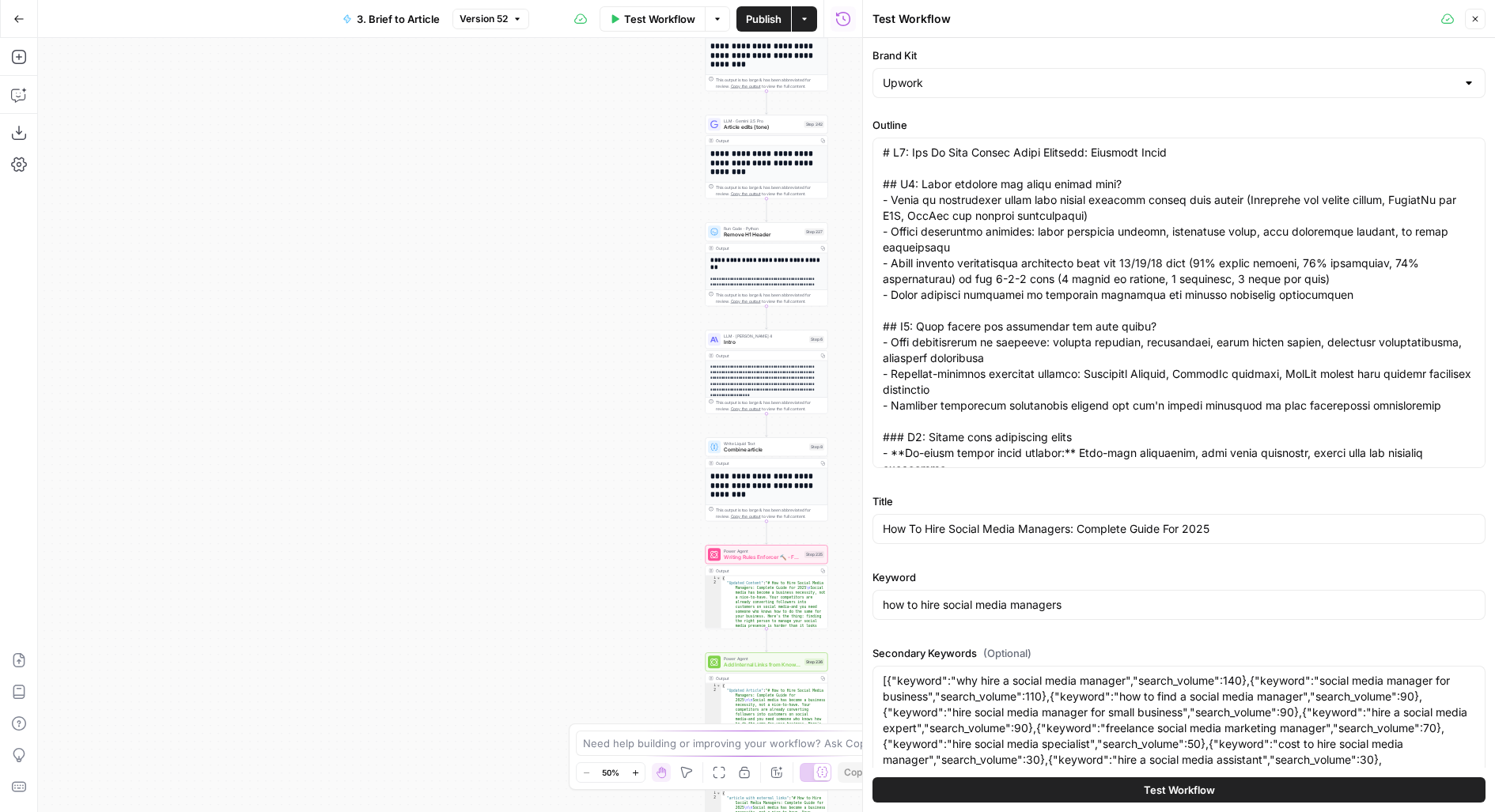
click at [1472, 23] on icon "button" at bounding box center [1475, 19] width 10 height 10
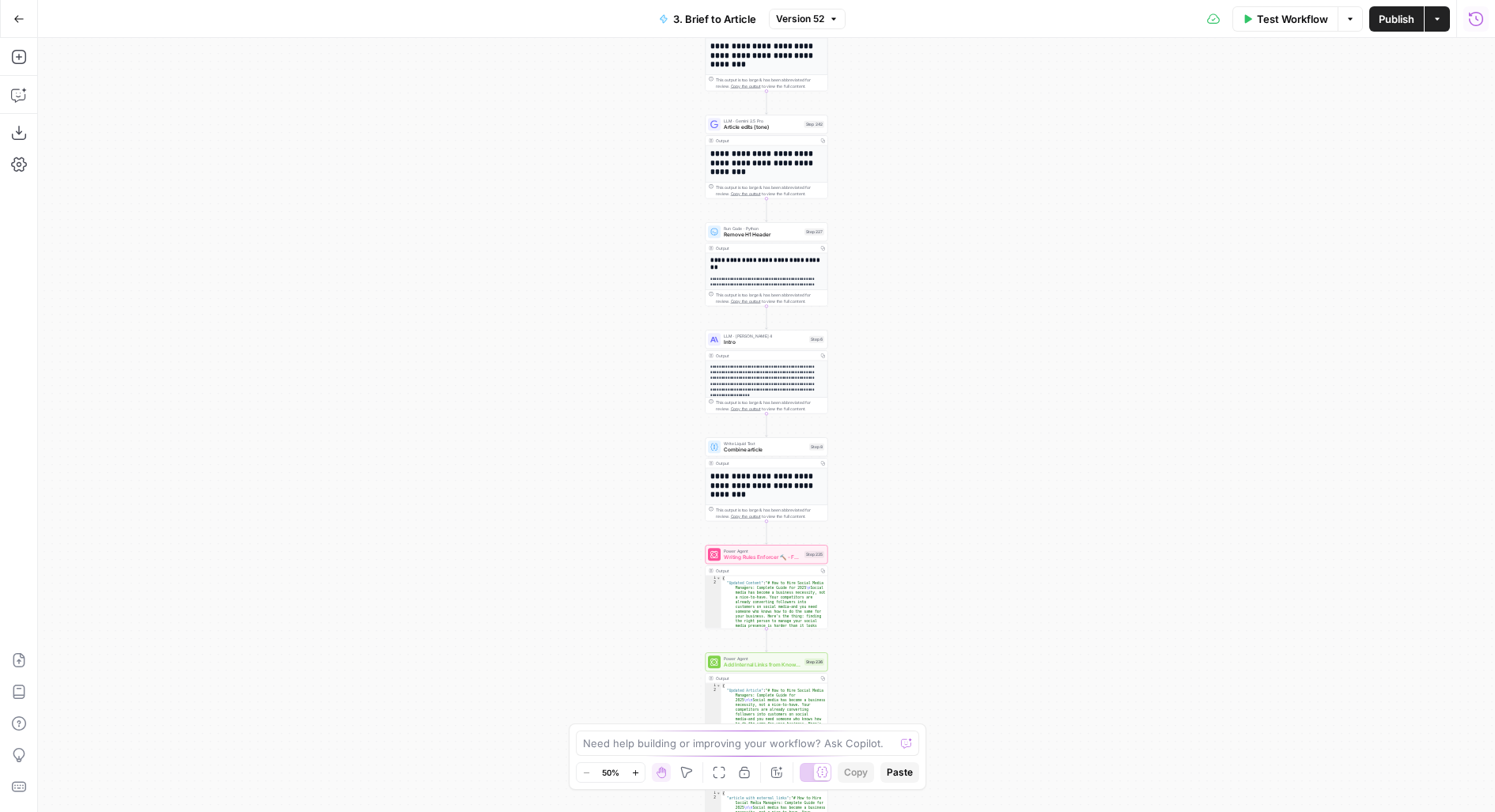
click at [1488, 23] on button "Run History" at bounding box center [1476, 19] width 25 height 25
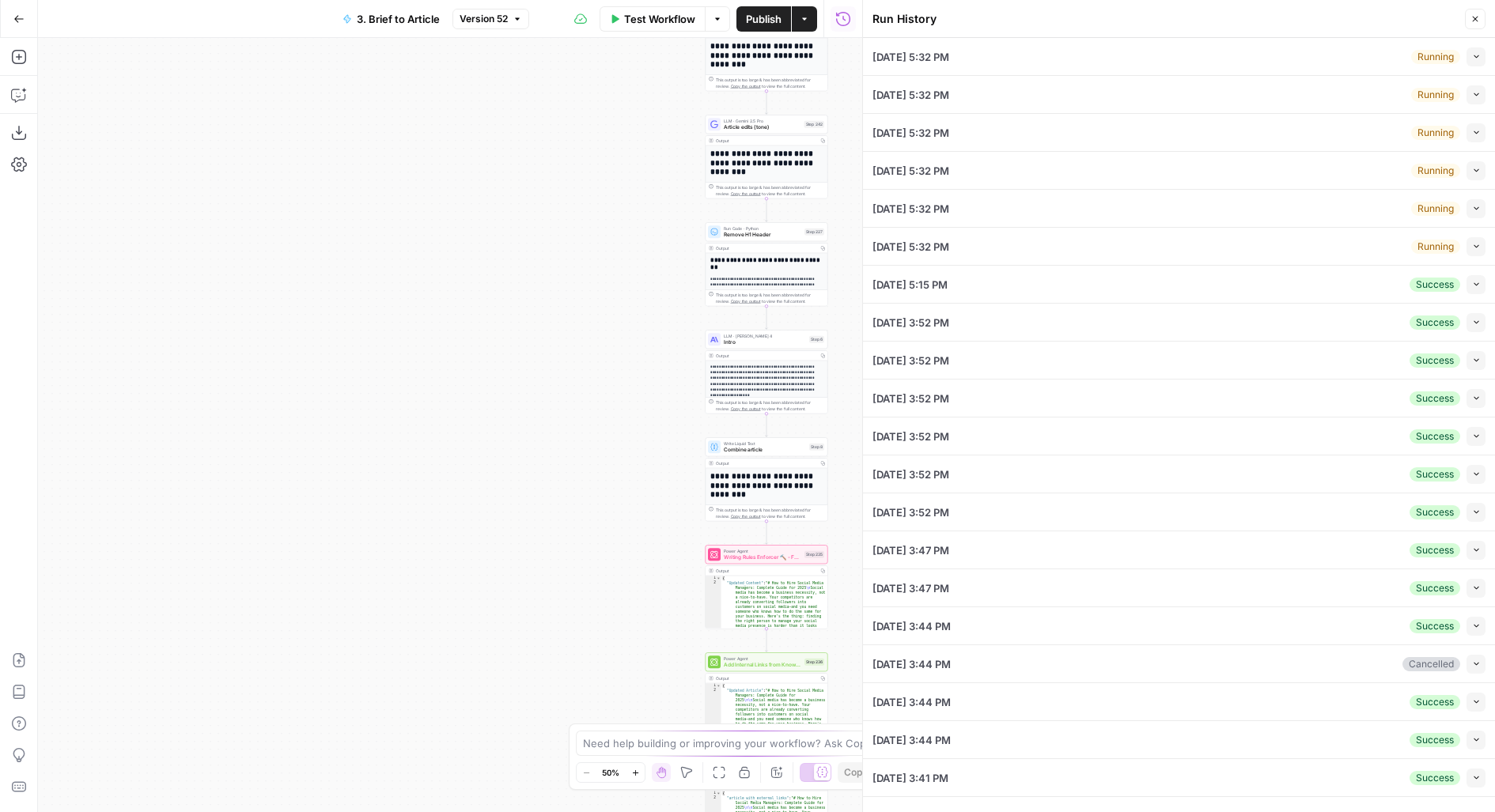
click at [1474, 285] on icon "button" at bounding box center [1476, 284] width 9 height 9
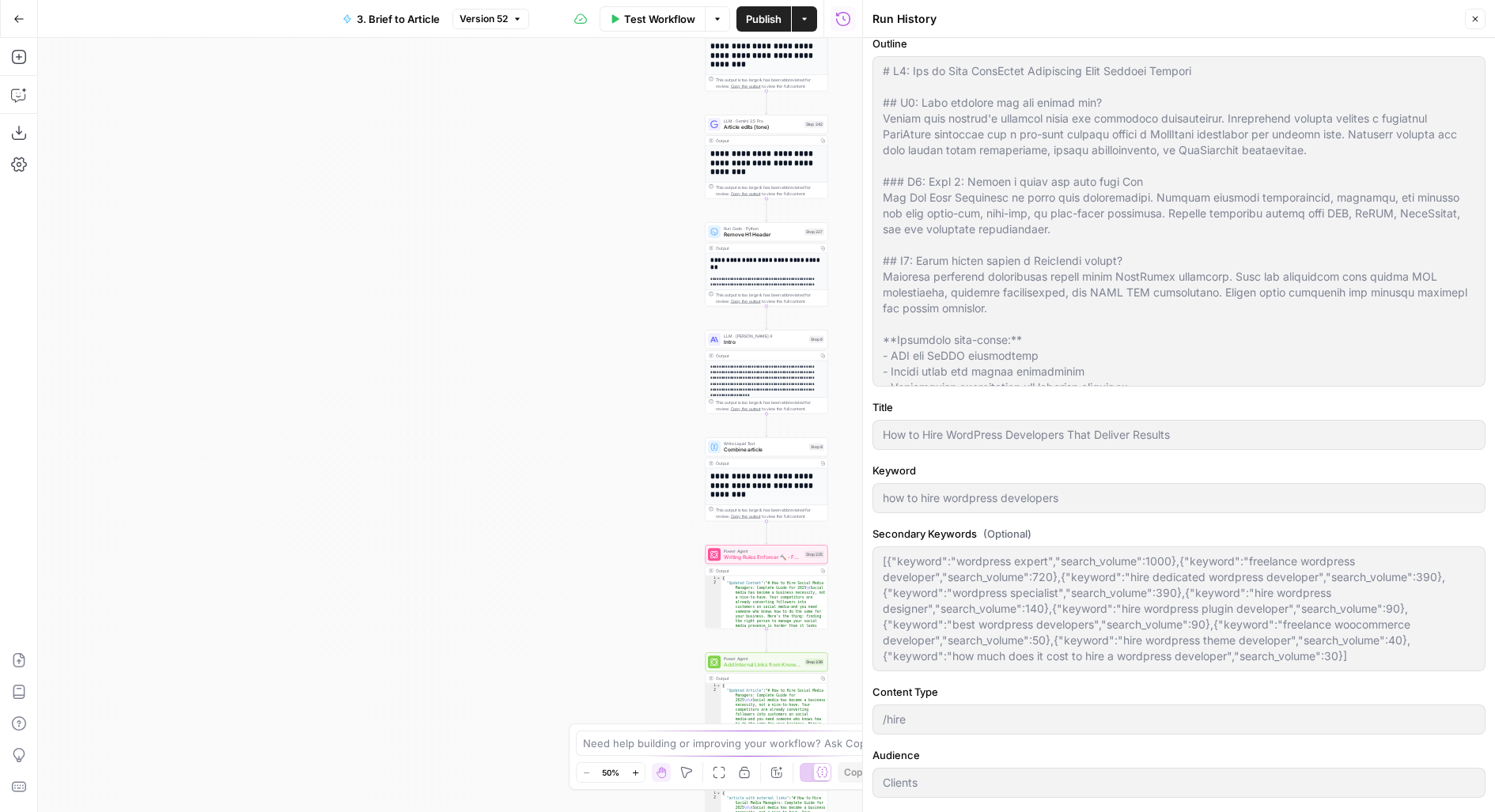
scroll to position [404, 0]
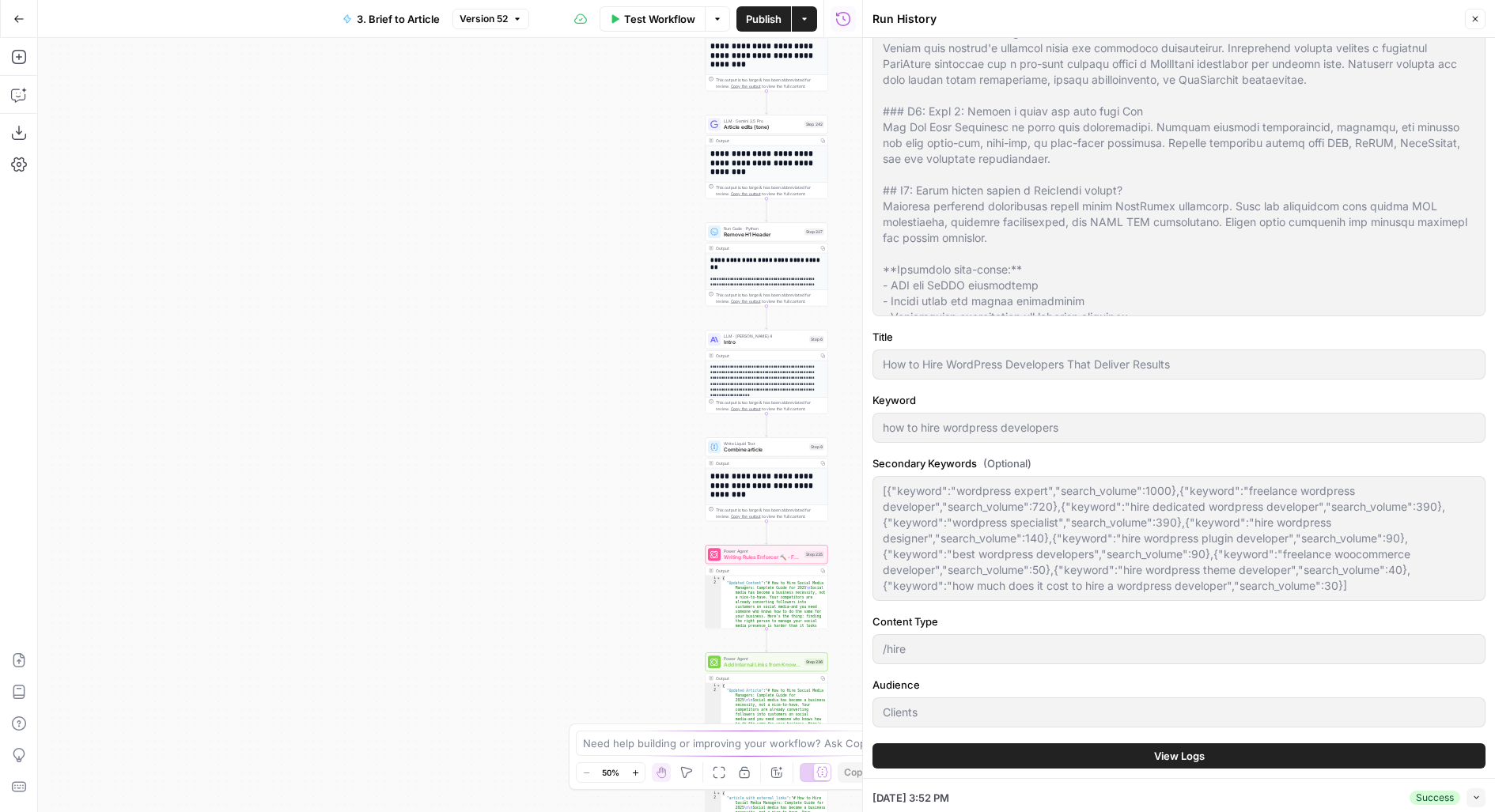
click at [1117, 753] on button "View Logs" at bounding box center [1178, 756] width 613 height 25
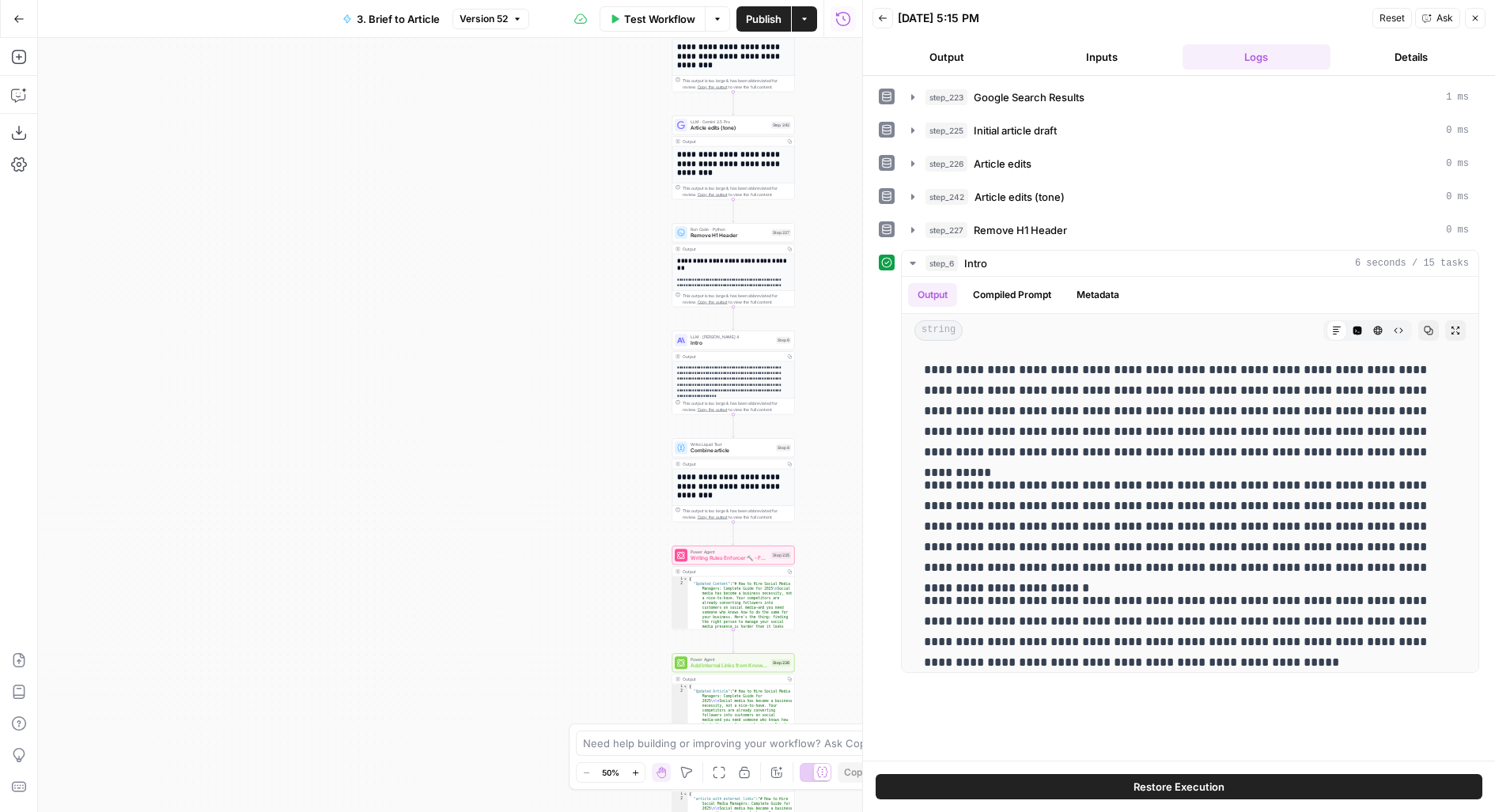
drag, startPoint x: 605, startPoint y: 532, endPoint x: 407, endPoint y: 533, distance: 198.0
click at [409, 533] on div "**********" at bounding box center [449, 425] width 824 height 774
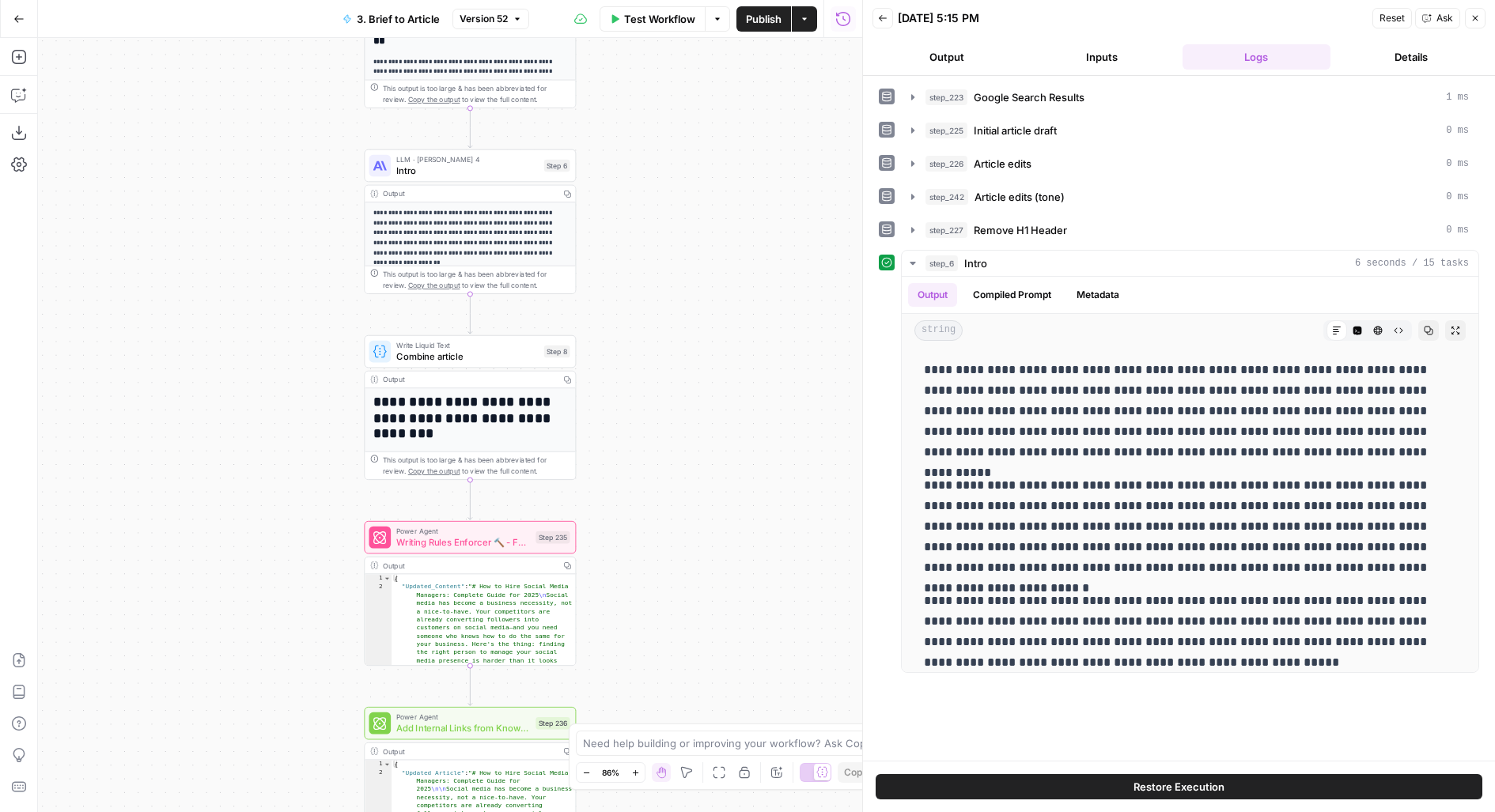
drag, startPoint x: 741, startPoint y: 531, endPoint x: 776, endPoint y: 299, distance: 234.6
click at [776, 299] on div "**********" at bounding box center [449, 425] width 824 height 774
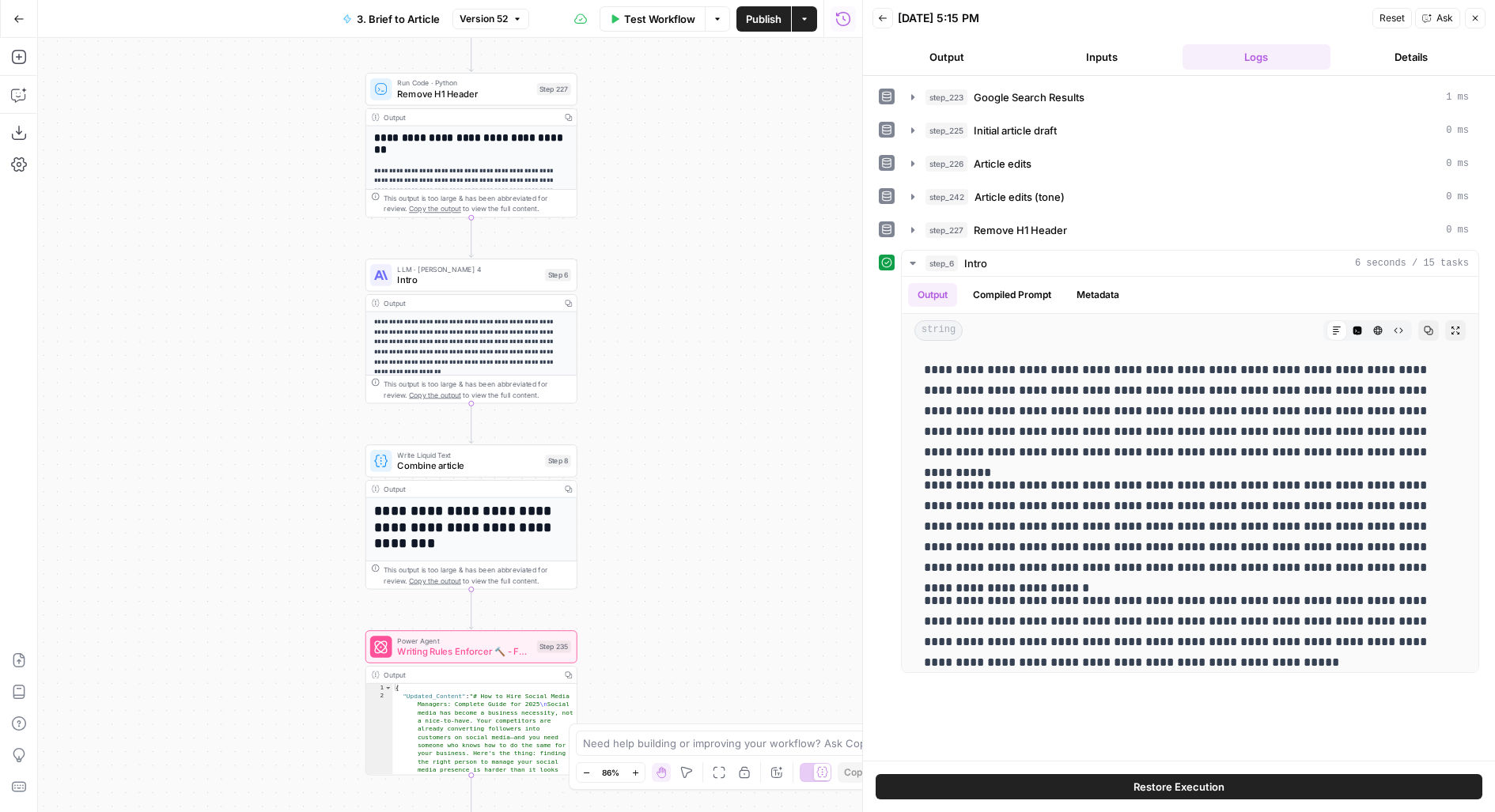
click at [1103, 211] on div "**********" at bounding box center [1178, 378] width 600 height 589
click at [1125, 227] on div "step_227 Remove H1 Header 0 ms" at bounding box center [1197, 230] width 543 height 16
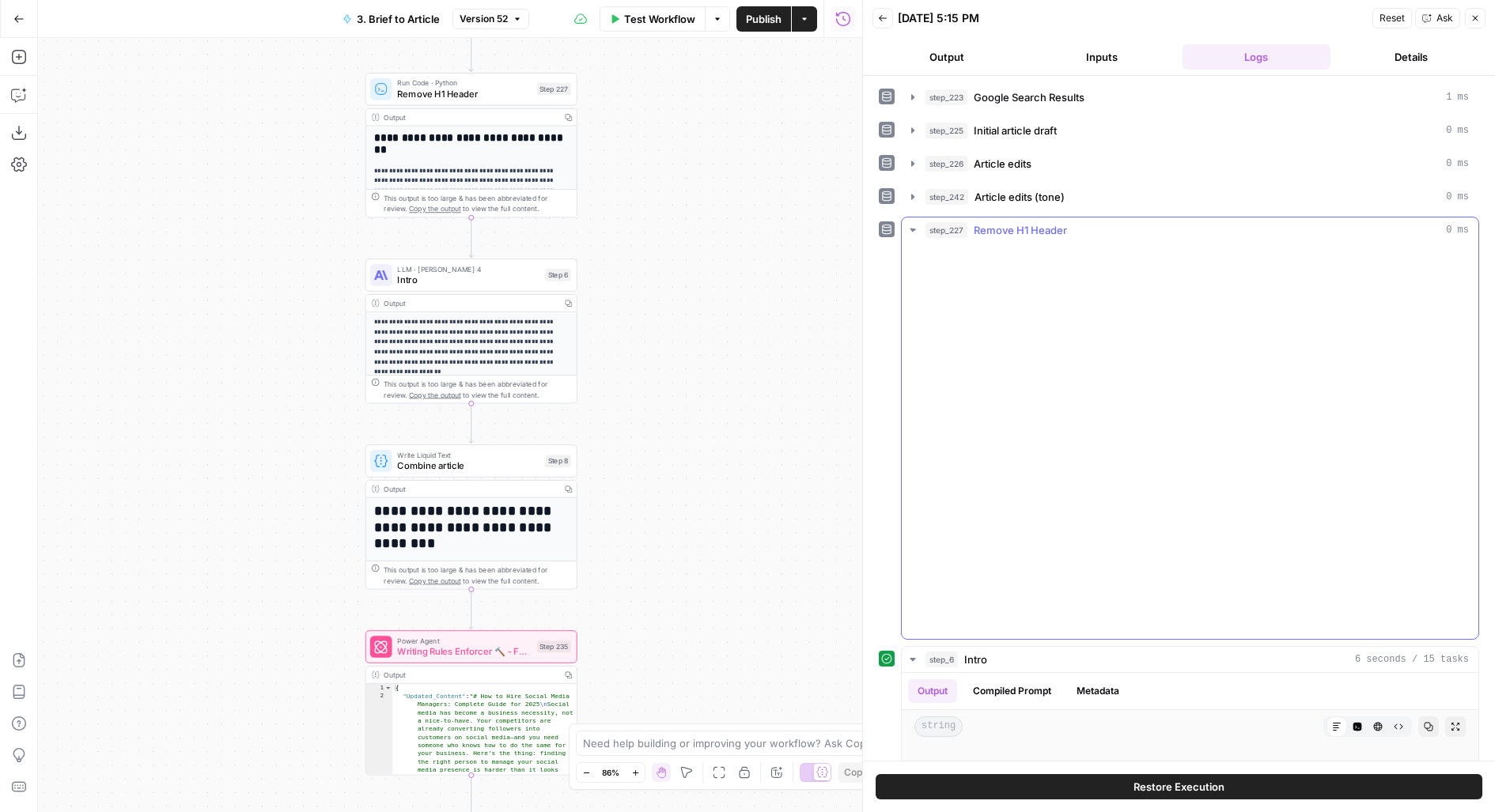
click at [1125, 194] on div "step_242 Article edits (tone) 0 ms" at bounding box center [1197, 198] width 543 height 16
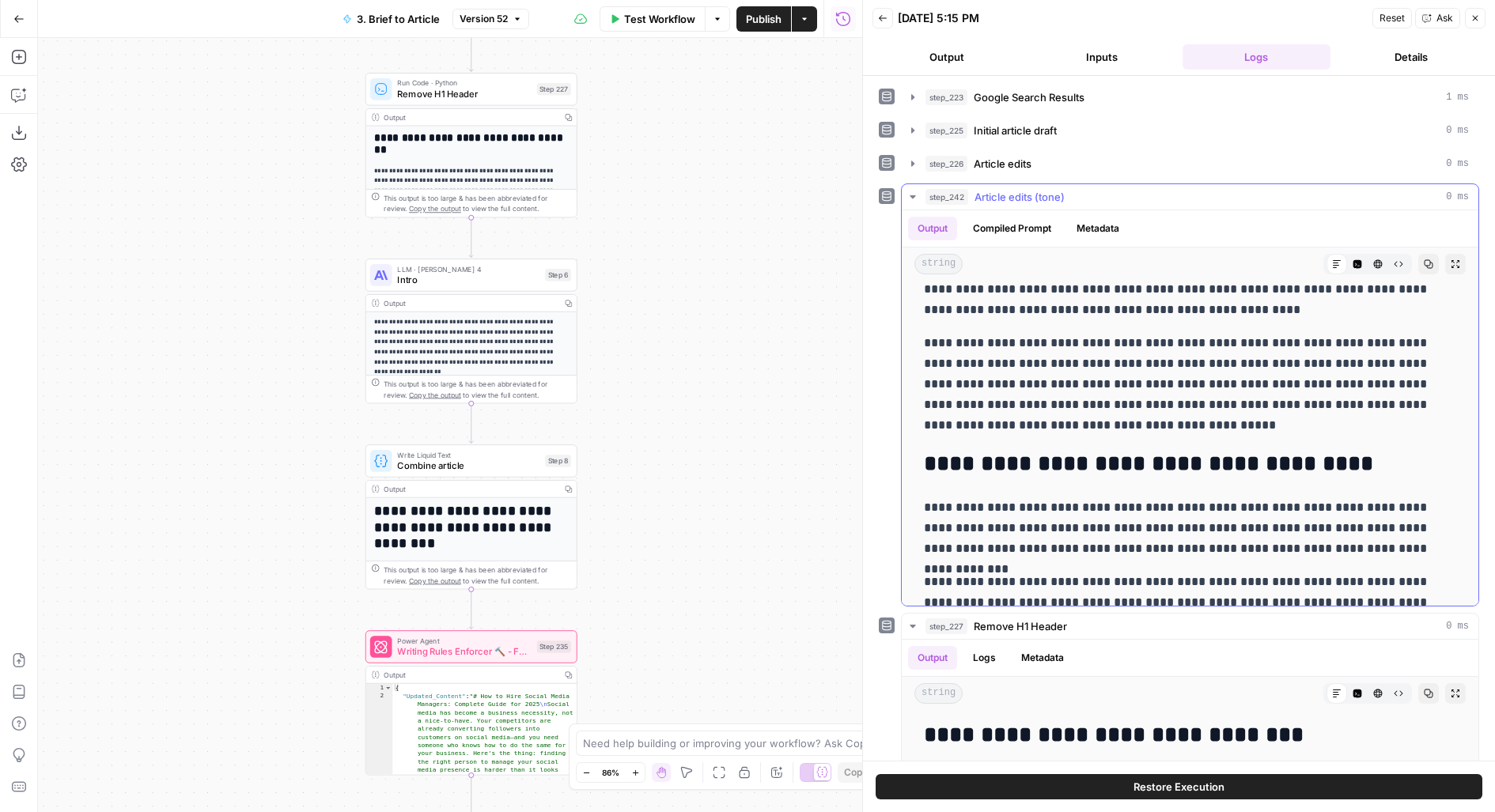
scroll to position [447, 0]
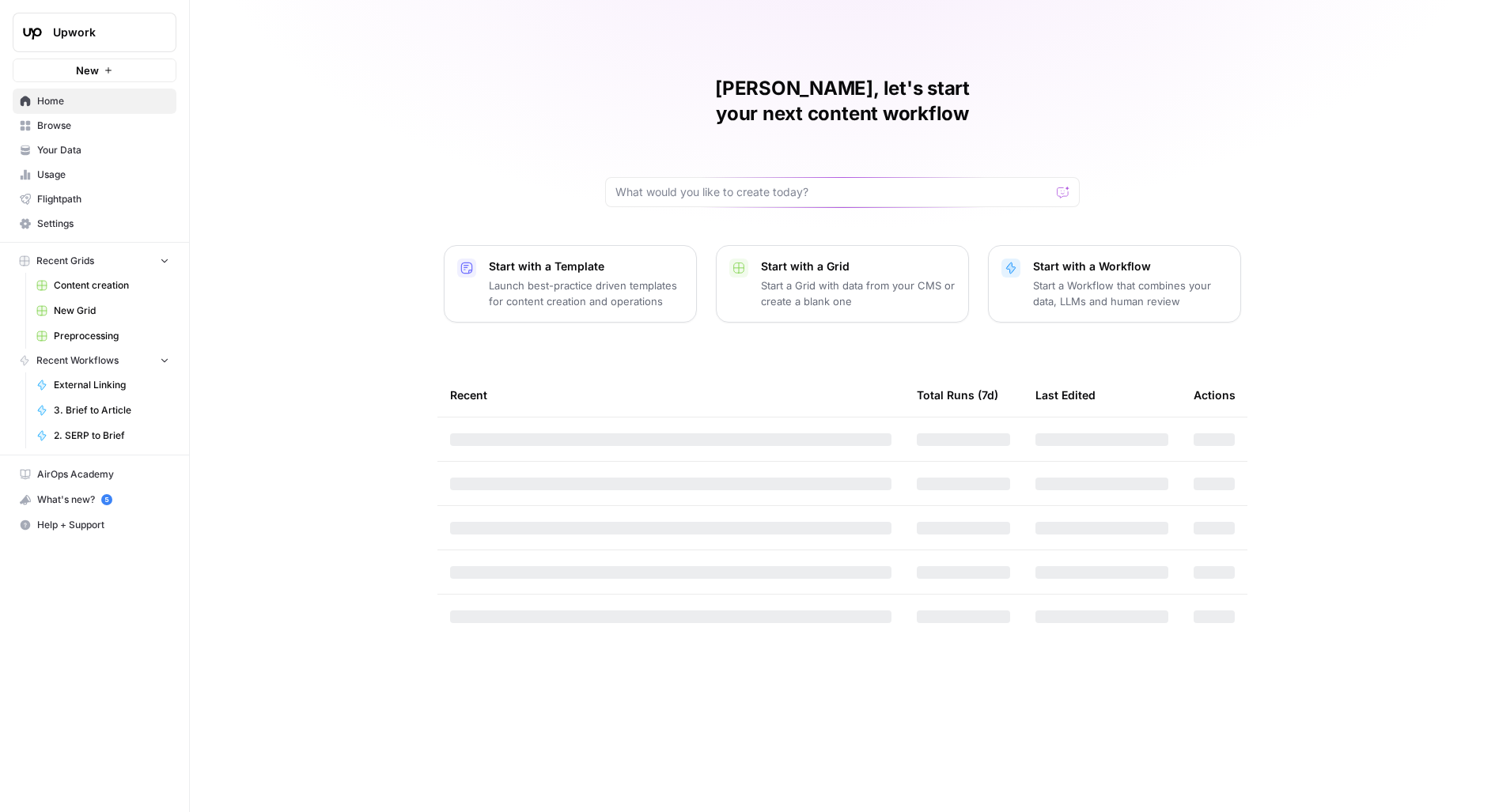
click at [79, 32] on span "Upwork" at bounding box center [101, 32] width 96 height 16
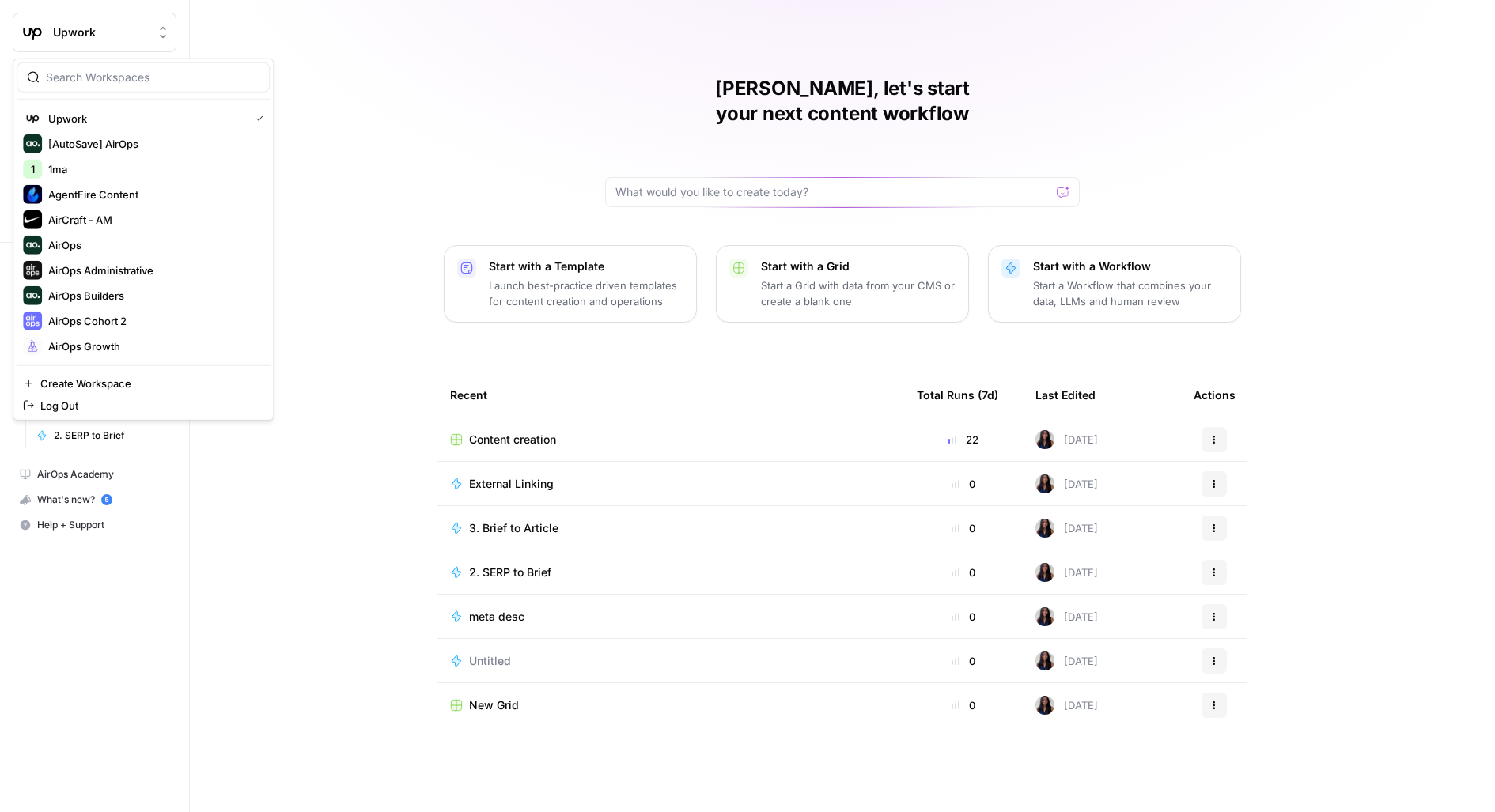
click at [106, 83] on input "search" at bounding box center [152, 78] width 214 height 16
type input "star"
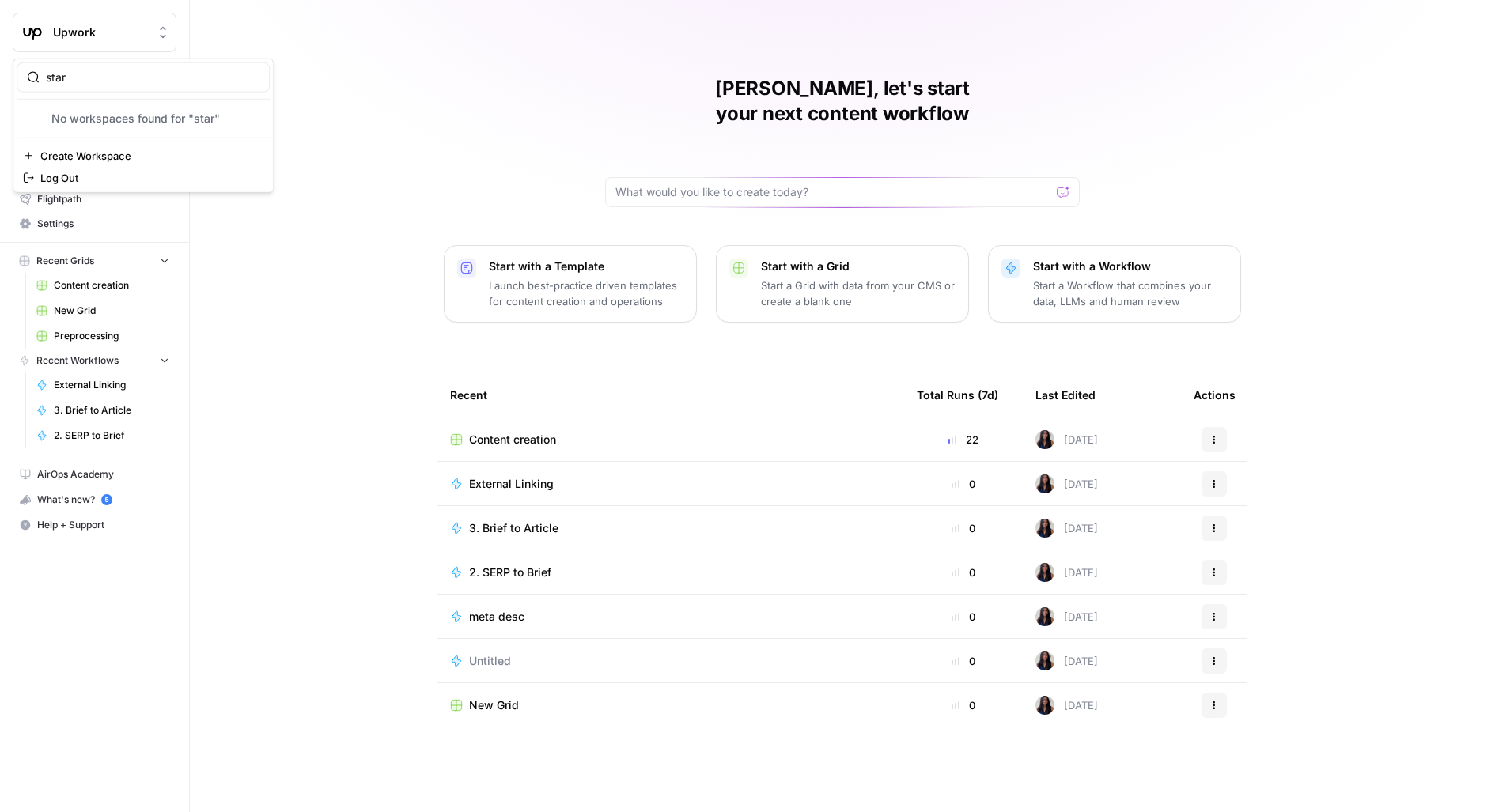
click at [258, 78] on input "star" at bounding box center [152, 78] width 214 height 16
